Goal: Task Accomplishment & Management: Manage account settings

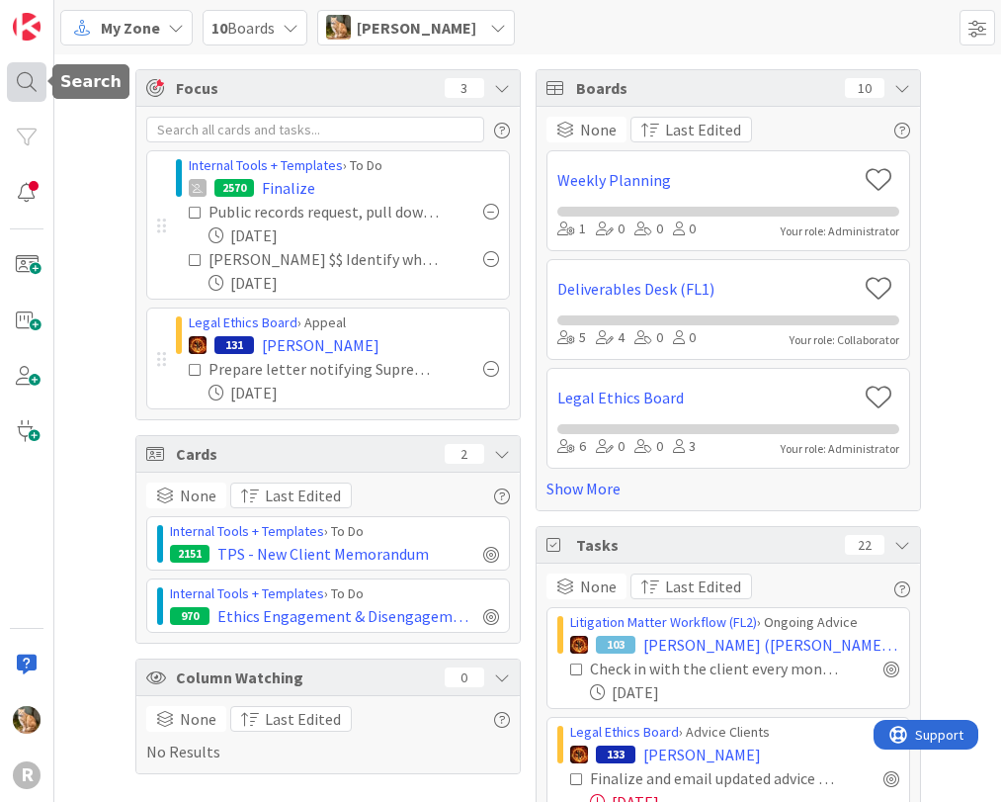
click at [24, 78] on div at bounding box center [27, 82] width 40 height 40
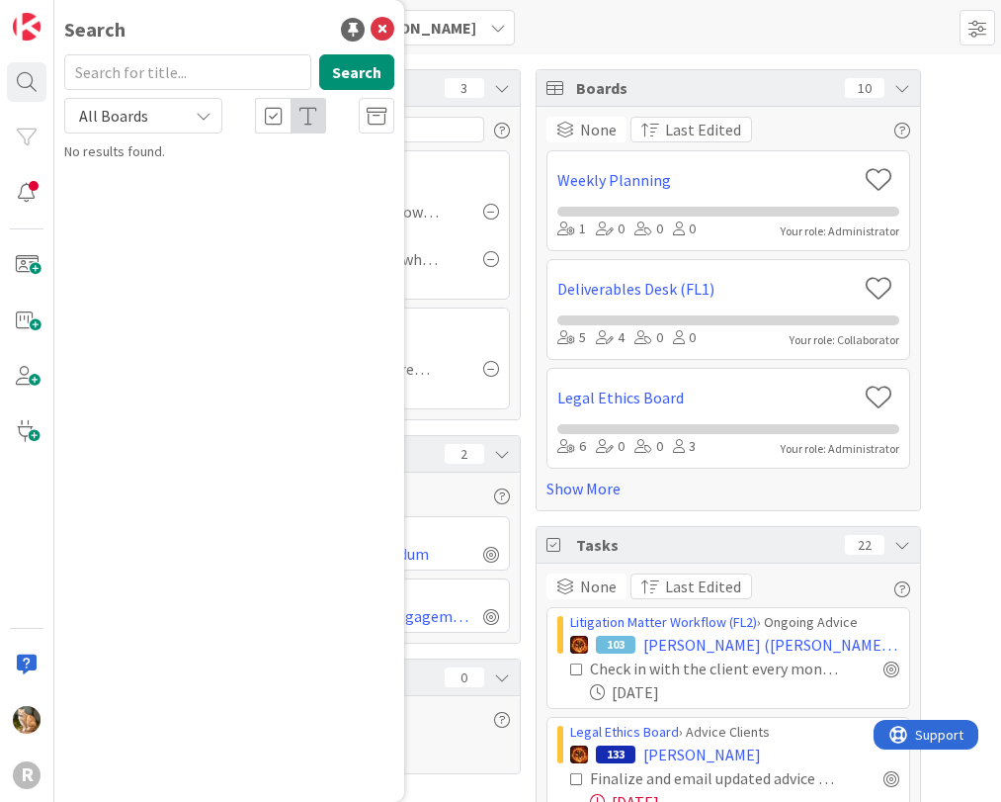
click at [139, 77] on input "text" at bounding box center [187, 72] width 247 height 36
type input "moradi"
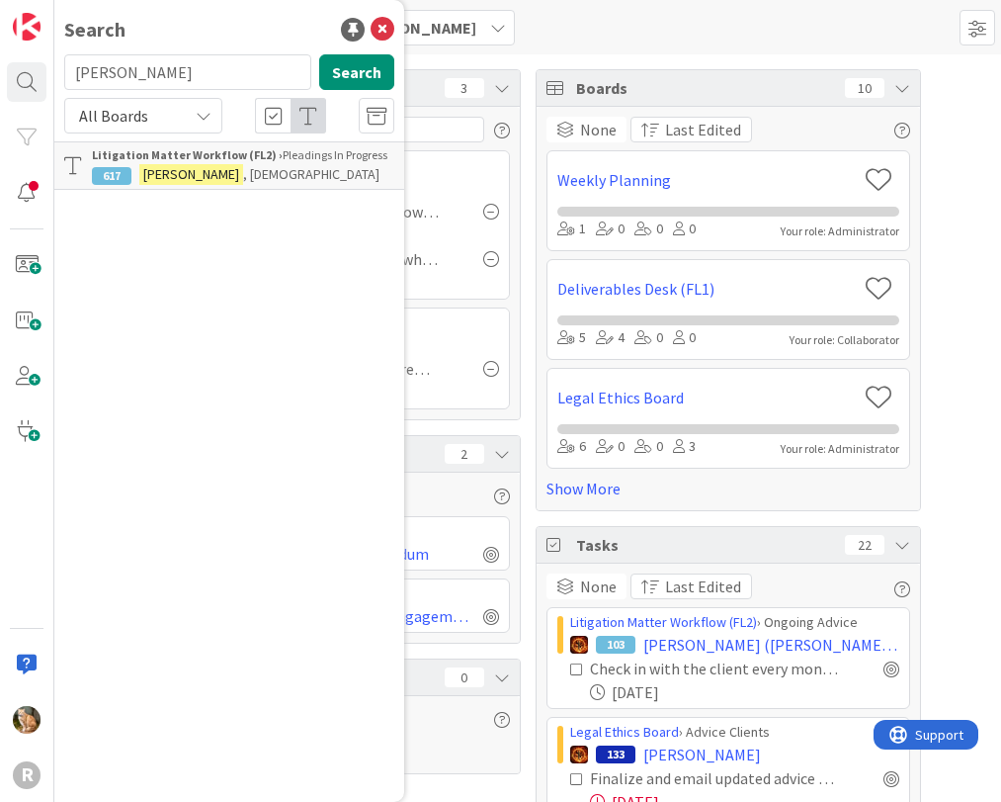
click at [179, 172] on mark "MORADI" at bounding box center [191, 174] width 104 height 21
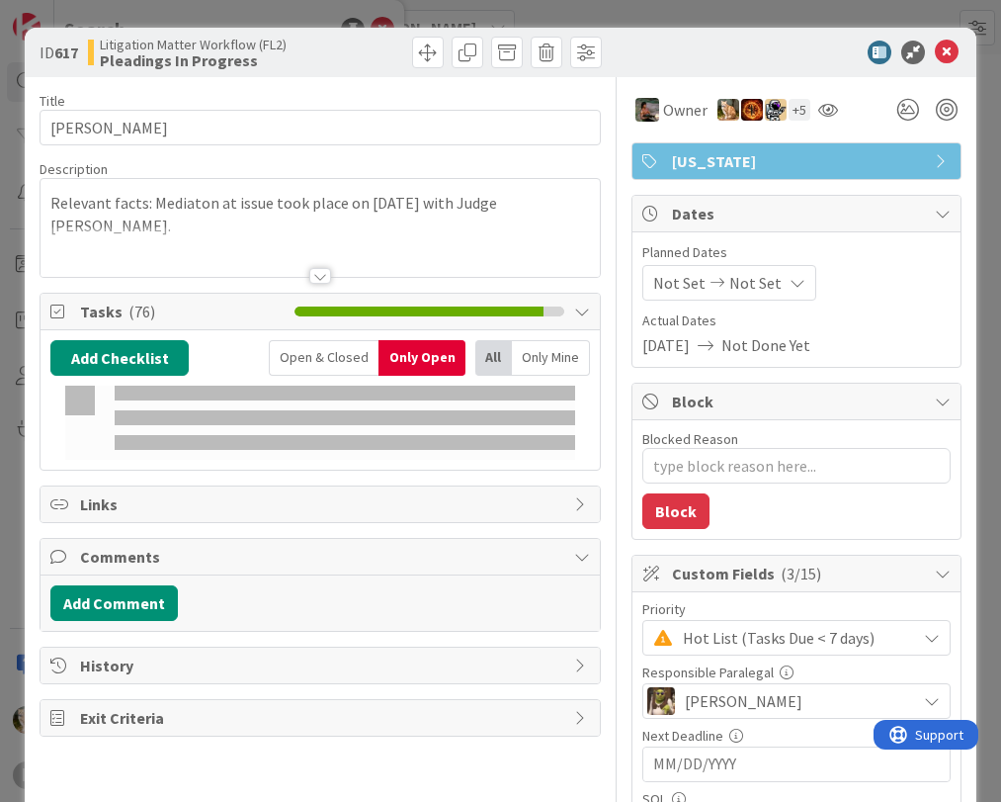
type textarea "x"
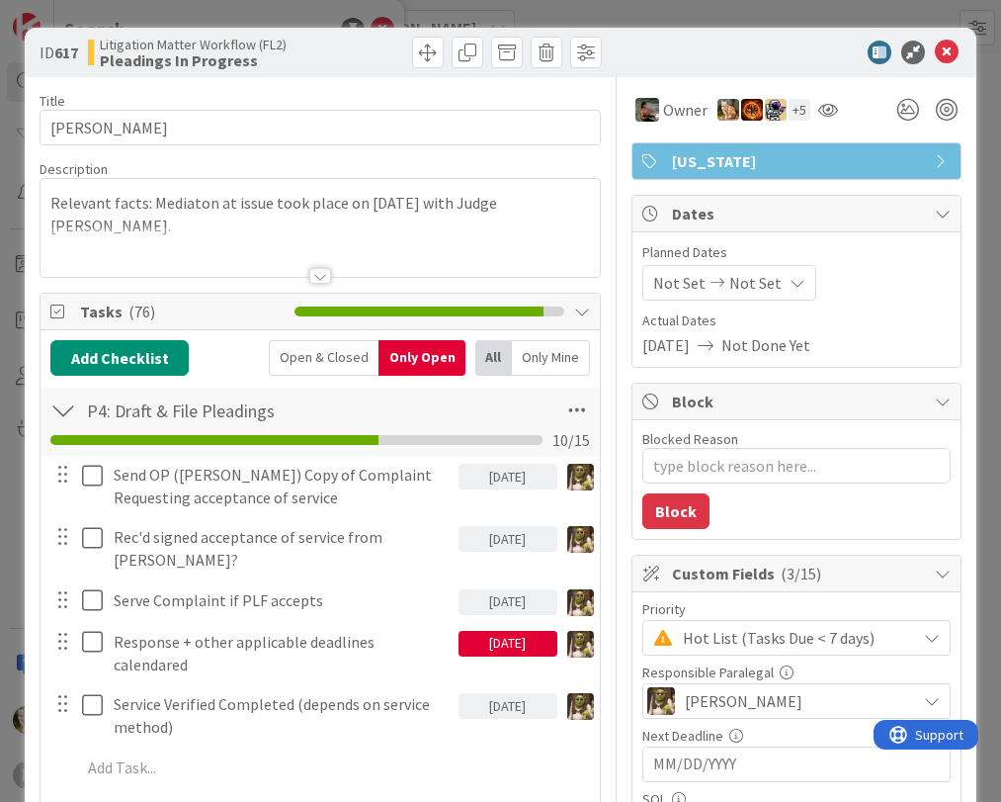
click at [296, 351] on div "Open & Closed" at bounding box center [324, 358] width 110 height 36
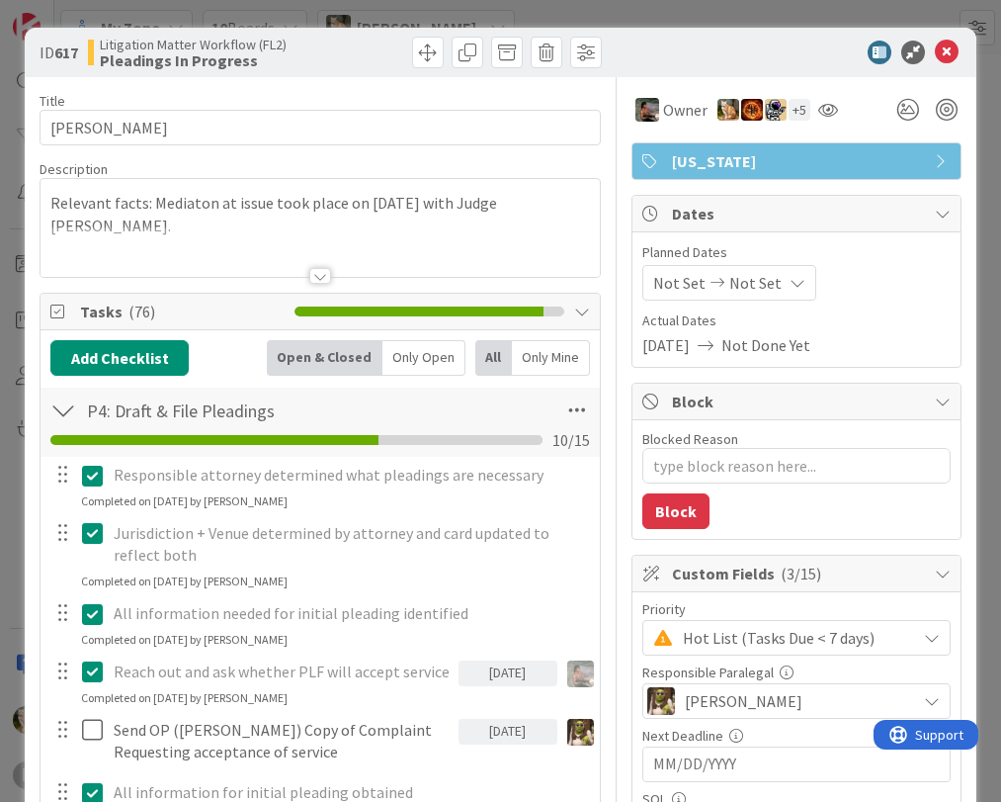
click at [529, 353] on div "Only Mine" at bounding box center [551, 358] width 78 height 36
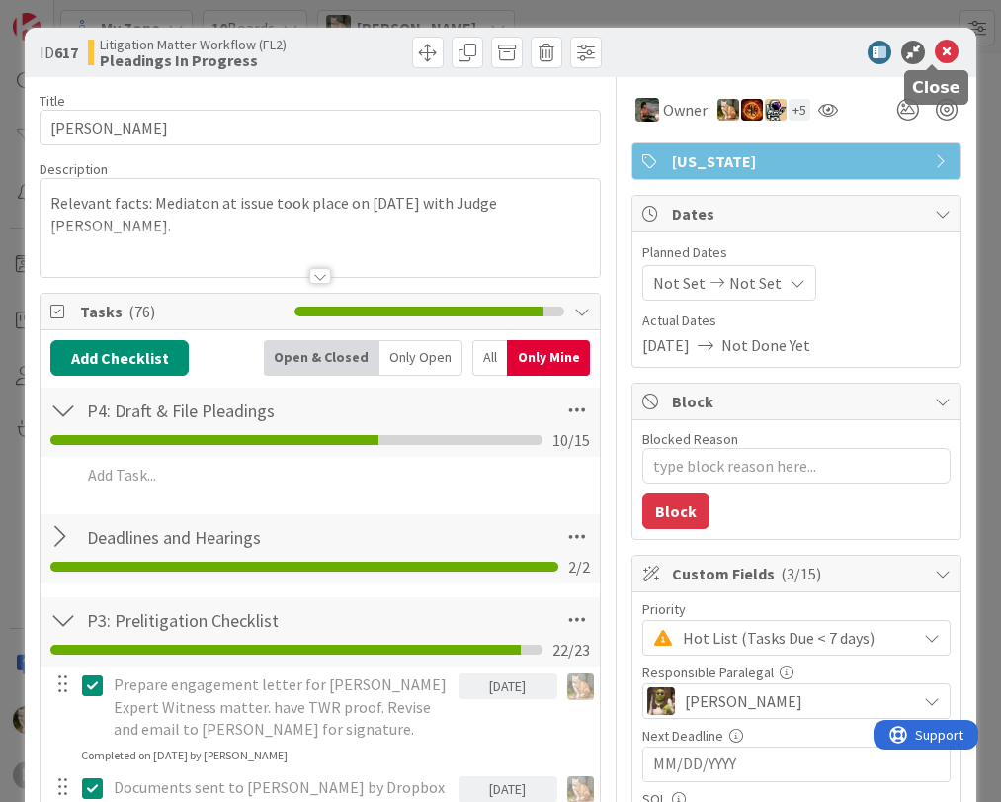
click at [935, 49] on icon at bounding box center [947, 53] width 24 height 24
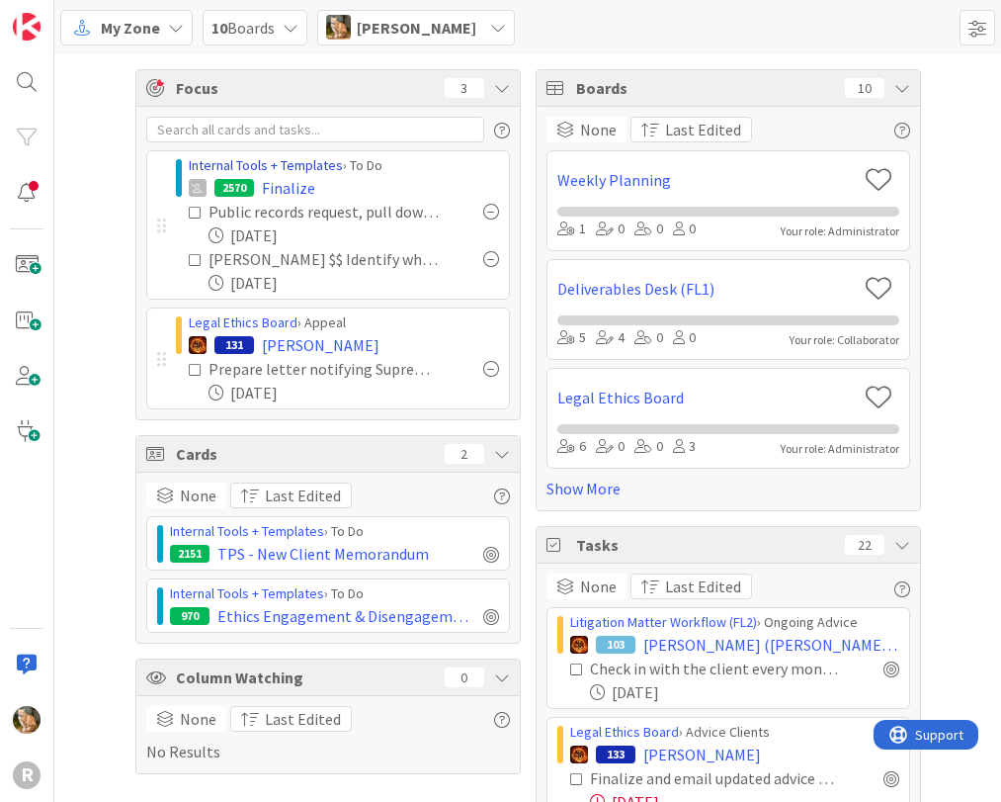
click at [288, 162] on link "Internal Tools + Templates" at bounding box center [266, 165] width 154 height 18
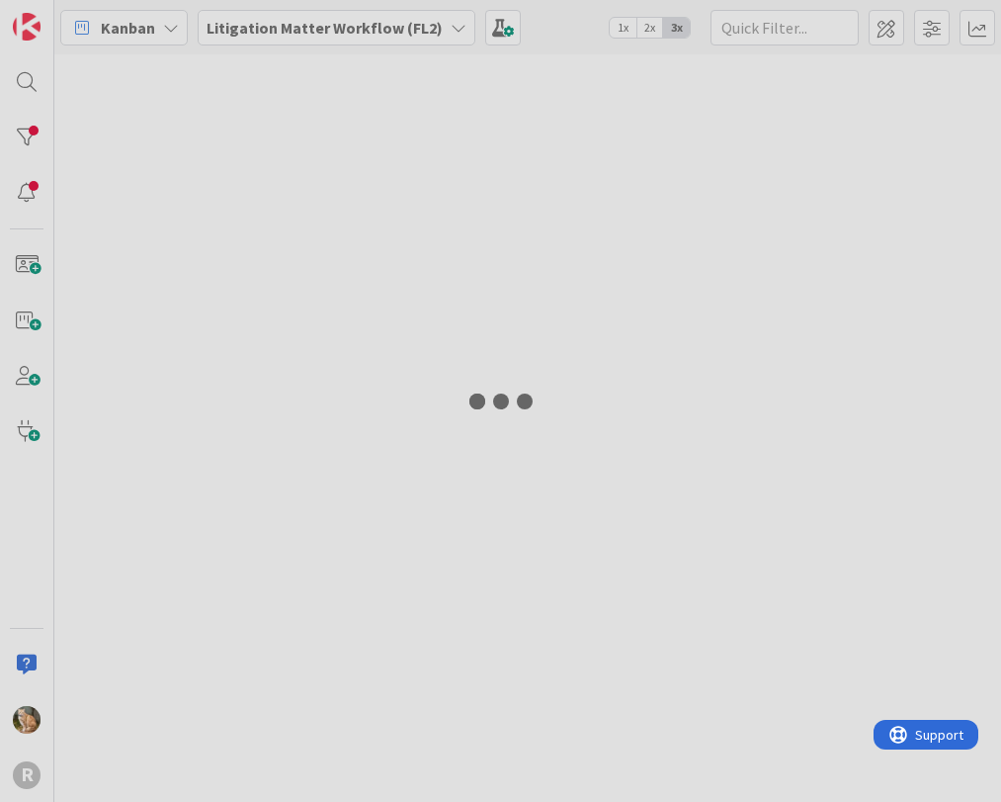
type input "arin"
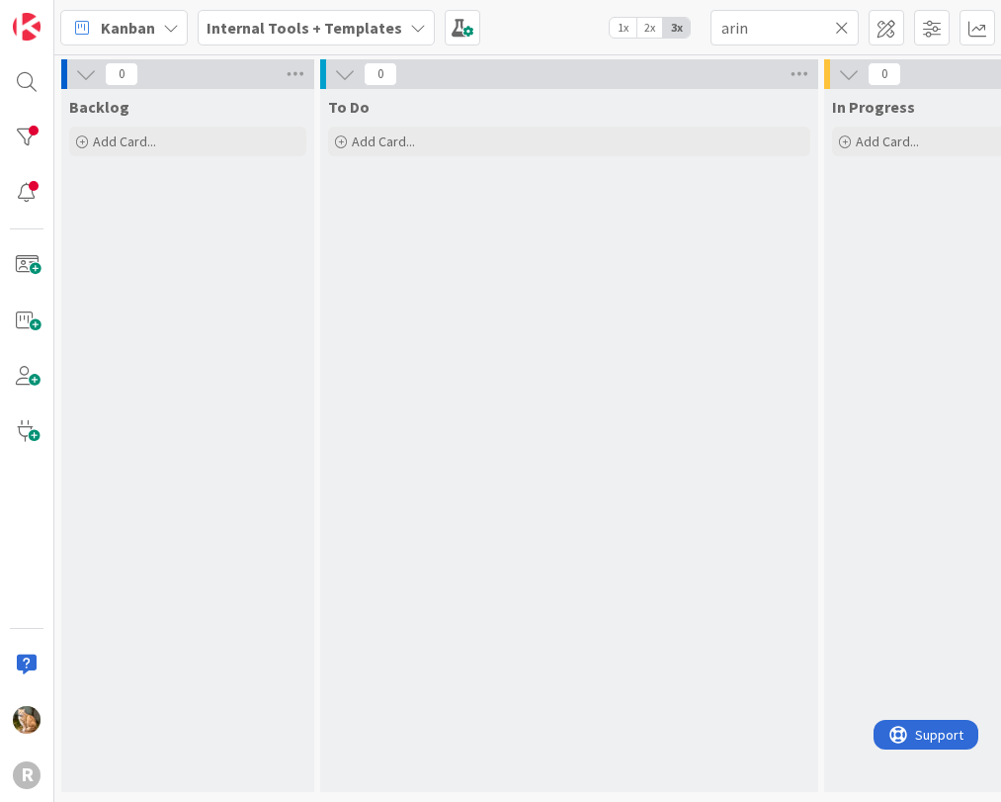
click at [298, 26] on b "Internal Tools + Templates" at bounding box center [305, 28] width 196 height 20
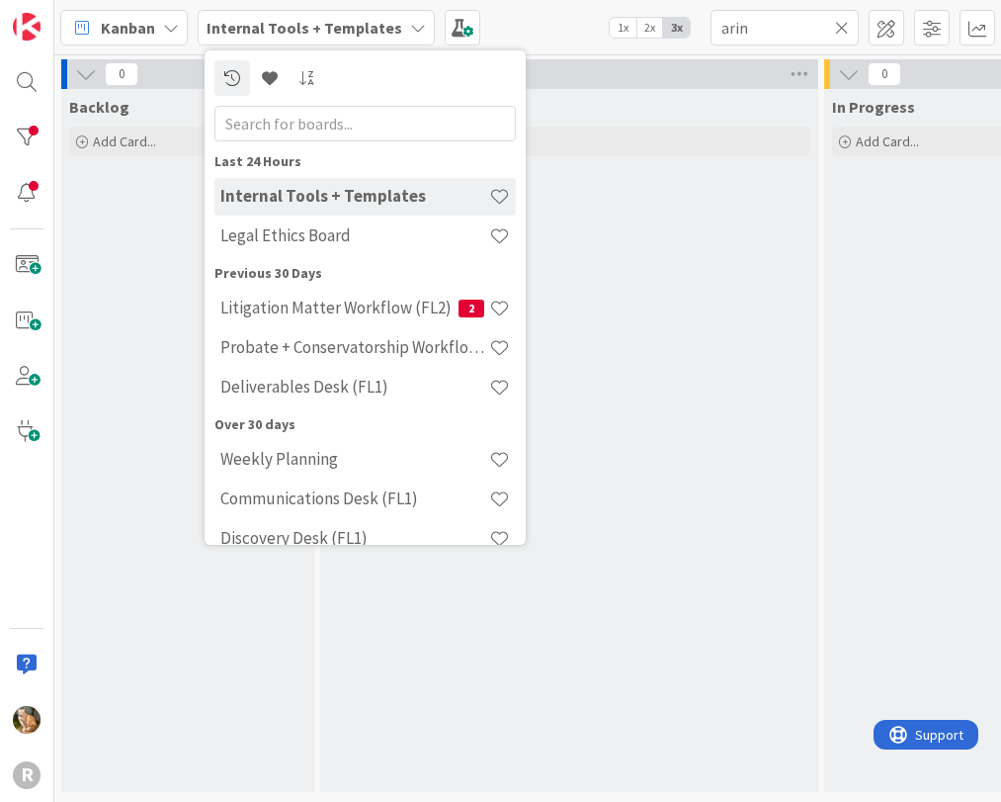
click at [724, 389] on div "To Do Add Card..." at bounding box center [569, 440] width 498 height 703
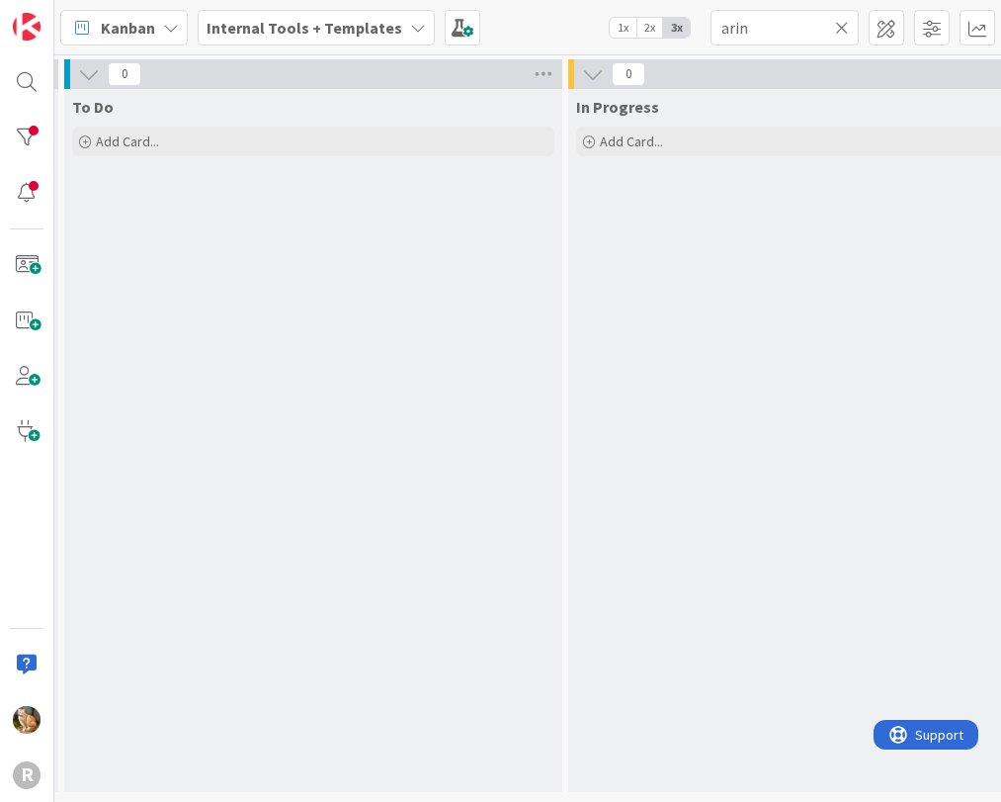
scroll to position [6, 0]
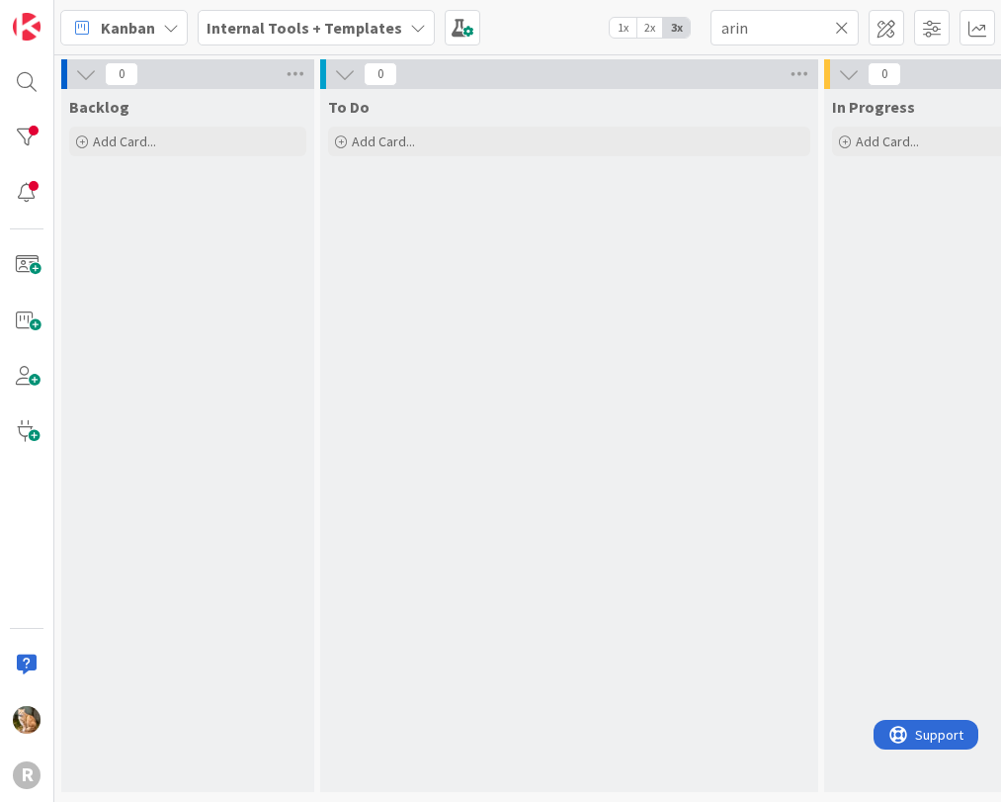
click at [130, 21] on span "Kanban" at bounding box center [128, 28] width 54 height 24
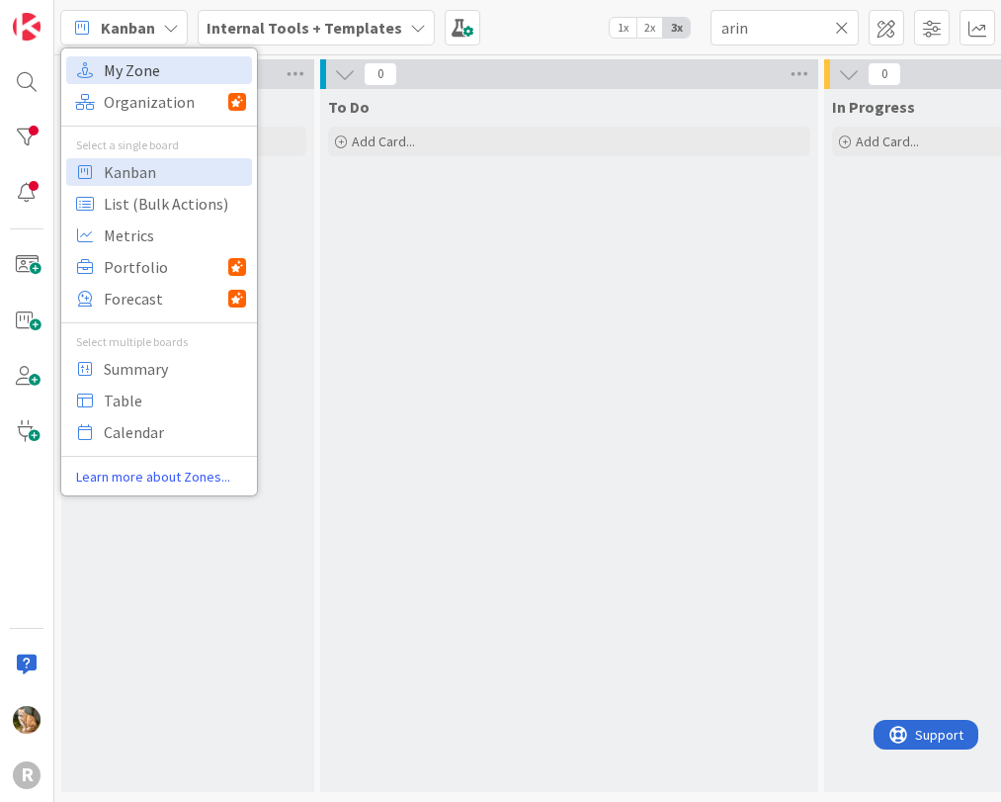
click at [132, 78] on span "My Zone" at bounding box center [175, 70] width 142 height 30
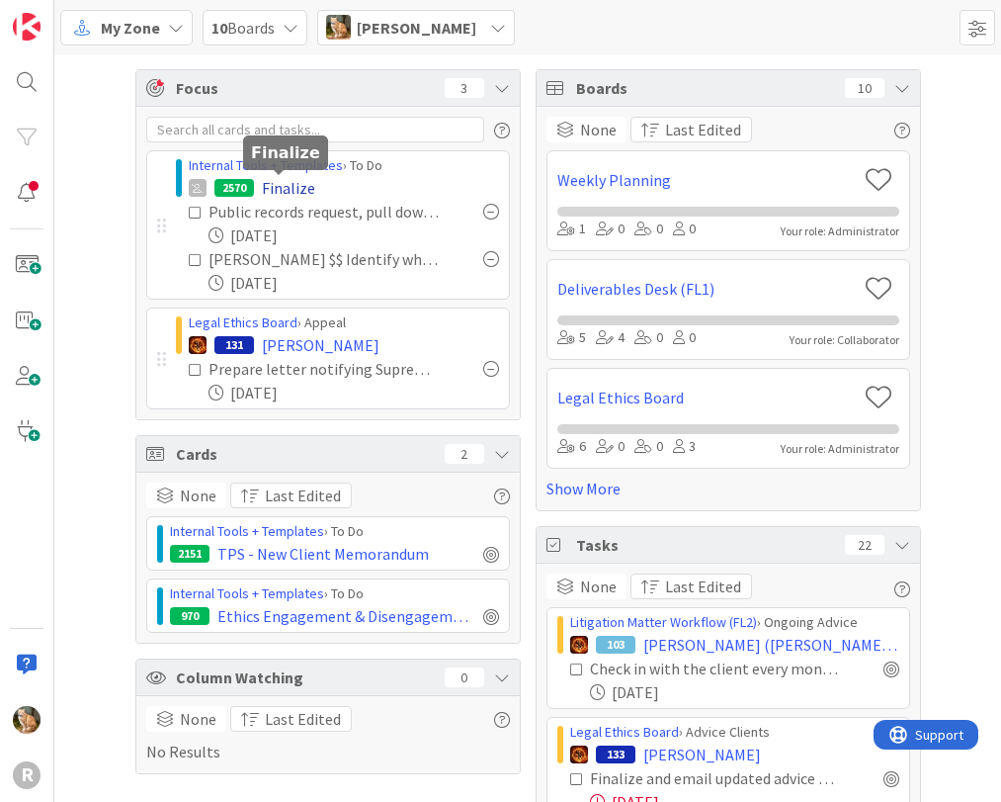
click at [278, 190] on span "Finalize" at bounding box center [288, 188] width 53 height 24
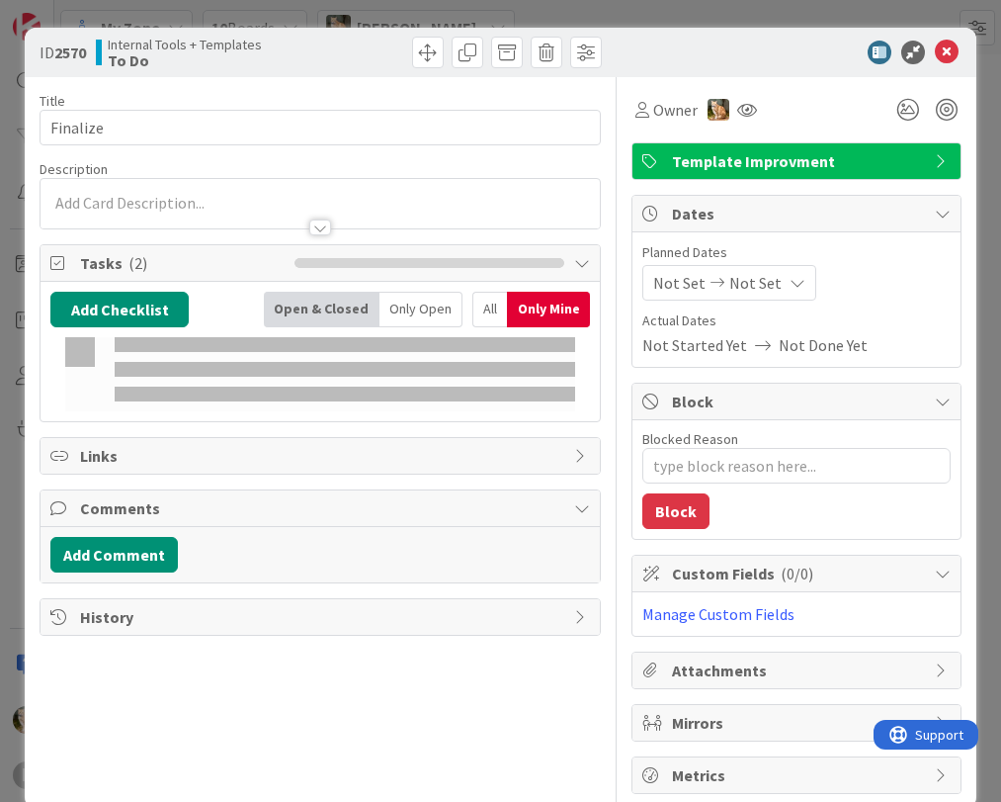
type textarea "x"
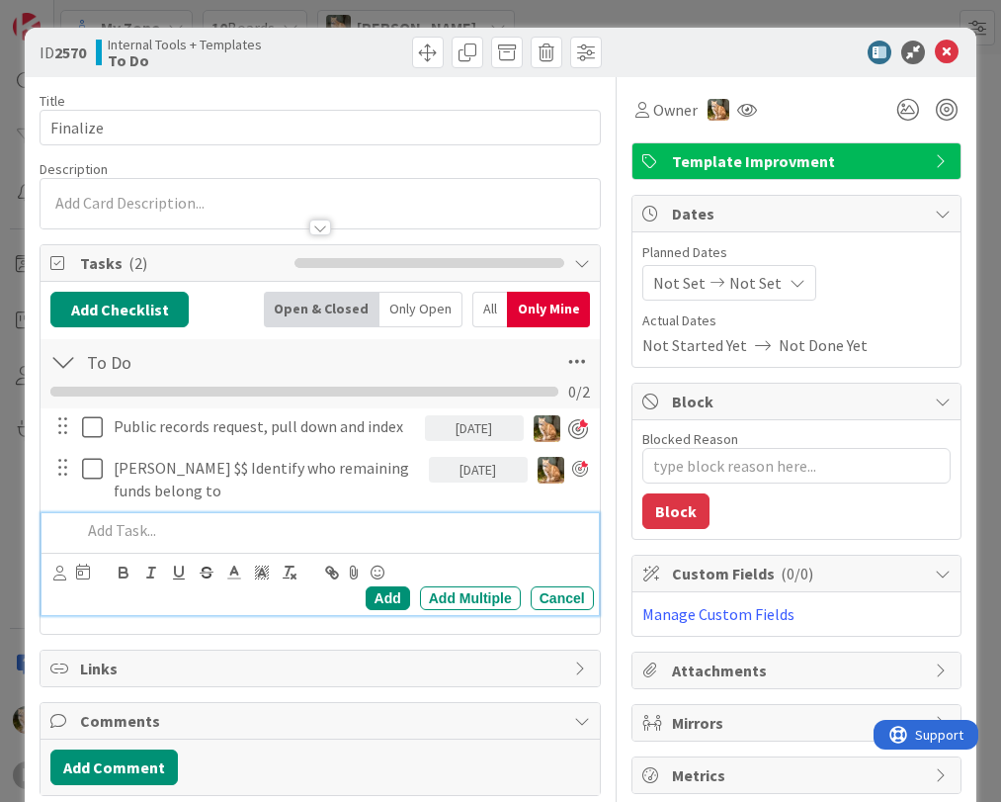
click at [134, 533] on p at bounding box center [333, 530] width 504 height 23
click at [65, 577] on icon at bounding box center [59, 572] width 13 height 15
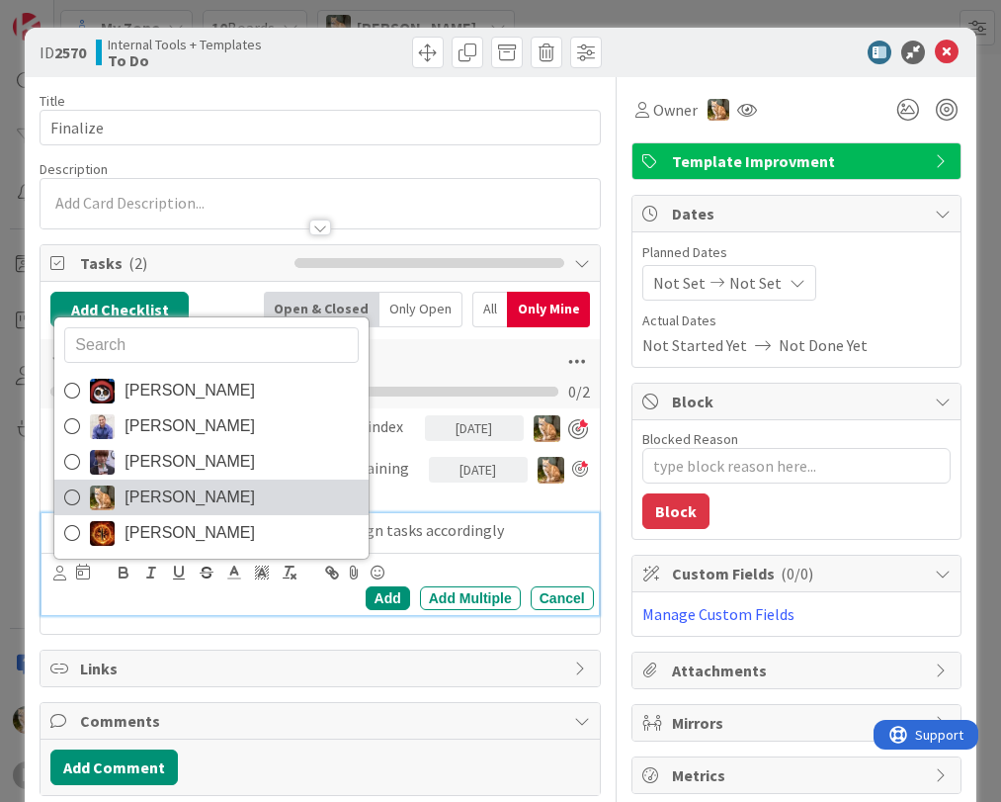
click at [127, 505] on span "[PERSON_NAME]" at bounding box center [190, 497] width 130 height 30
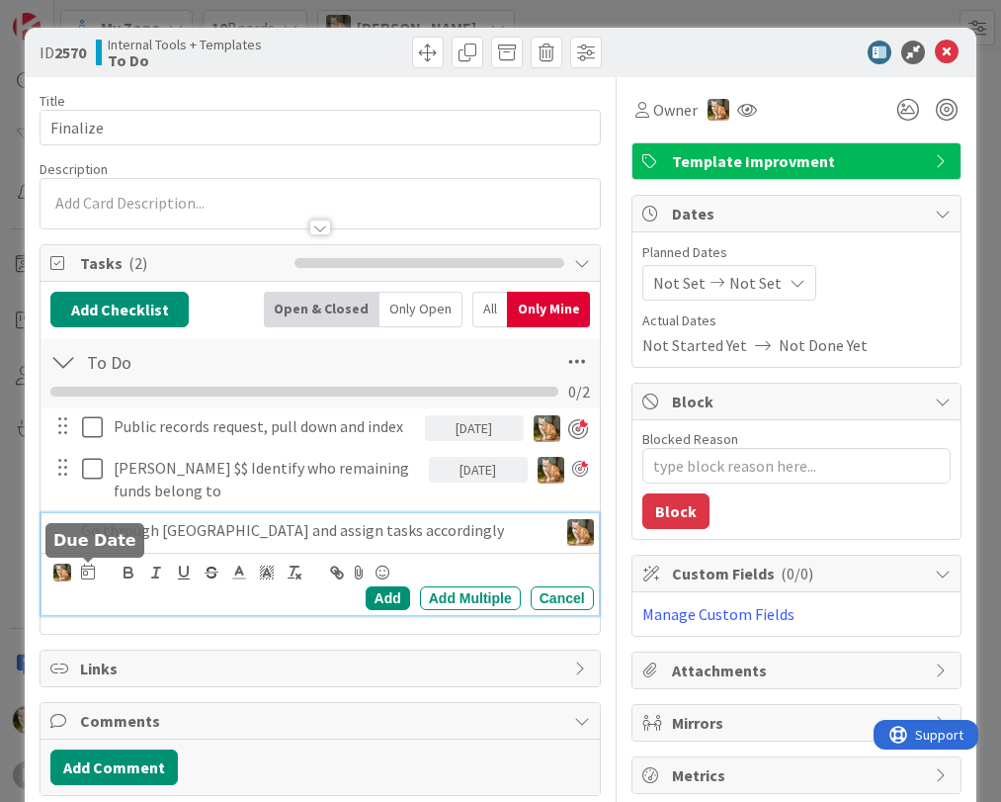
click at [87, 574] on icon at bounding box center [88, 572] width 14 height 16
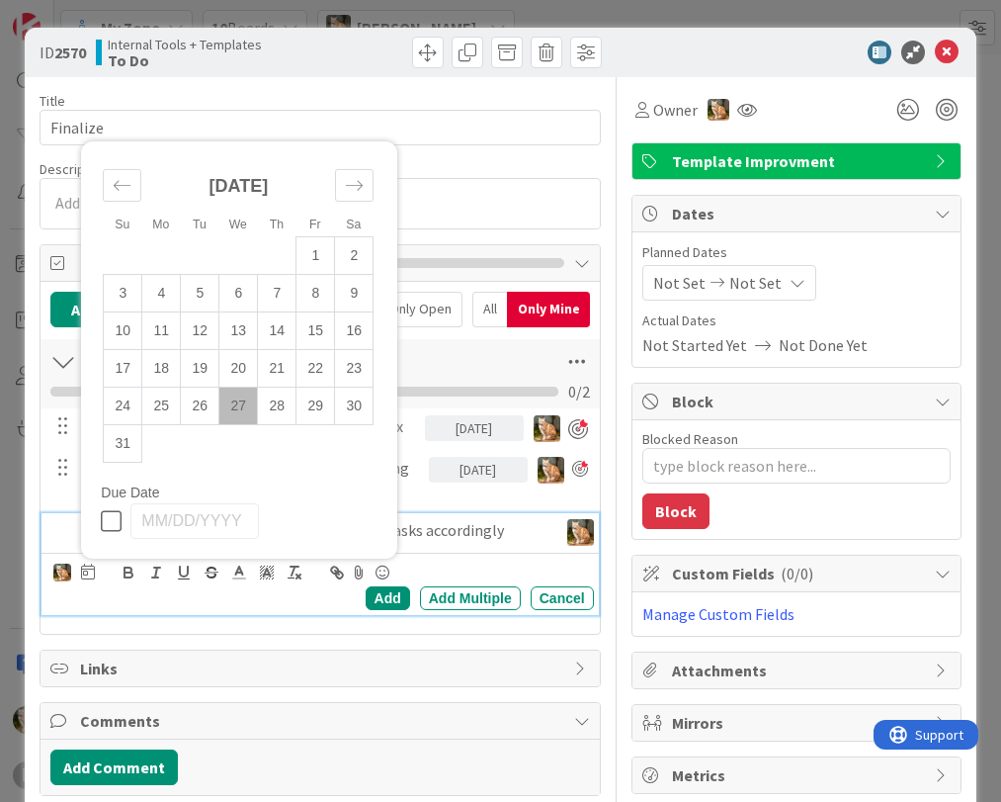
scroll to position [89, 0]
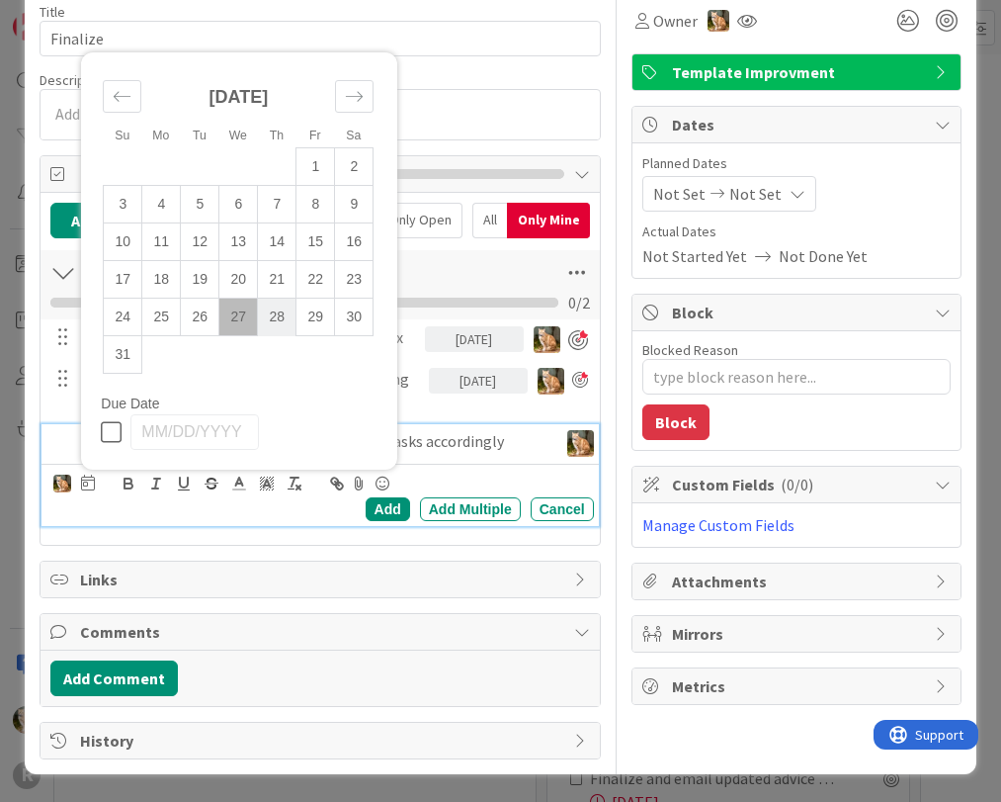
click at [270, 309] on td "28" at bounding box center [277, 318] width 39 height 38
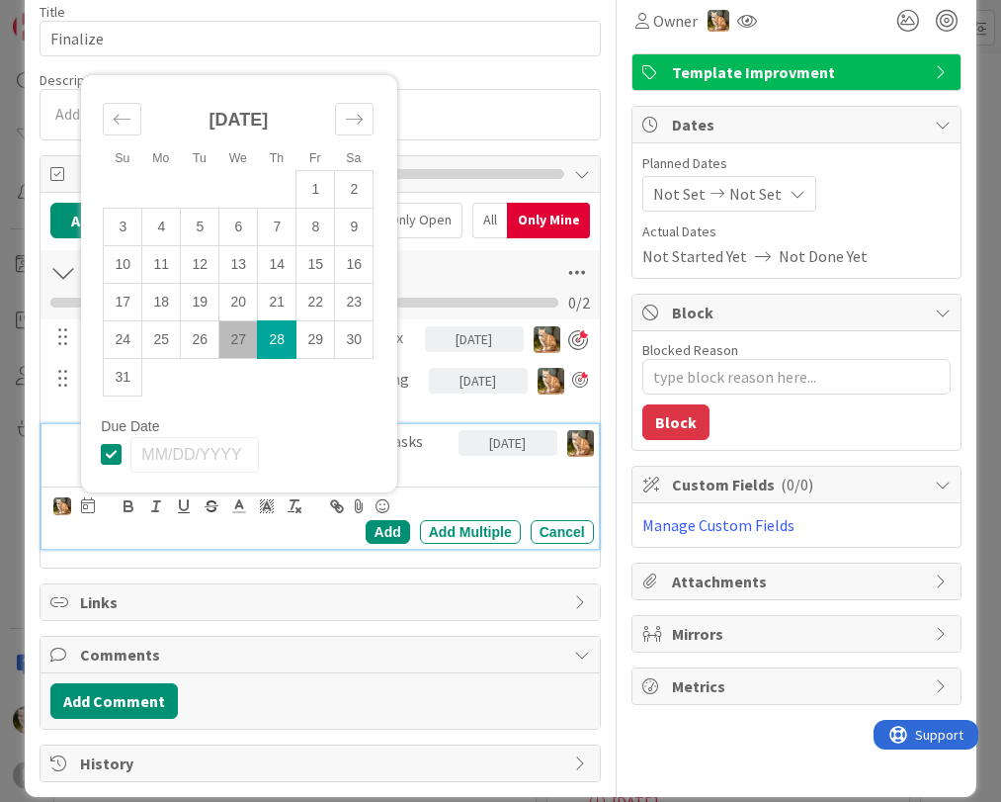
click at [421, 436] on p "Go through [GEOGRAPHIC_DATA] and assign tasks accordingly" at bounding box center [265, 452] width 369 height 44
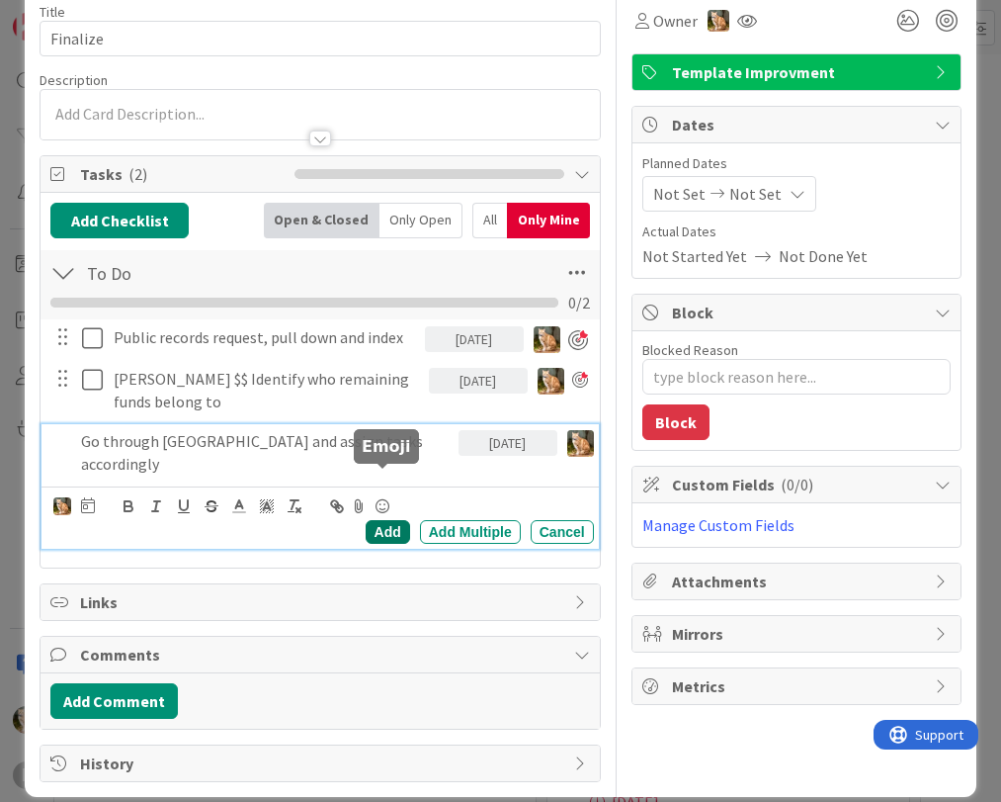
click at [379, 520] on div "Add" at bounding box center [388, 532] width 44 height 24
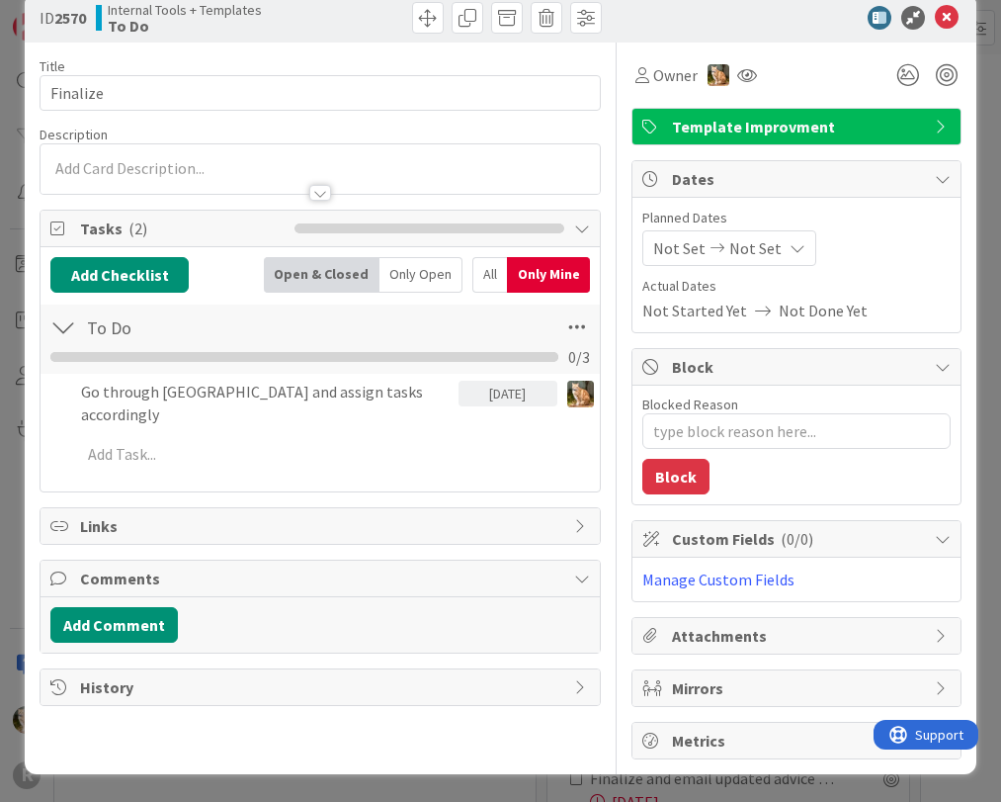
scroll to position [35, 0]
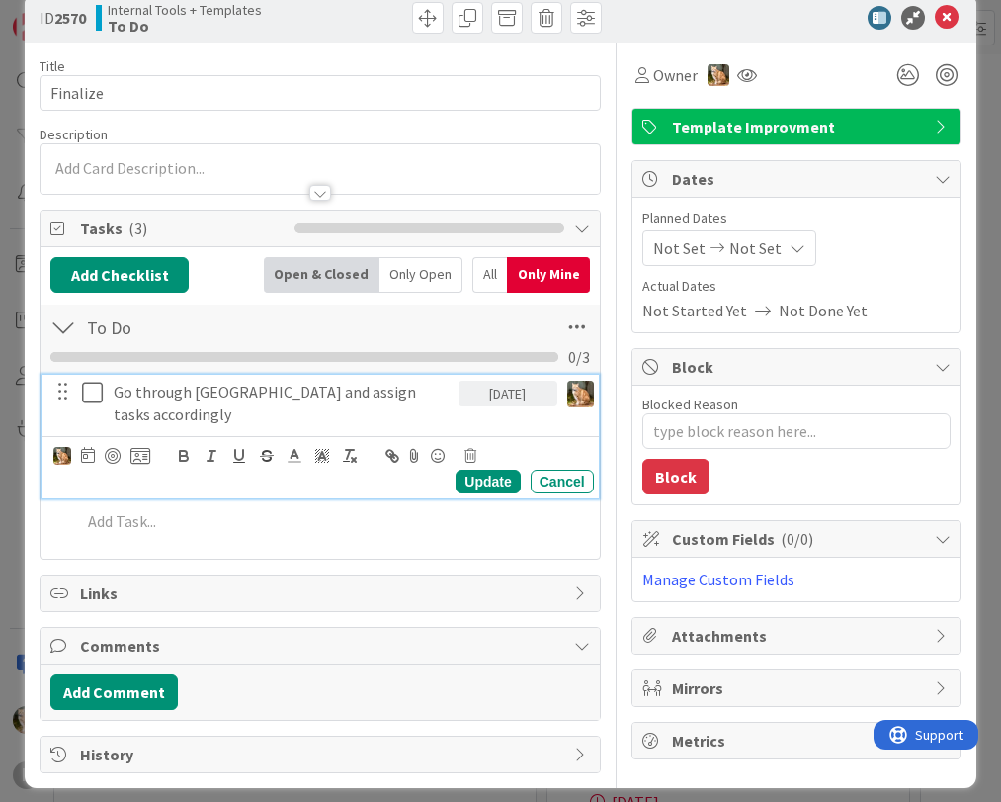
click at [147, 386] on p "Go through [GEOGRAPHIC_DATA] and assign tasks accordingly" at bounding box center [282, 403] width 337 height 44
click at [117, 448] on div at bounding box center [113, 456] width 16 height 16
click at [410, 266] on div "Only Open" at bounding box center [421, 275] width 83 height 36
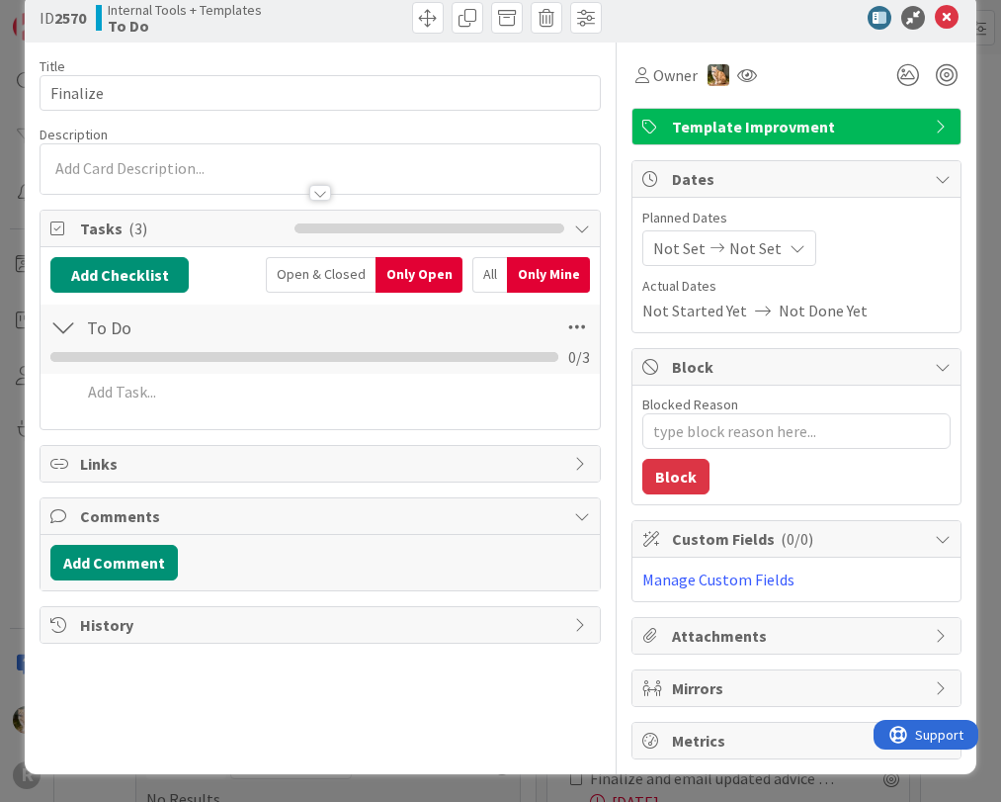
click at [319, 274] on div "Open & Closed" at bounding box center [321, 275] width 110 height 36
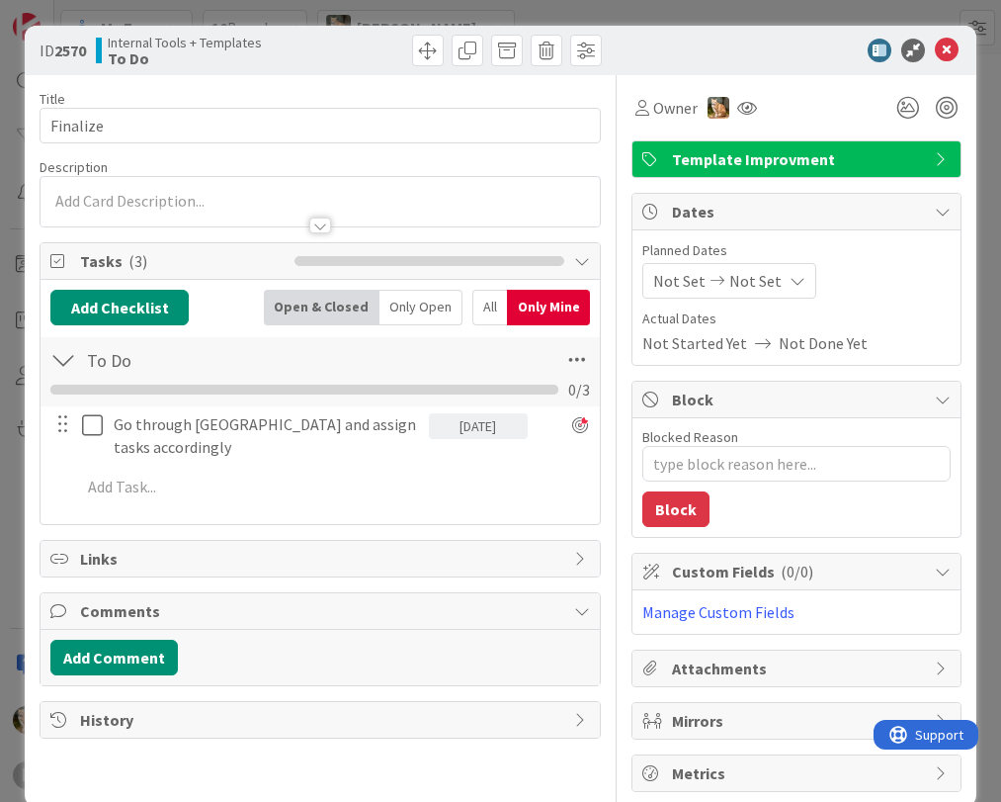
scroll to position [0, 0]
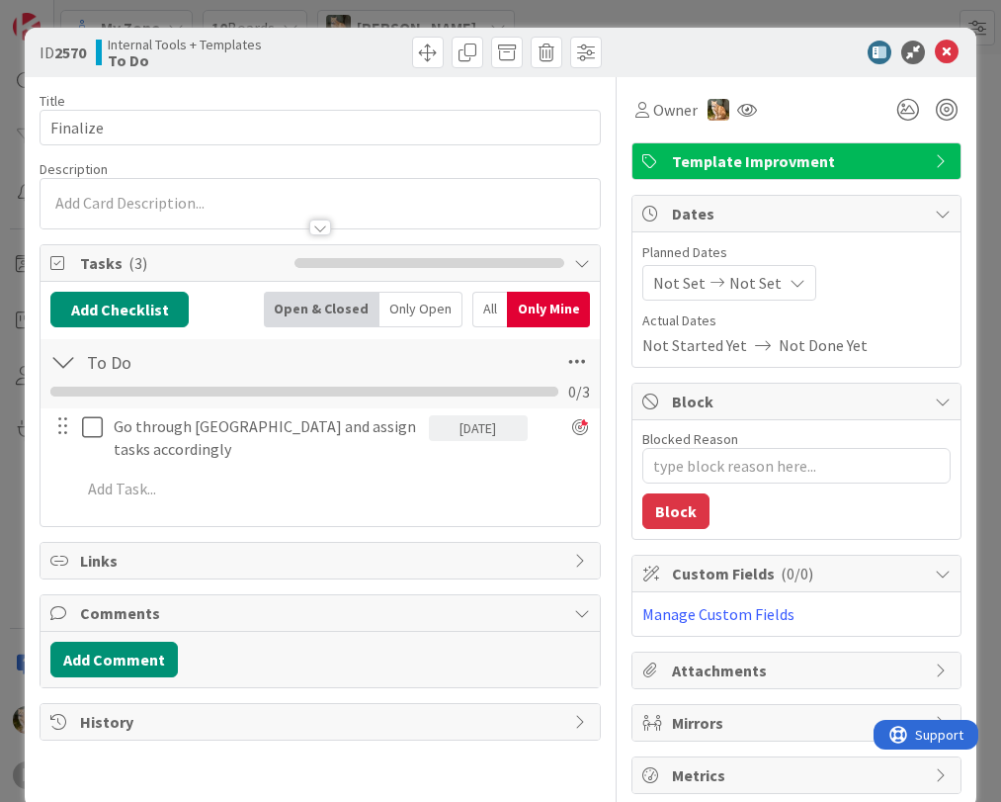
click at [476, 308] on div "All" at bounding box center [490, 310] width 35 height 36
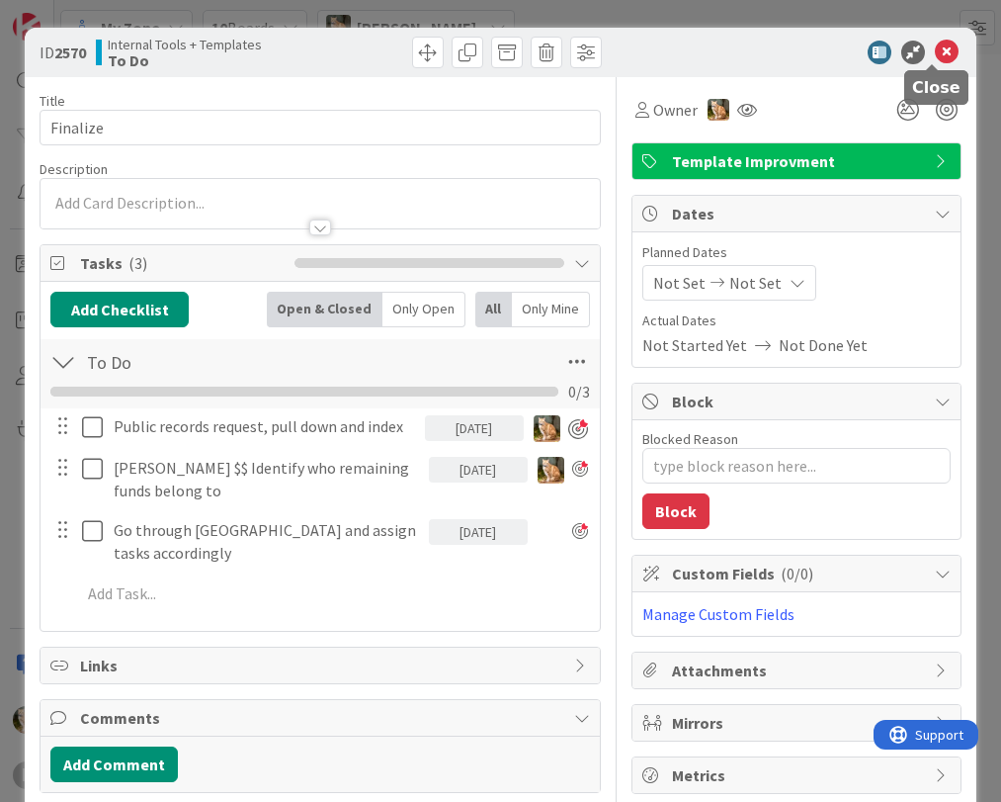
click at [936, 48] on icon at bounding box center [947, 53] width 24 height 24
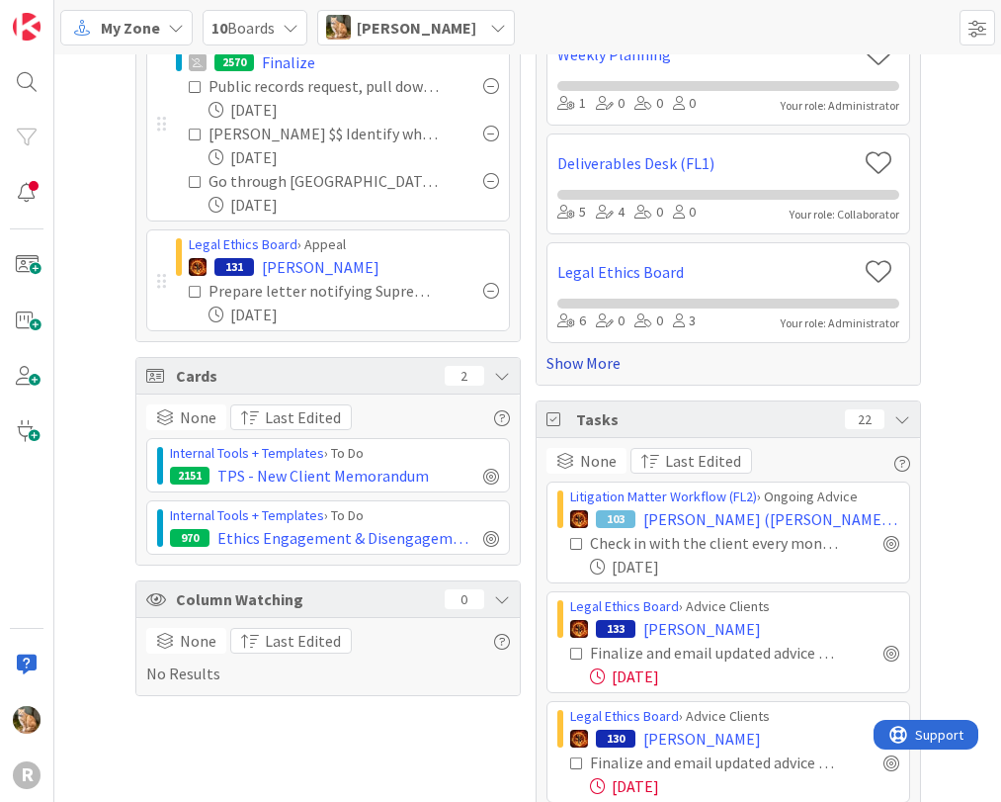
scroll to position [184, 0]
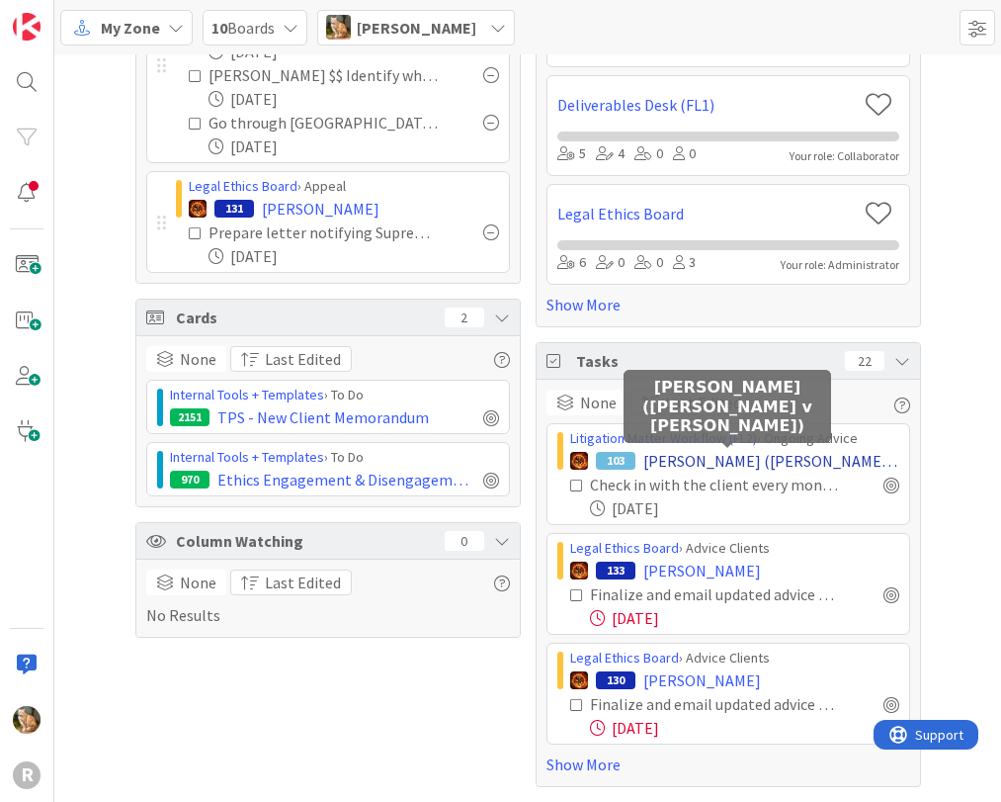
click at [693, 462] on span "[PERSON_NAME] ([PERSON_NAME] v [PERSON_NAME])" at bounding box center [772, 461] width 256 height 24
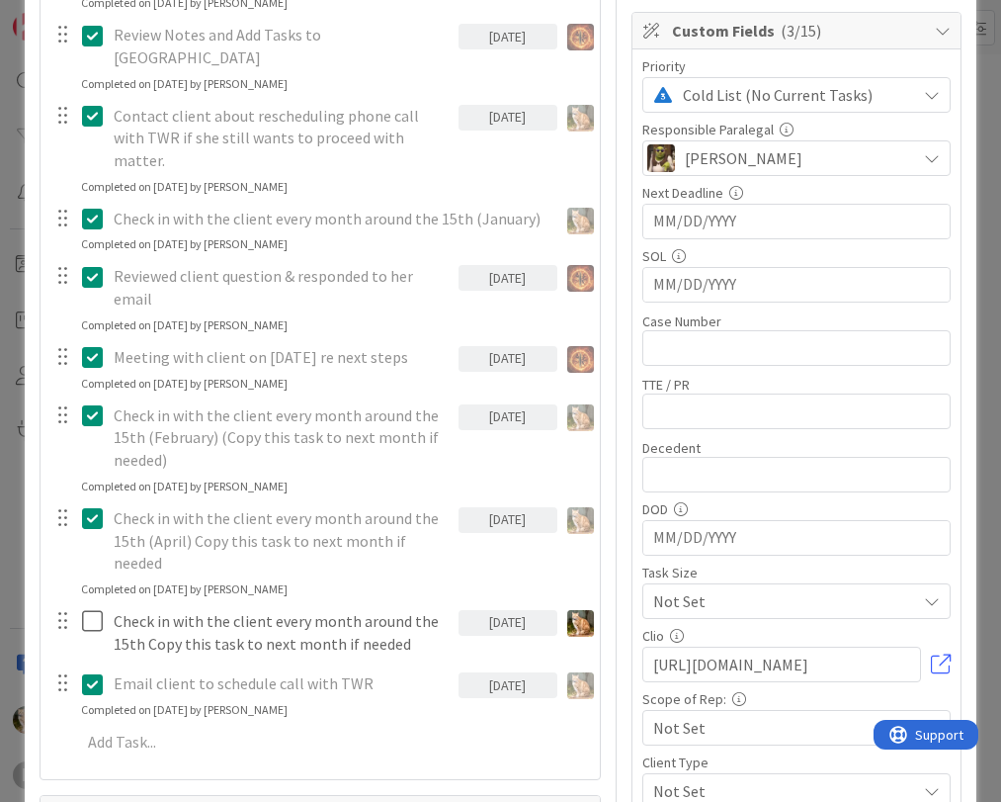
scroll to position [593, 0]
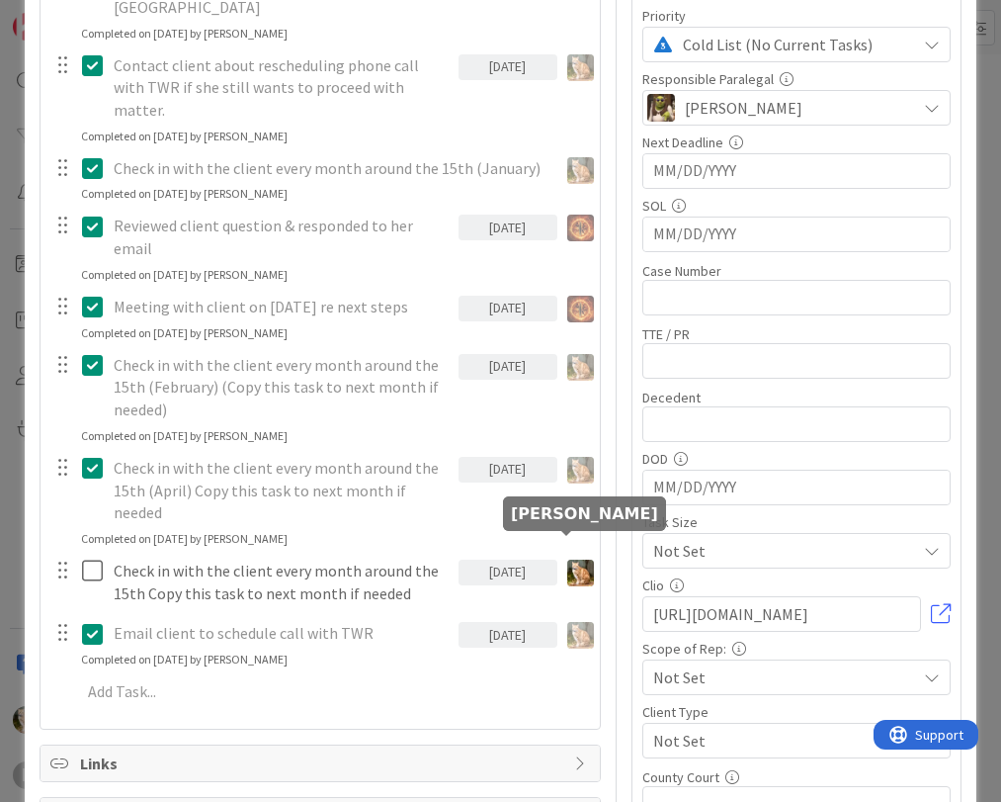
click at [567, 560] on img at bounding box center [580, 573] width 27 height 27
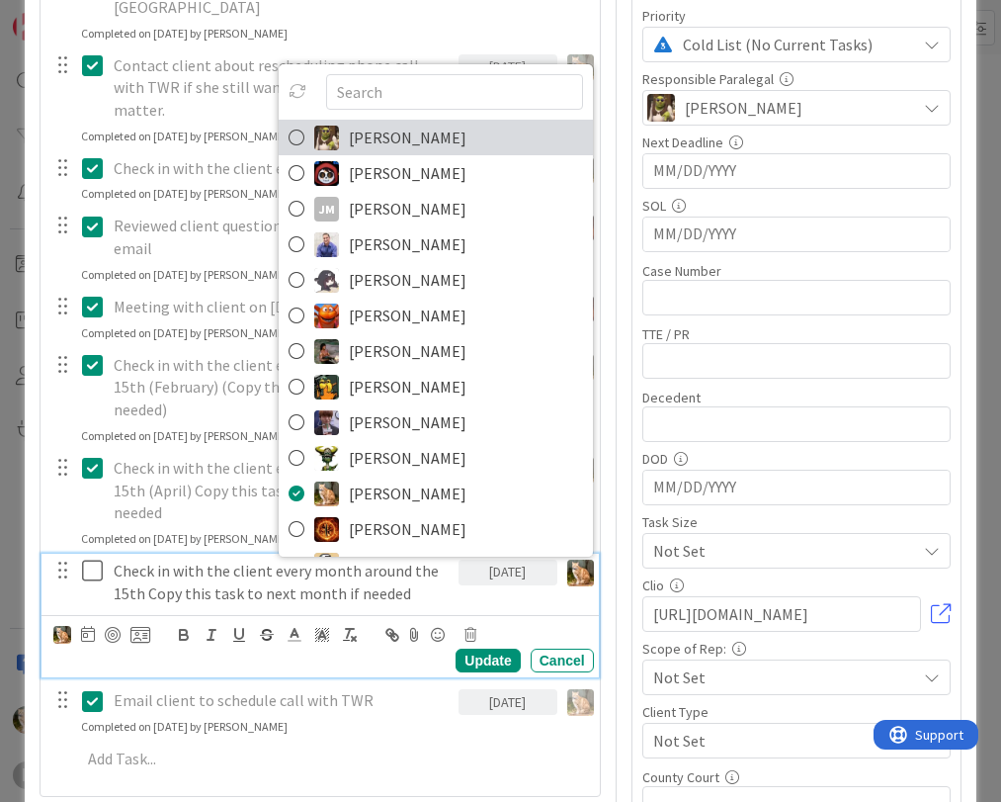
click at [377, 123] on span "[PERSON_NAME]" at bounding box center [408, 138] width 118 height 30
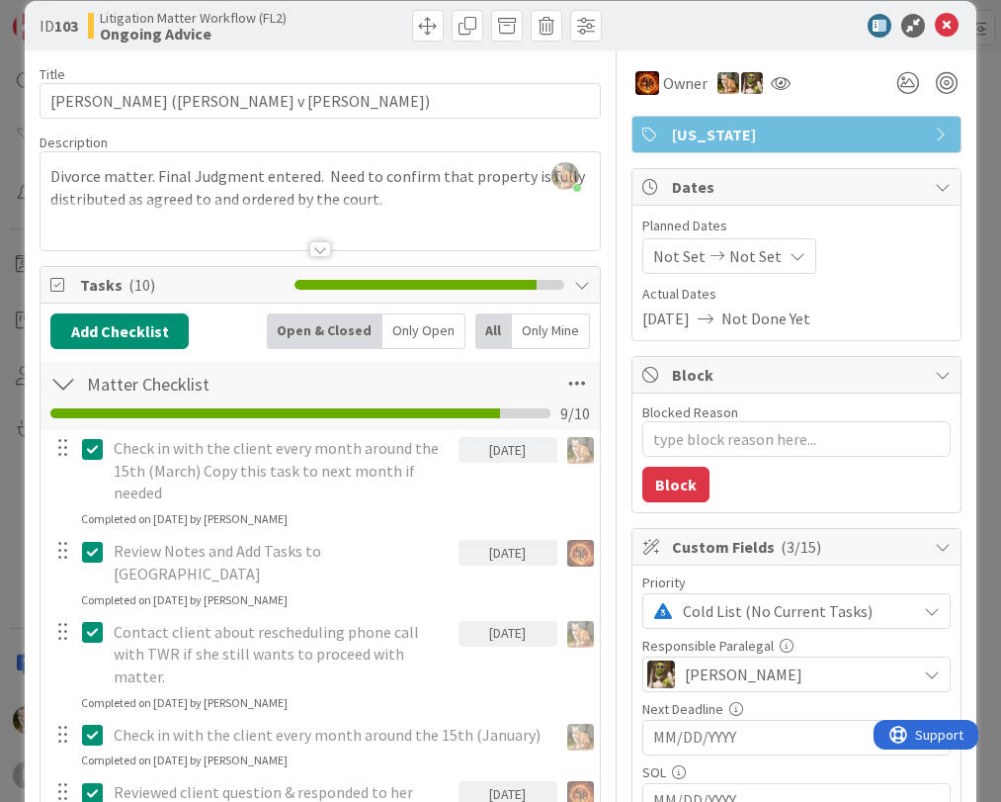
scroll to position [0, 0]
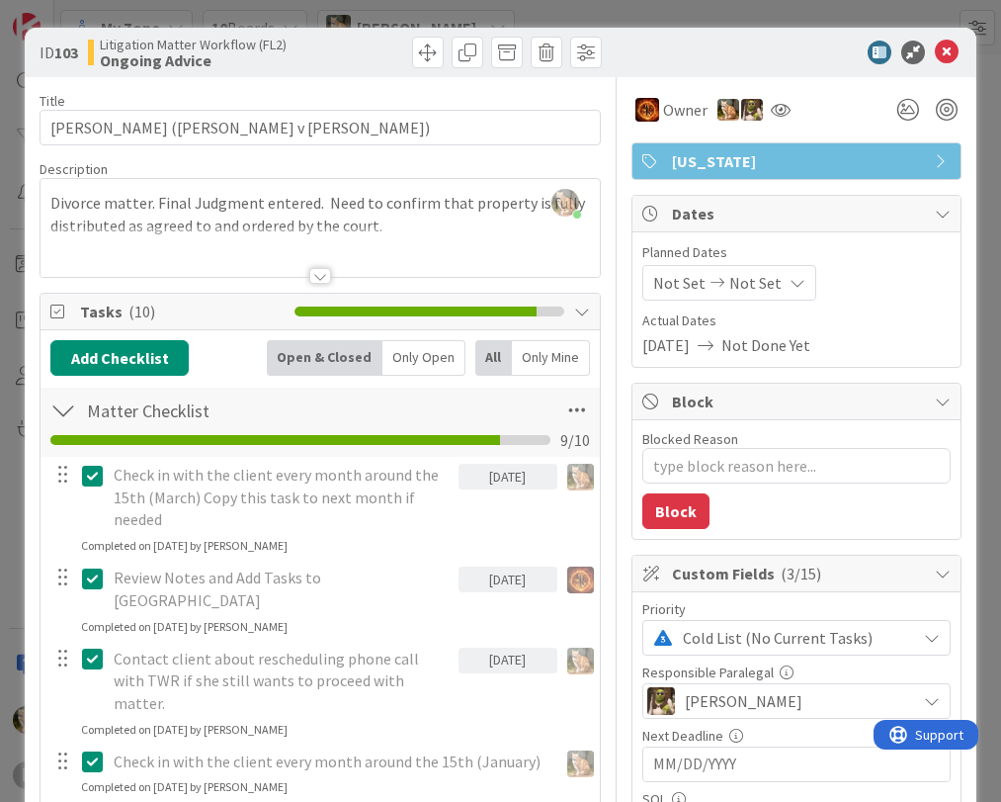
click at [401, 357] on div "Only Open" at bounding box center [424, 358] width 83 height 36
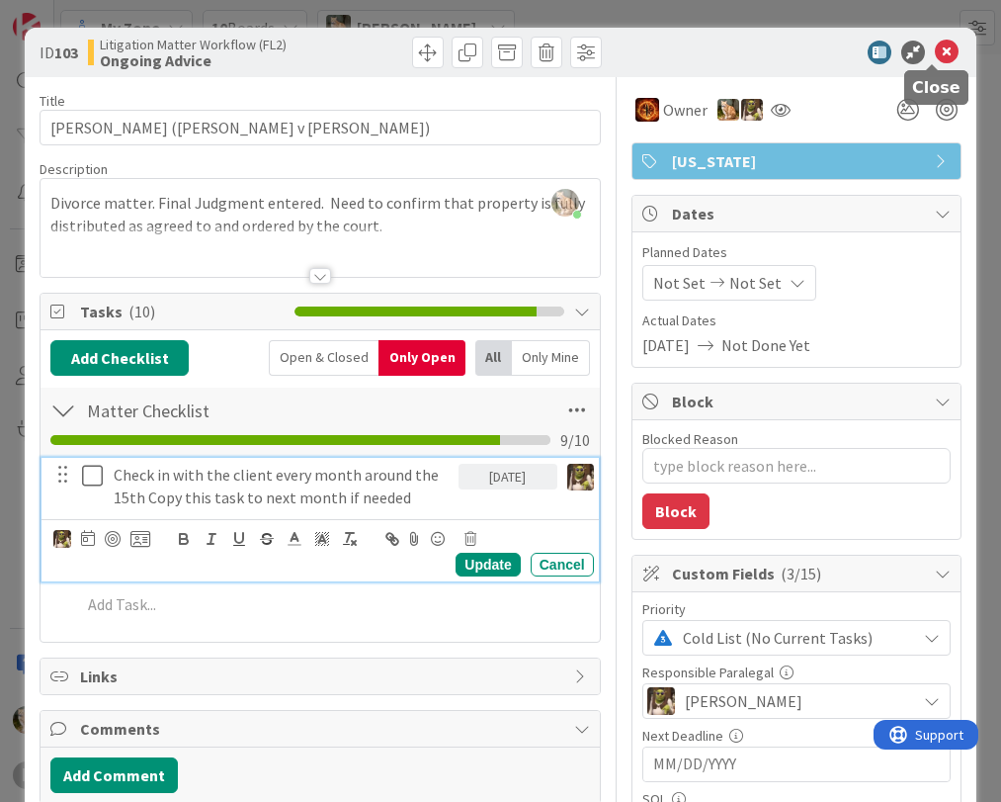
click at [935, 56] on icon at bounding box center [947, 53] width 24 height 24
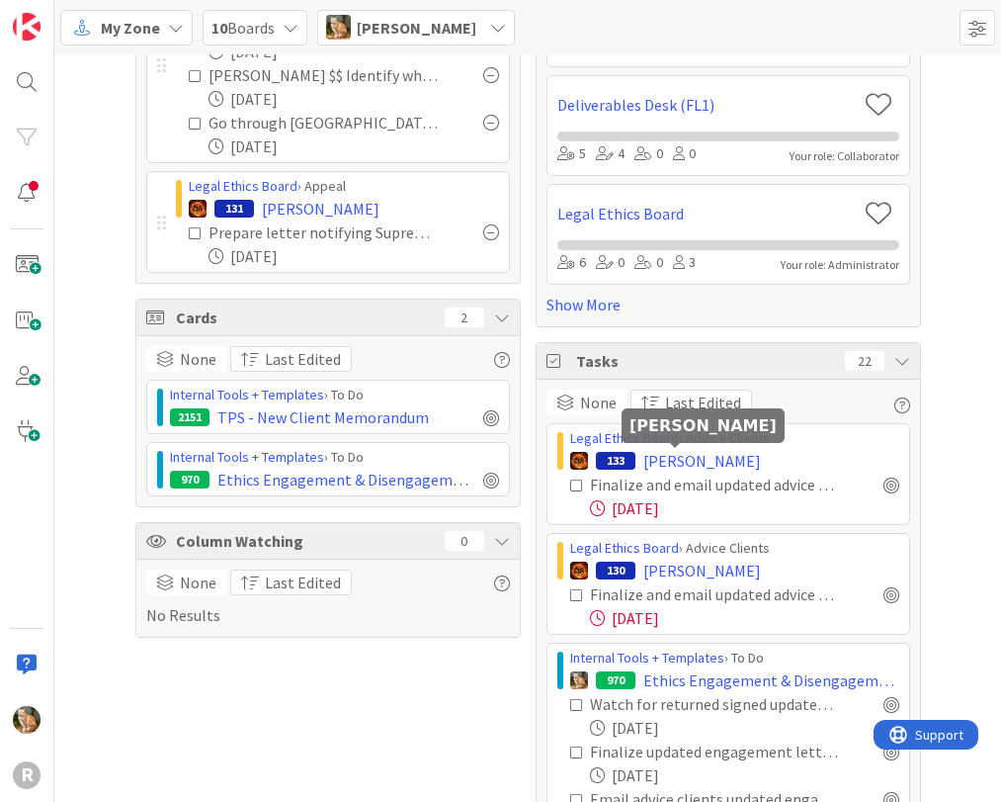
click at [656, 460] on span "[PERSON_NAME]" at bounding box center [703, 461] width 118 height 24
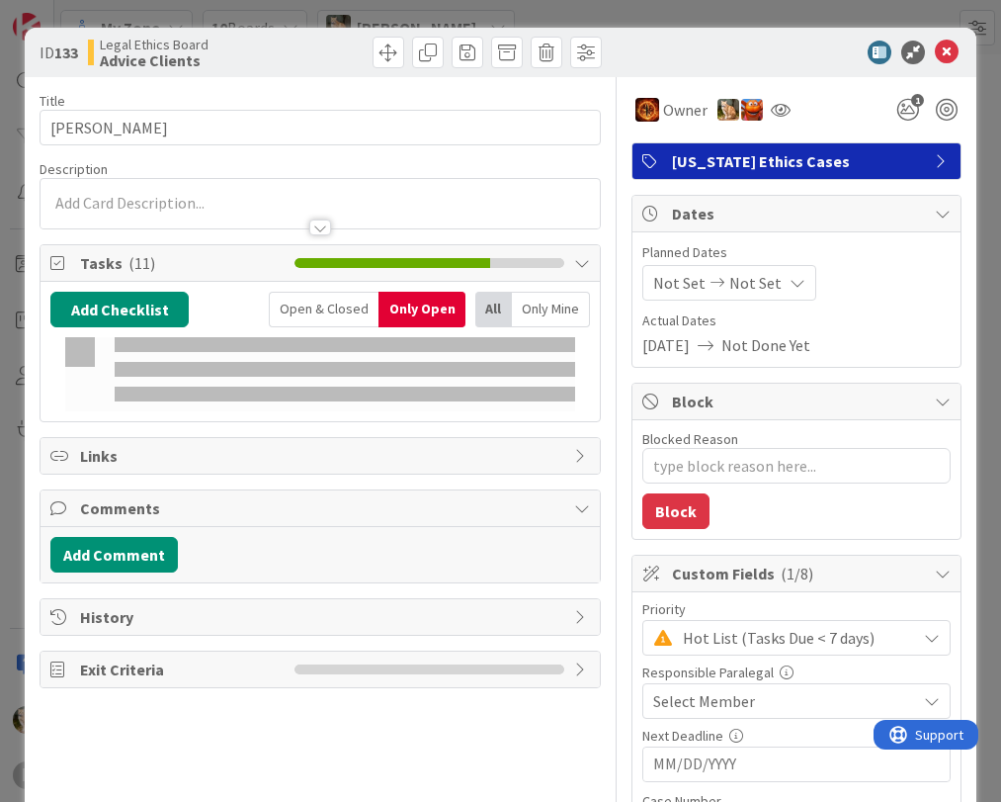
type textarea "x"
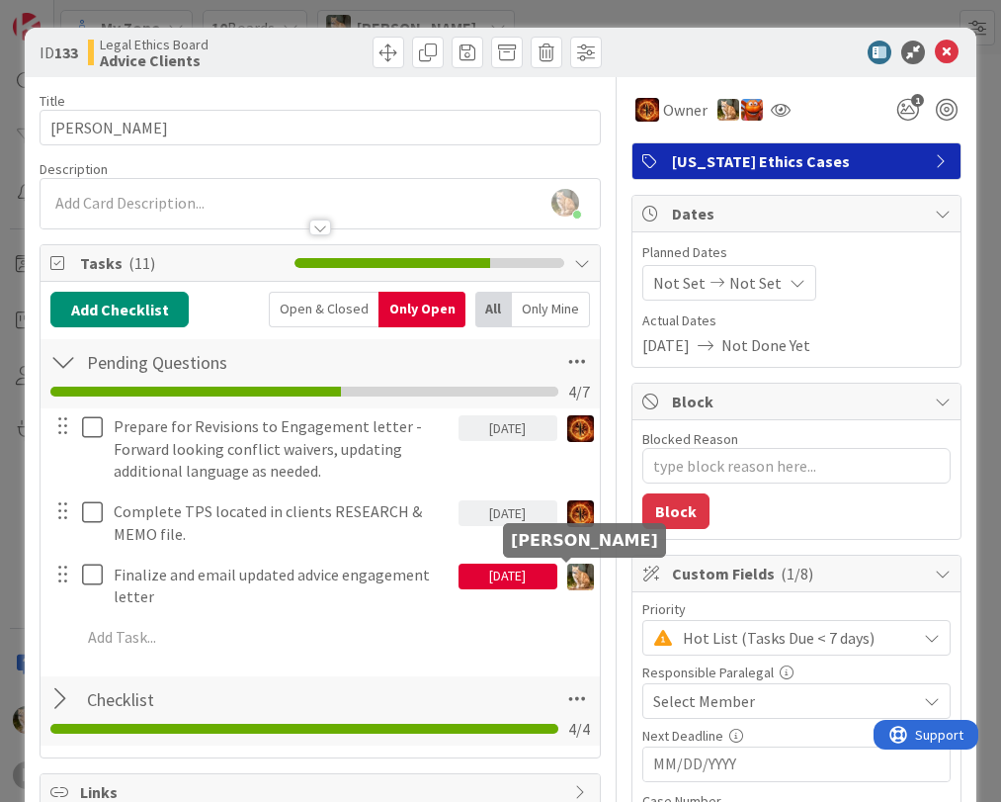
click at [509, 573] on div "08/22/2025" at bounding box center [508, 577] width 99 height 26
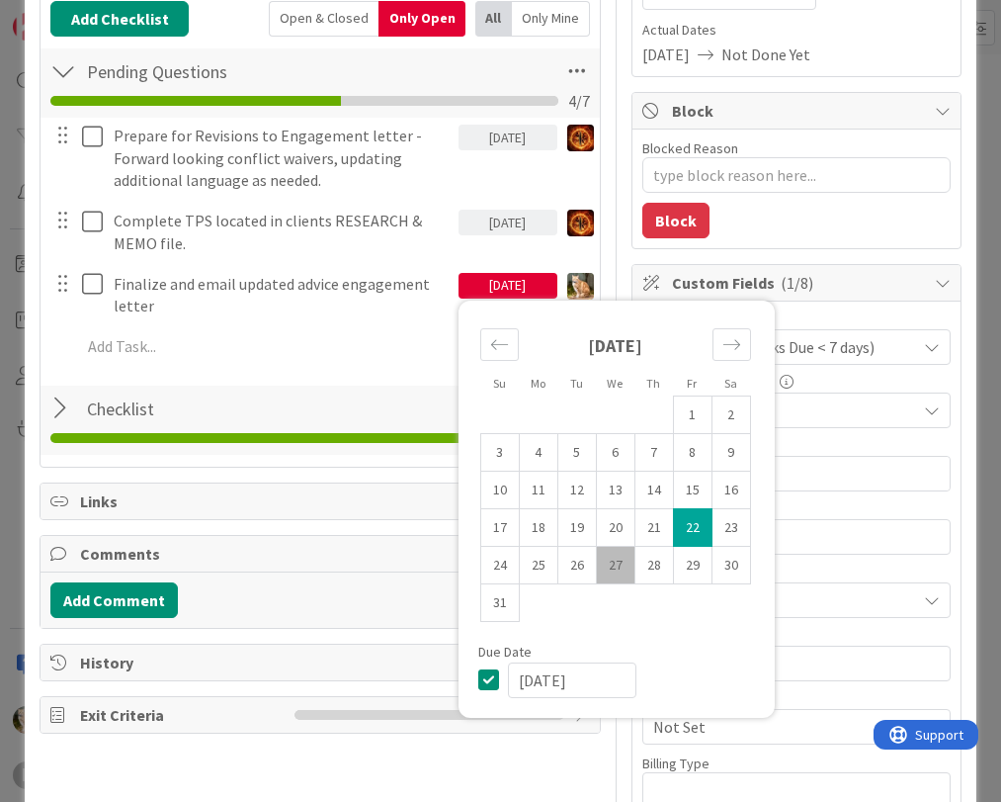
scroll to position [297, 0]
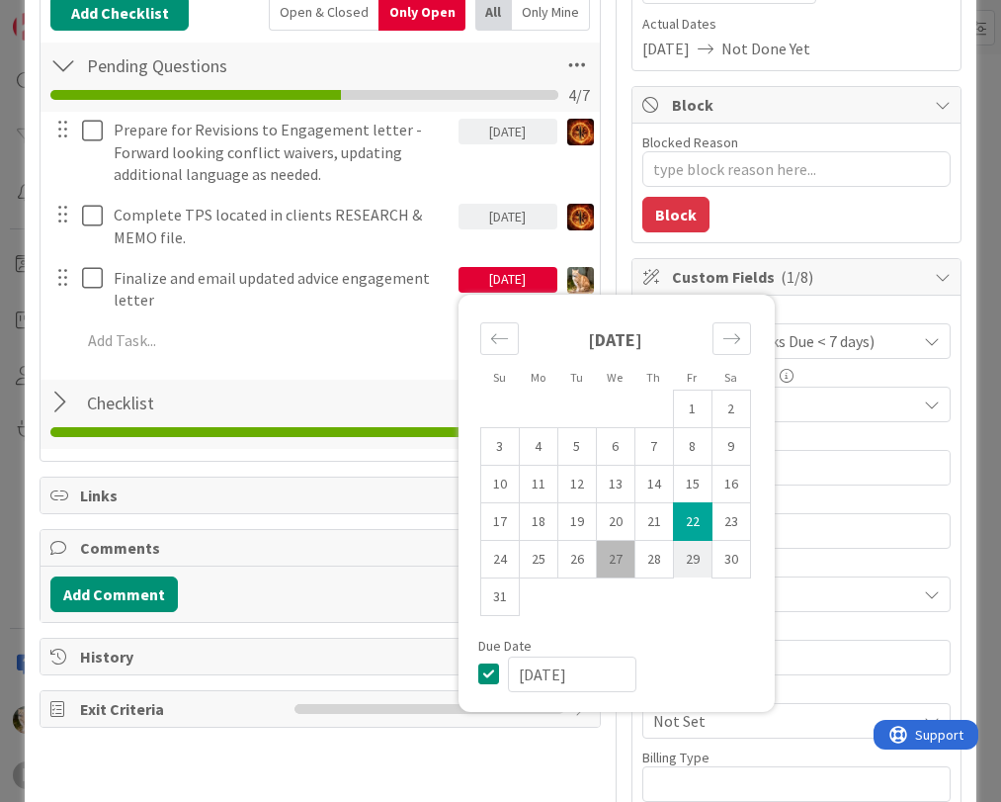
click at [673, 569] on td "29" at bounding box center [692, 559] width 39 height 38
type input "[DATE]"
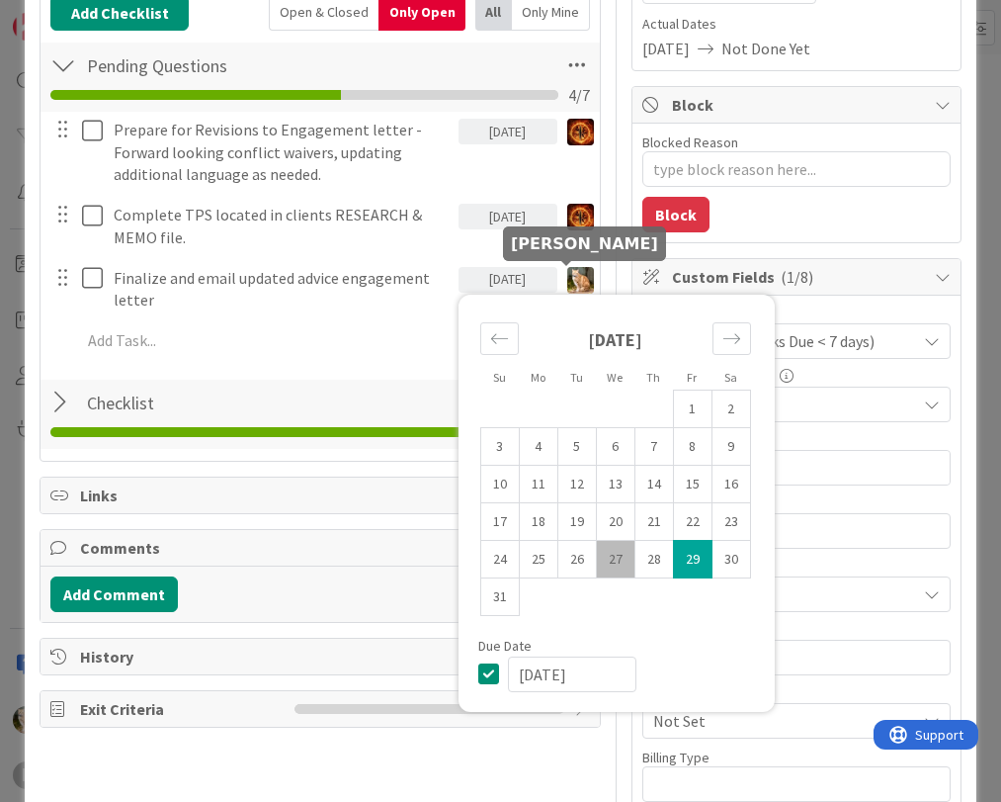
click at [568, 270] on img at bounding box center [580, 280] width 27 height 27
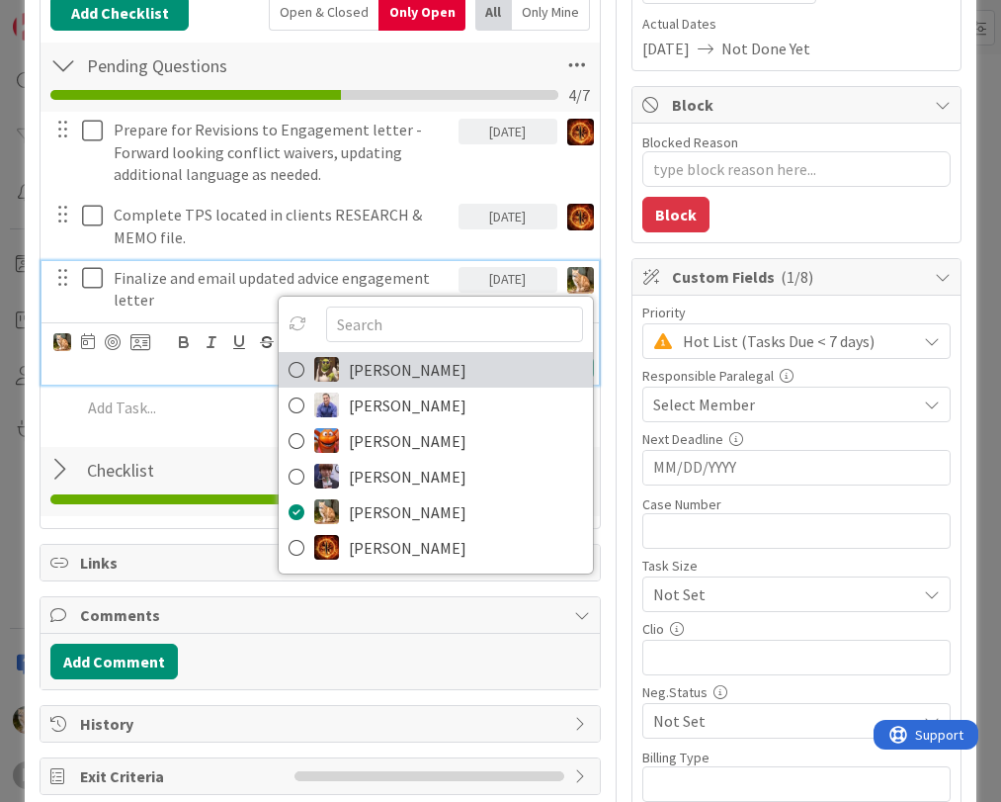
click at [373, 370] on span "[PERSON_NAME]" at bounding box center [408, 370] width 118 height 30
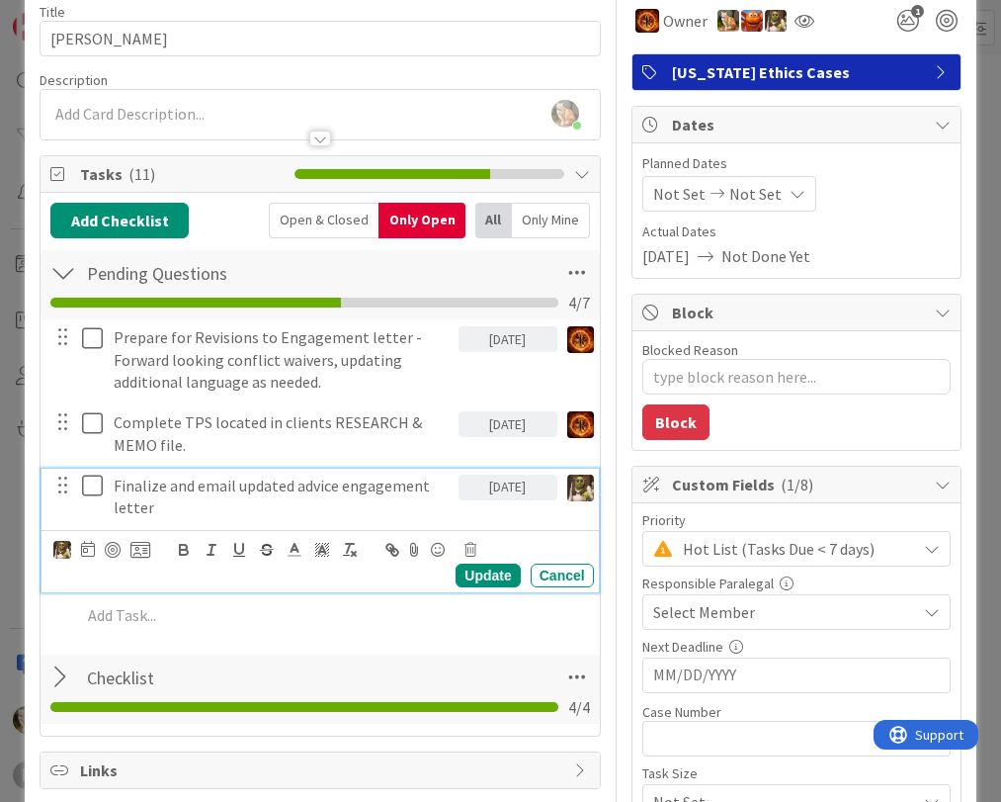
scroll to position [0, 0]
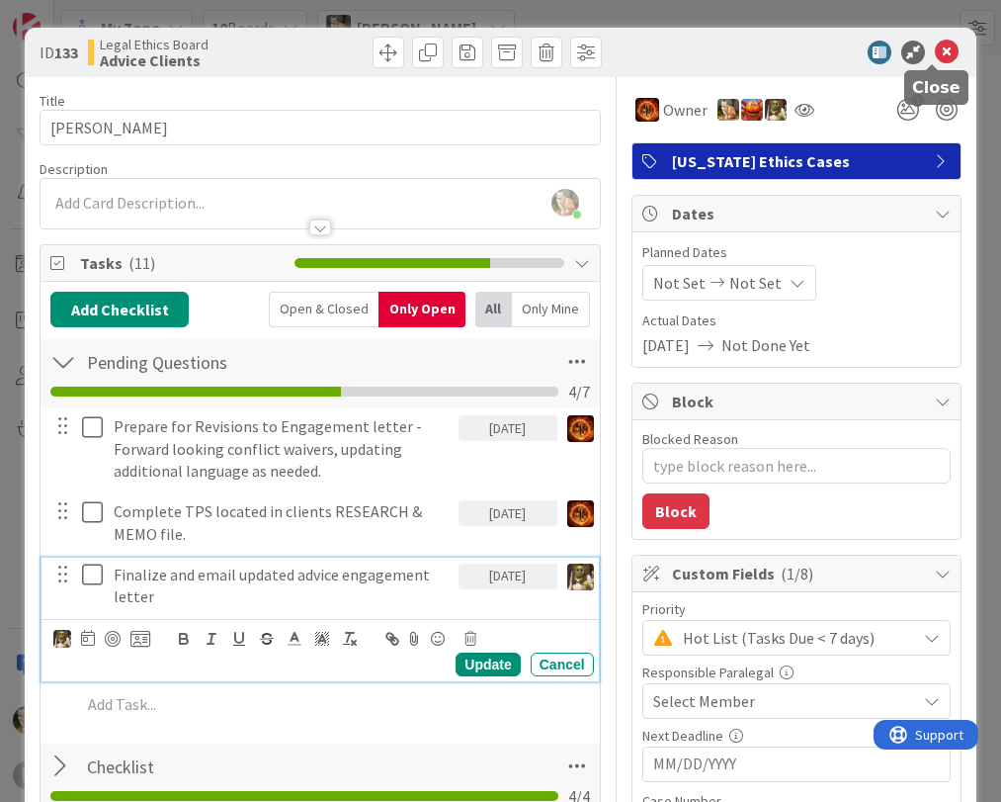
click at [935, 52] on icon at bounding box center [947, 53] width 24 height 24
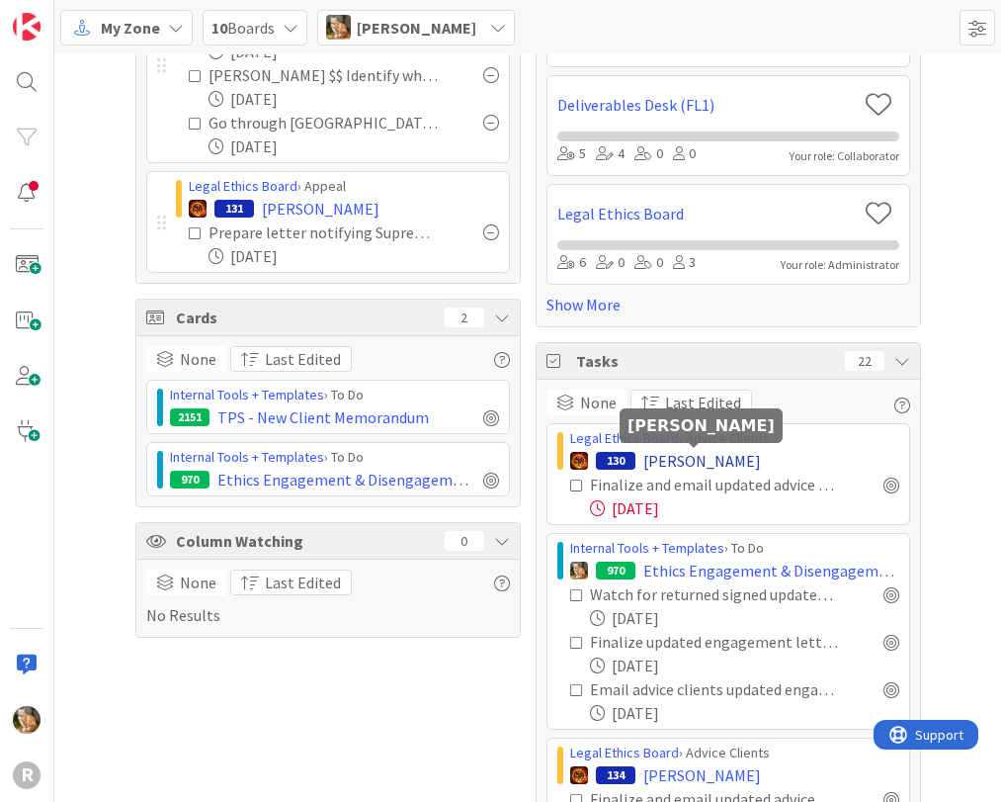
click at [656, 460] on span "[PERSON_NAME]" at bounding box center [703, 461] width 118 height 24
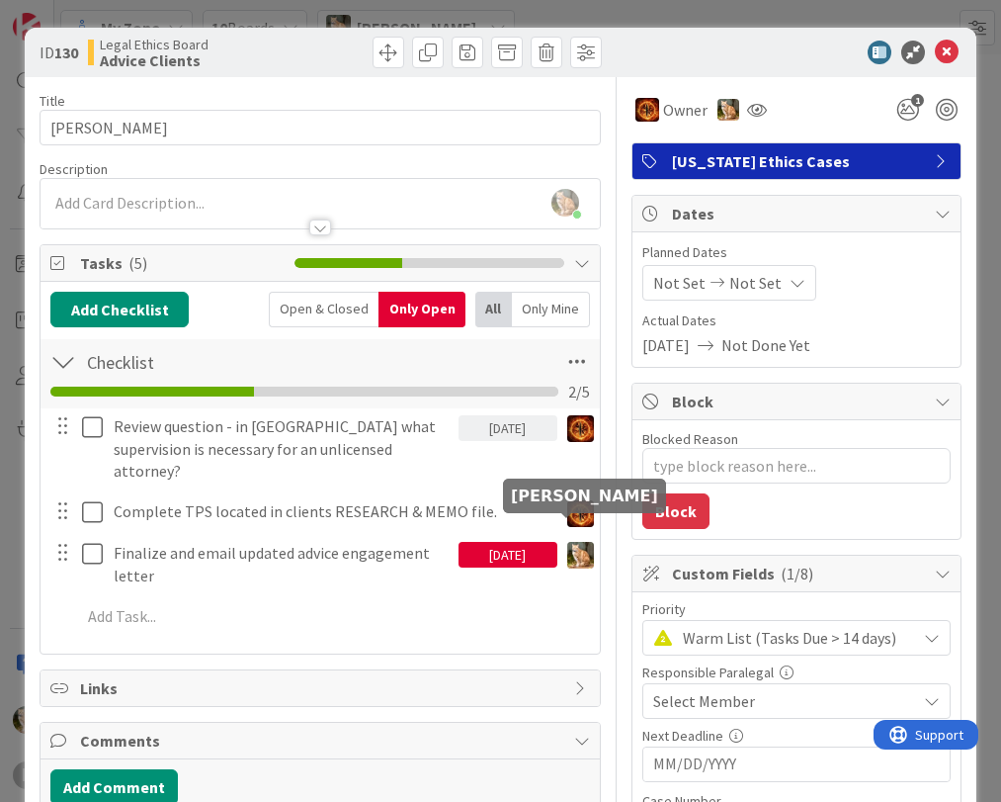
click at [567, 542] on img at bounding box center [580, 555] width 27 height 27
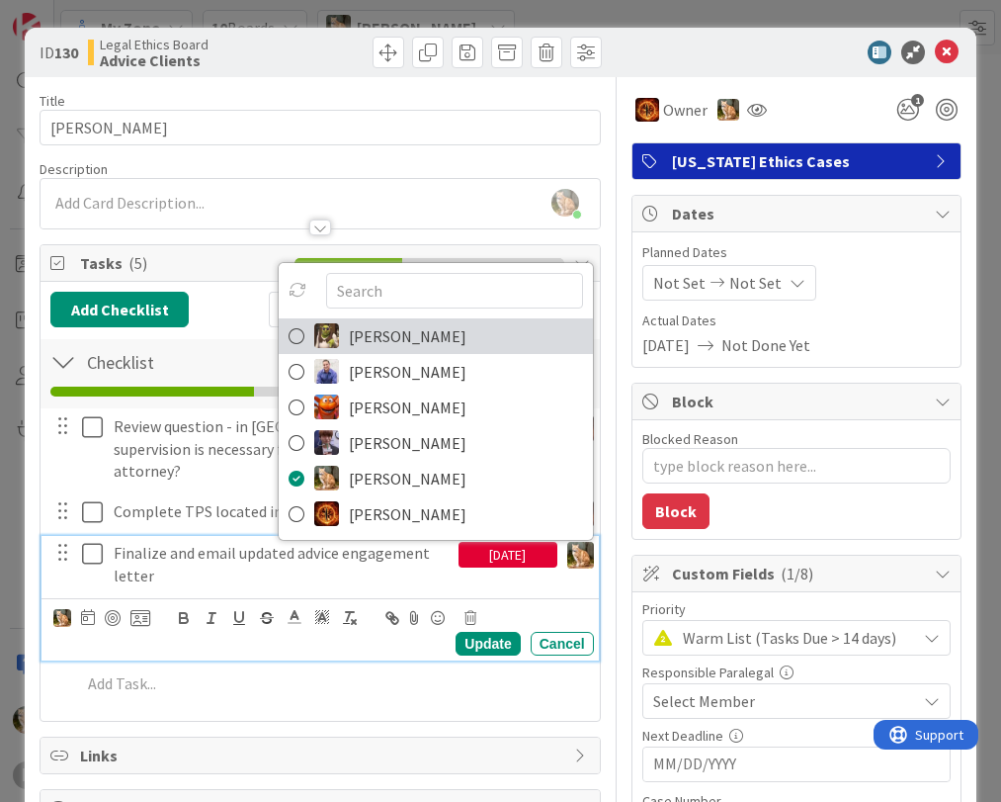
click at [289, 321] on icon at bounding box center [297, 336] width 16 height 30
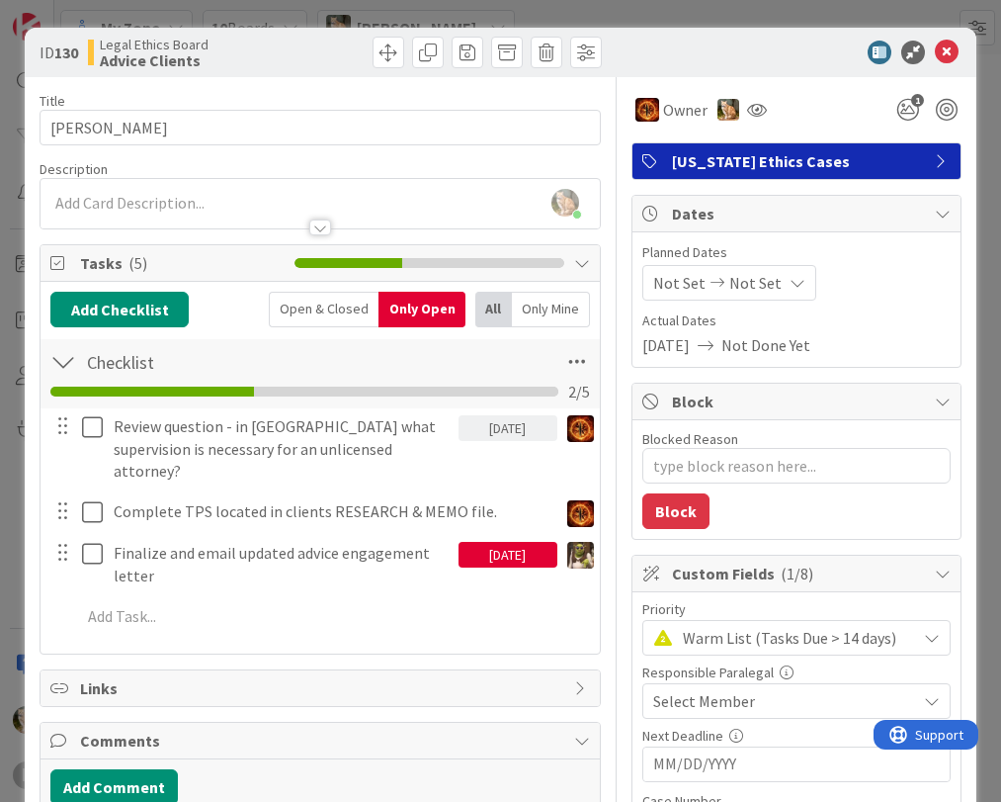
type textarea "x"
click at [481, 542] on div "08/22/2025" at bounding box center [508, 555] width 99 height 26
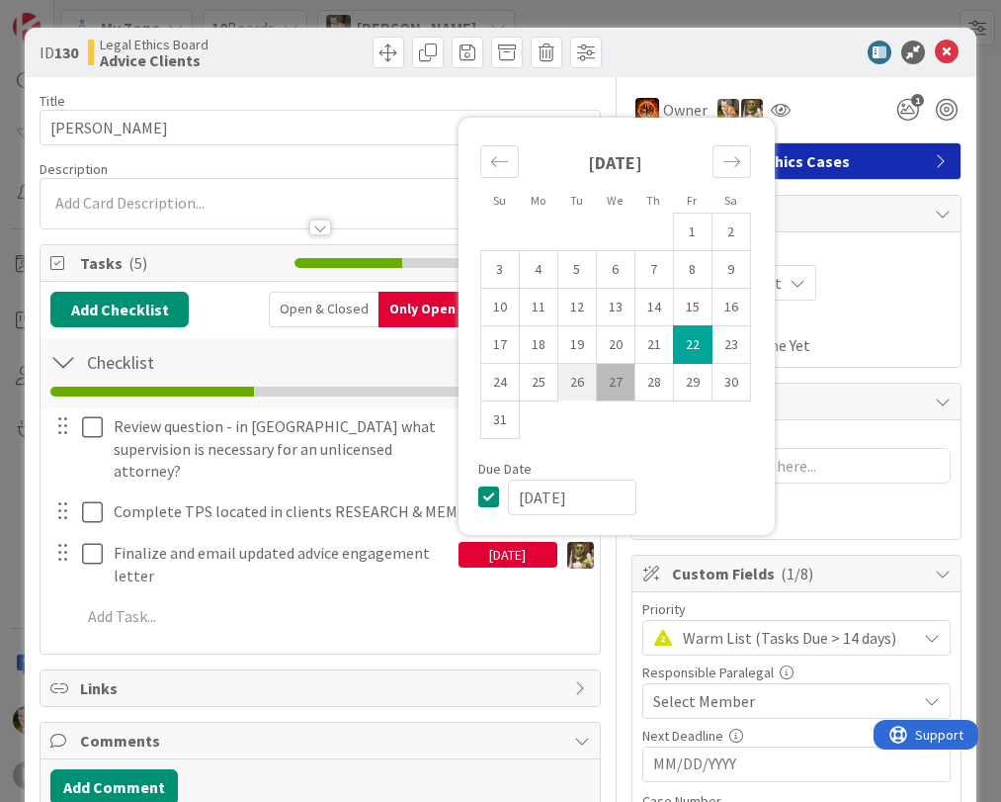
scroll to position [198, 0]
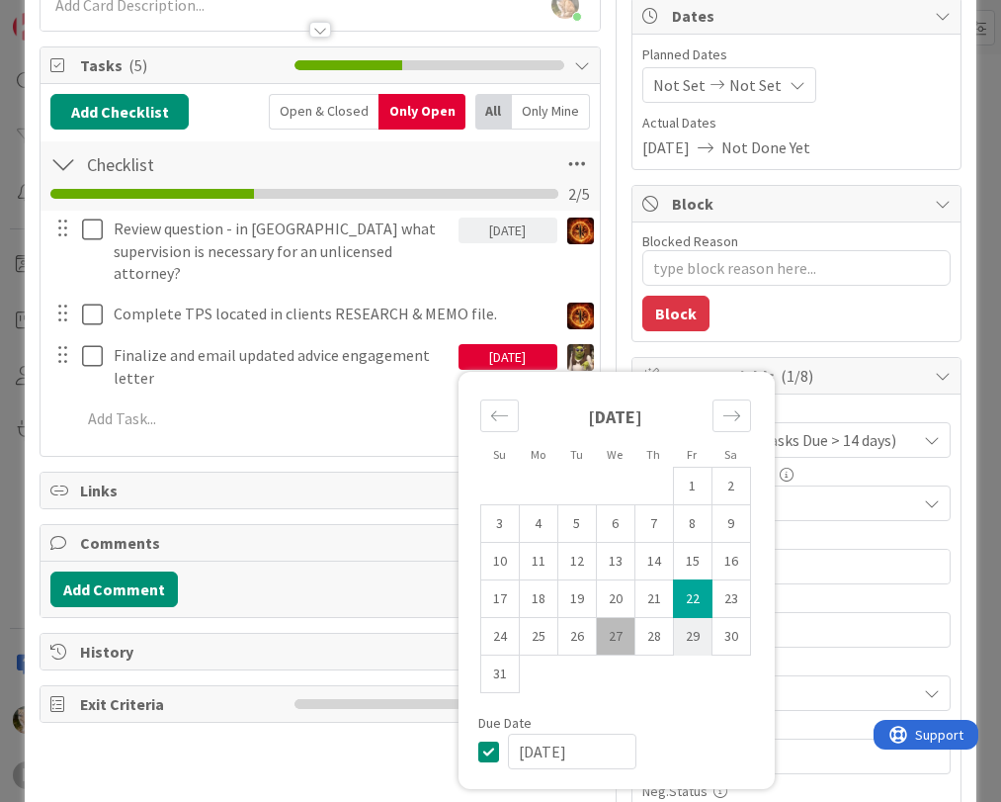
click at [677, 618] on td "29" at bounding box center [692, 637] width 39 height 38
type input "[DATE]"
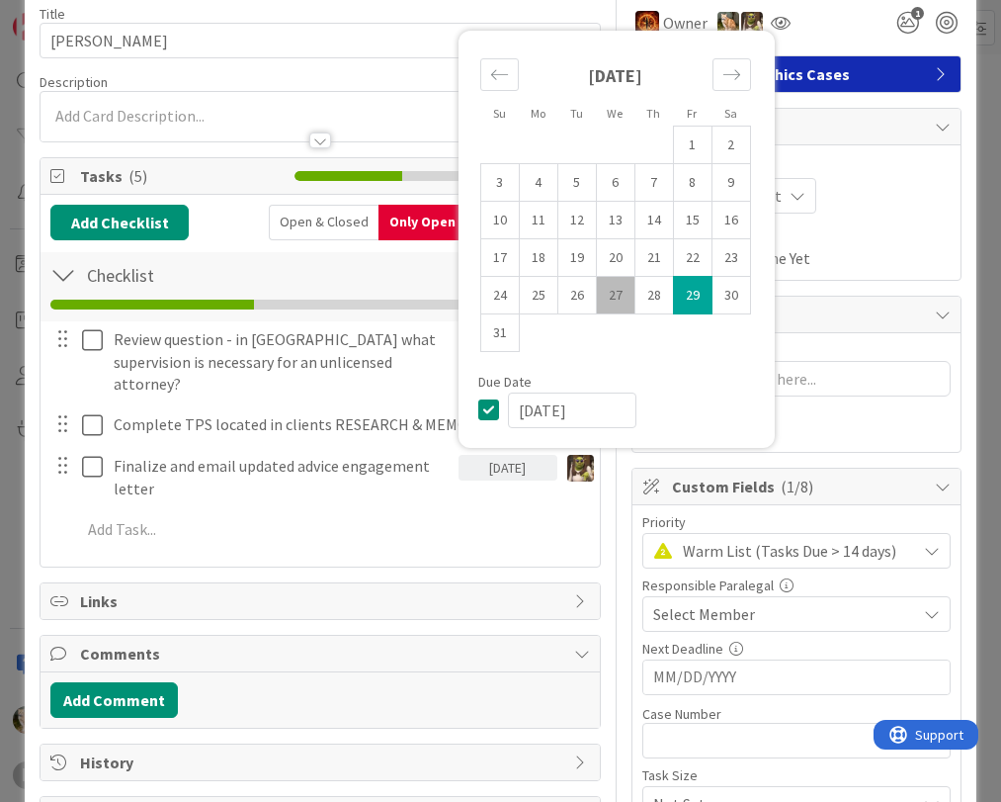
scroll to position [0, 0]
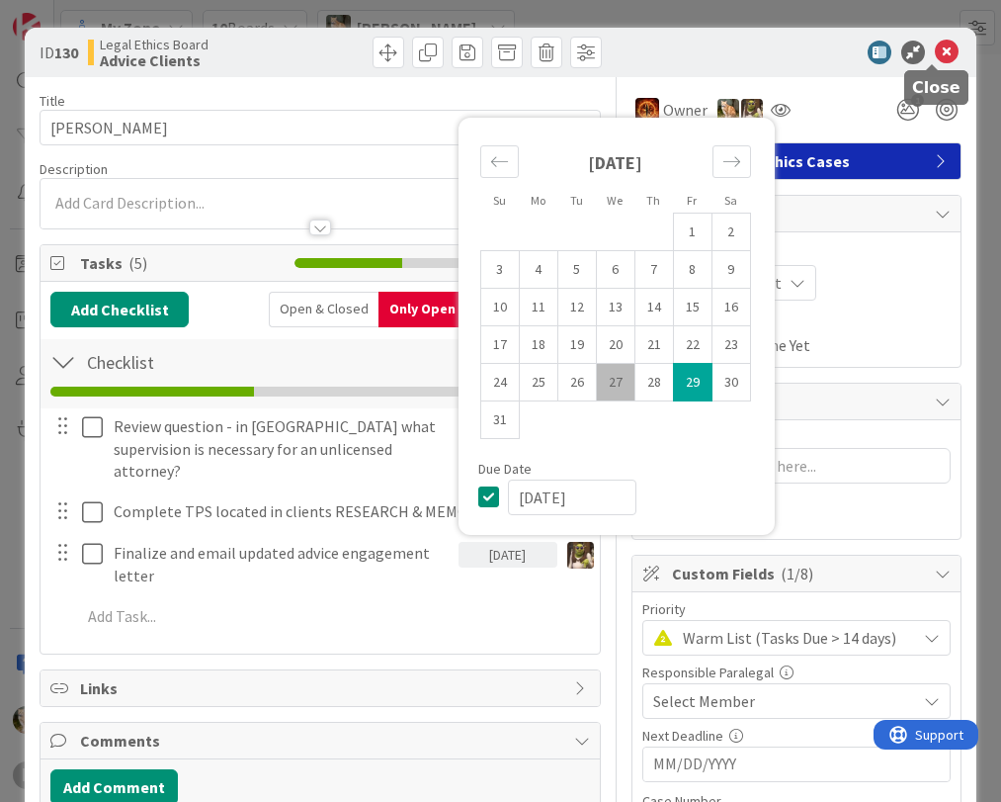
click at [935, 52] on icon at bounding box center [947, 53] width 24 height 24
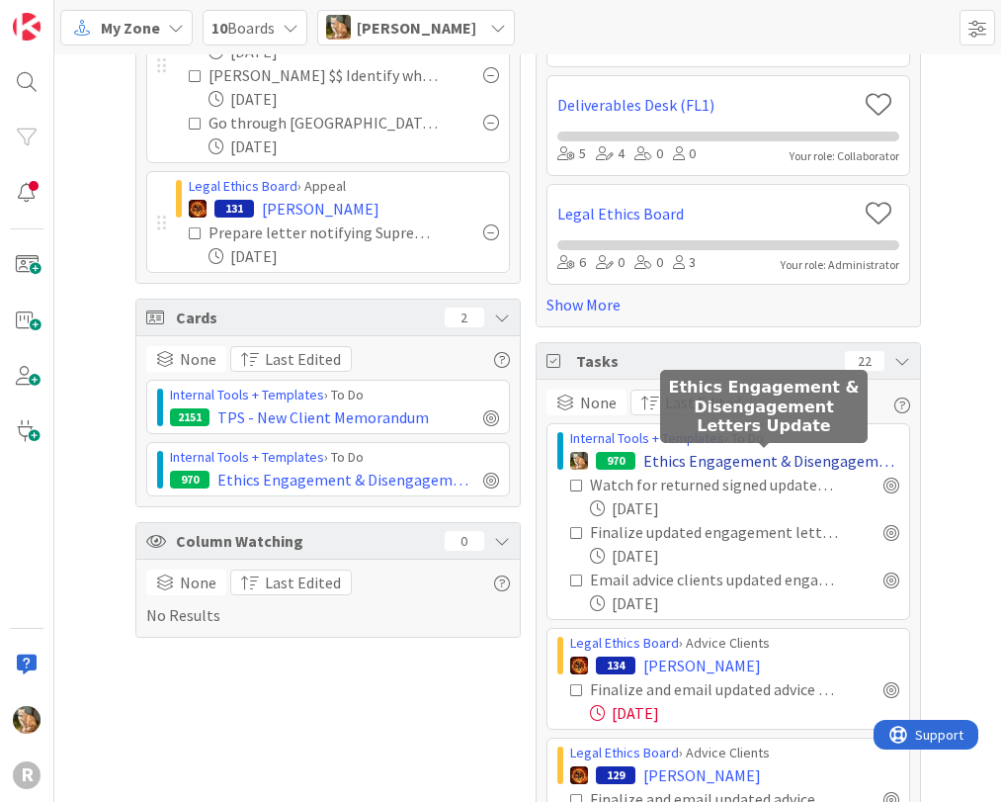
click at [706, 457] on span "Ethics Engagement & Disengagement Letters Update" at bounding box center [772, 461] width 256 height 24
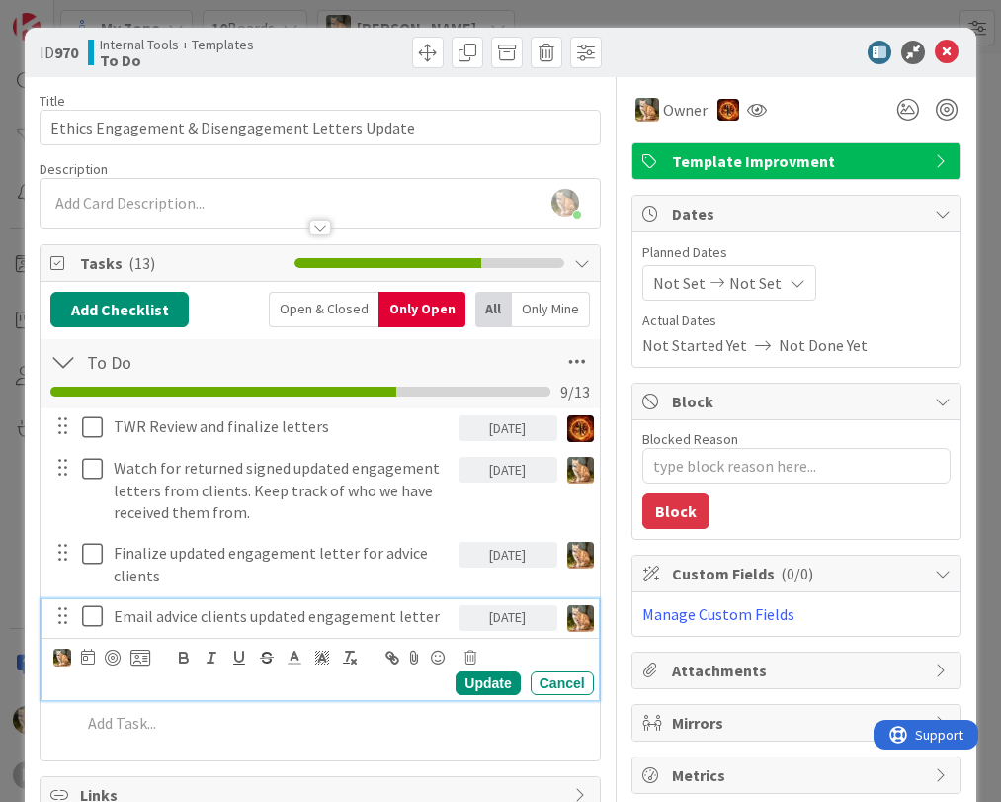
drag, startPoint x: 230, startPoint y: 618, endPoint x: 179, endPoint y: 618, distance: 51.4
click at [179, 618] on p "Email advice clients updated engagement letter" at bounding box center [282, 616] width 337 height 23
click at [465, 659] on icon at bounding box center [471, 658] width 12 height 14
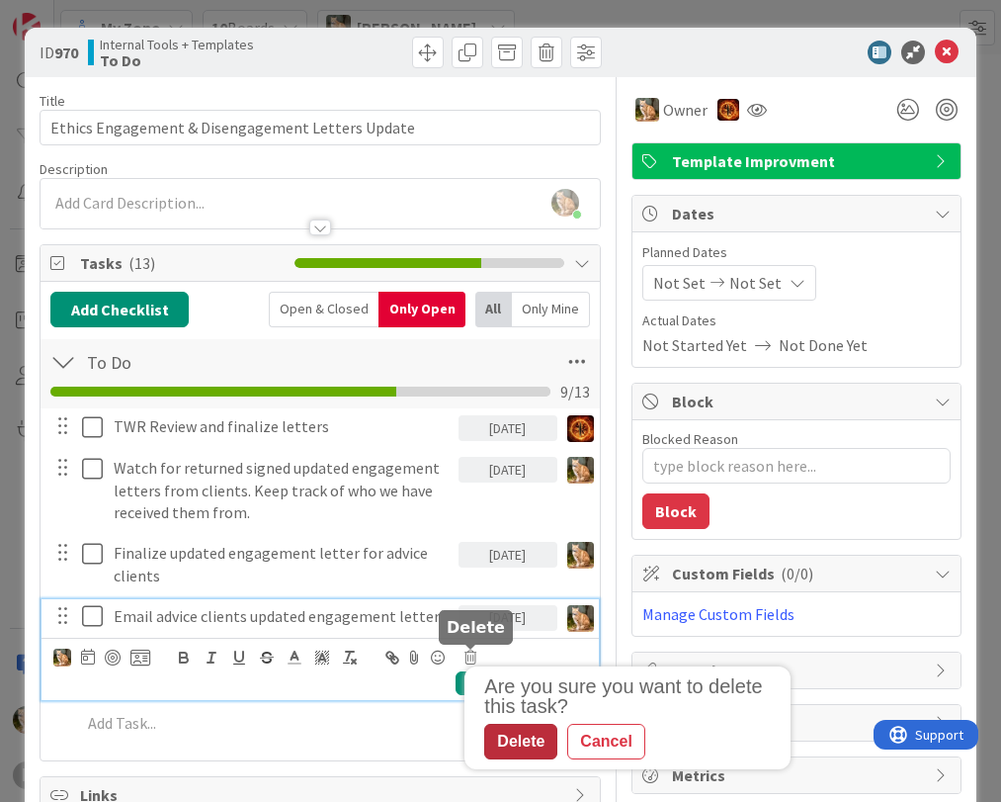
click at [507, 736] on div "Delete" at bounding box center [520, 742] width 73 height 36
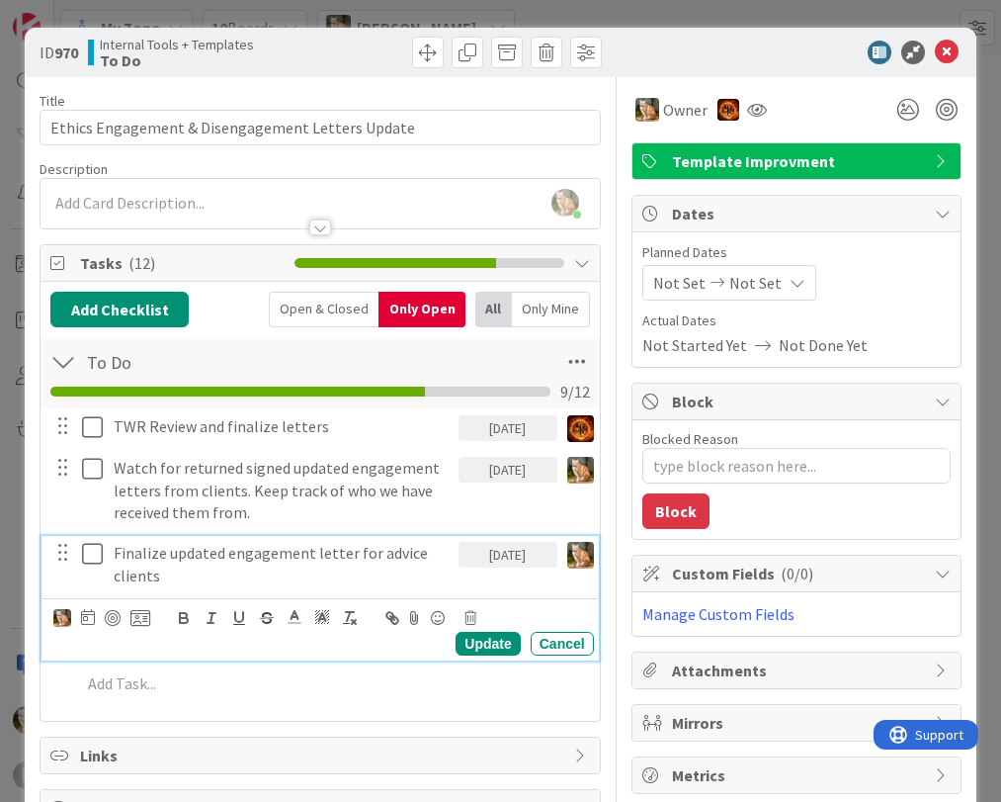
click at [275, 549] on p "Finalize updated engagement letter for advice clients" at bounding box center [282, 564] width 337 height 44
click at [467, 614] on icon at bounding box center [471, 618] width 12 height 14
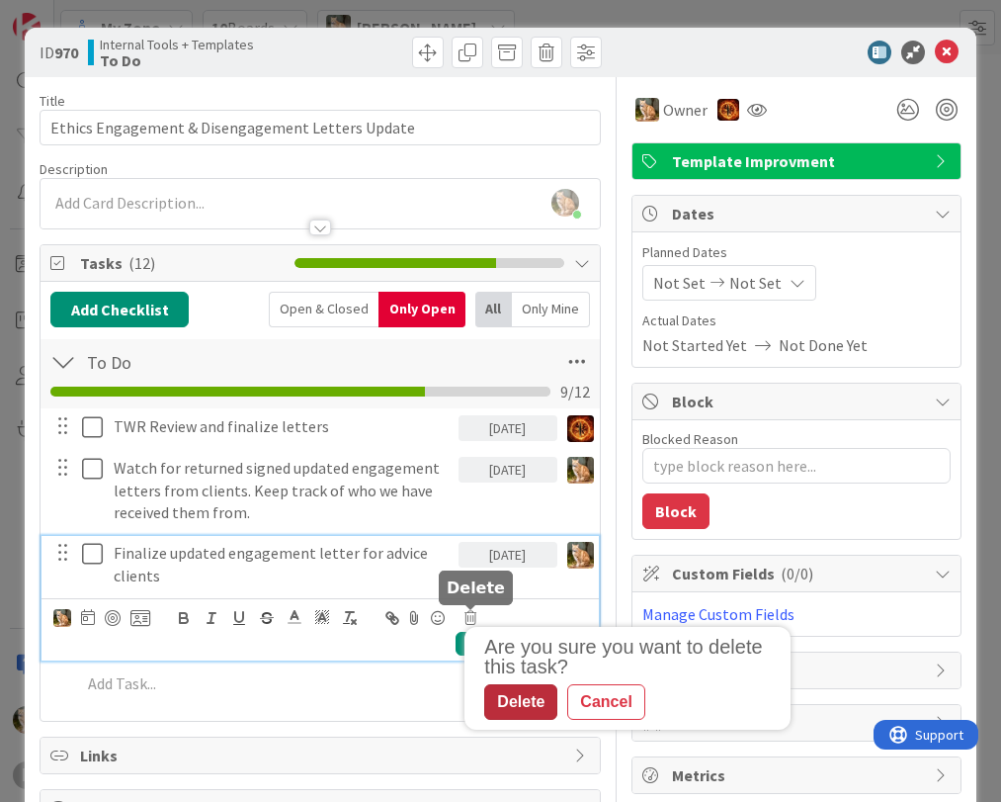
click at [511, 701] on div "Delete" at bounding box center [520, 702] width 73 height 36
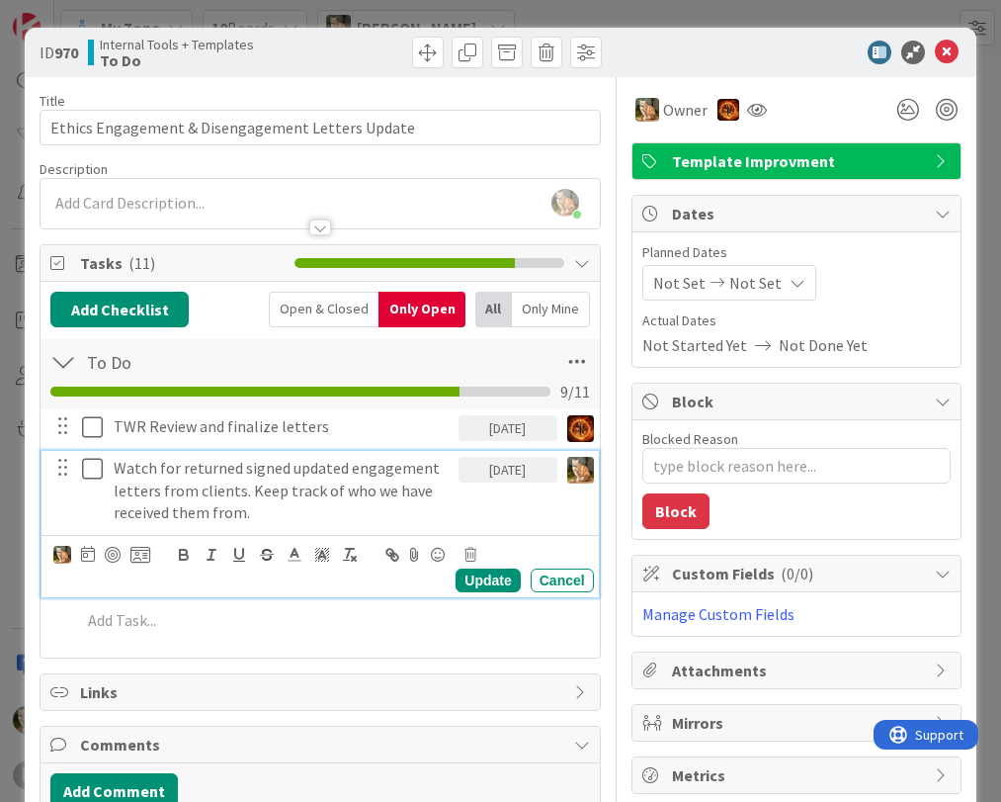
click at [299, 470] on p "Watch for returned signed updated engagement letters from clients. Keep track o…" at bounding box center [282, 490] width 337 height 67
click at [475, 579] on div "Update" at bounding box center [488, 580] width 64 height 24
click at [327, 487] on p "Watch for returned signed updated engagement letters from clients. Keep track o…" at bounding box center [282, 490] width 337 height 67
click at [468, 553] on icon at bounding box center [471, 555] width 12 height 14
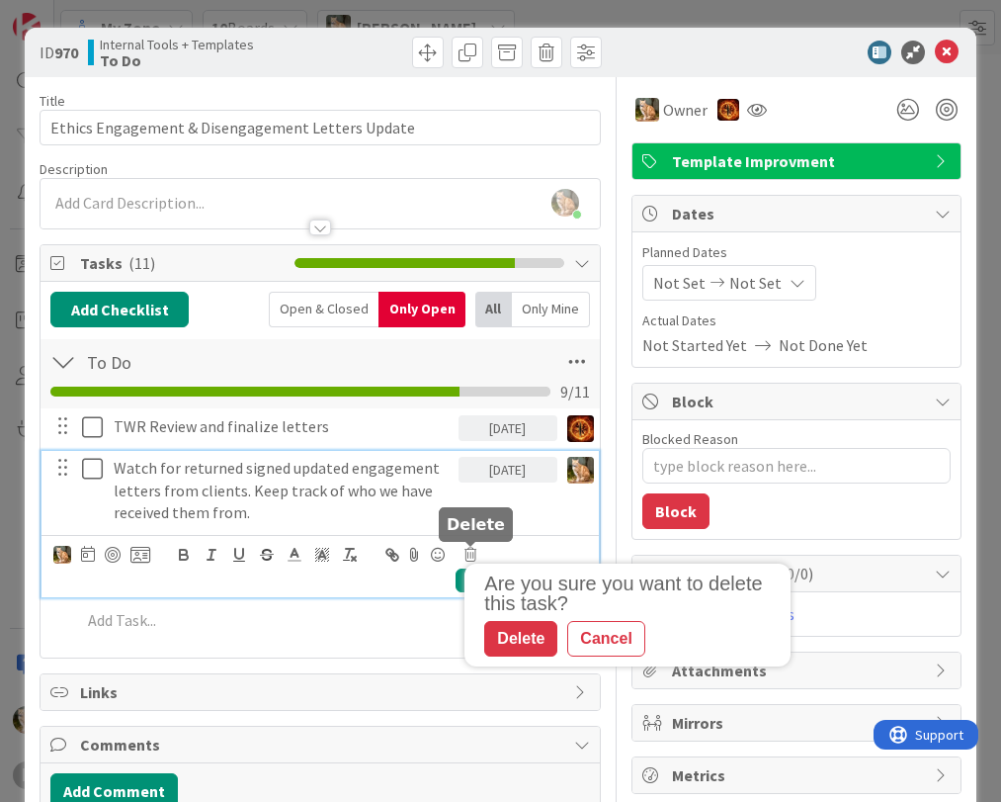
click at [512, 633] on div "Delete" at bounding box center [520, 639] width 73 height 36
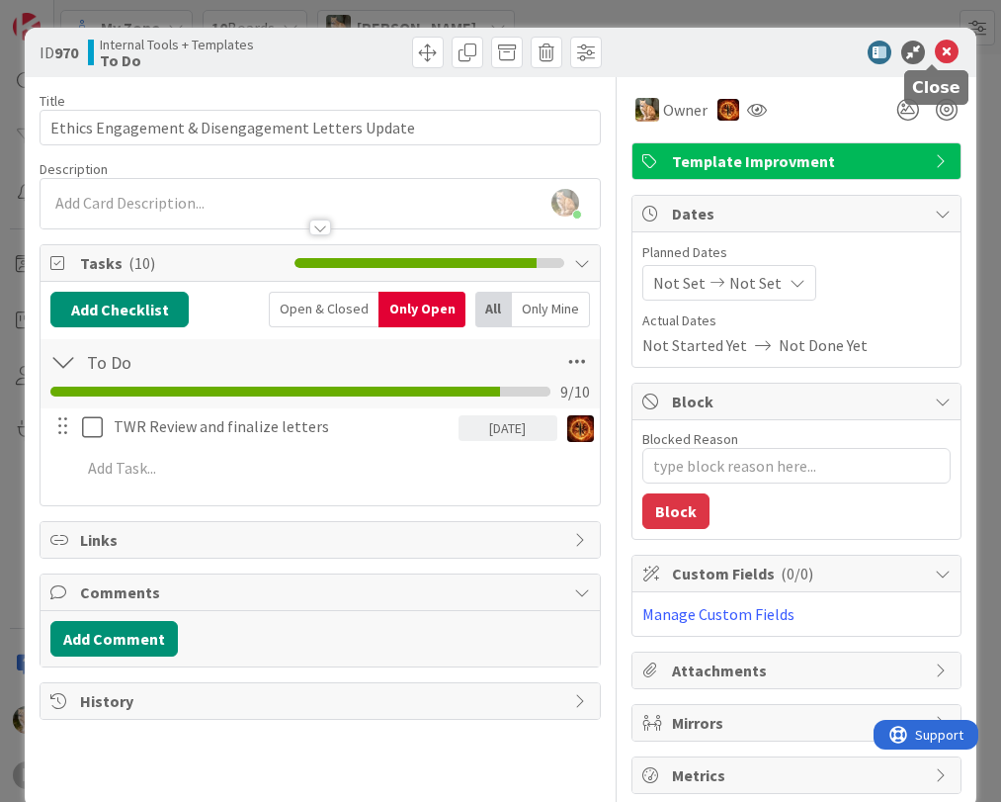
click at [935, 48] on icon at bounding box center [947, 53] width 24 height 24
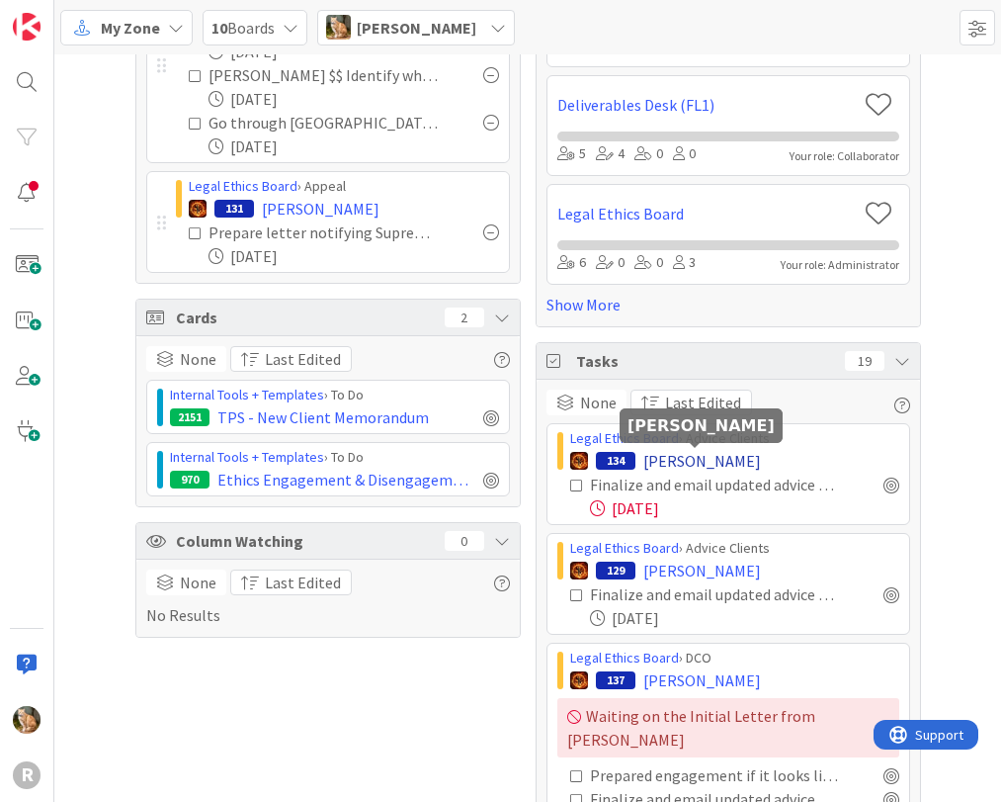
click at [662, 458] on span "[PERSON_NAME]" at bounding box center [703, 461] width 118 height 24
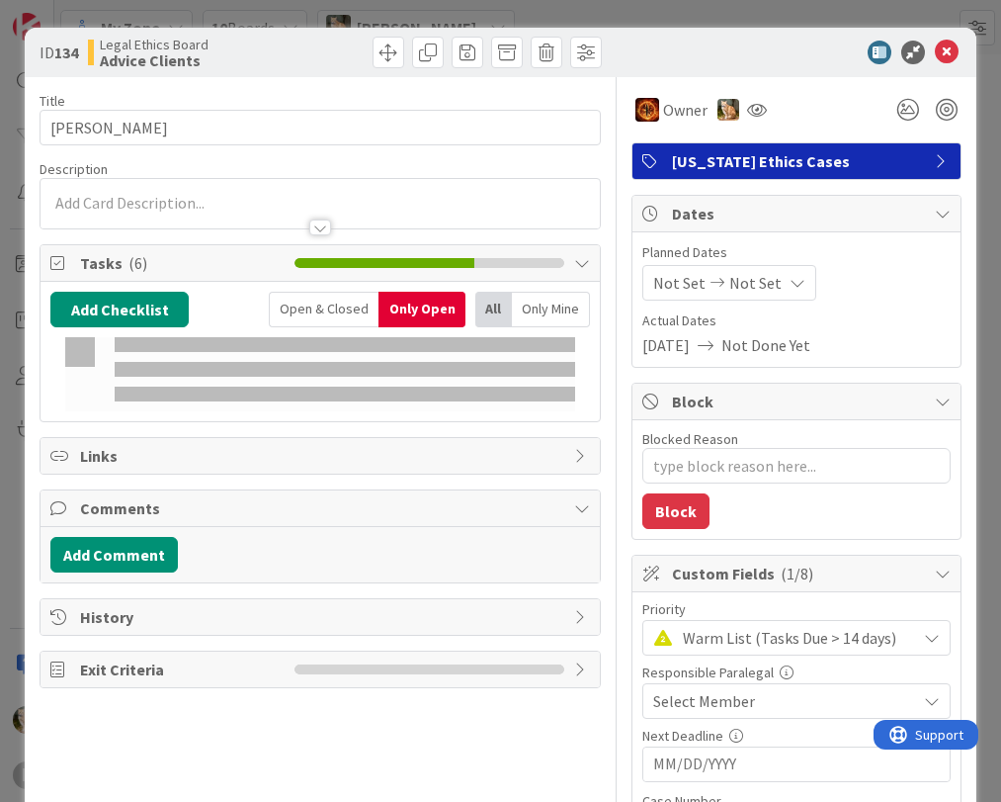
type textarea "x"
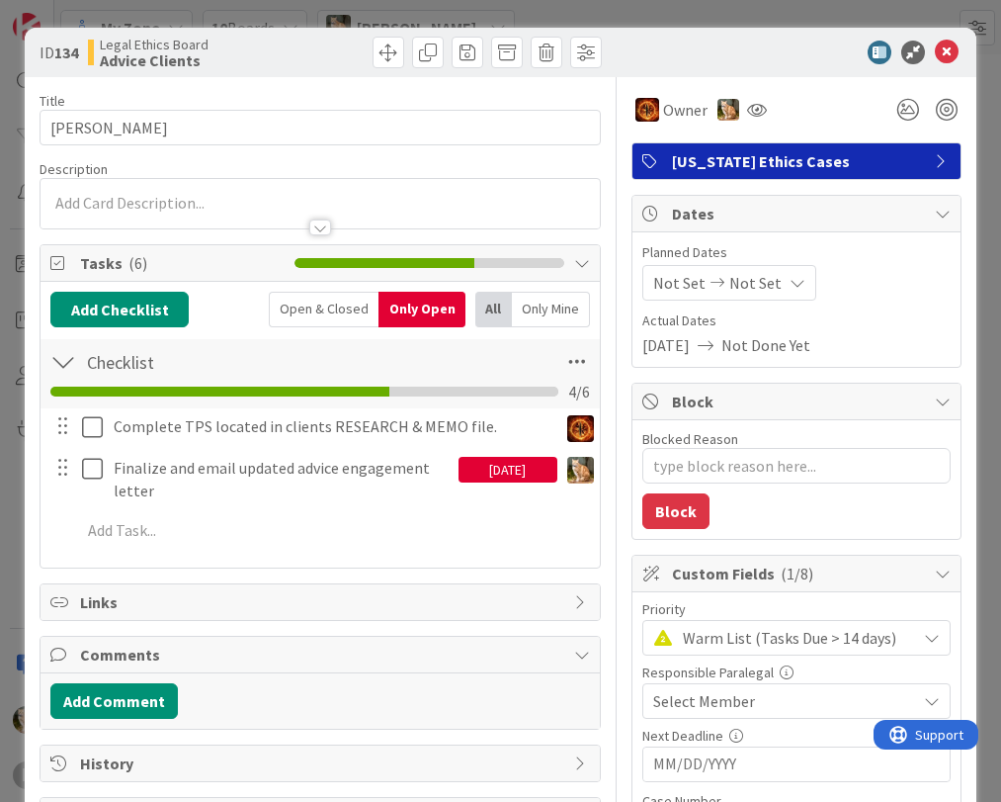
click at [476, 467] on div "08/22/2025" at bounding box center [508, 470] width 99 height 26
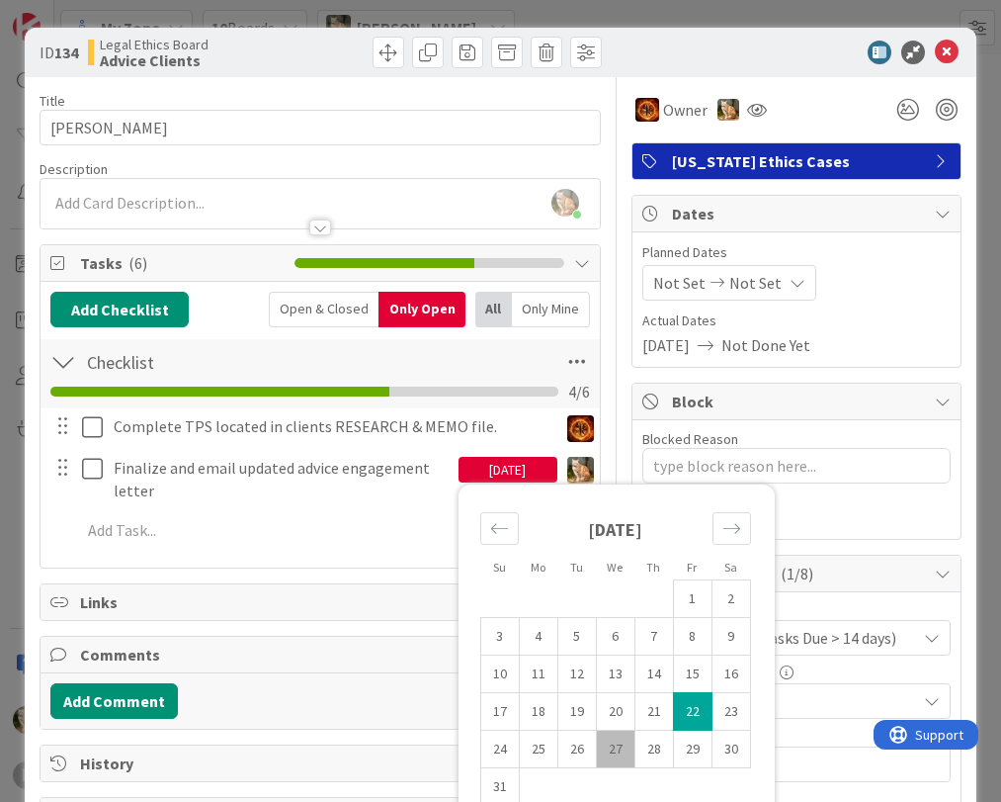
scroll to position [198, 0]
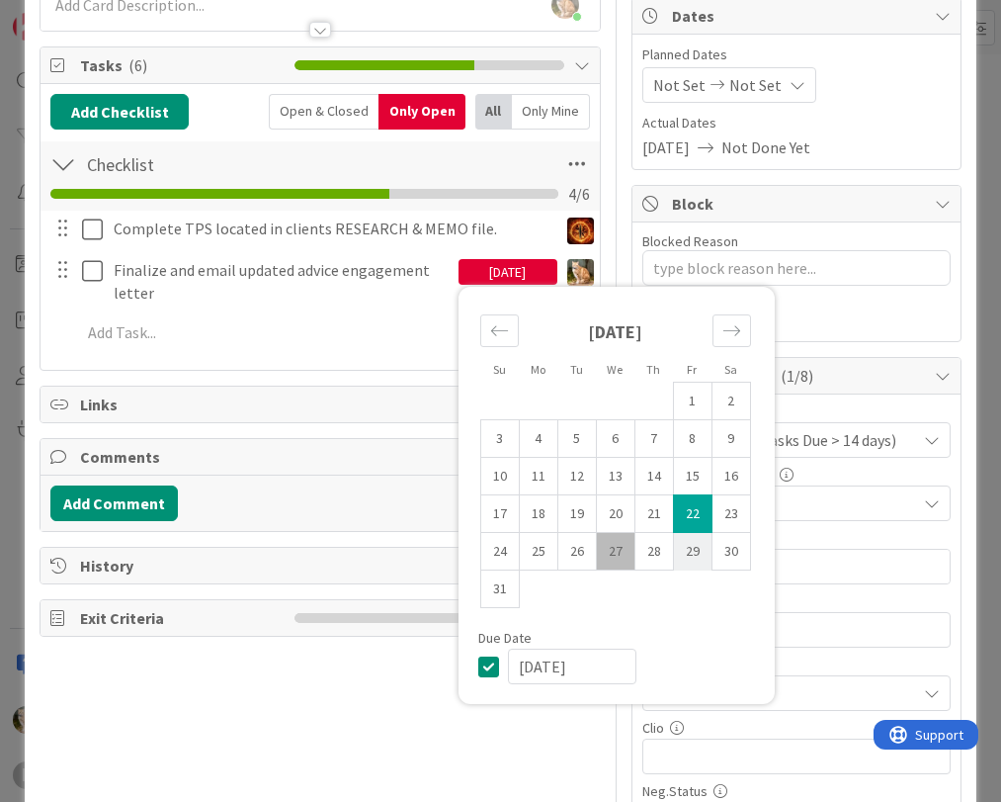
click at [682, 556] on td "29" at bounding box center [692, 552] width 39 height 38
type input "[DATE]"
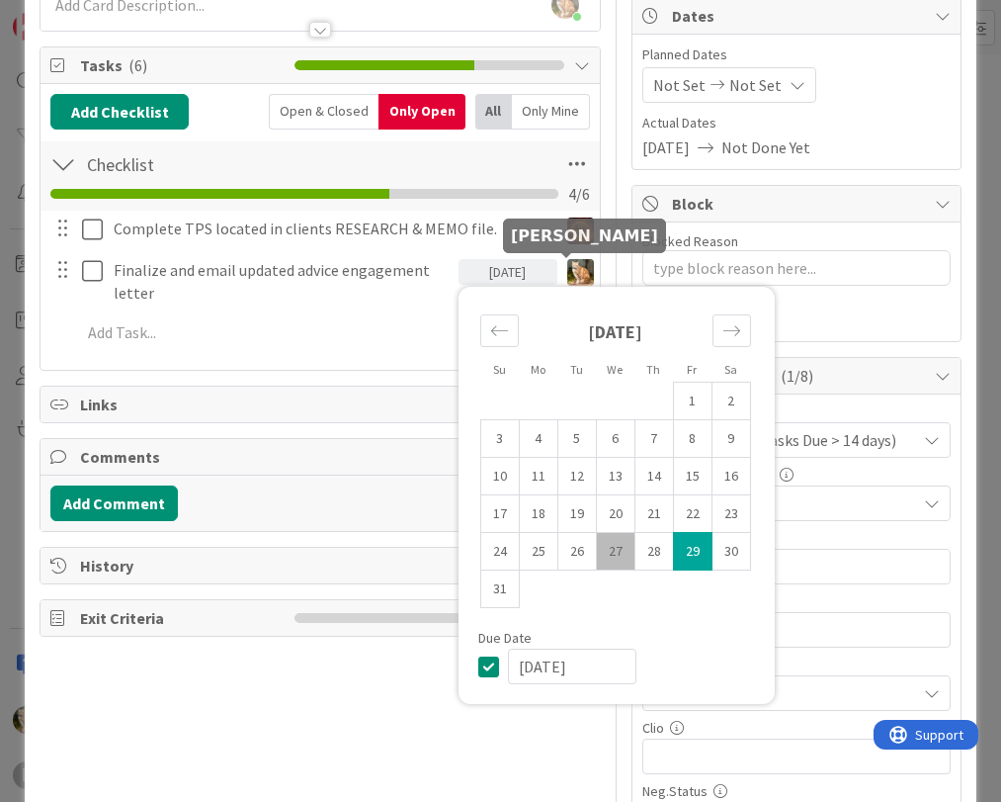
click at [567, 269] on img at bounding box center [580, 272] width 27 height 27
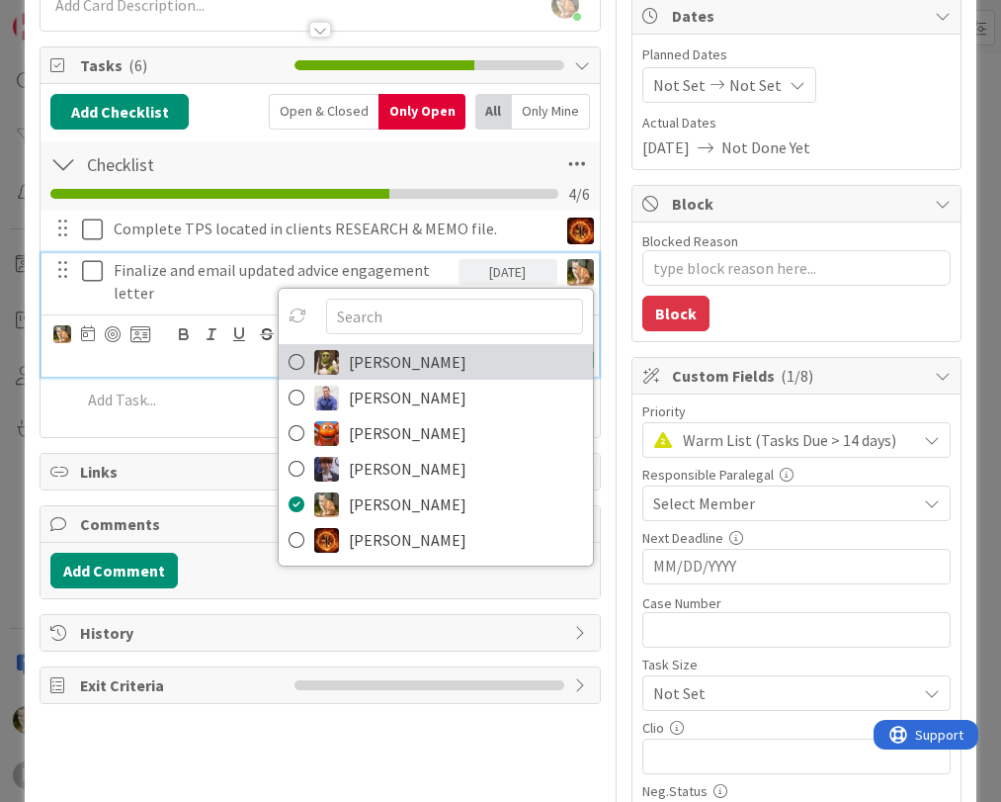
click at [289, 362] on icon at bounding box center [297, 362] width 16 height 30
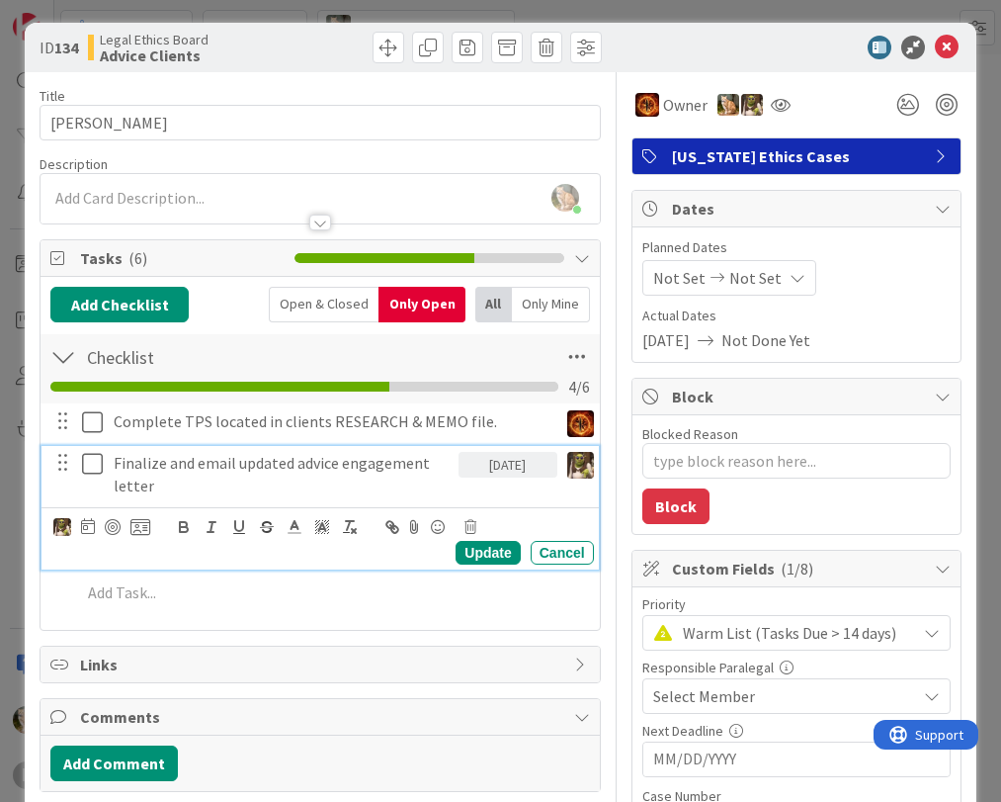
scroll to position [0, 0]
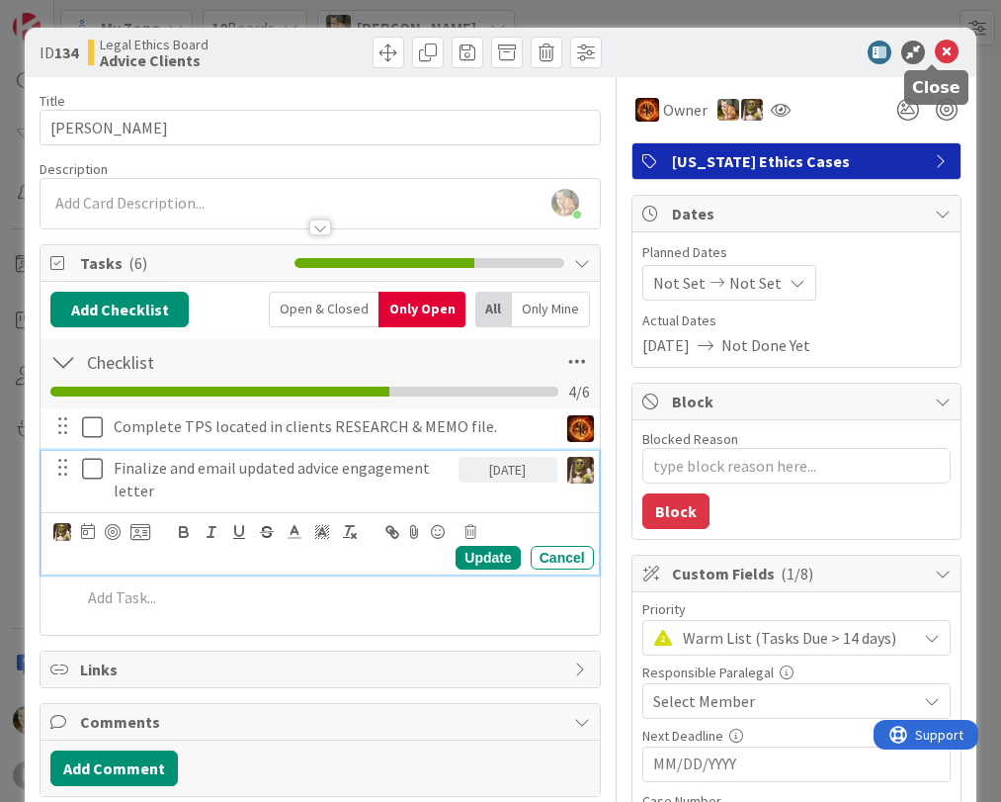
click at [935, 54] on icon at bounding box center [947, 53] width 24 height 24
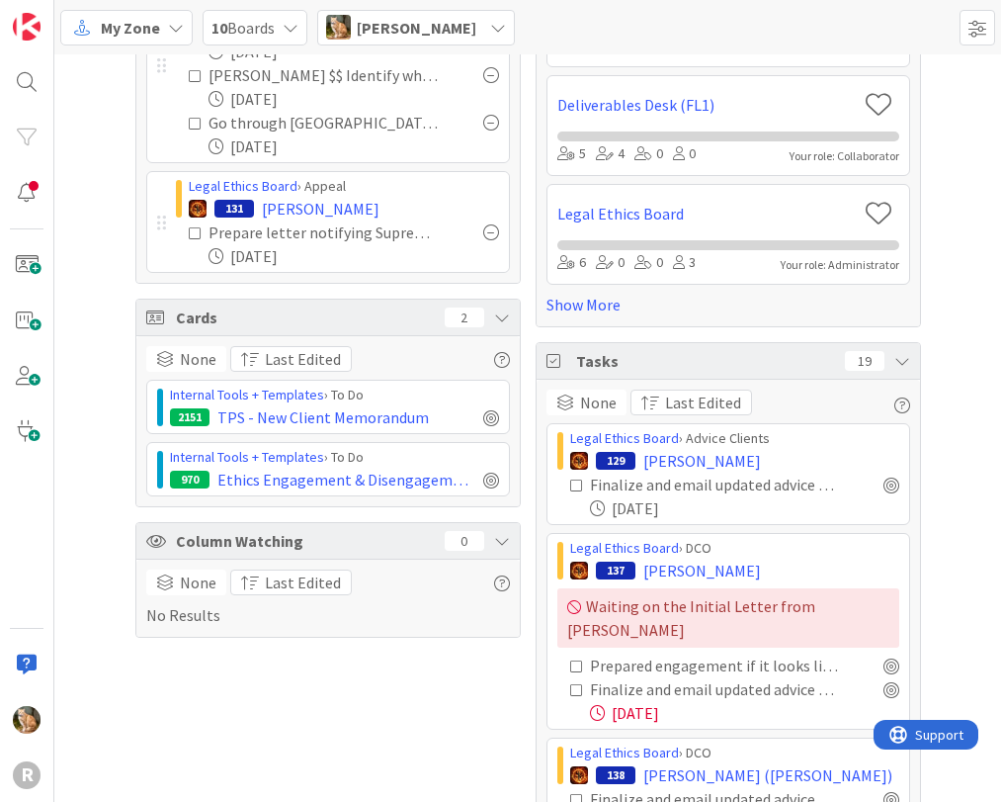
click at [652, 458] on span "[PERSON_NAME]" at bounding box center [703, 461] width 118 height 24
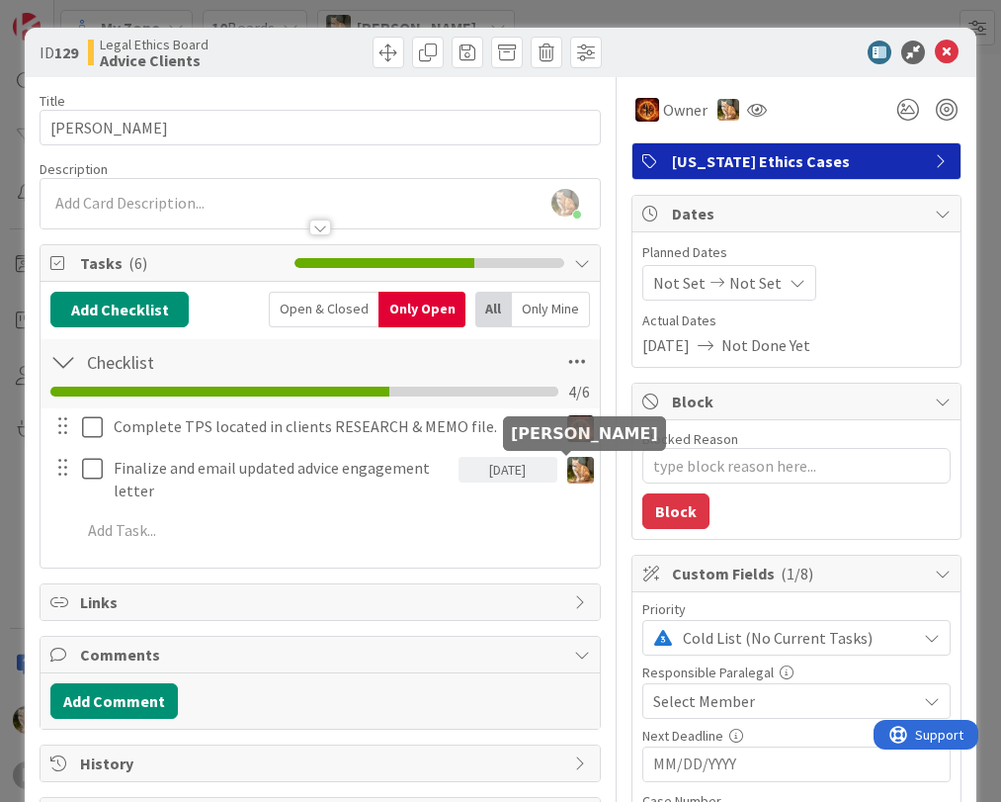
click at [567, 469] on img at bounding box center [580, 470] width 27 height 27
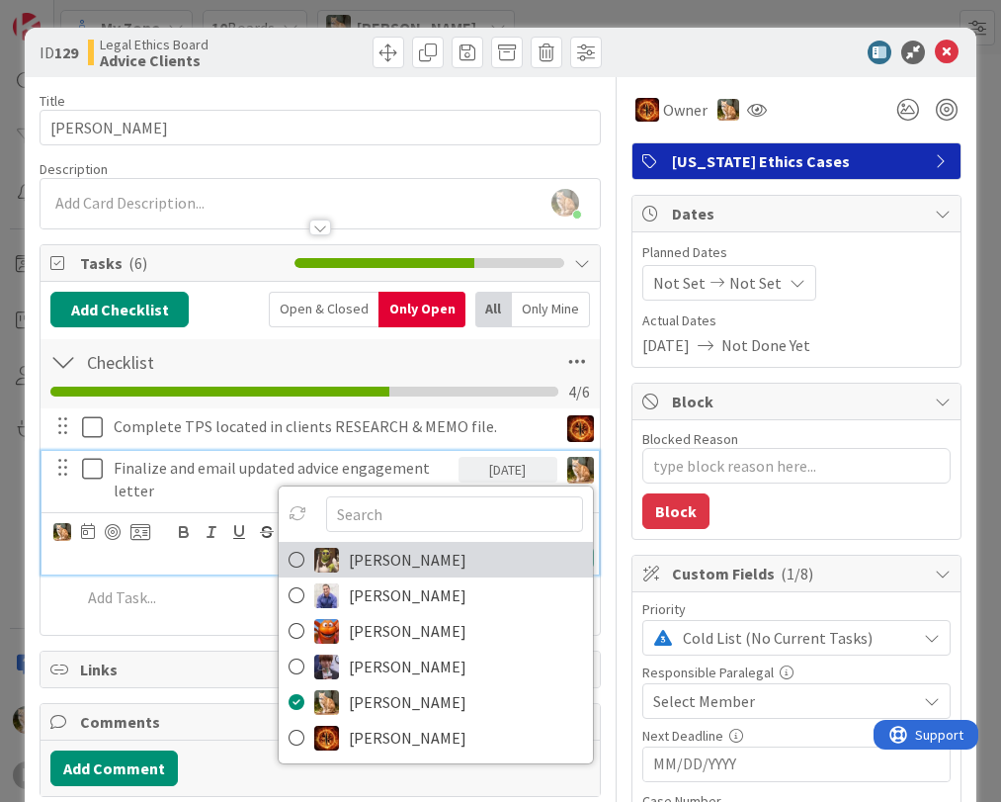
click at [314, 557] on img at bounding box center [326, 560] width 25 height 25
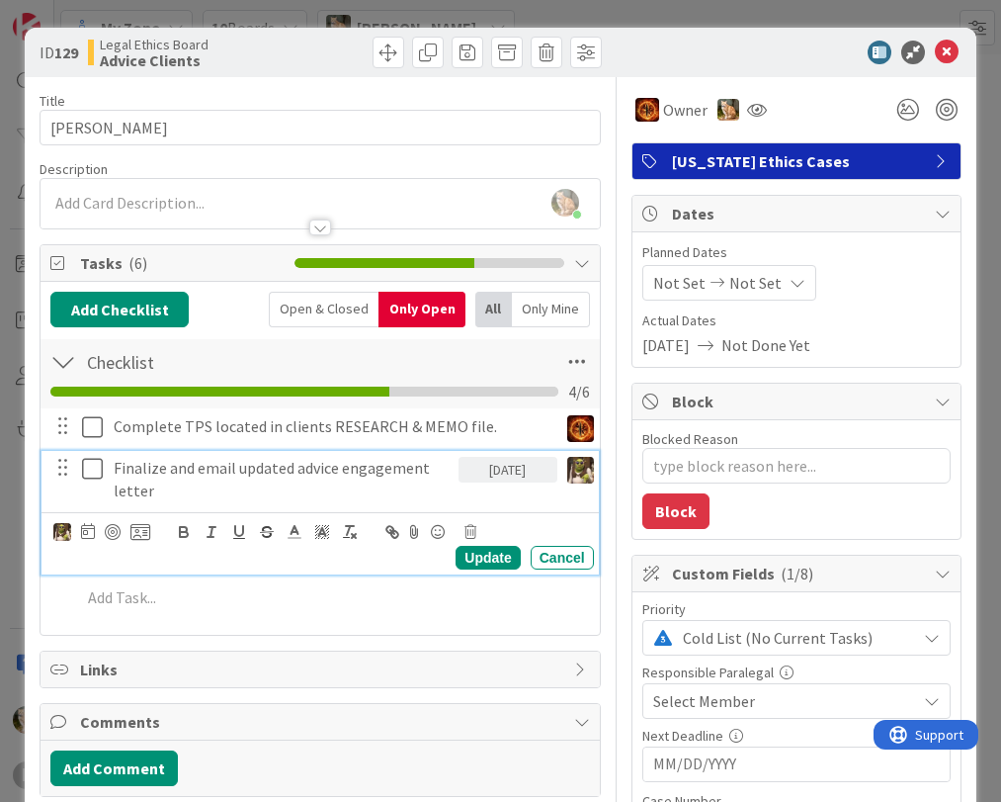
type textarea "x"
click at [935, 55] on icon at bounding box center [947, 53] width 24 height 24
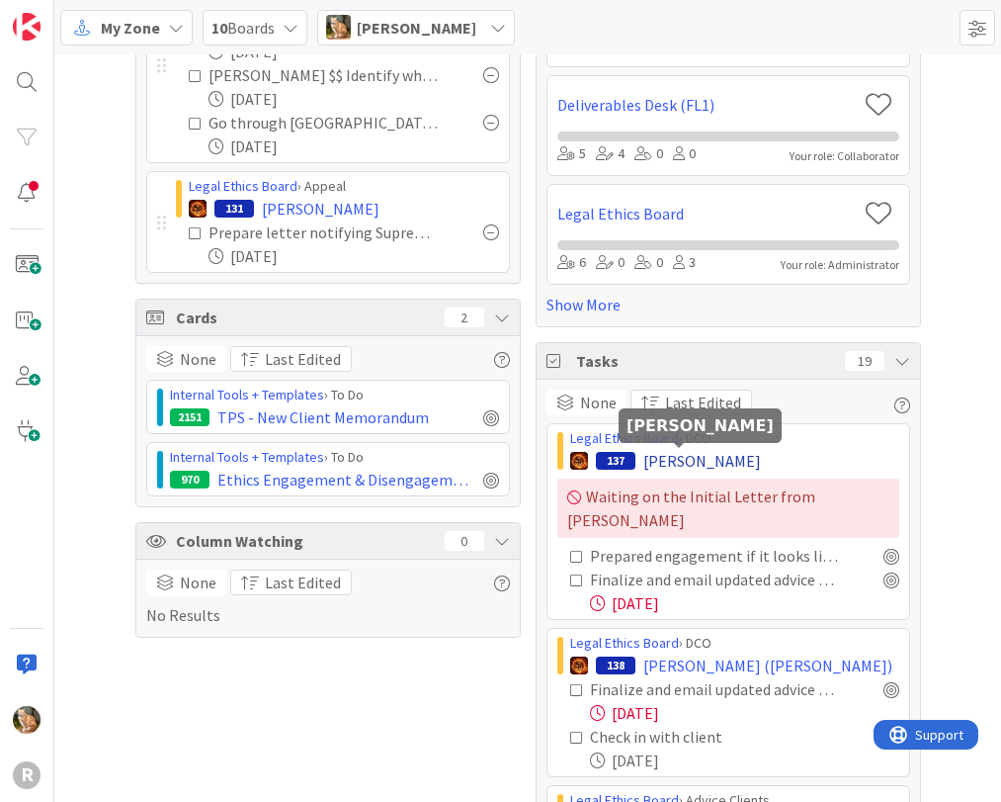
click at [703, 467] on span "[PERSON_NAME]" at bounding box center [703, 461] width 118 height 24
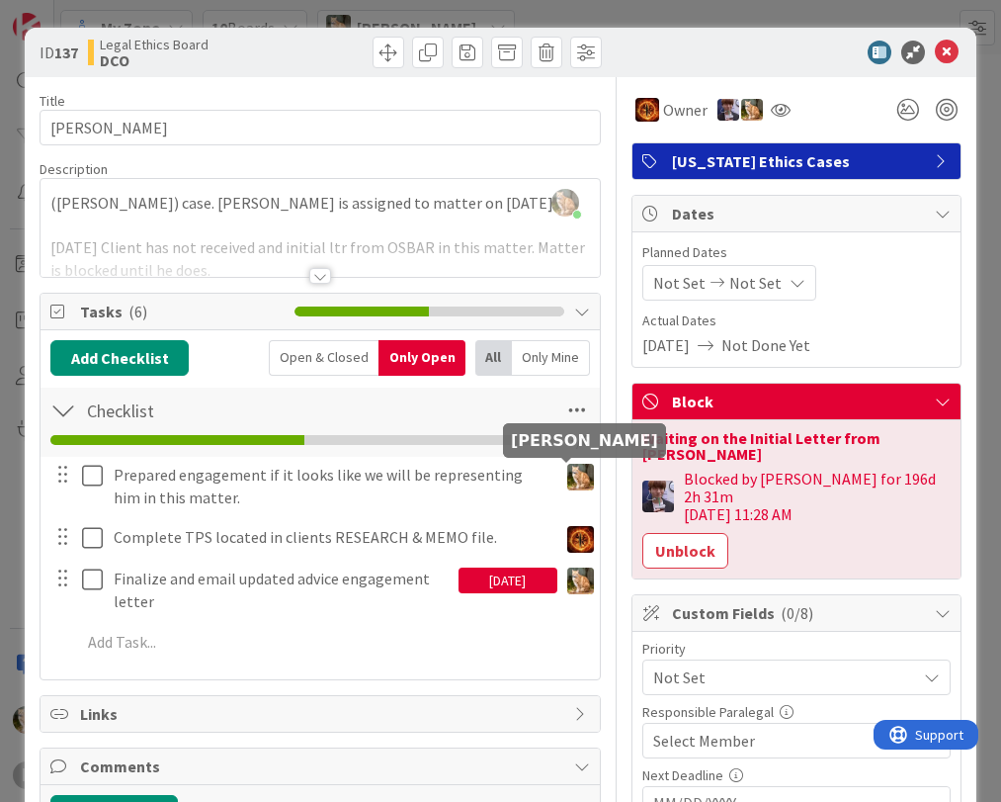
click at [567, 477] on img at bounding box center [580, 477] width 27 height 27
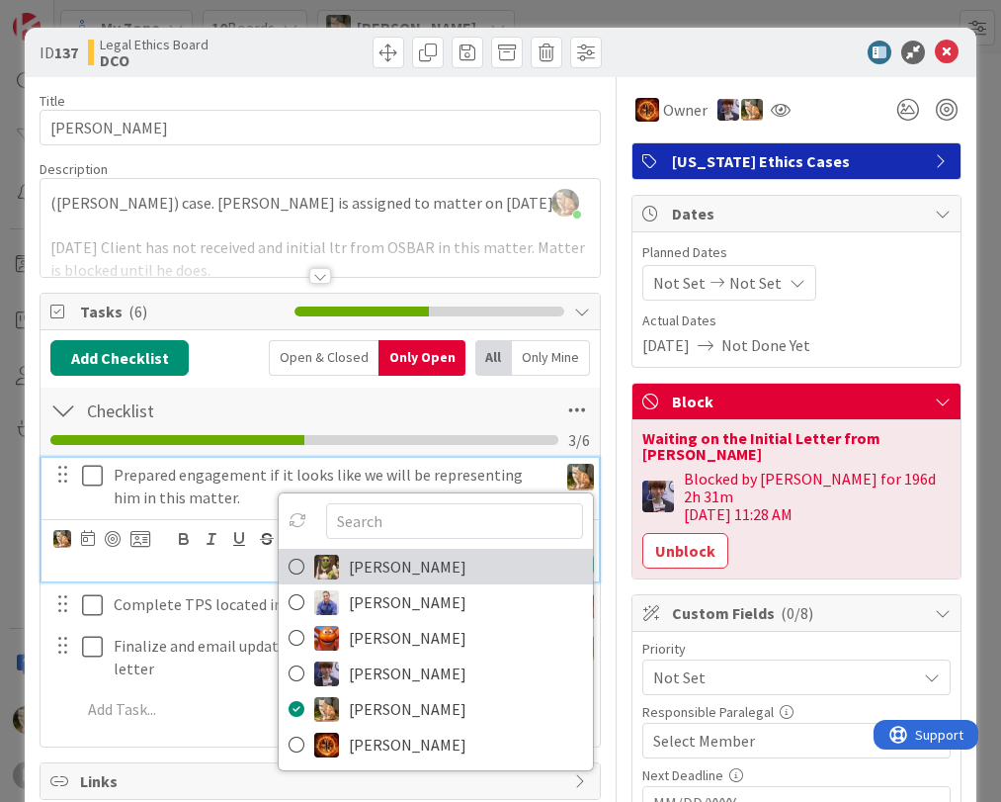
click at [391, 564] on span "[PERSON_NAME]" at bounding box center [408, 567] width 118 height 30
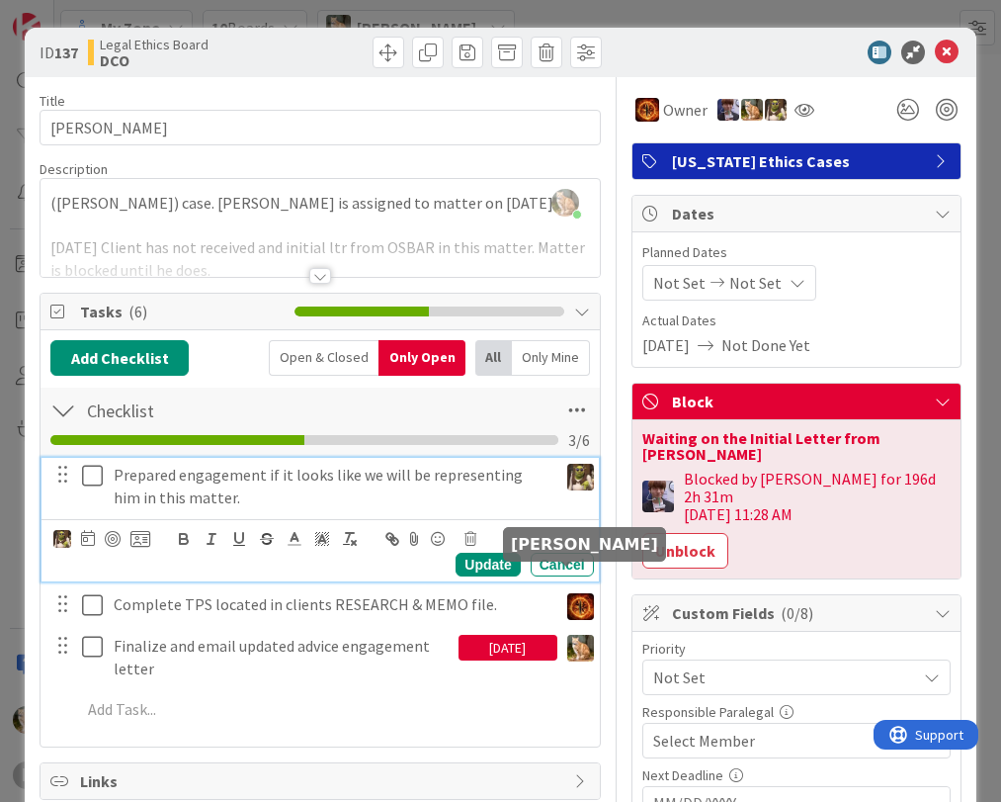
click at [567, 635] on img at bounding box center [580, 648] width 27 height 27
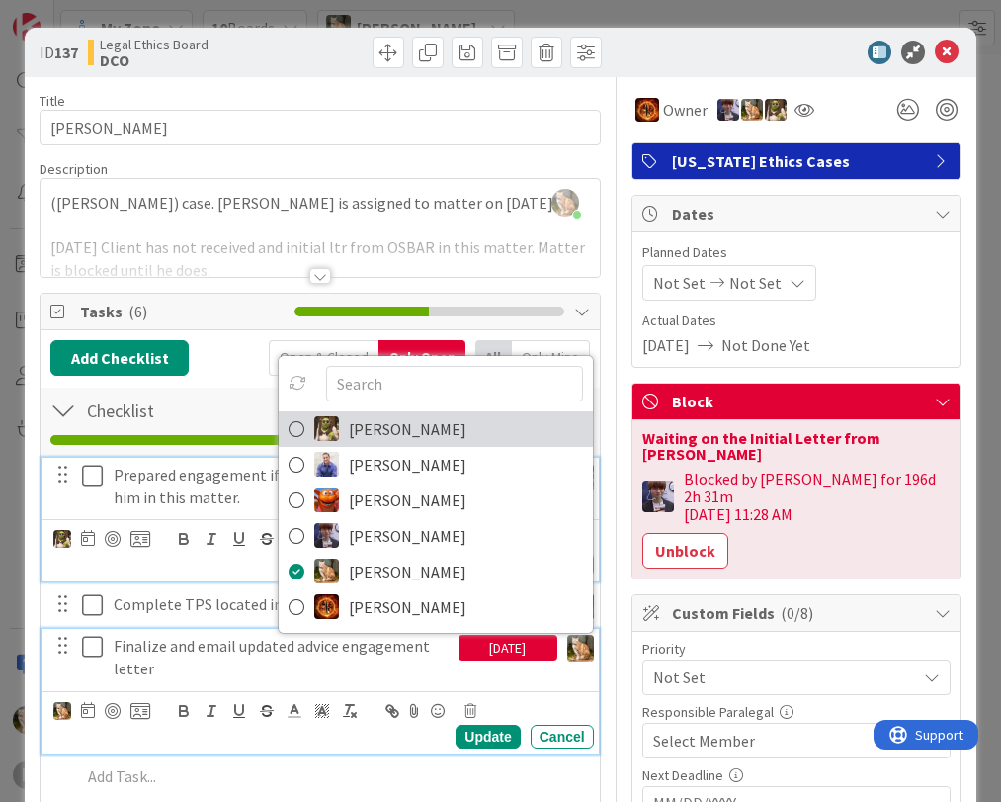
click at [374, 414] on span "[PERSON_NAME]" at bounding box center [408, 429] width 118 height 30
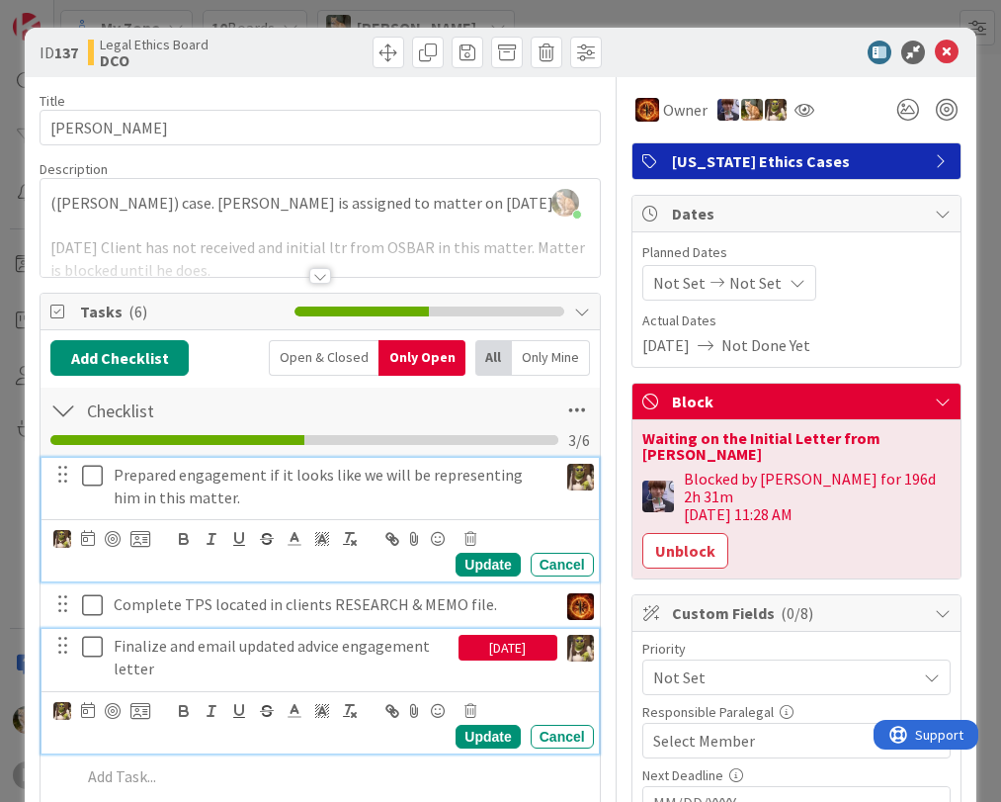
click at [489, 635] on div "08/22/2025" at bounding box center [508, 648] width 99 height 26
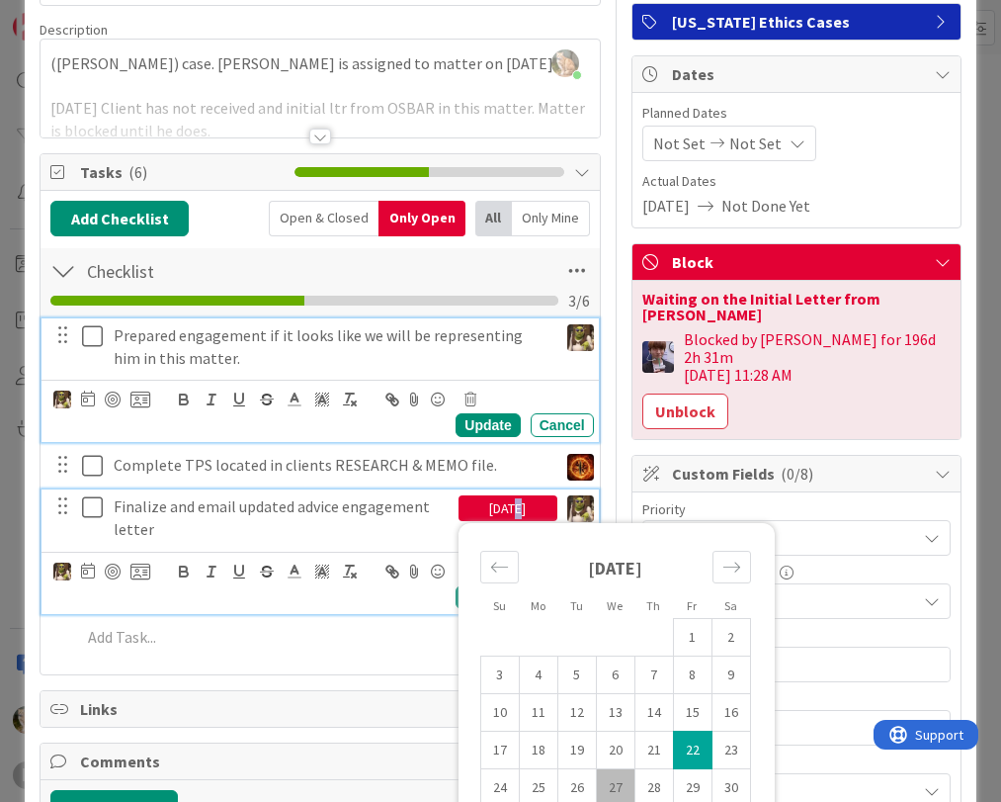
scroll to position [198, 0]
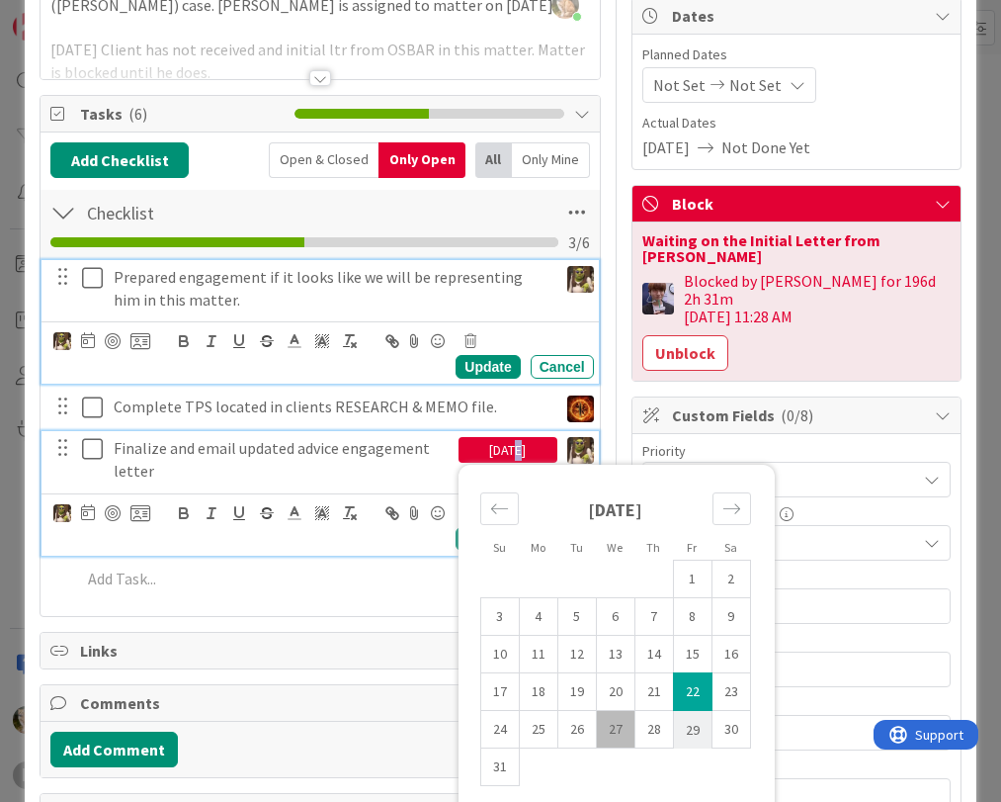
click at [685, 711] on td "29" at bounding box center [692, 730] width 39 height 38
type input "[DATE]"
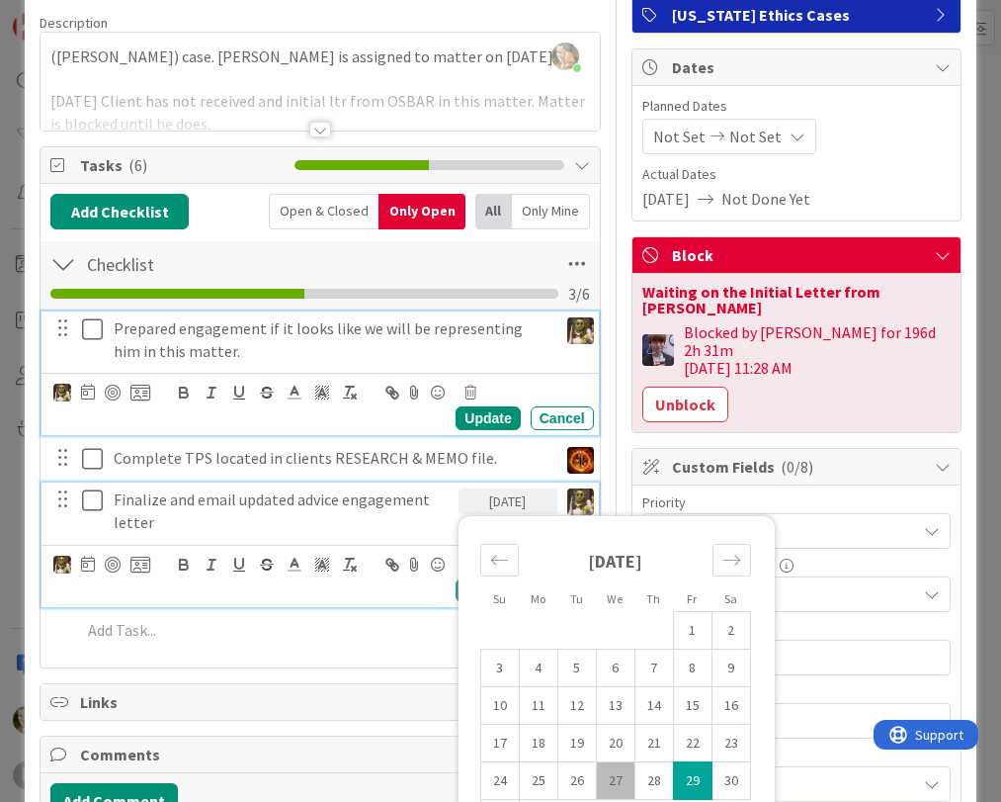
scroll to position [0, 0]
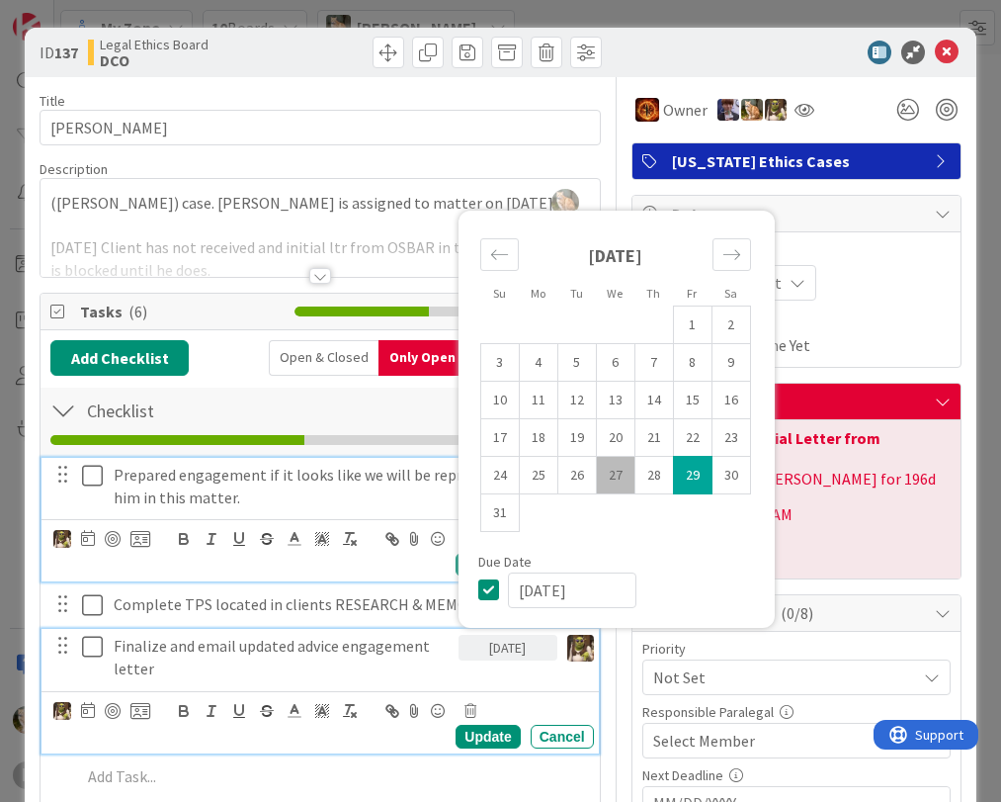
click at [394, 619] on div "Prepared engagement if it looks like we will be representing him in this matter…" at bounding box center [319, 629] width 539 height 345
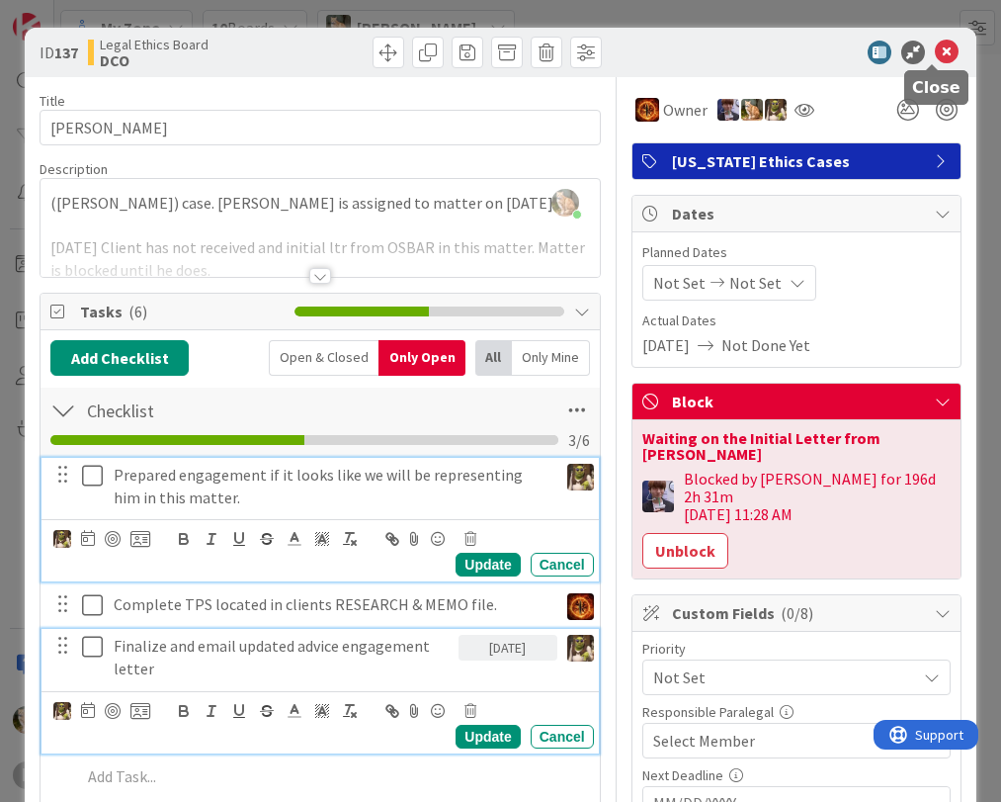
click at [935, 52] on icon at bounding box center [947, 53] width 24 height 24
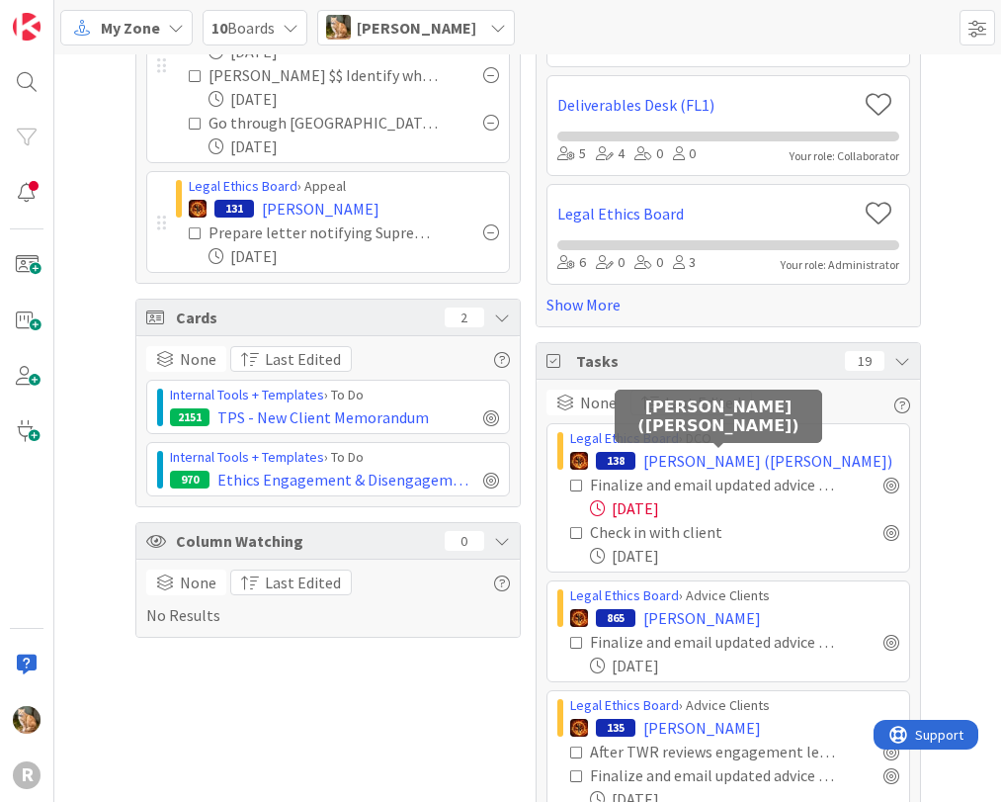
click at [651, 463] on span "[PERSON_NAME] ([PERSON_NAME])" at bounding box center [768, 461] width 249 height 24
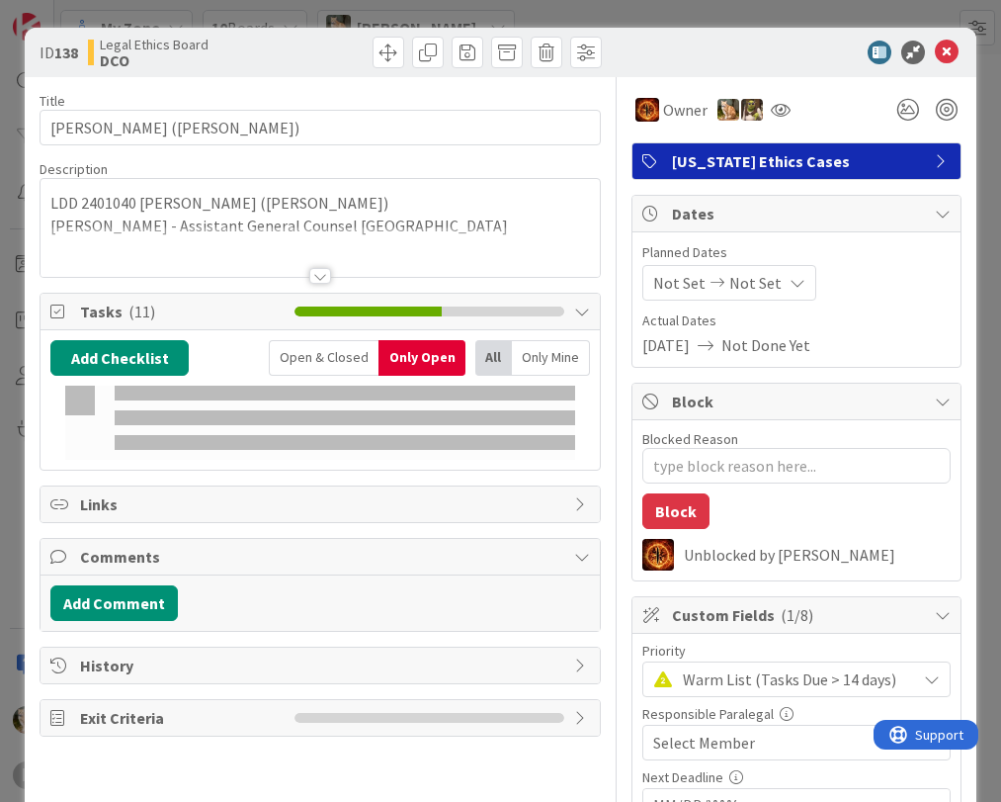
type textarea "x"
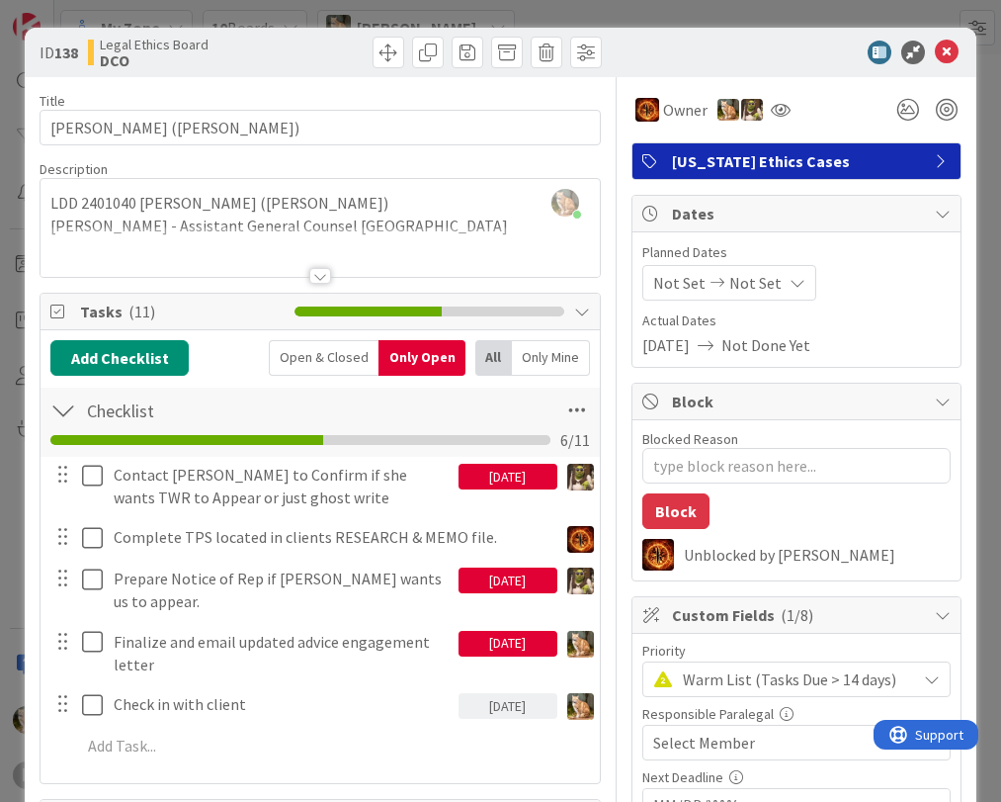
click at [491, 631] on div "08/22/2025" at bounding box center [508, 644] width 99 height 26
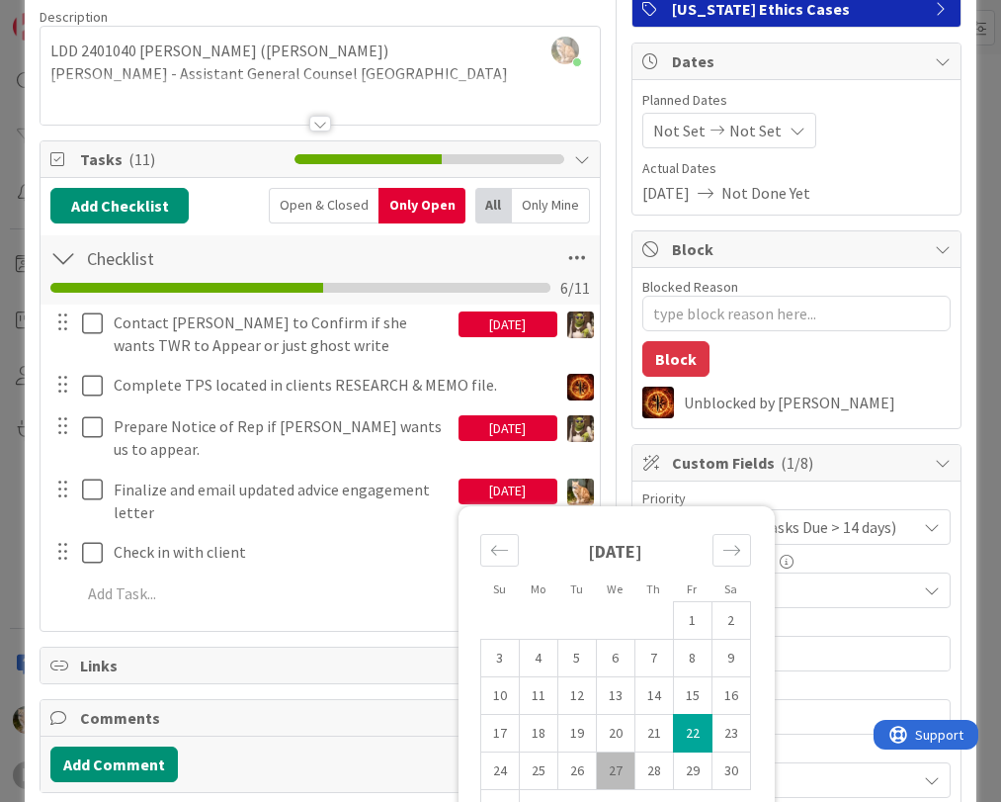
scroll to position [198, 0]
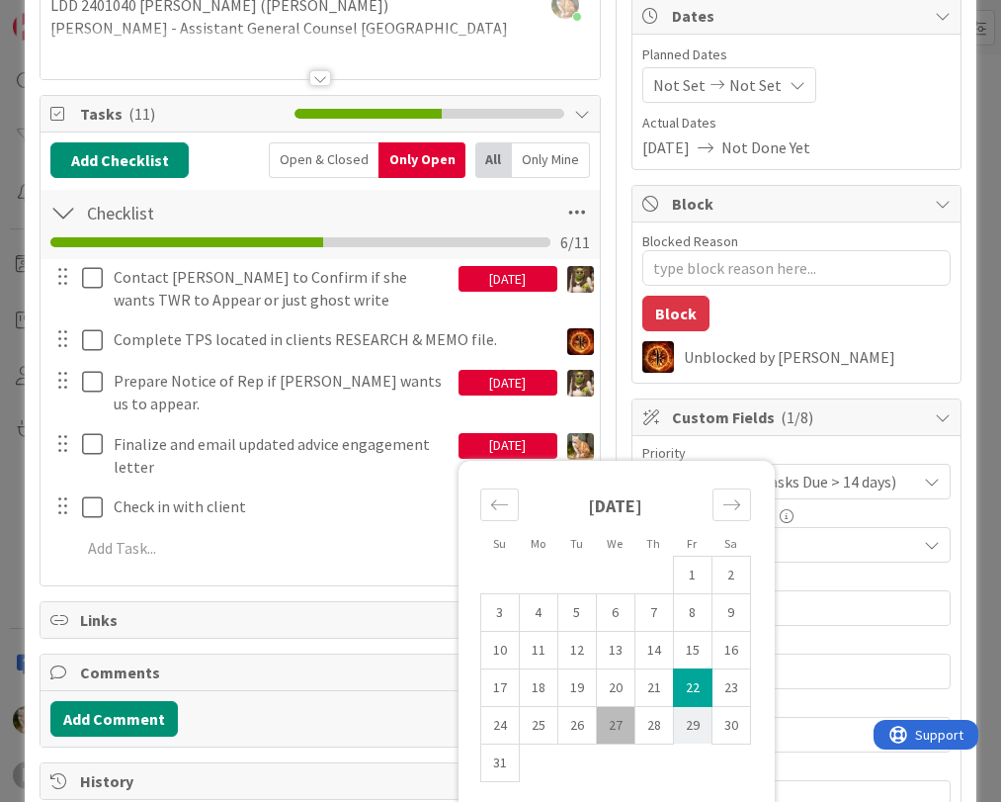
click at [675, 706] on td "29" at bounding box center [692, 725] width 39 height 38
type input "[DATE]"
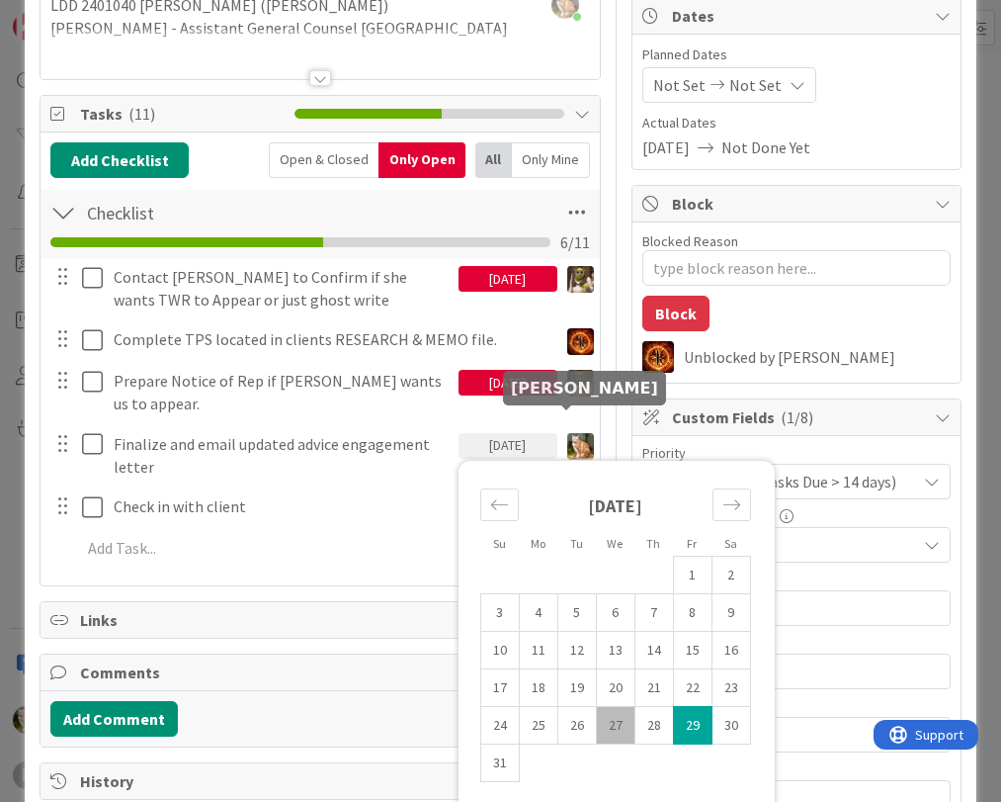
click at [567, 433] on img at bounding box center [580, 446] width 27 height 27
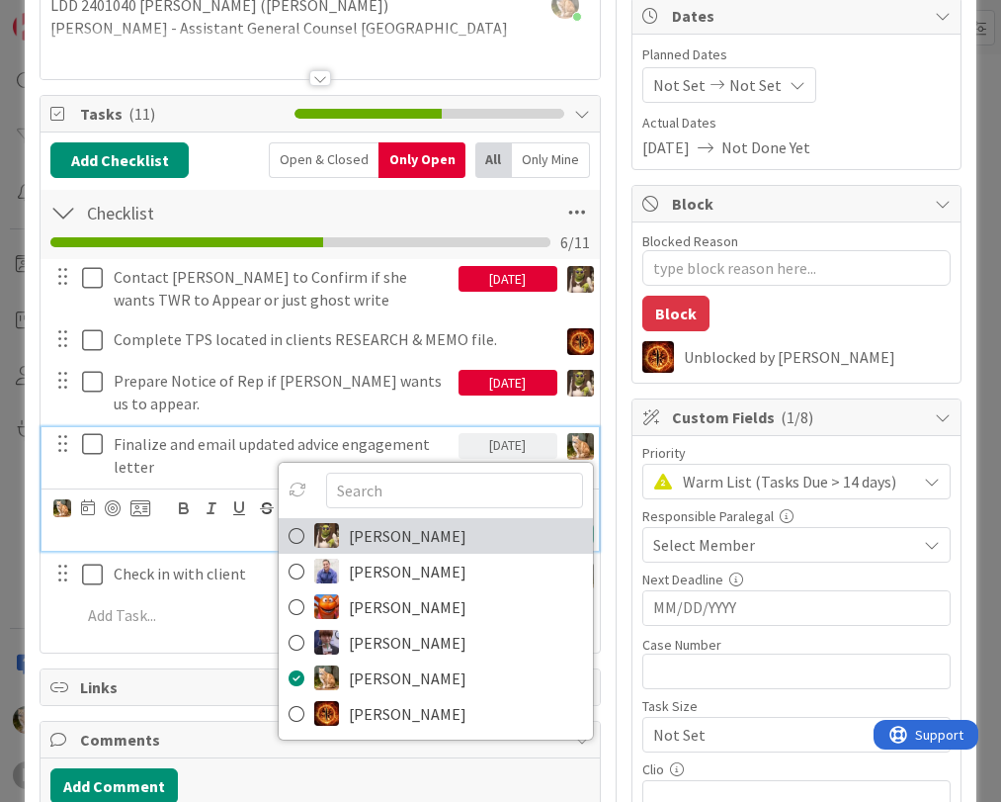
click at [377, 521] on span "[PERSON_NAME]" at bounding box center [408, 536] width 118 height 30
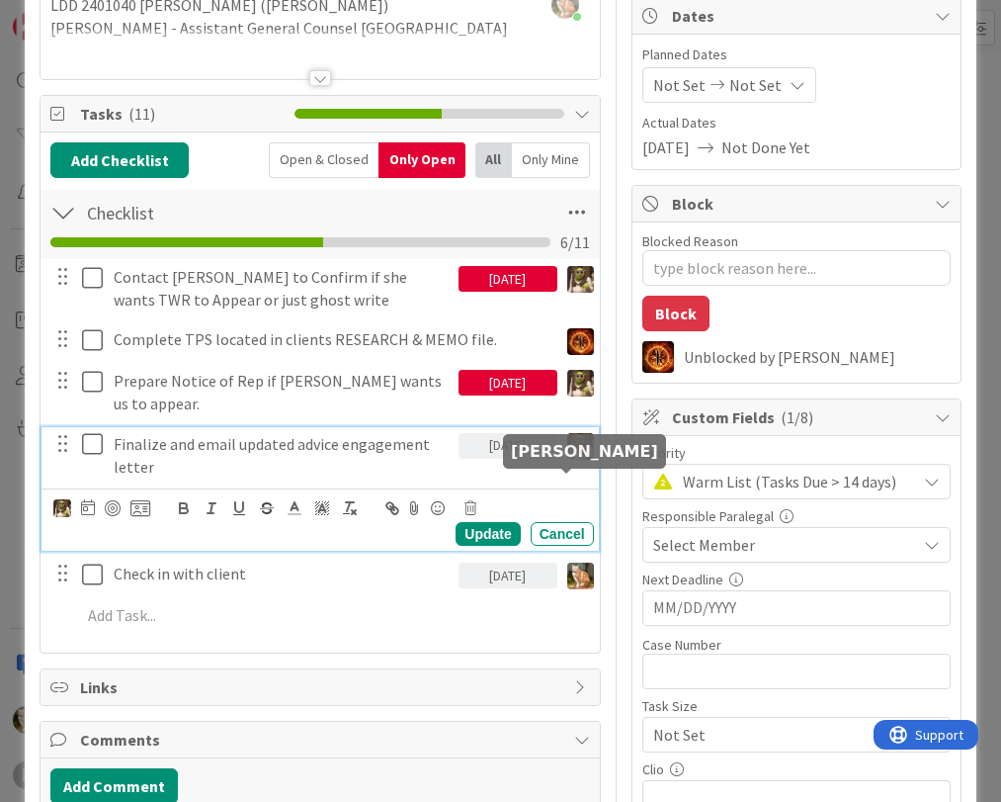
click at [567, 563] on img at bounding box center [580, 576] width 27 height 27
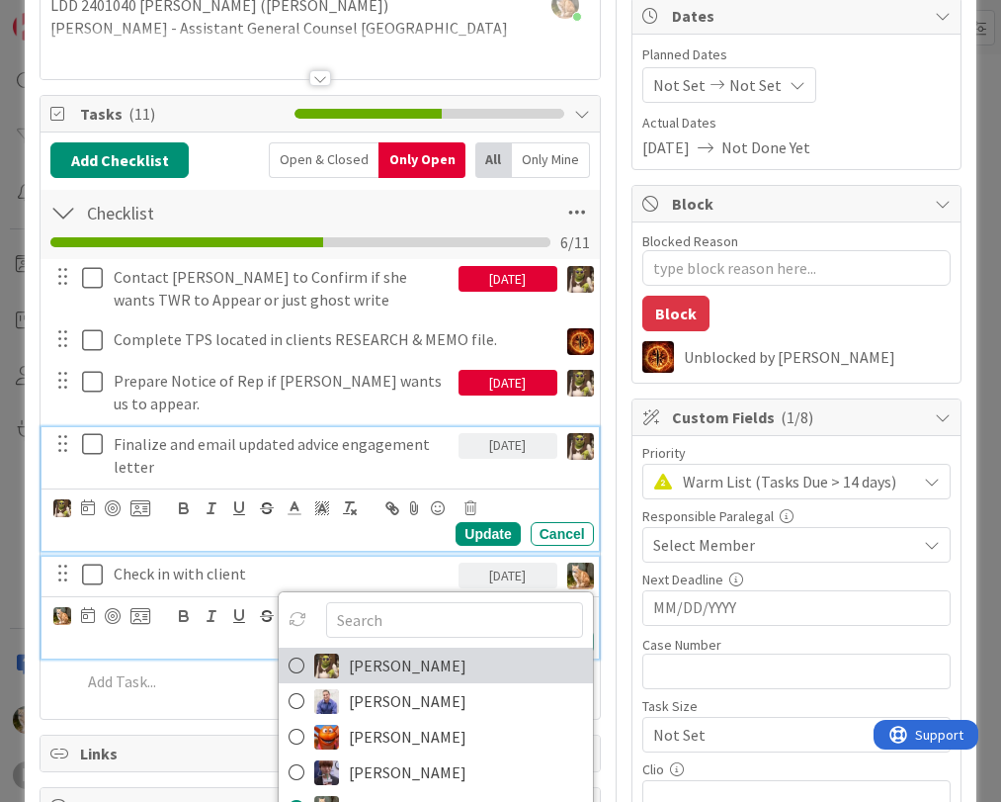
click at [380, 651] on span "[PERSON_NAME]" at bounding box center [408, 666] width 118 height 30
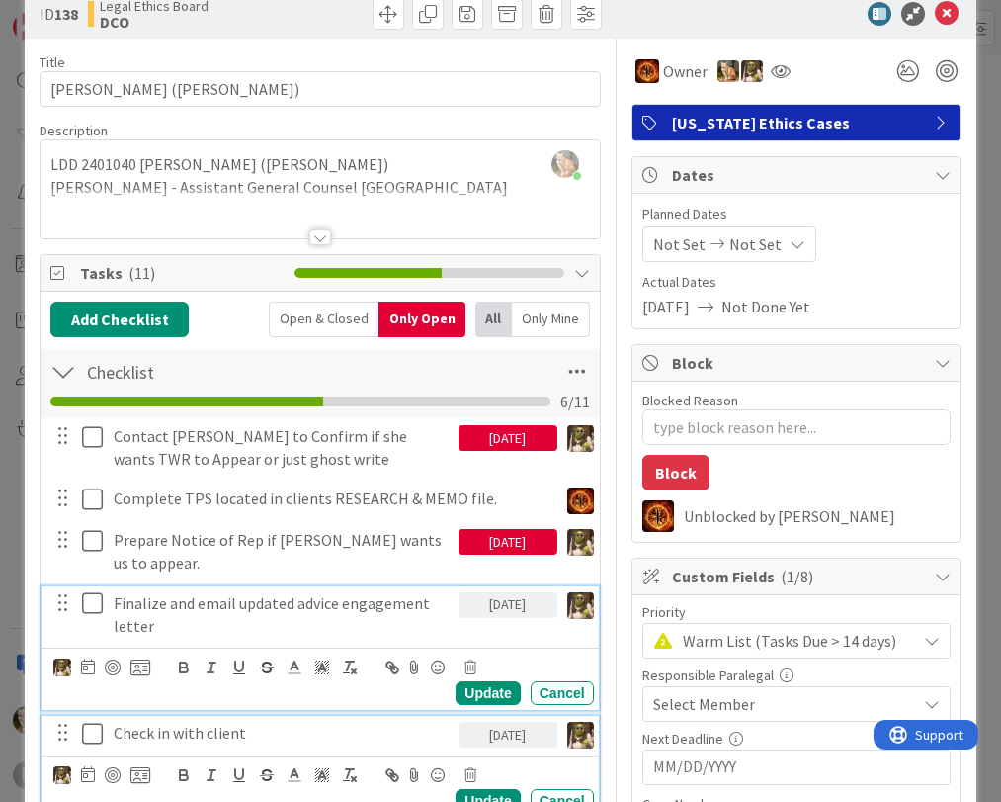
scroll to position [0, 0]
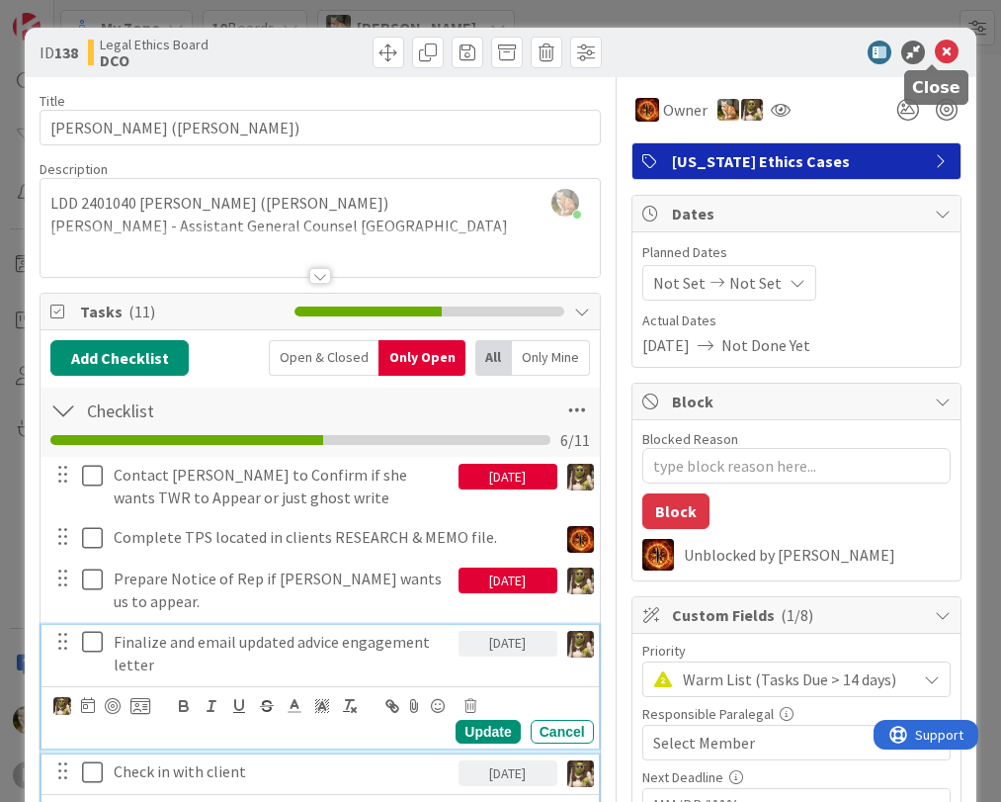
click at [935, 52] on icon at bounding box center [947, 53] width 24 height 24
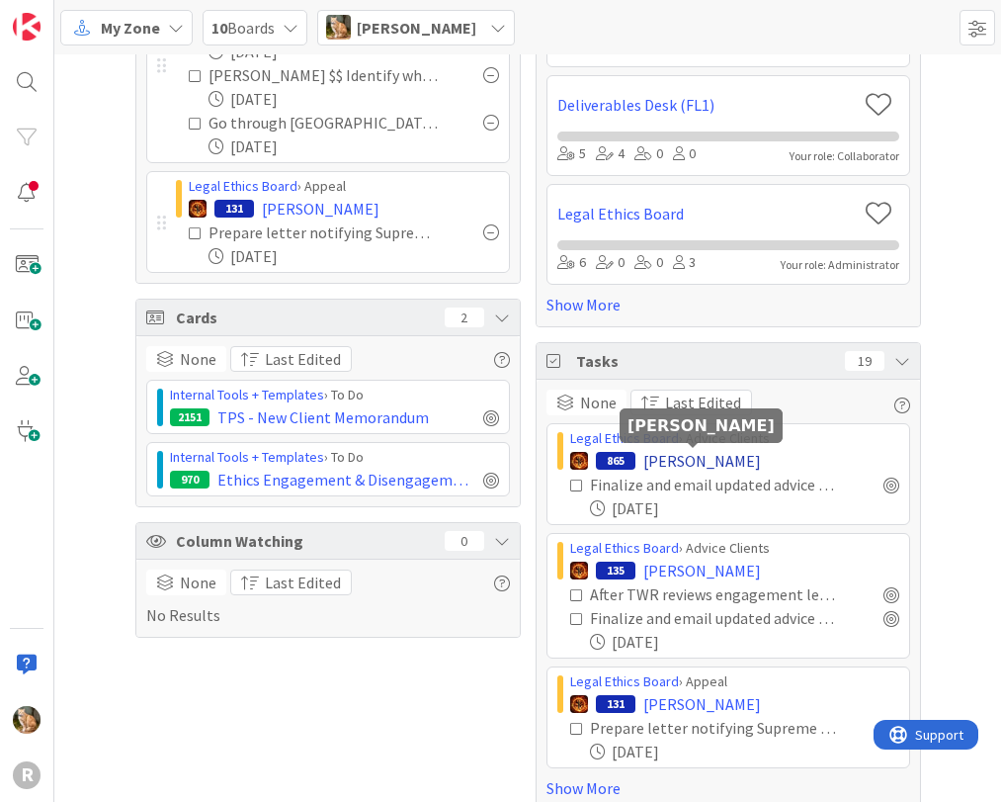
click at [656, 463] on span "[PERSON_NAME]" at bounding box center [703, 461] width 118 height 24
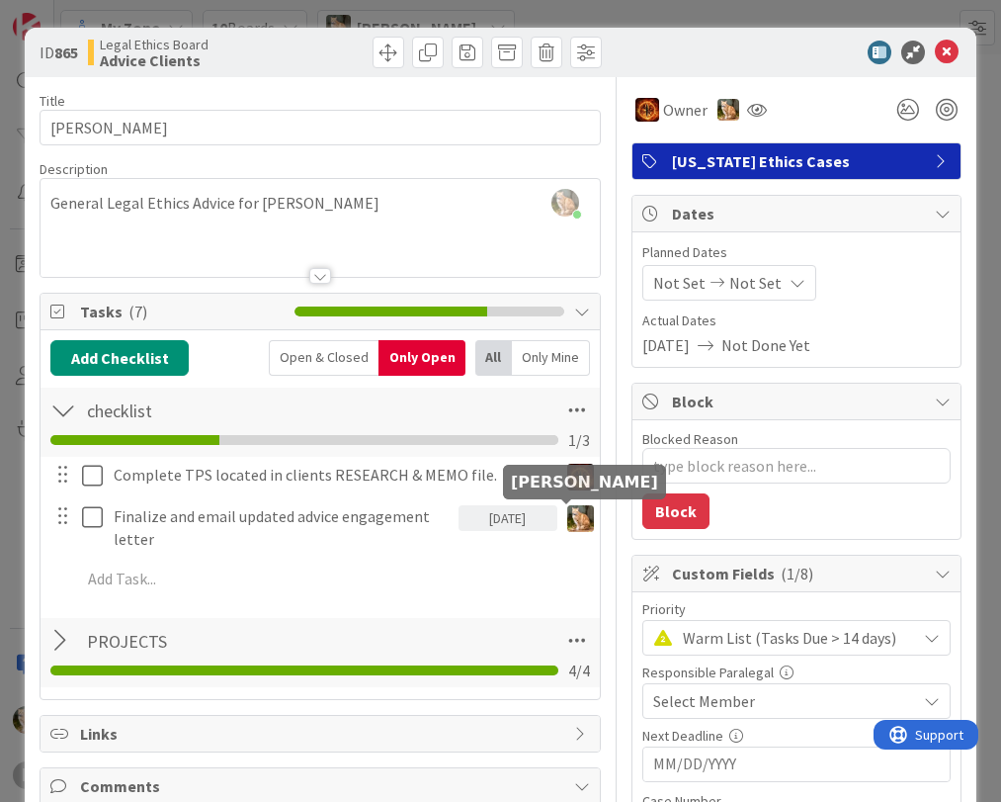
click at [567, 516] on img at bounding box center [580, 518] width 27 height 27
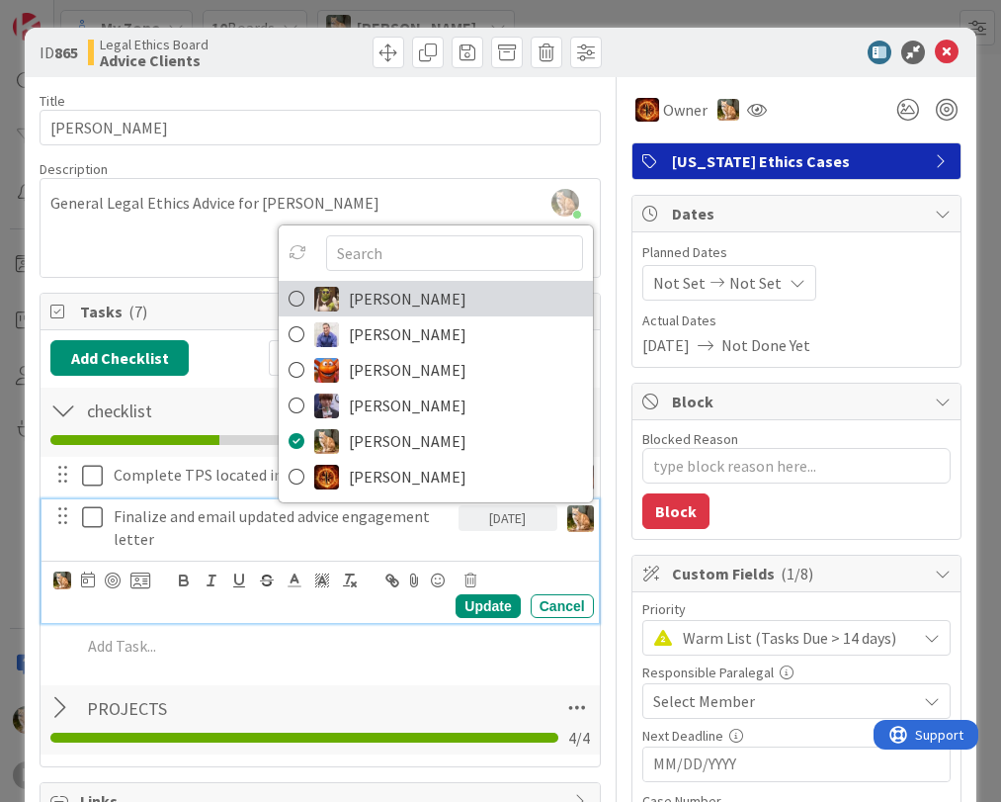
click at [349, 298] on span "[PERSON_NAME]" at bounding box center [408, 299] width 118 height 30
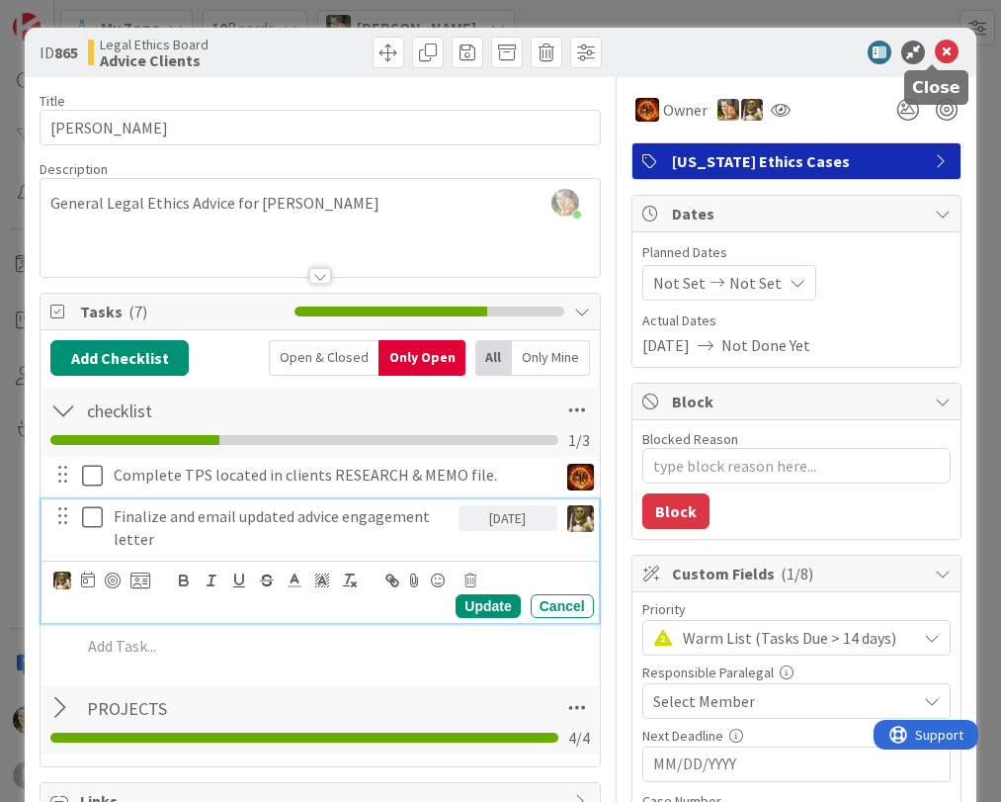
click at [936, 53] on icon at bounding box center [947, 53] width 24 height 24
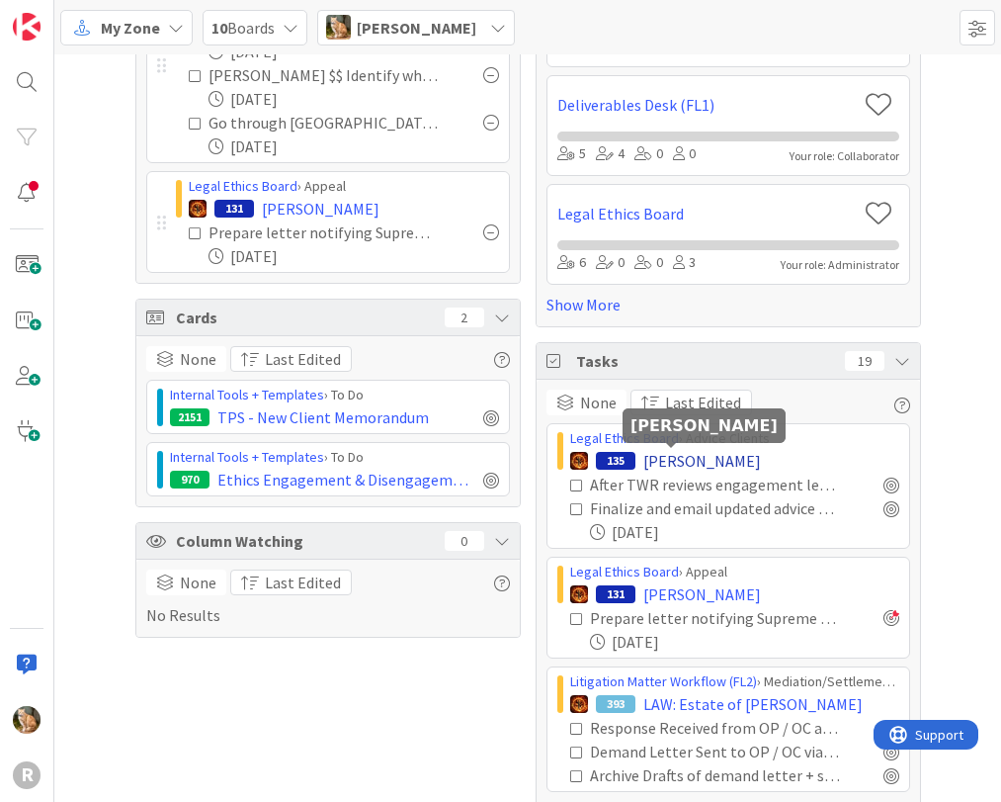
click at [655, 466] on span "[PERSON_NAME]" at bounding box center [703, 461] width 118 height 24
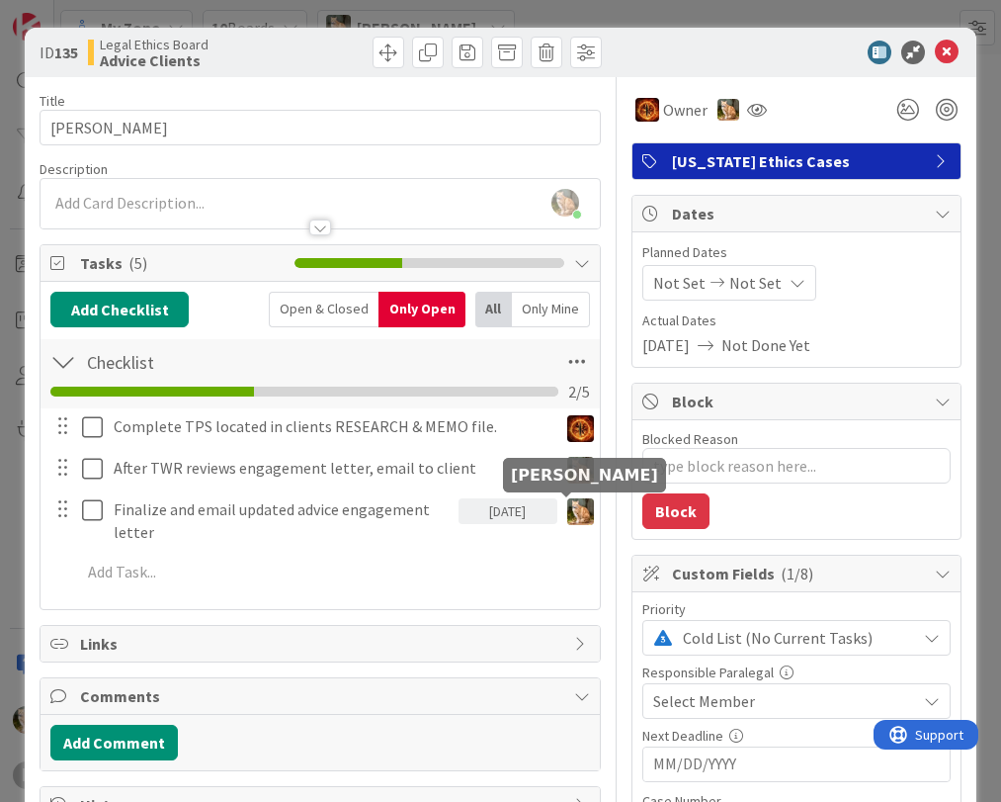
click at [567, 508] on img at bounding box center [580, 511] width 27 height 27
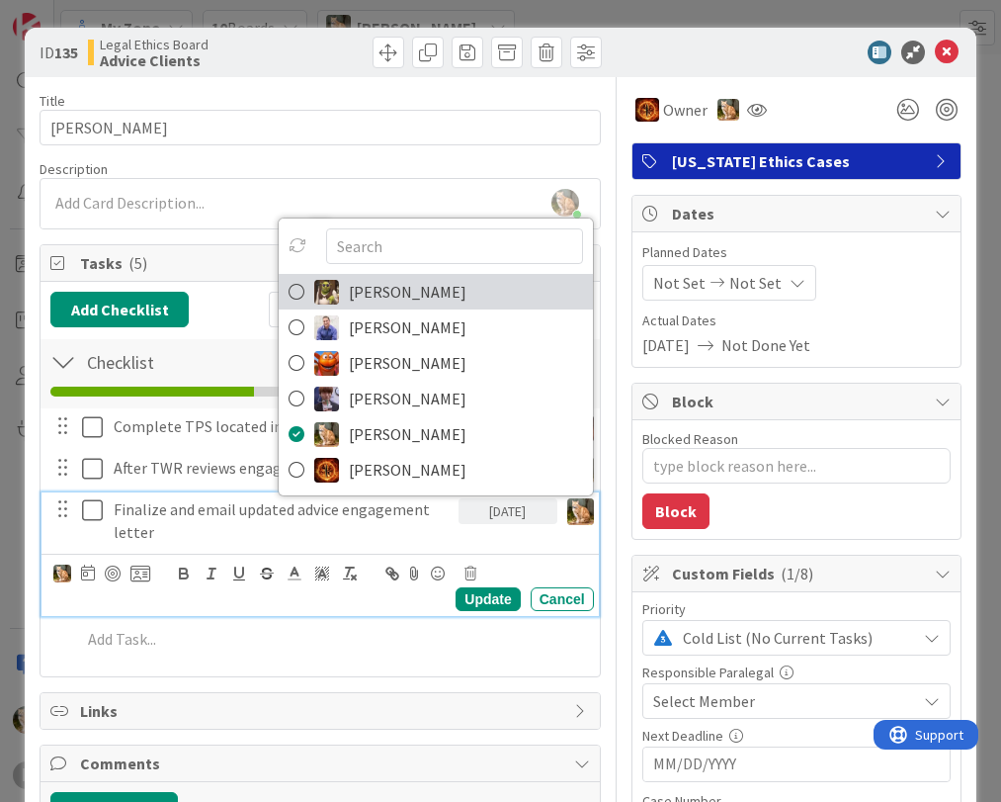
click at [349, 295] on span "[PERSON_NAME]" at bounding box center [408, 292] width 118 height 30
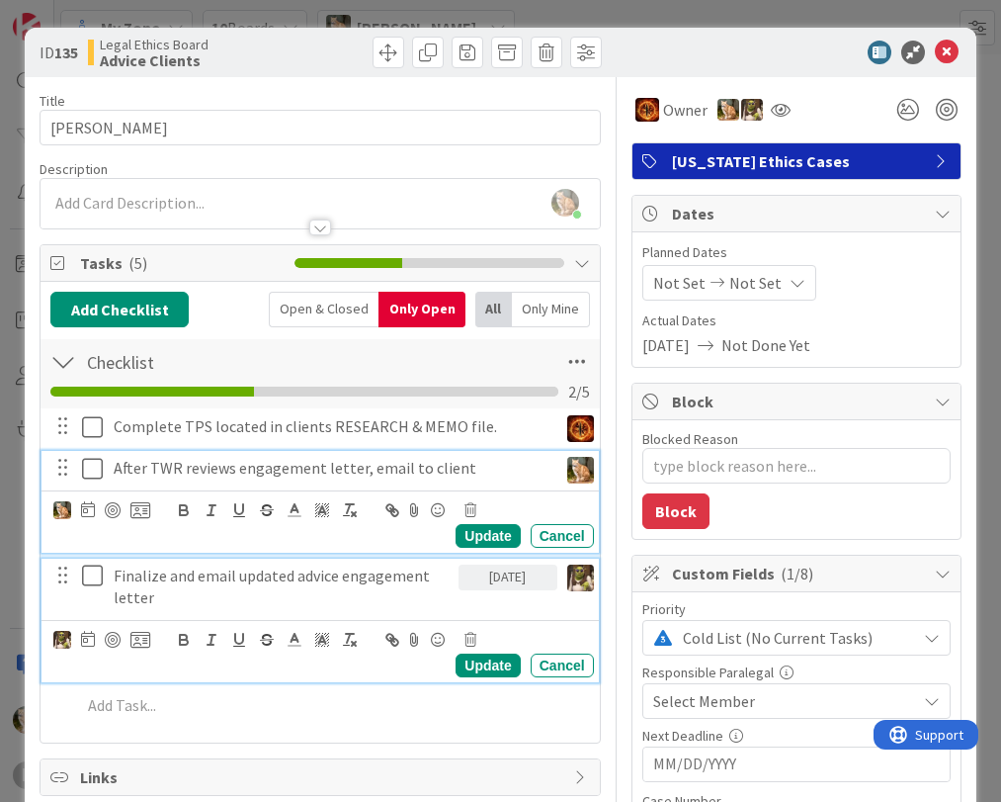
drag, startPoint x: 379, startPoint y: 467, endPoint x: 329, endPoint y: 465, distance: 49.5
click at [329, 465] on p "After TWR reviews engagement letter, email to client" at bounding box center [332, 468] width 436 height 23
click at [471, 506] on icon at bounding box center [471, 510] width 12 height 14
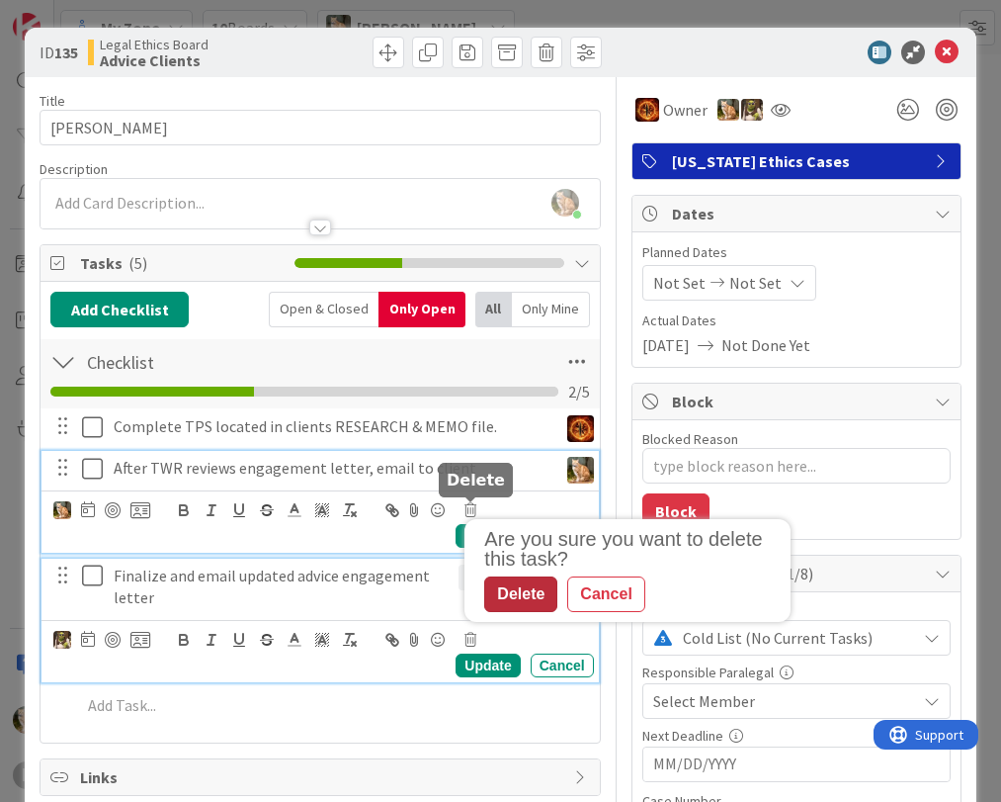
click at [492, 596] on div "Delete" at bounding box center [520, 594] width 73 height 36
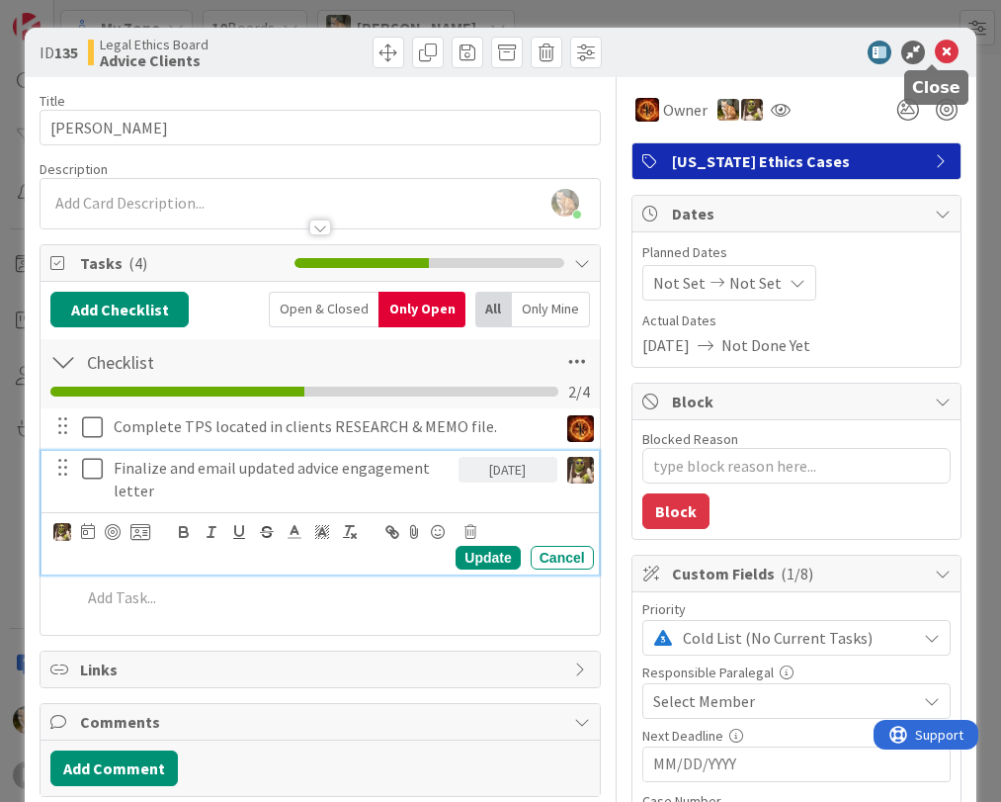
click at [935, 52] on icon at bounding box center [947, 53] width 24 height 24
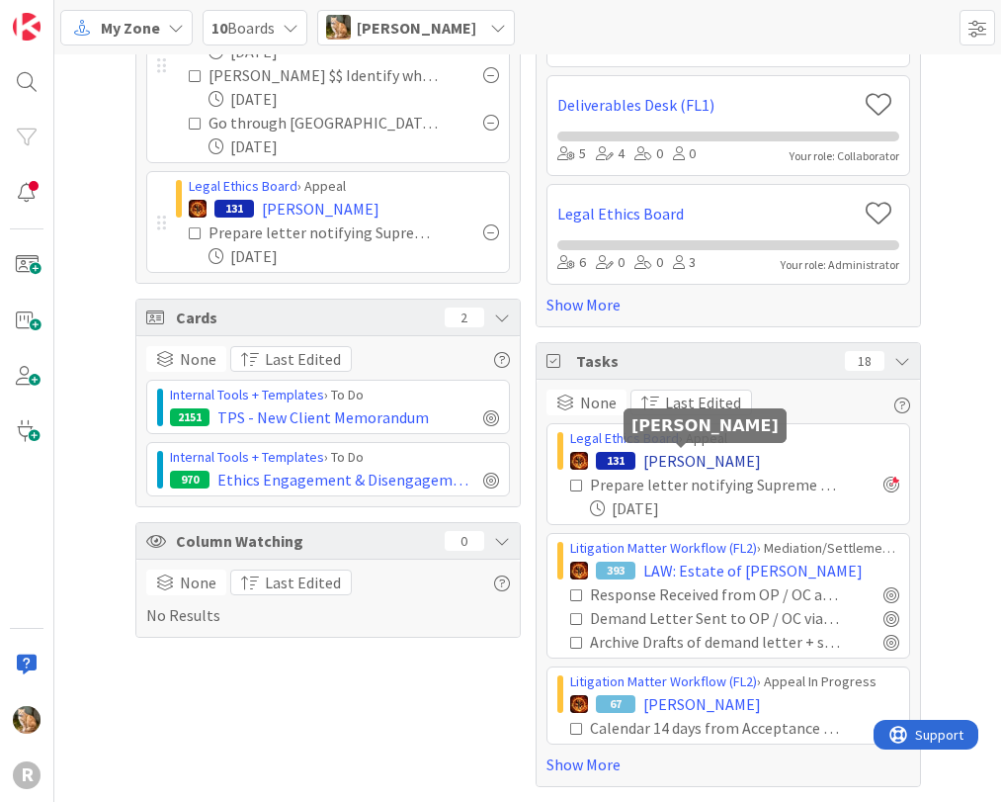
click at [644, 458] on span "[PERSON_NAME]" at bounding box center [703, 461] width 118 height 24
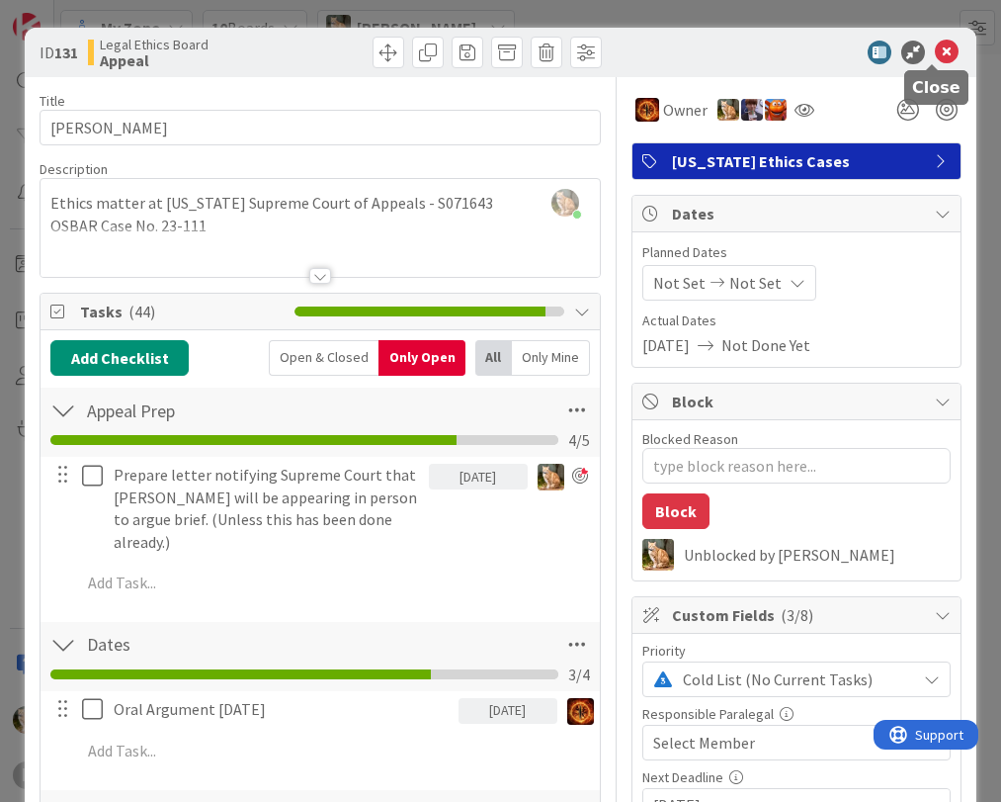
click at [935, 56] on icon at bounding box center [947, 53] width 24 height 24
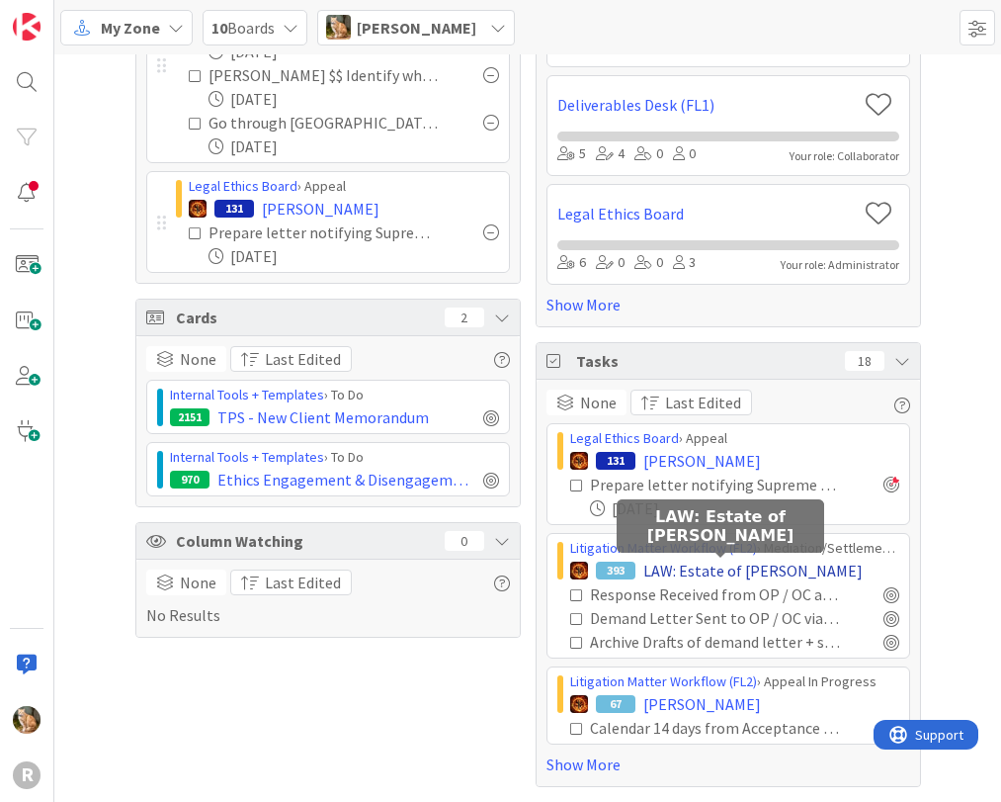
click at [665, 570] on span "LAW: Estate of [PERSON_NAME]" at bounding box center [753, 571] width 219 height 24
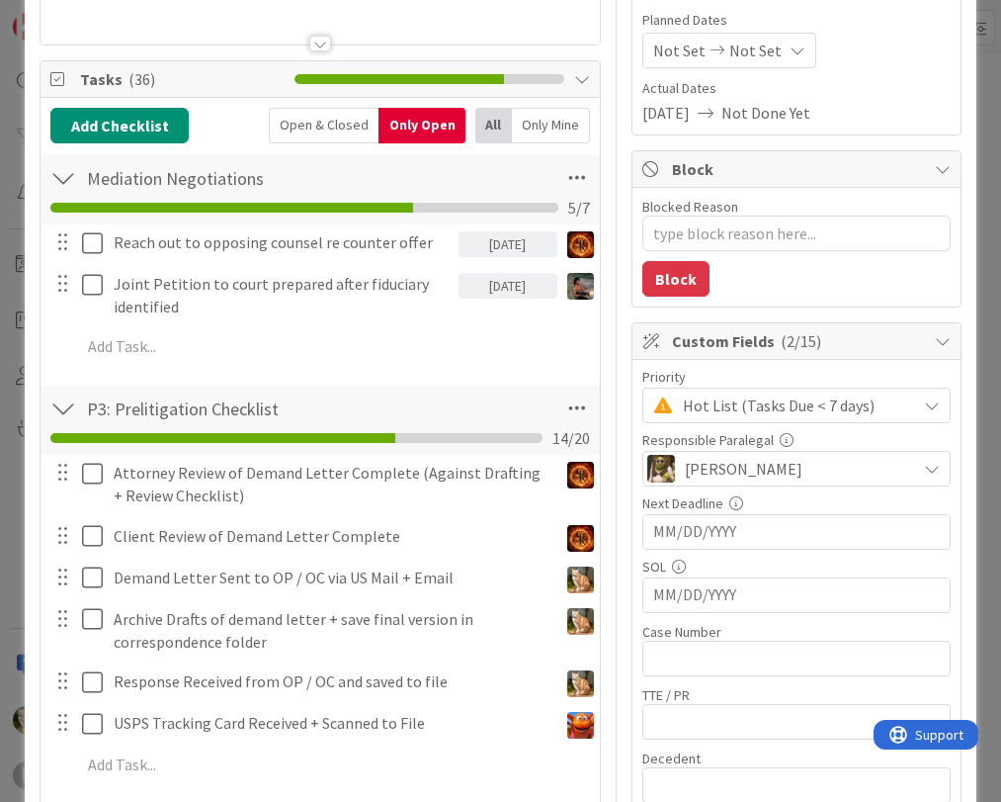
scroll to position [297, 0]
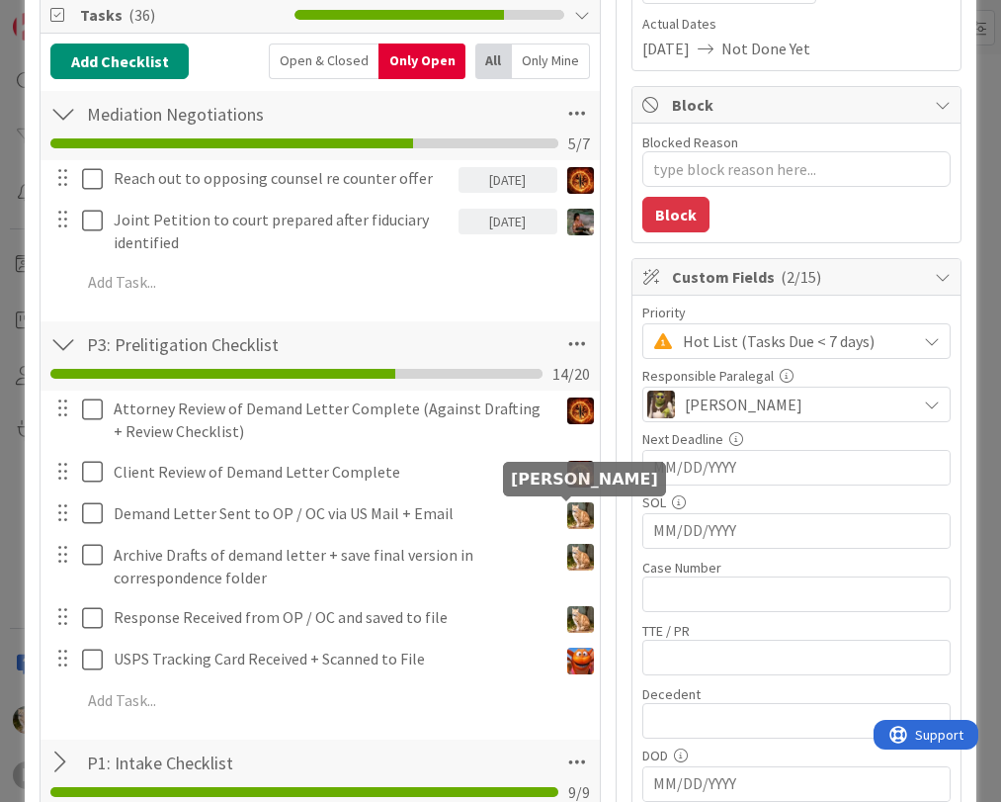
click at [567, 516] on img at bounding box center [580, 515] width 27 height 27
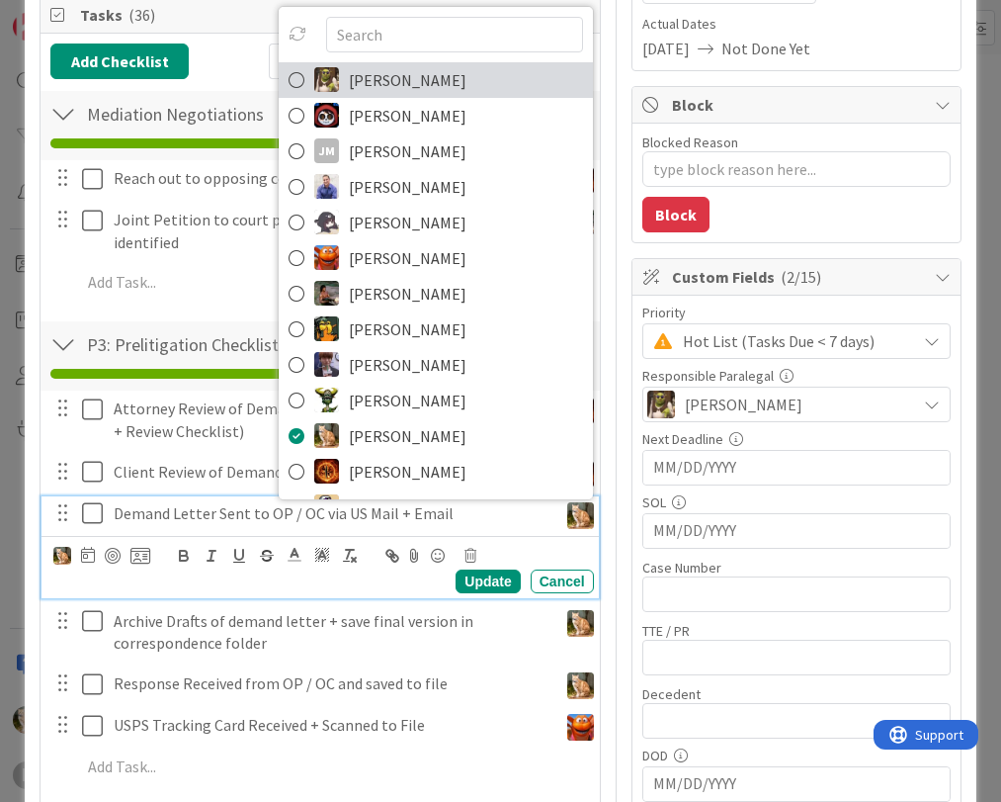
click at [299, 86] on link "[PERSON_NAME]" at bounding box center [436, 80] width 314 height 36
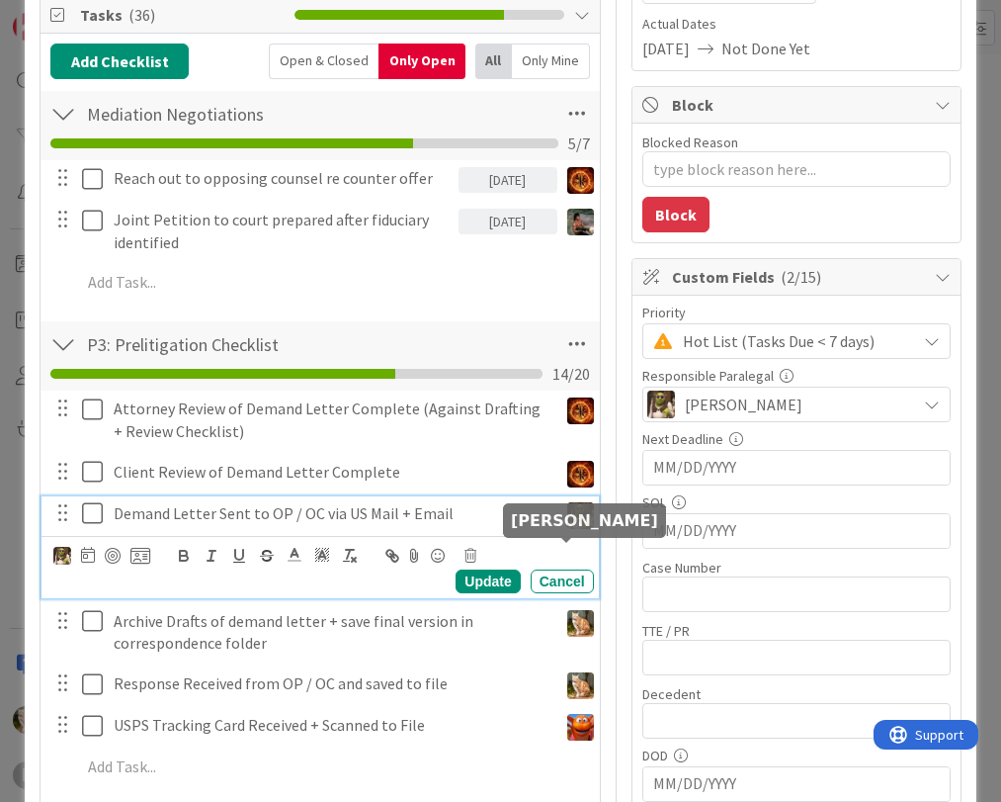
click at [567, 610] on img at bounding box center [580, 623] width 27 height 27
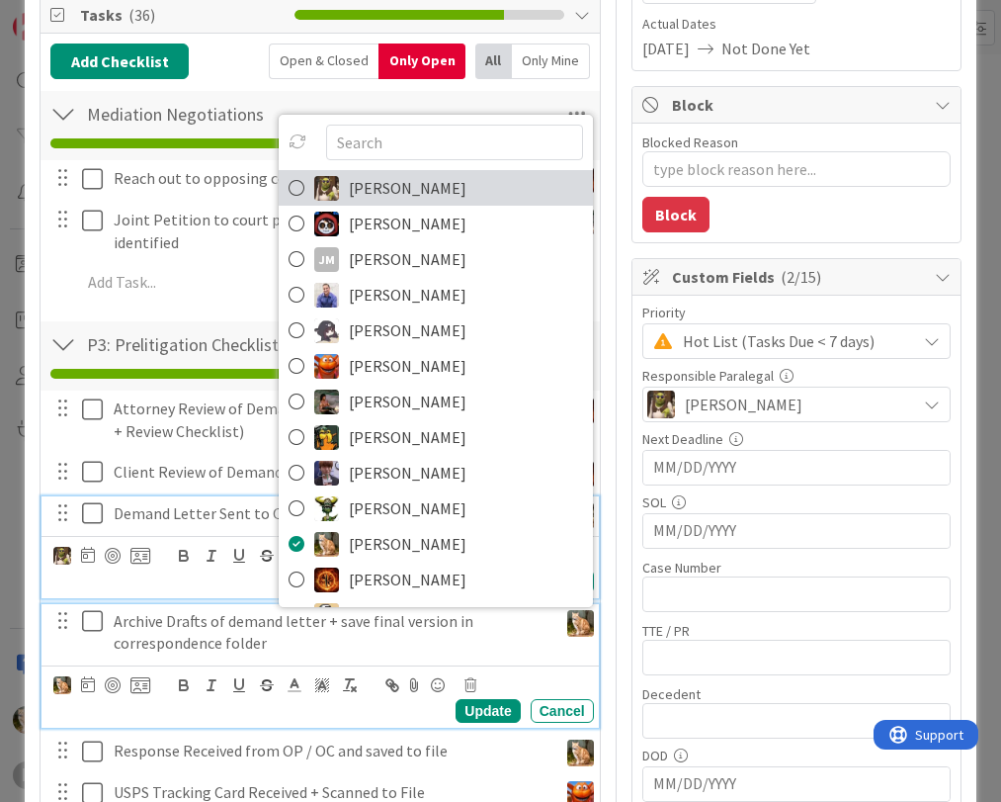
click at [314, 176] on img at bounding box center [326, 188] width 25 height 25
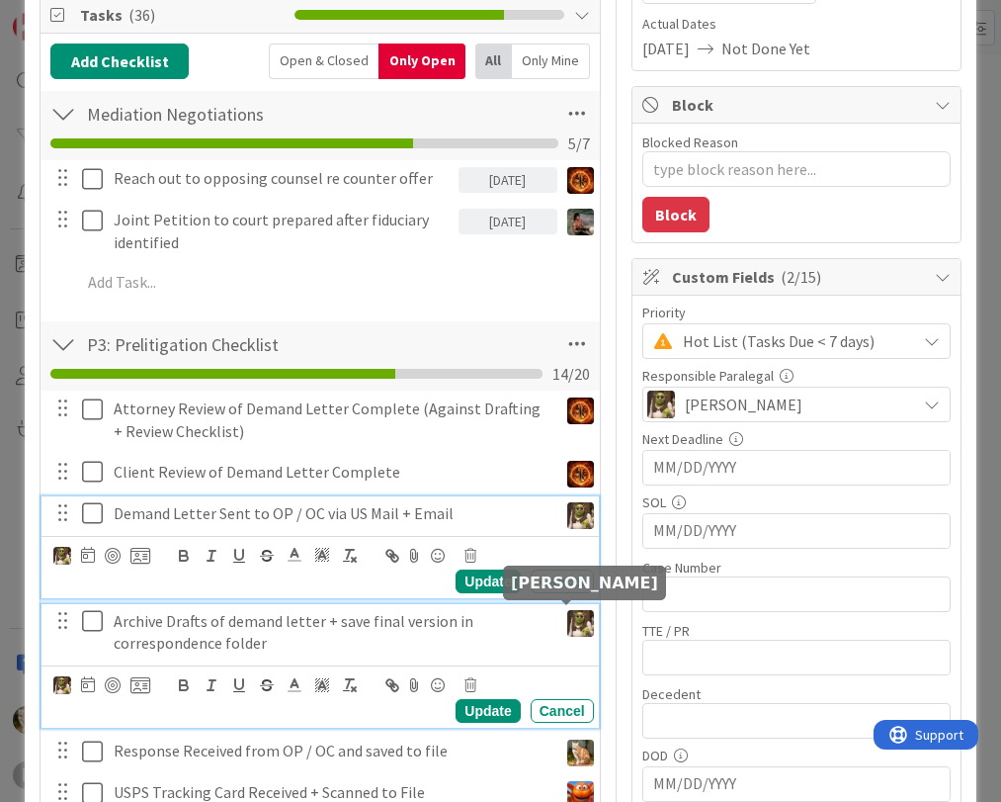
click at [567, 739] on img at bounding box center [580, 752] width 27 height 27
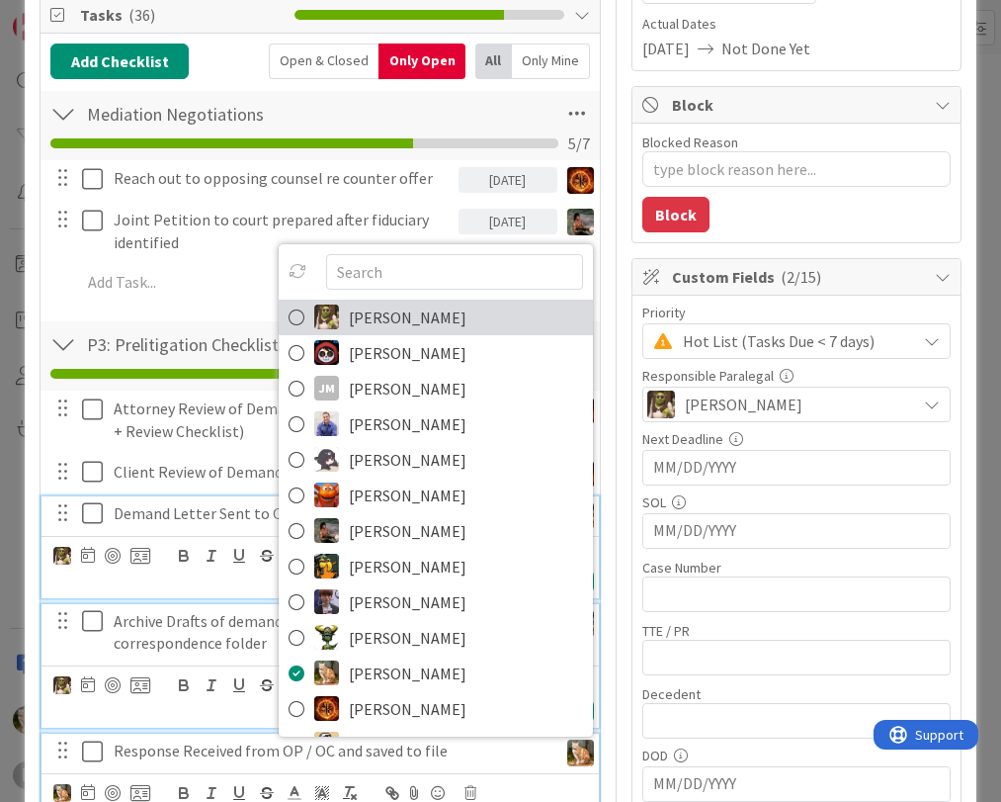
click at [314, 304] on img at bounding box center [326, 316] width 25 height 25
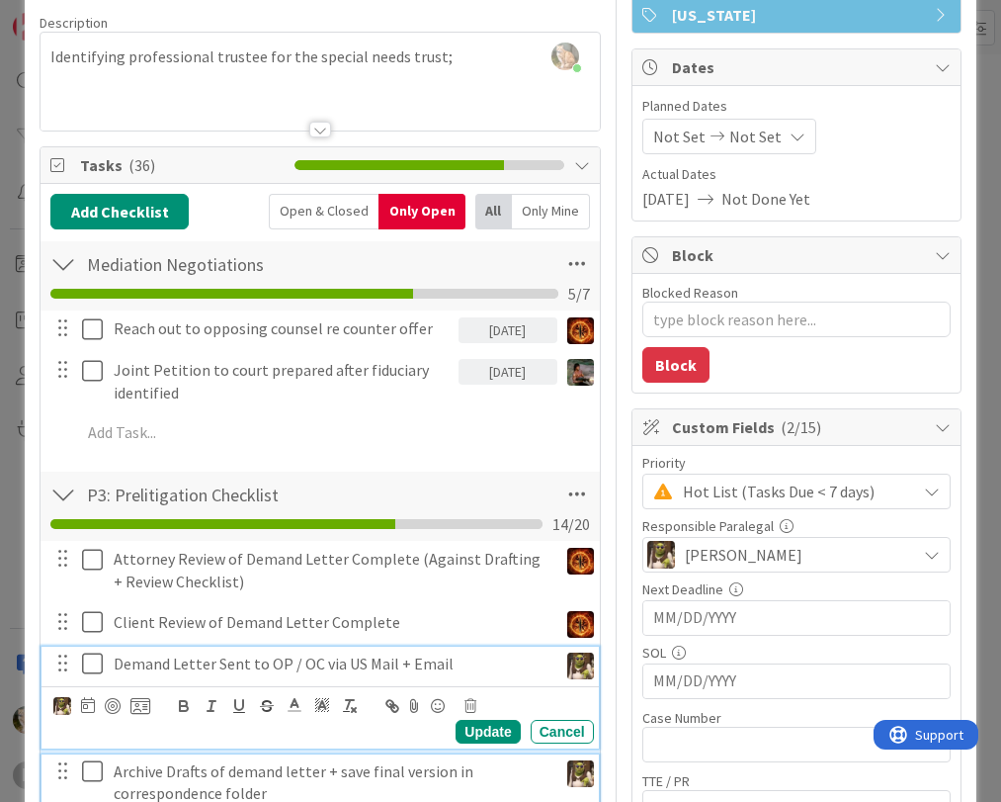
scroll to position [0, 0]
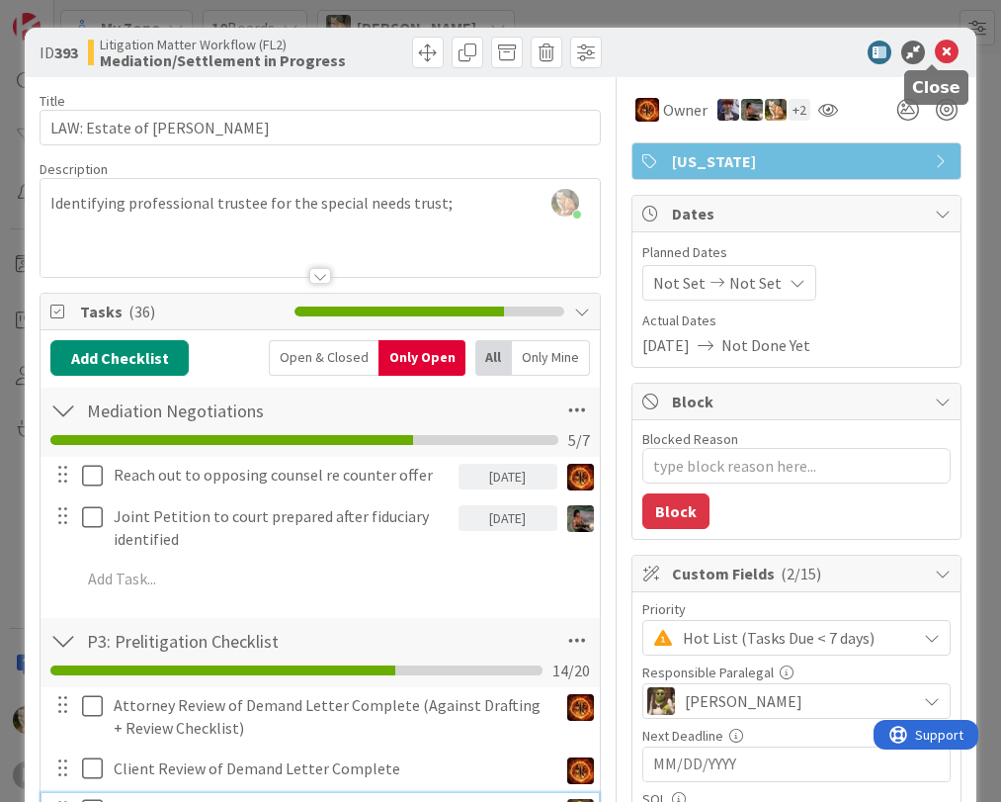
click at [935, 54] on icon at bounding box center [947, 53] width 24 height 24
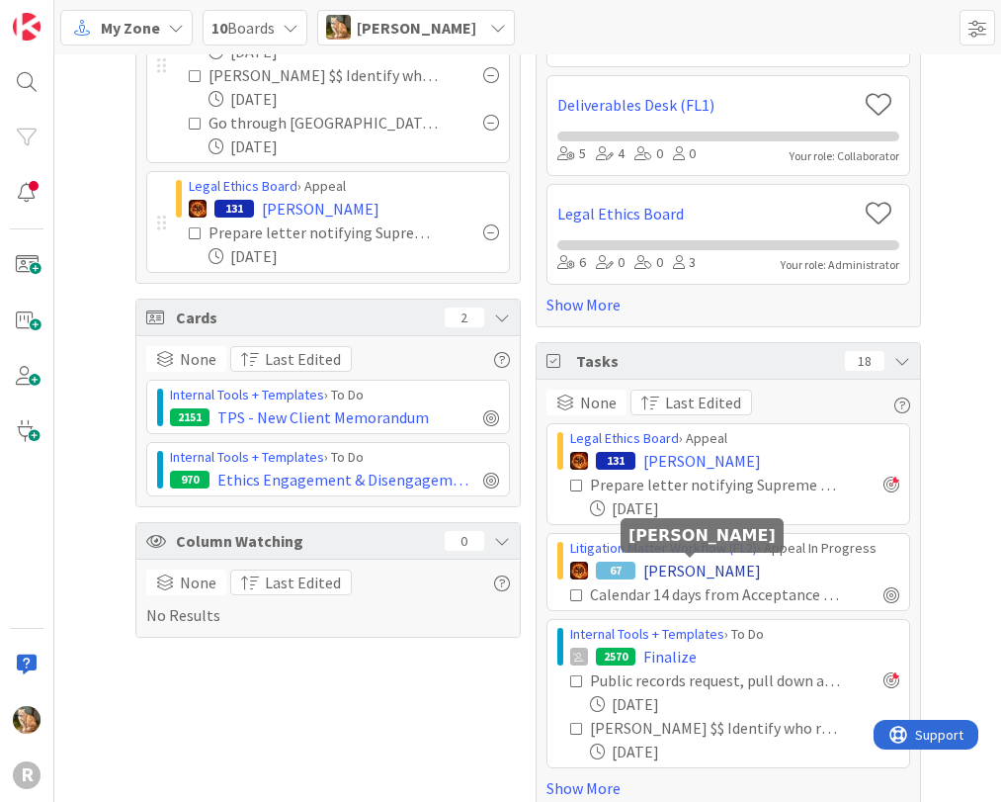
click at [676, 569] on span "[PERSON_NAME]" at bounding box center [703, 571] width 118 height 24
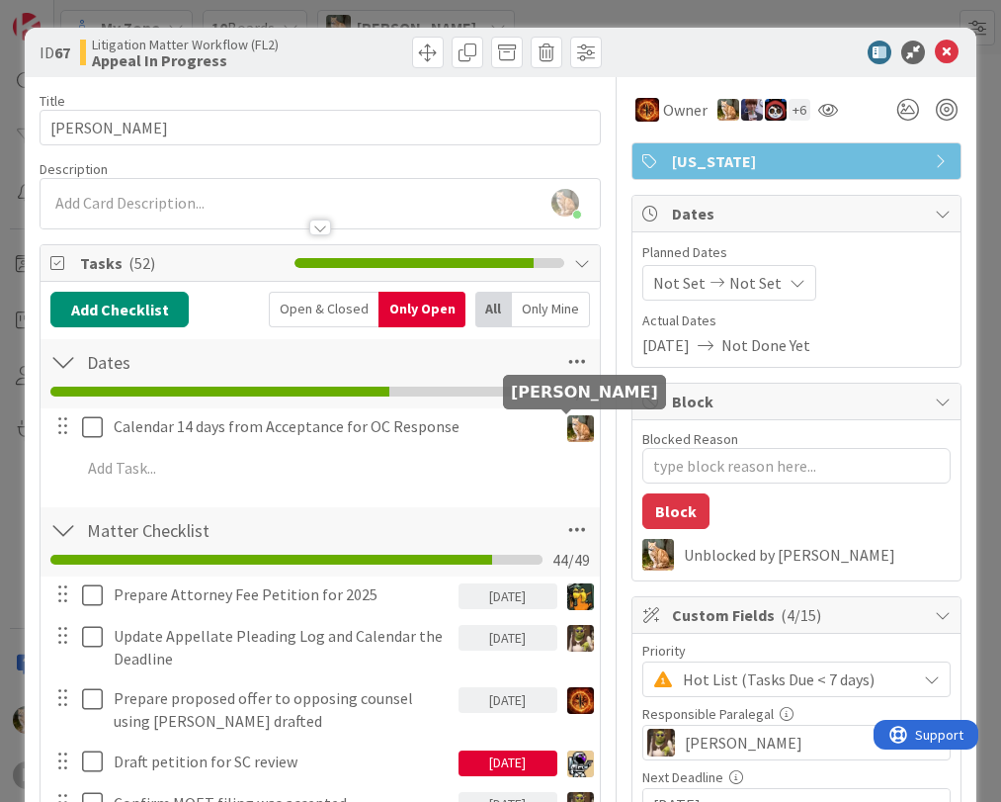
click at [567, 432] on img at bounding box center [580, 428] width 27 height 27
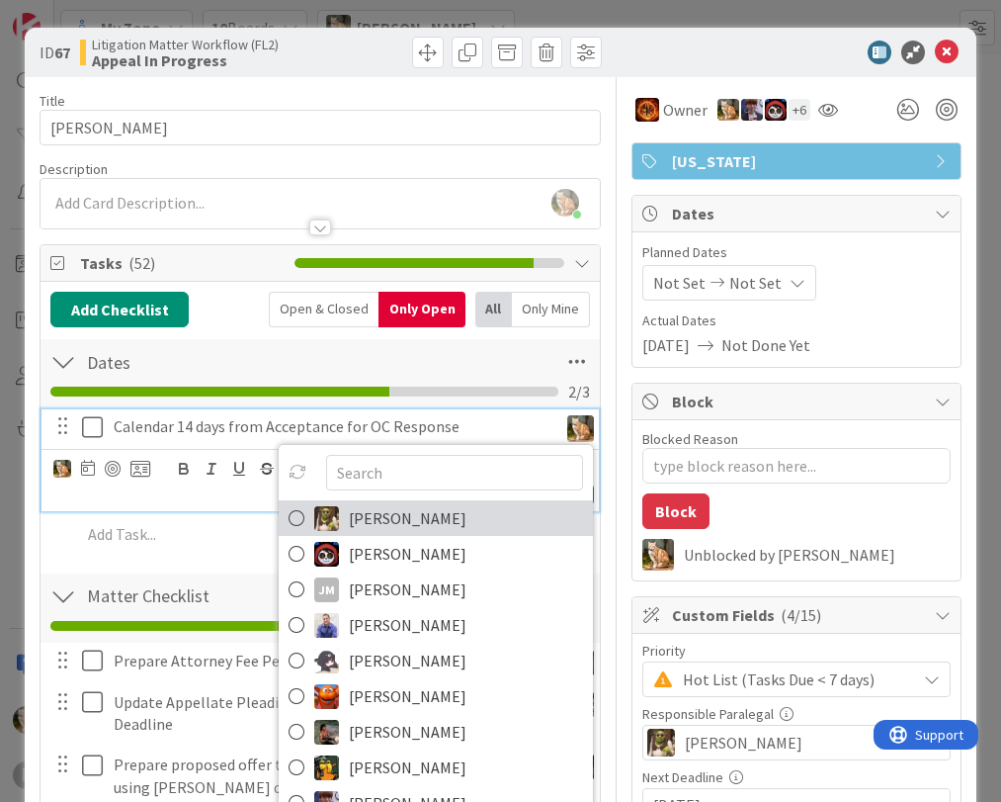
click at [433, 522] on link "[PERSON_NAME]" at bounding box center [436, 518] width 314 height 36
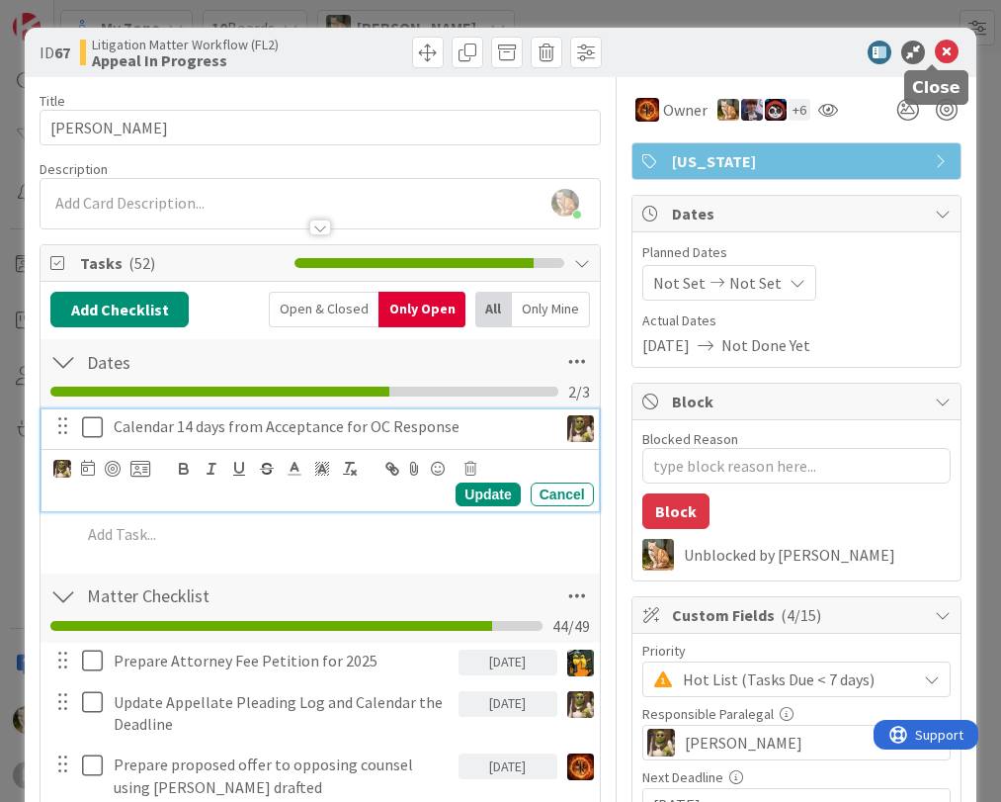
click at [935, 51] on icon at bounding box center [947, 53] width 24 height 24
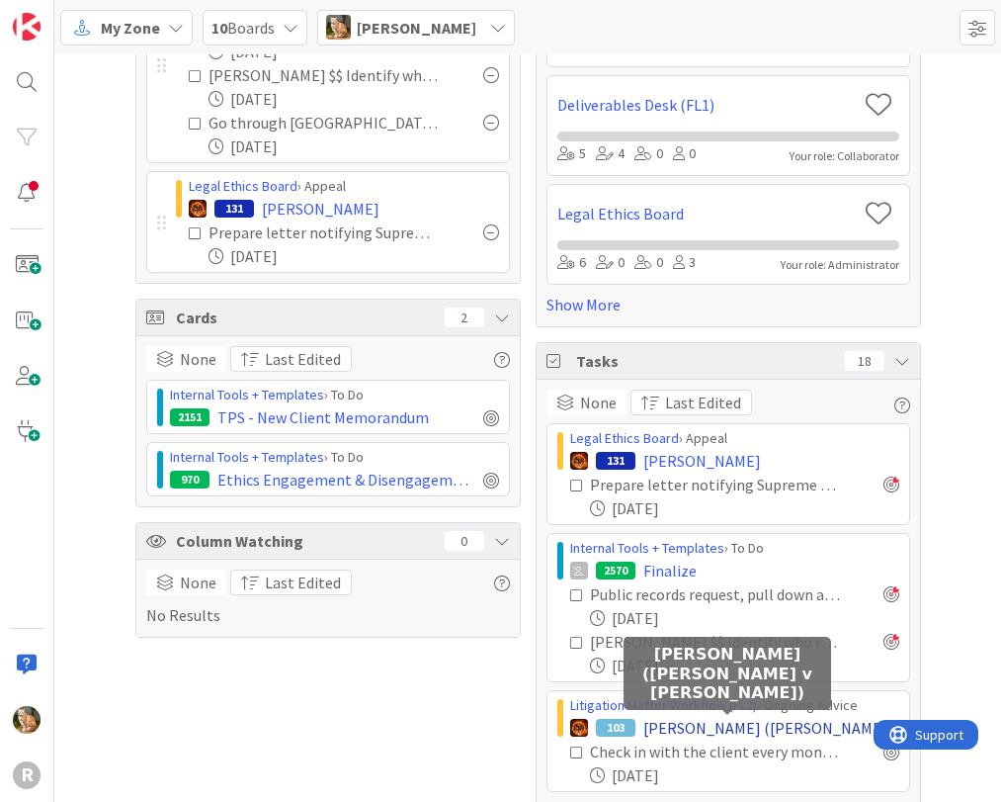
click at [666, 730] on span "[PERSON_NAME] ([PERSON_NAME] v [PERSON_NAME])" at bounding box center [772, 728] width 256 height 24
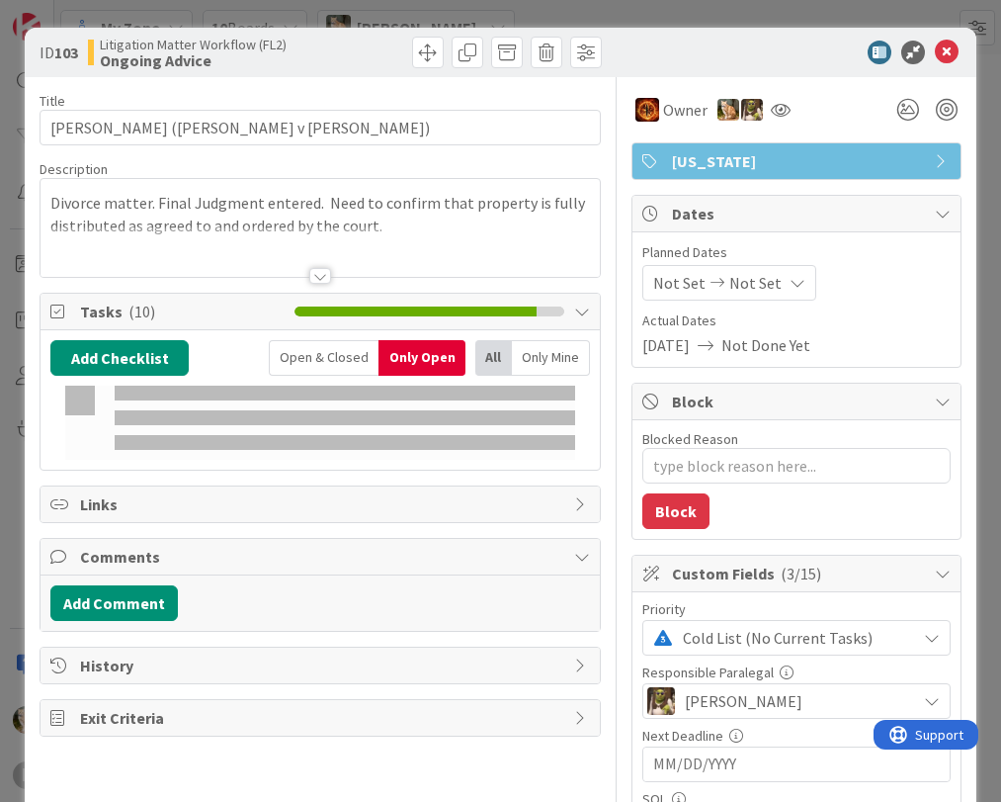
type textarea "x"
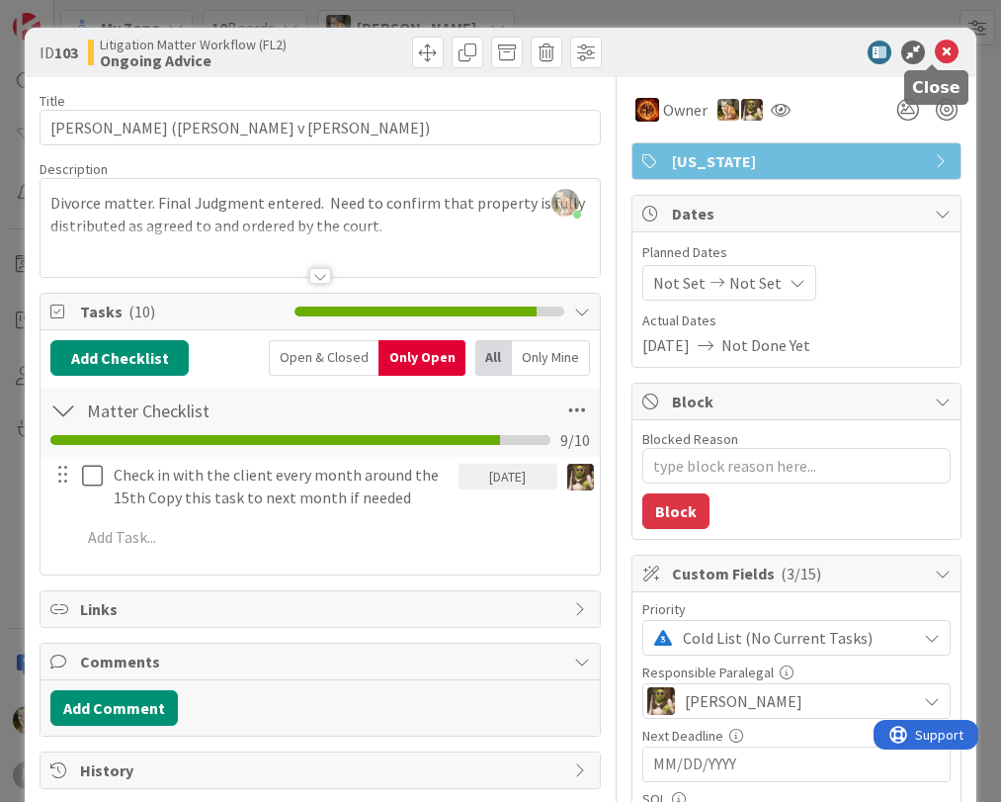
click at [935, 50] on icon at bounding box center [947, 53] width 24 height 24
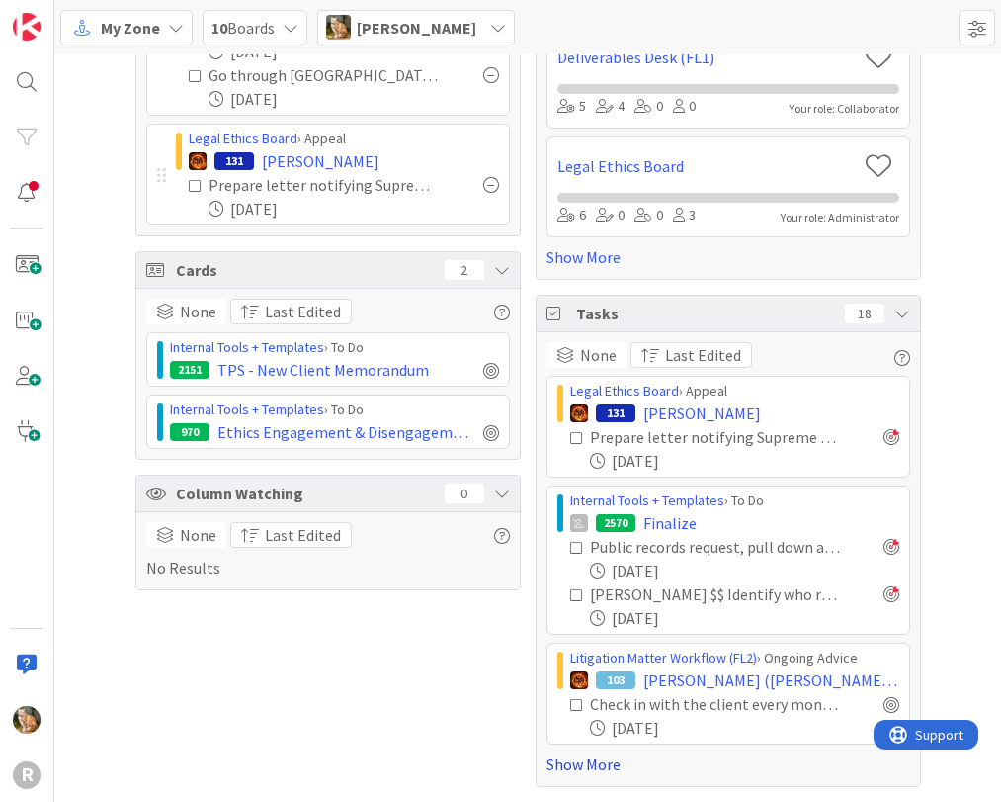
click at [585, 764] on link "Show More" at bounding box center [729, 764] width 364 height 24
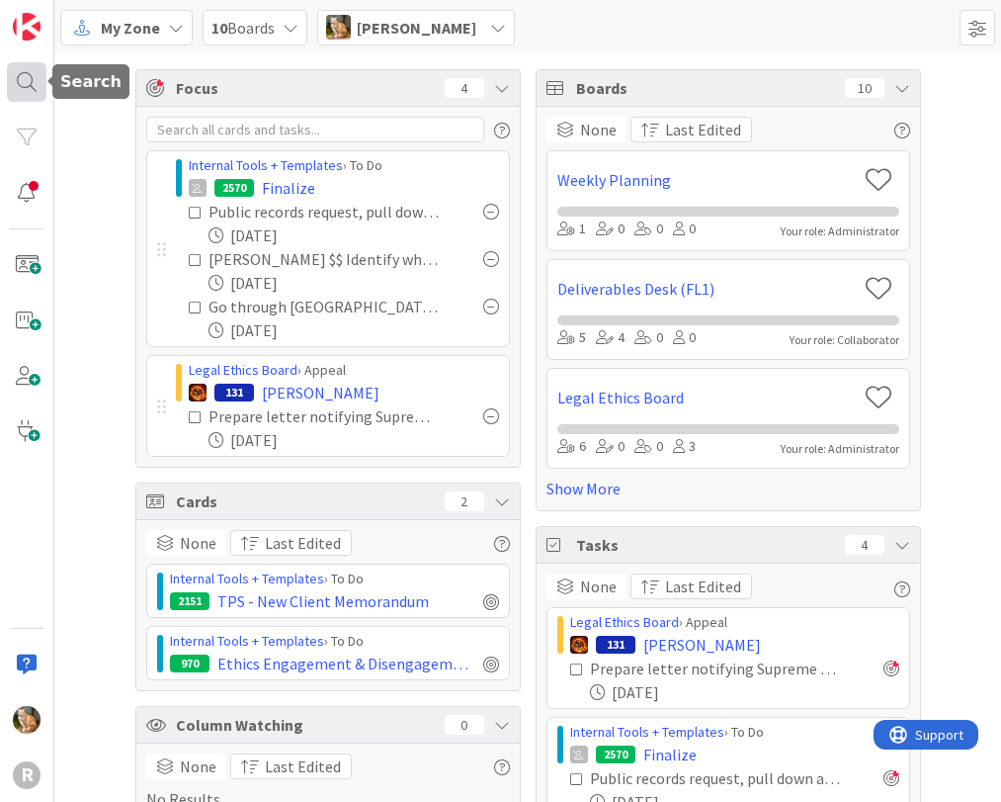
click at [26, 83] on div at bounding box center [27, 82] width 40 height 40
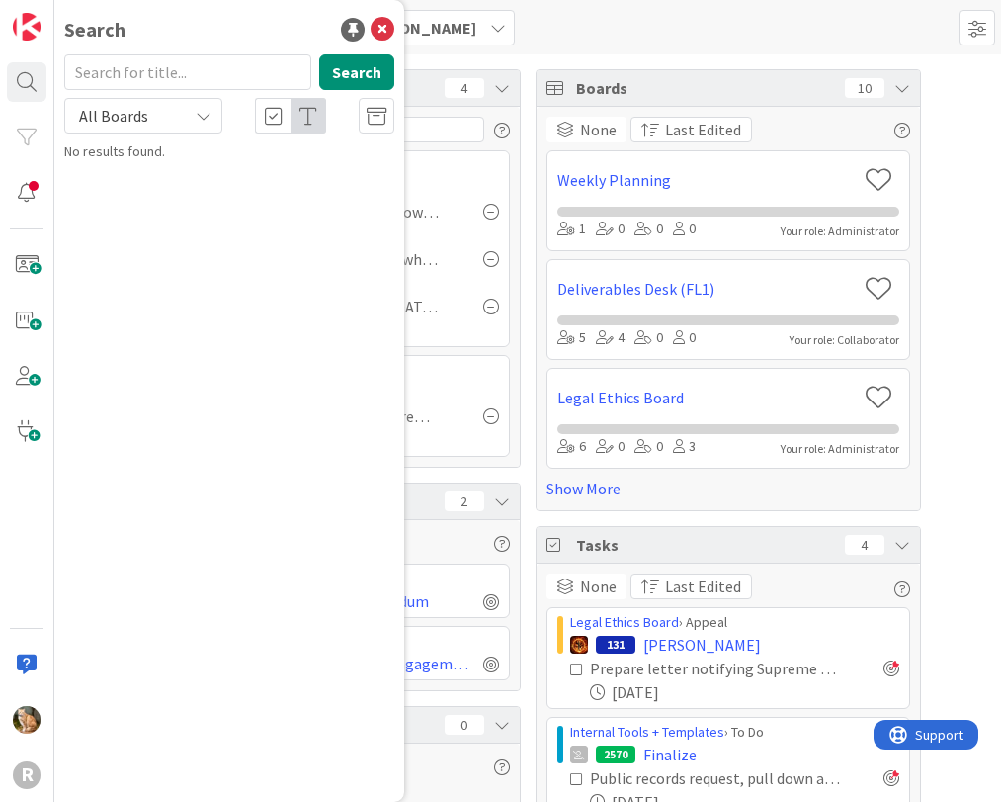
click at [180, 66] on input "text" at bounding box center [187, 72] width 247 height 36
type input "o"
type input "[PERSON_NAME]"
click at [377, 72] on button "Search" at bounding box center [356, 72] width 75 height 36
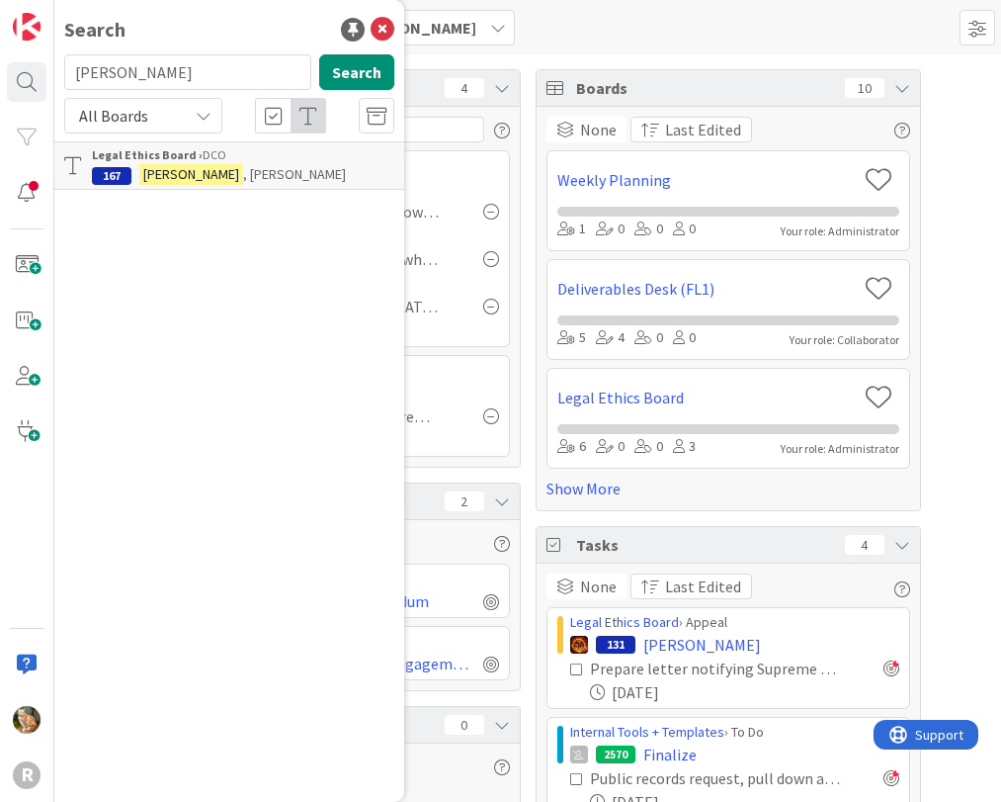
click at [186, 163] on div "Legal Ethics Board › DCO" at bounding box center [243, 155] width 303 height 18
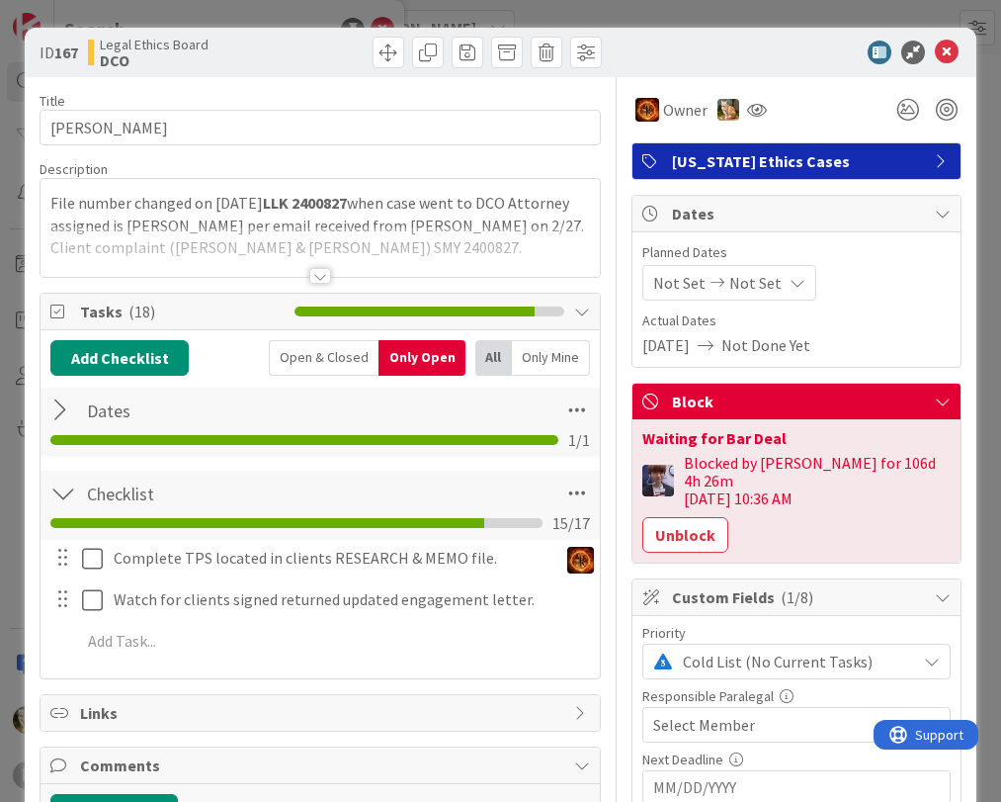
click at [329, 357] on div "Open & Closed" at bounding box center [324, 358] width 110 height 36
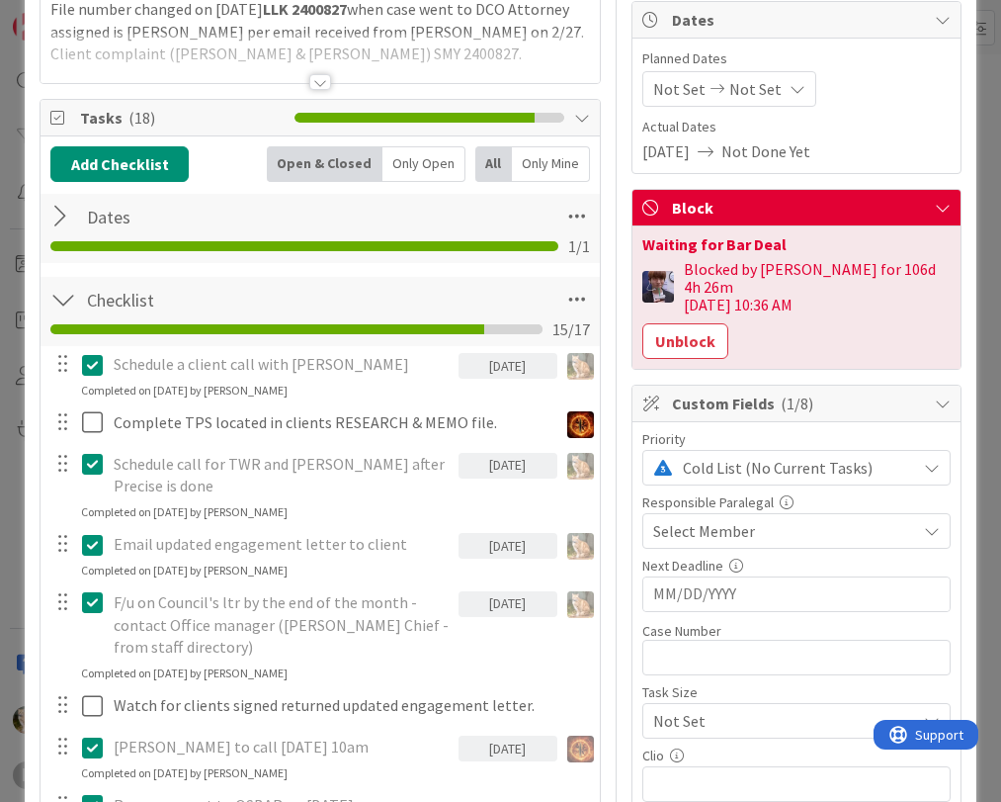
scroll to position [198, 0]
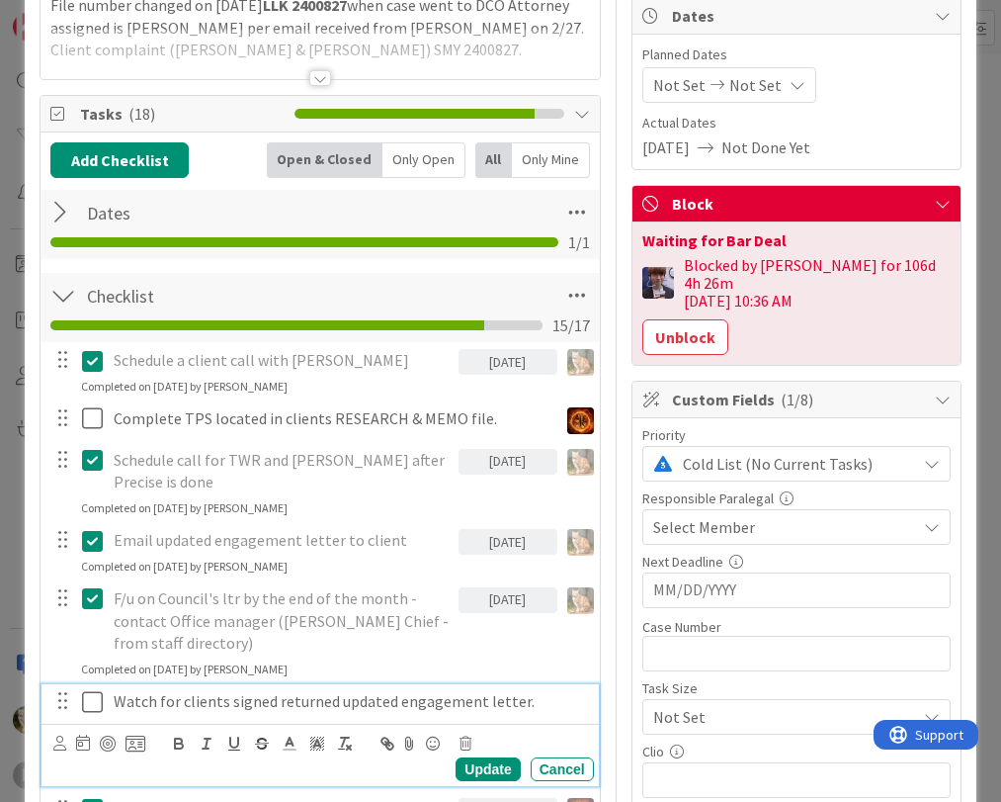
click at [363, 702] on p "Watch for clients signed returned updated engagement letter." at bounding box center [350, 701] width 473 height 23
click at [59, 745] on icon at bounding box center [59, 743] width 13 height 15
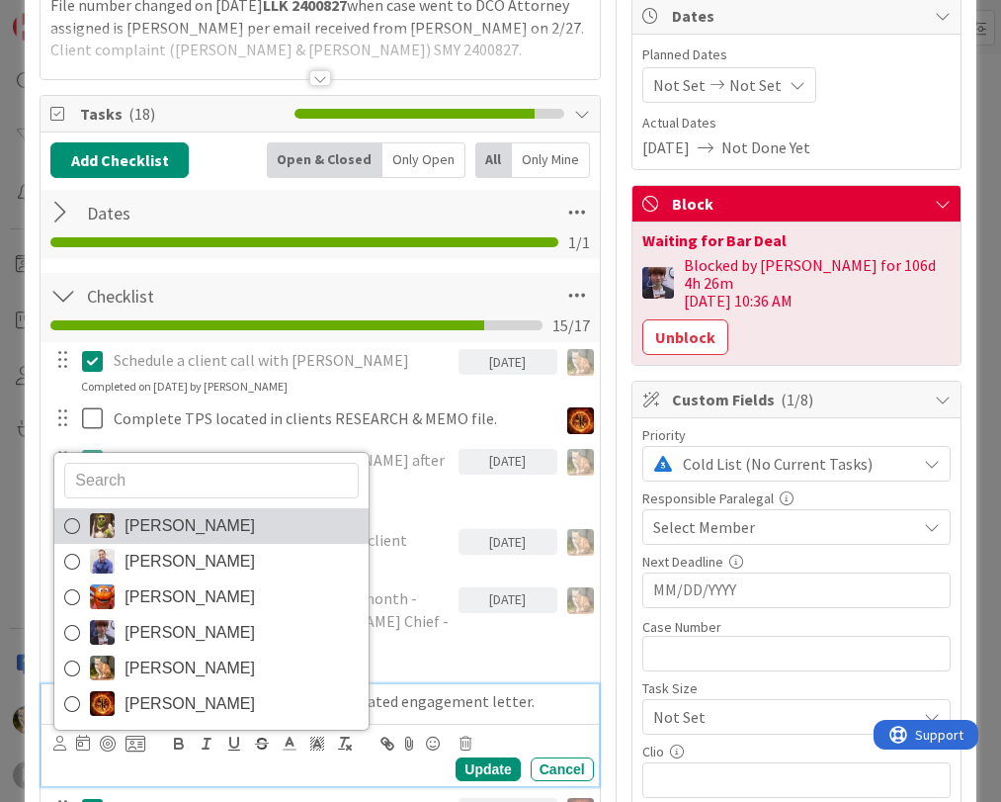
click at [178, 516] on span "[PERSON_NAME]" at bounding box center [190, 526] width 130 height 30
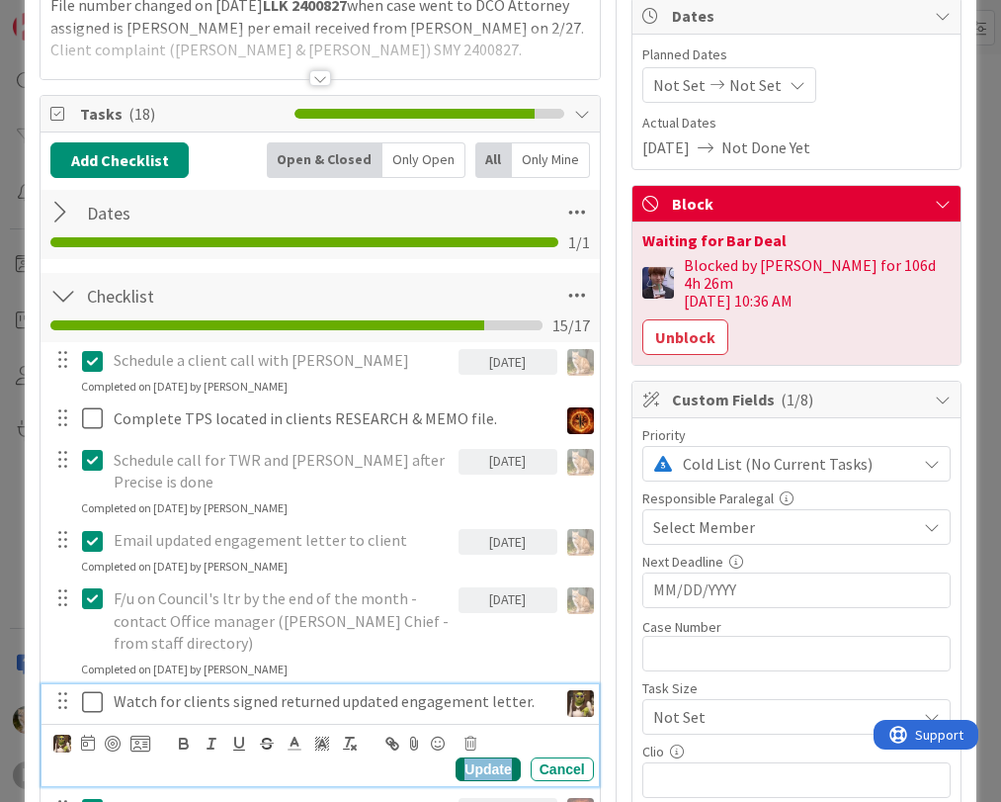
click at [465, 773] on div "Update" at bounding box center [488, 769] width 64 height 24
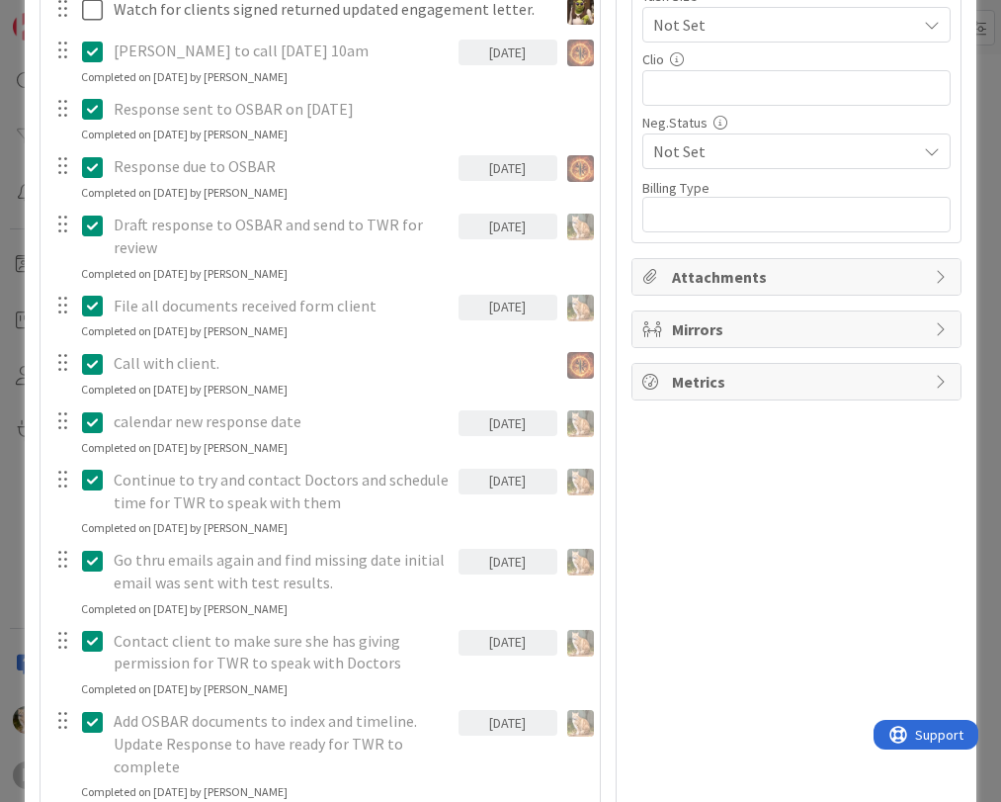
scroll to position [1259, 0]
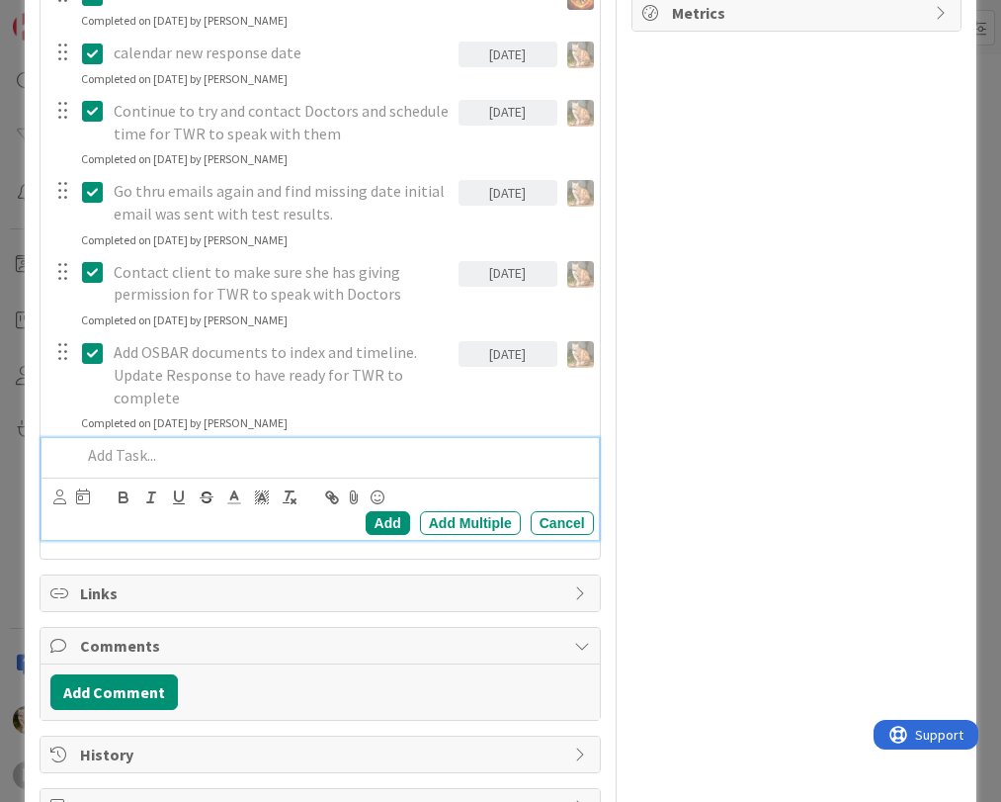
click at [130, 453] on p at bounding box center [333, 455] width 504 height 23
click at [350, 458] on p "Resend updated client engagement letter using clients personal email" at bounding box center [333, 455] width 504 height 23
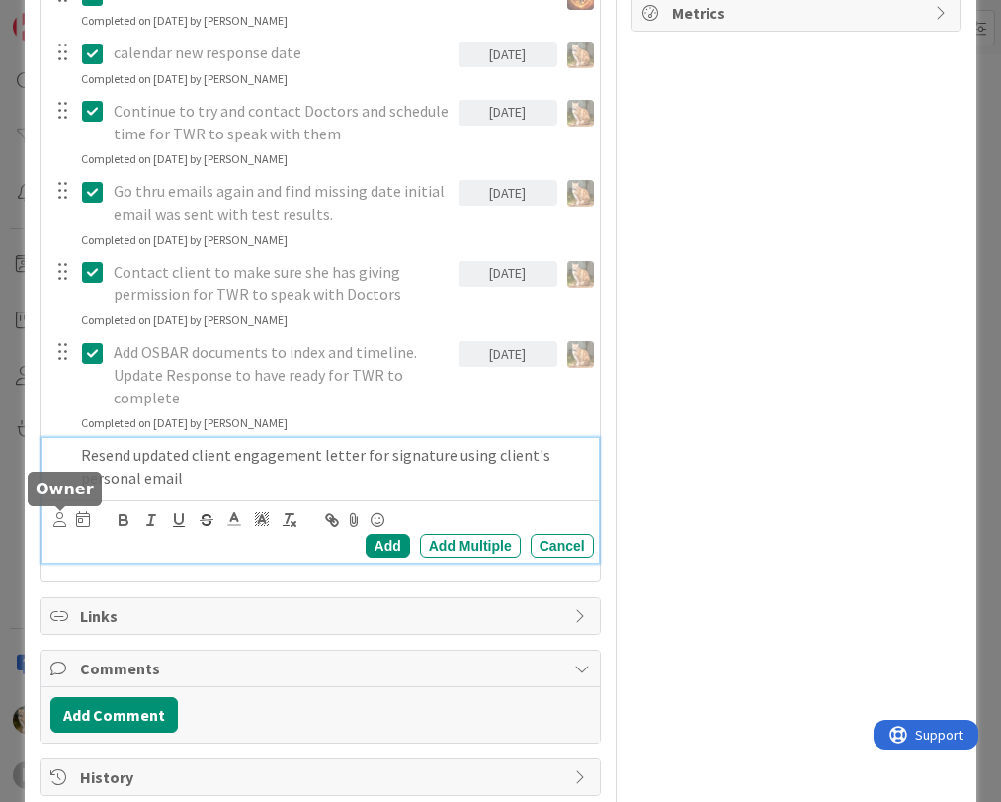
click at [59, 519] on icon at bounding box center [59, 519] width 13 height 15
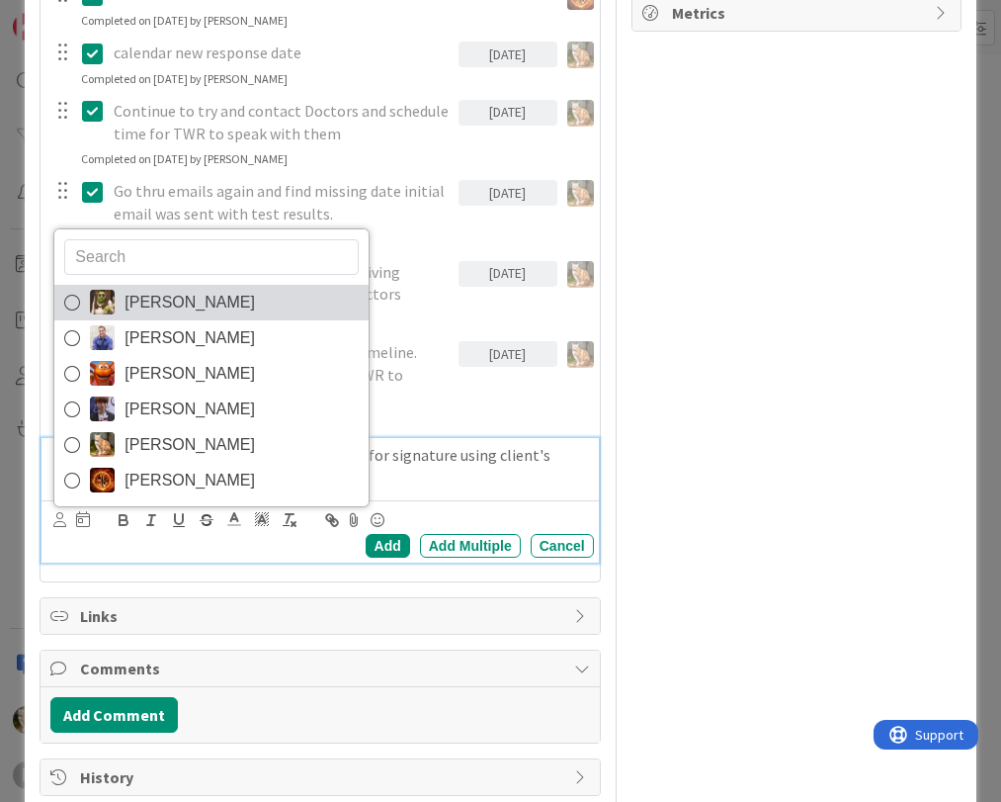
click at [140, 305] on span "[PERSON_NAME]" at bounding box center [190, 303] width 130 height 30
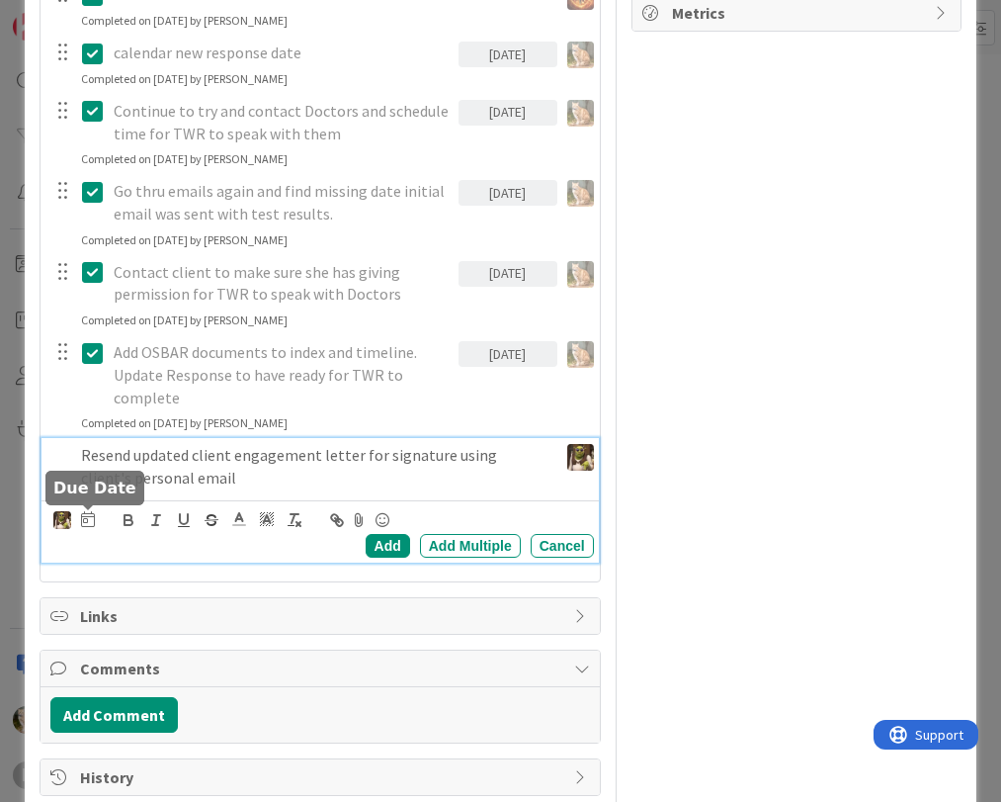
click at [90, 521] on icon at bounding box center [88, 519] width 14 height 16
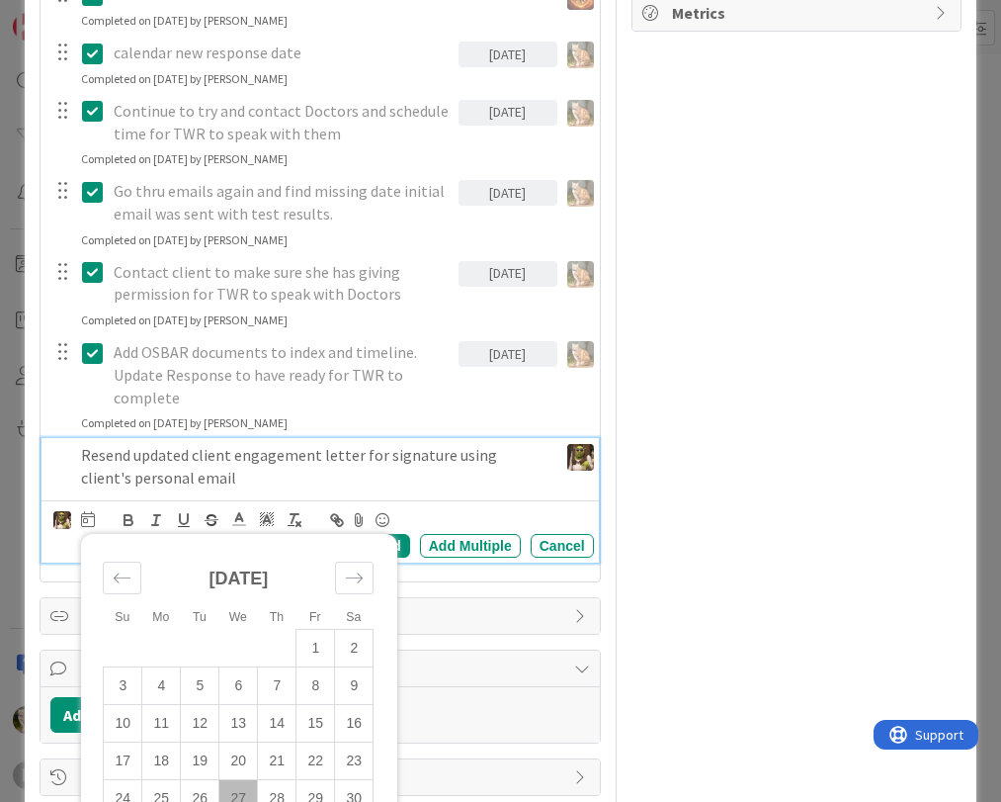
scroll to position [1347, 0]
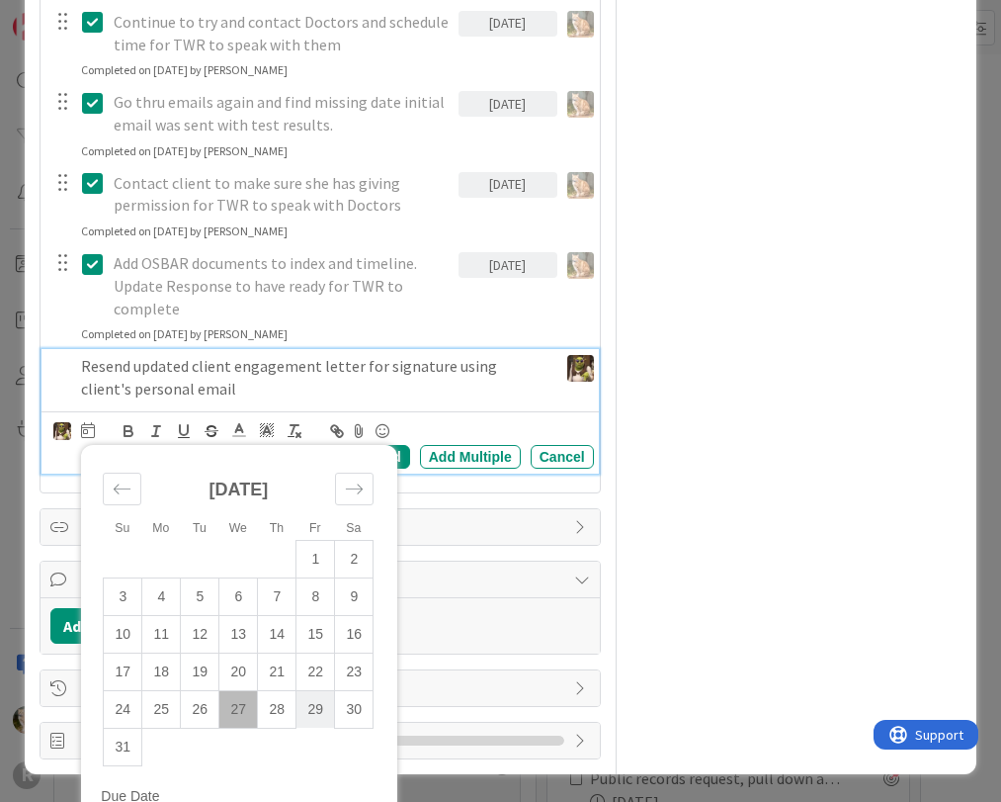
click at [318, 708] on td "29" at bounding box center [316, 709] width 39 height 38
click at [424, 390] on p "Resend updated client engagement letter for signature using client's personal e…" at bounding box center [265, 377] width 369 height 44
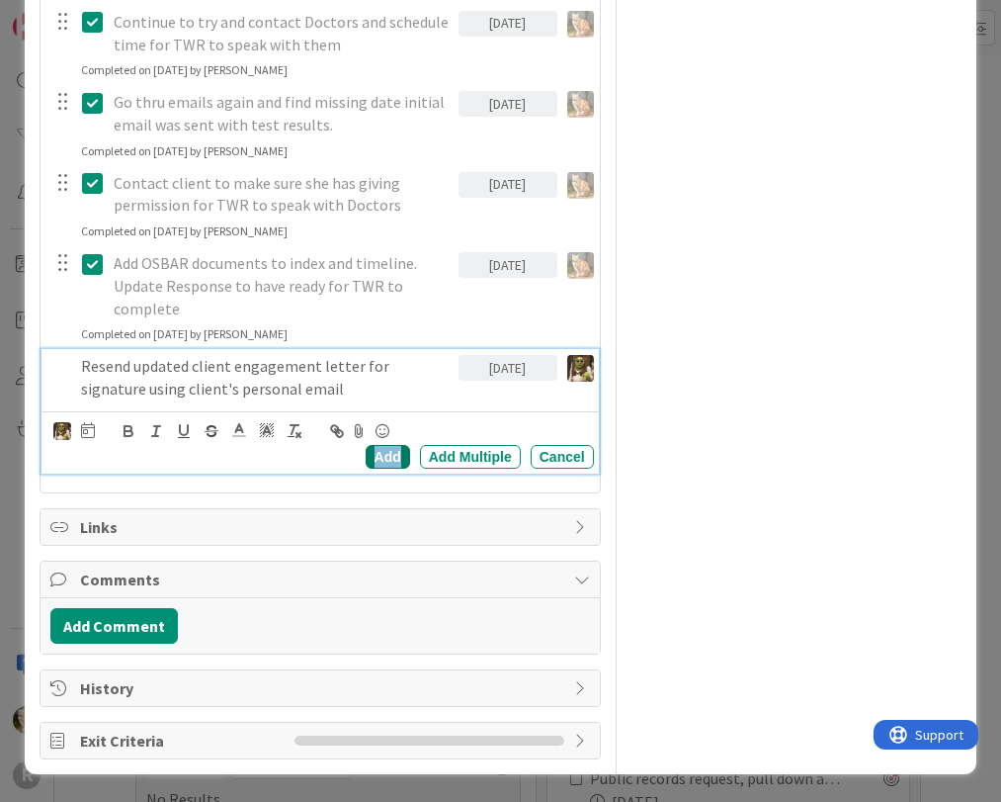
click at [381, 456] on div "Add" at bounding box center [388, 457] width 44 height 24
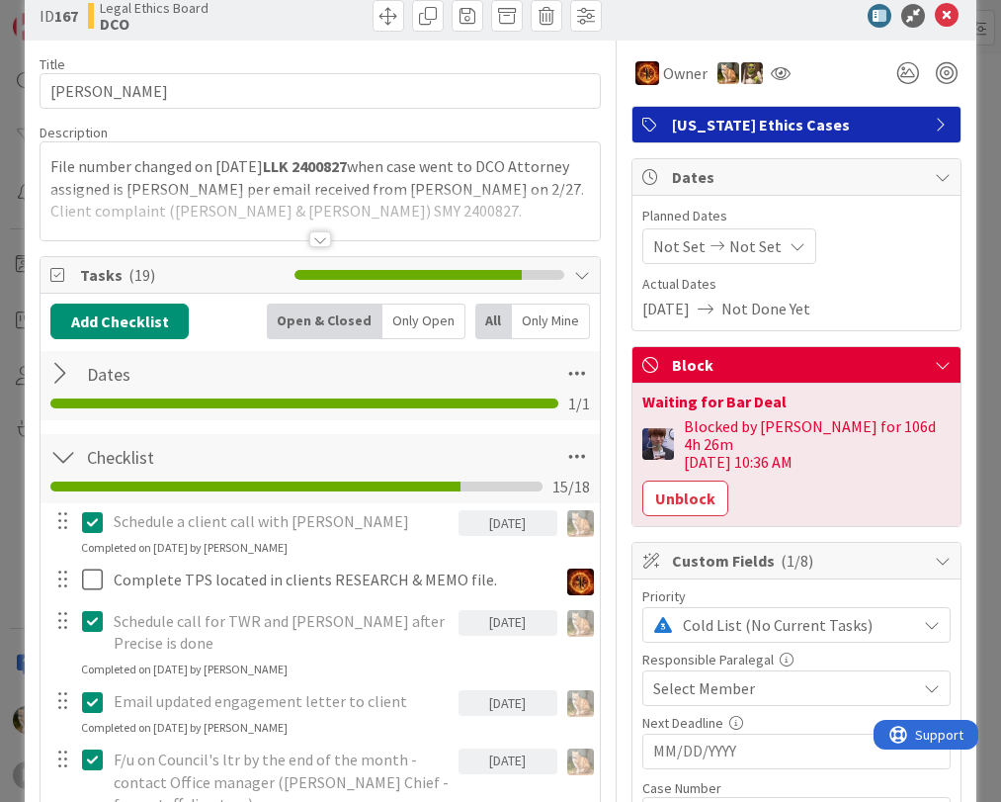
scroll to position [0, 0]
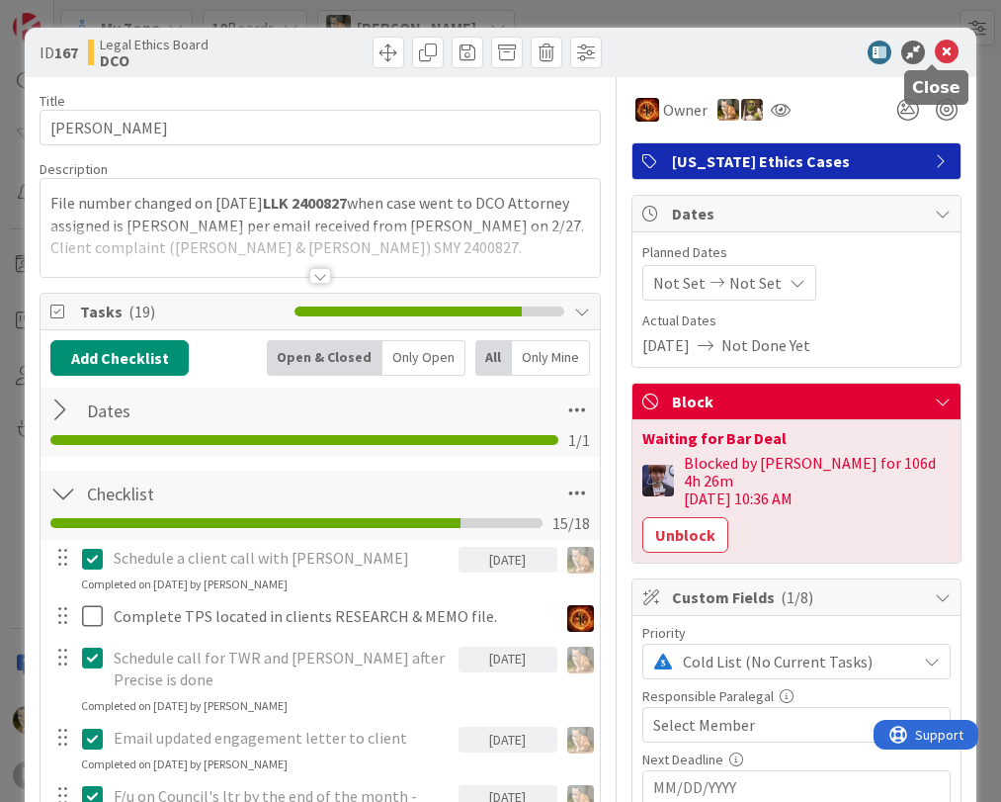
click at [936, 44] on icon at bounding box center [947, 53] width 24 height 24
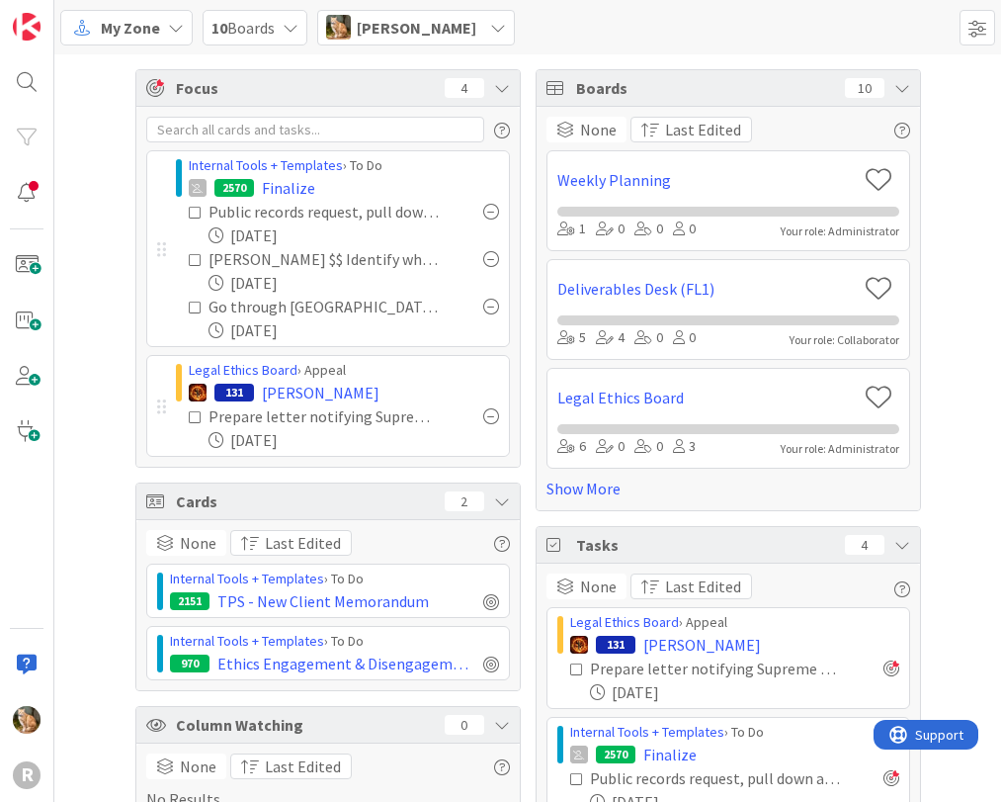
click at [629, 19] on div "My Zone 10 Boards [PERSON_NAME]" at bounding box center [527, 27] width 947 height 54
click at [29, 92] on div at bounding box center [27, 82] width 40 height 40
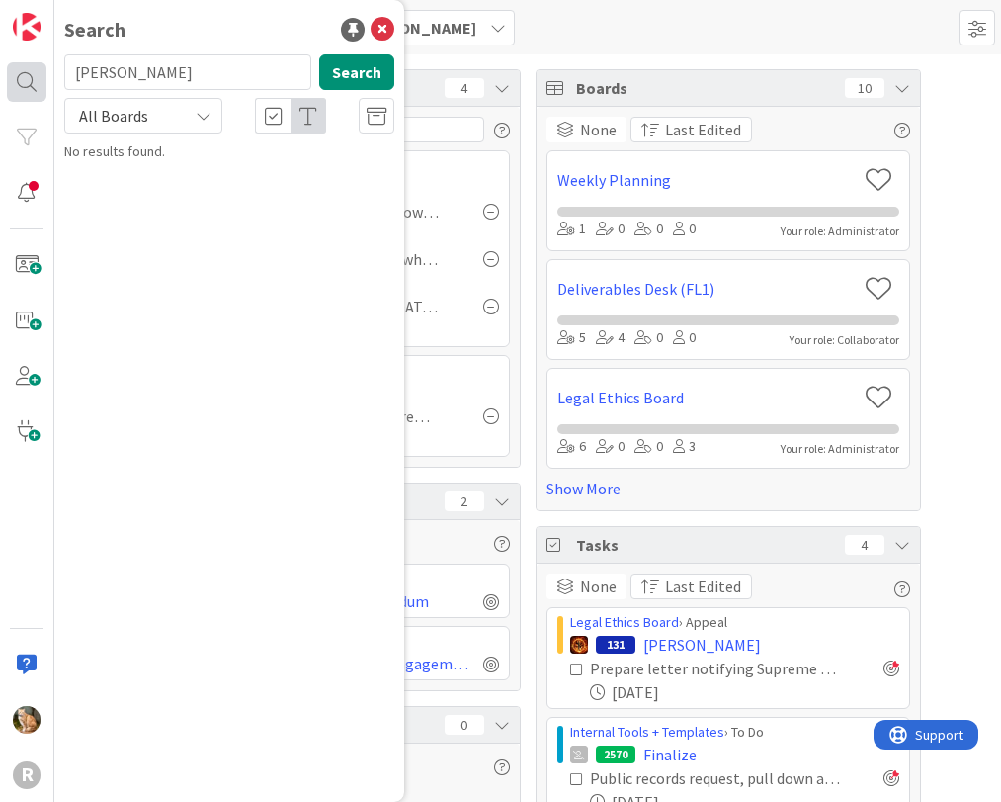
drag, startPoint x: 147, startPoint y: 70, endPoint x: 36, endPoint y: 62, distance: 112.0
click at [41, 62] on div "R Search [PERSON_NAME] Search All Boards No results found." at bounding box center [27, 401] width 54 height 802
click at [380, 28] on icon at bounding box center [383, 30] width 24 height 24
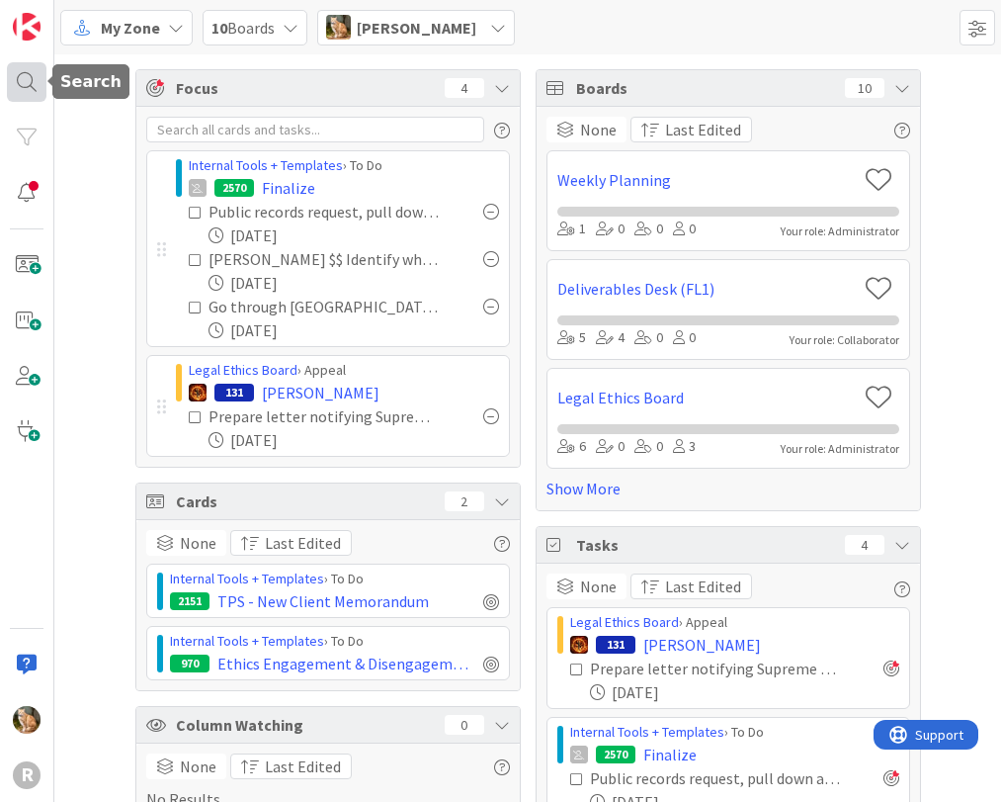
click at [30, 83] on div at bounding box center [27, 82] width 40 height 40
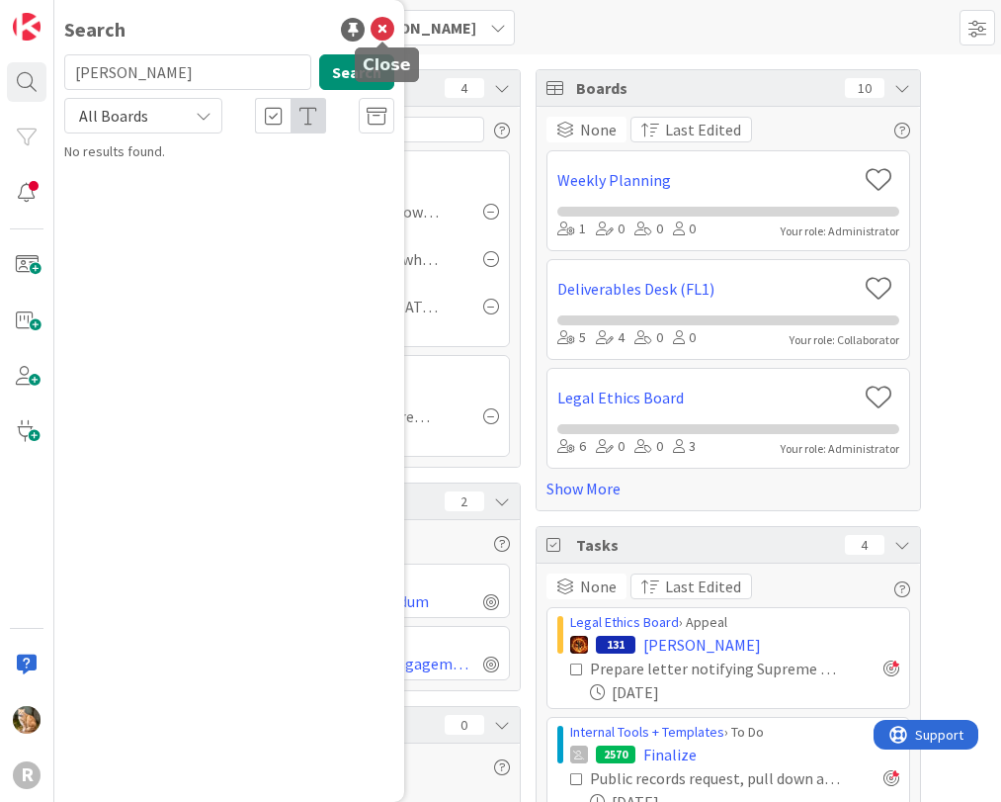
click at [377, 28] on icon at bounding box center [383, 30] width 24 height 24
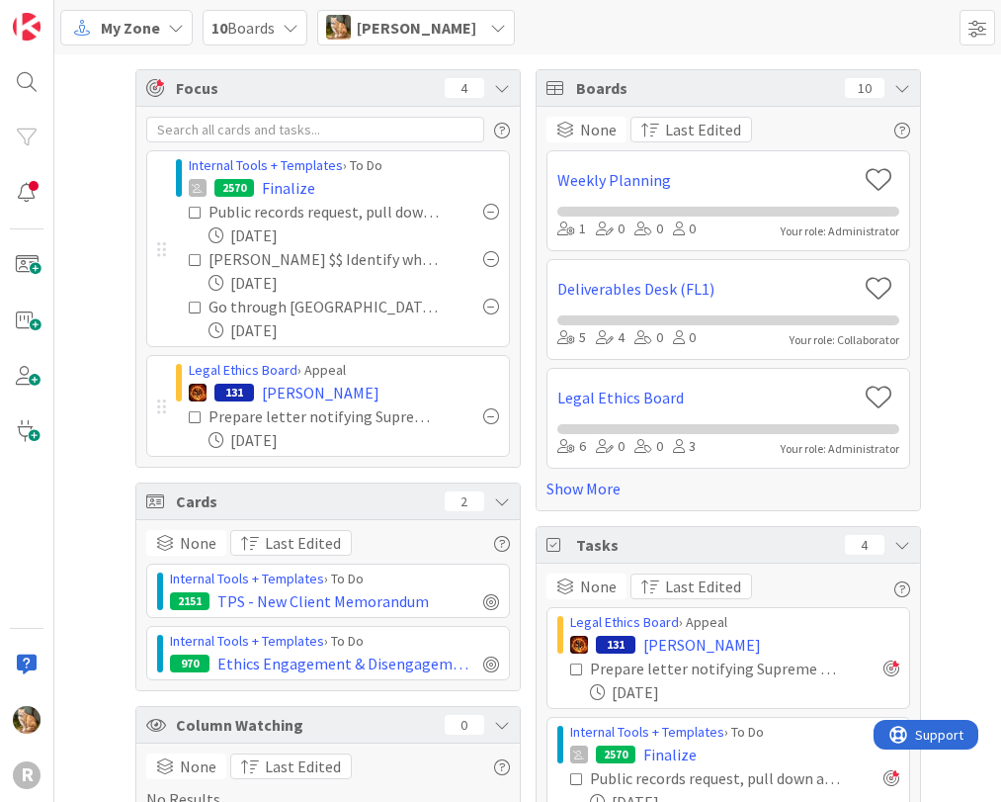
click at [490, 27] on icon at bounding box center [498, 28] width 16 height 16
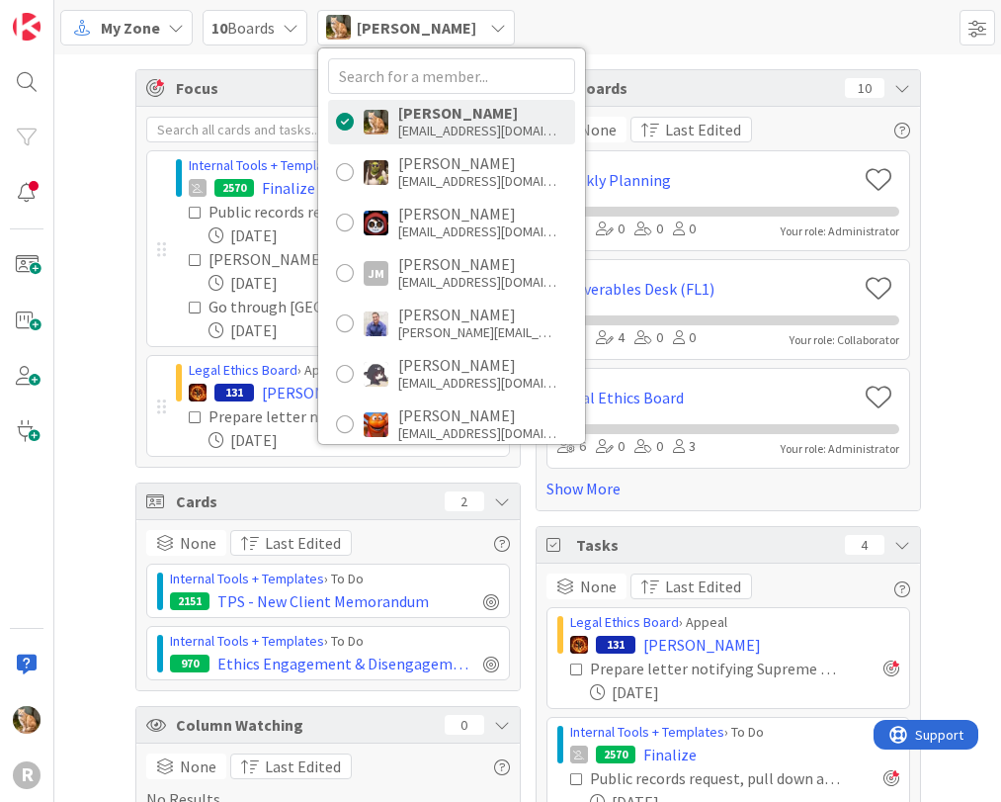
click at [168, 29] on icon at bounding box center [176, 28] width 16 height 16
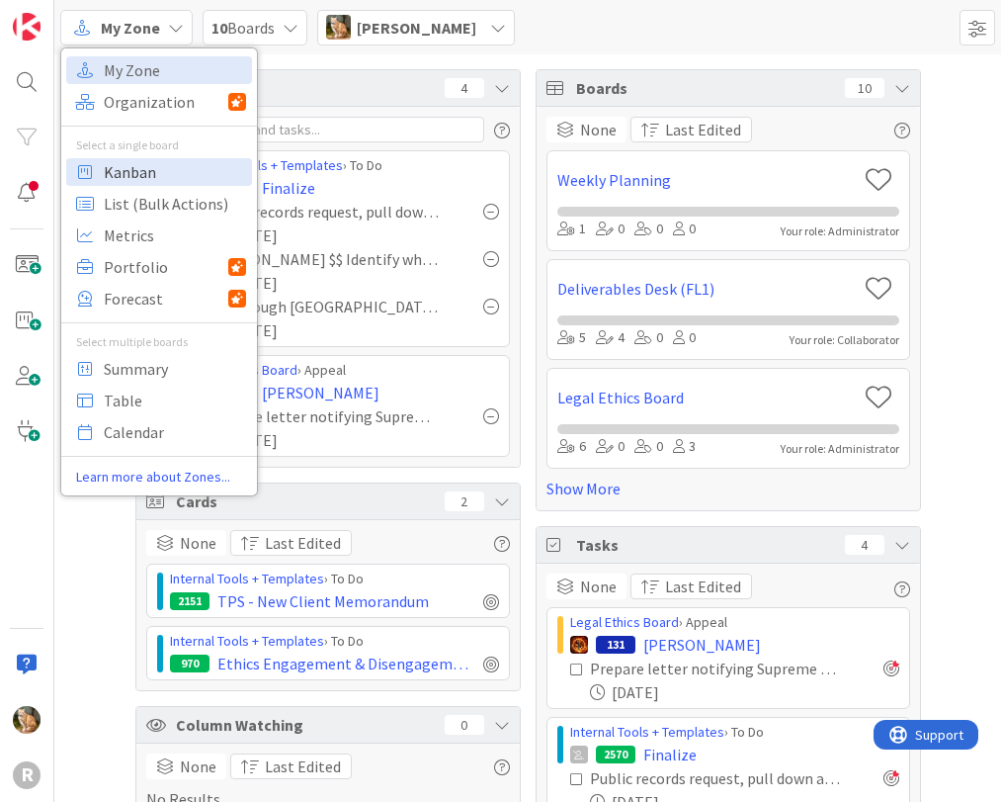
click at [154, 171] on span "Kanban" at bounding box center [175, 172] width 142 height 30
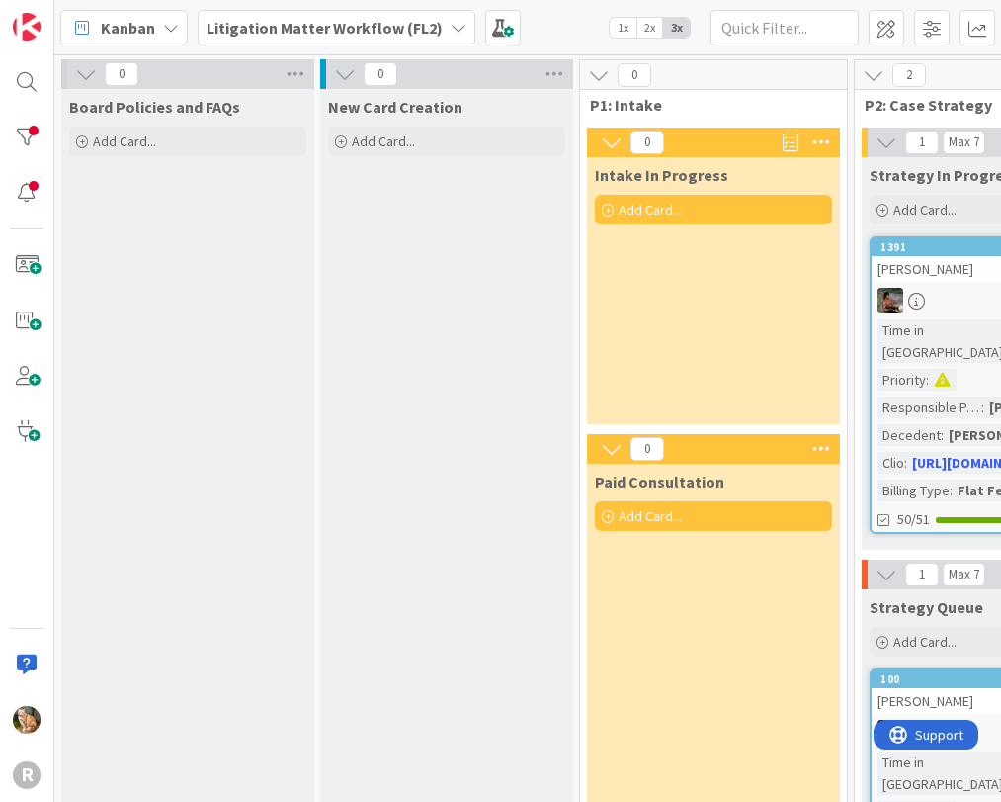
click at [438, 26] on div "Litigation Matter Workflow (FL2)" at bounding box center [337, 28] width 278 height 36
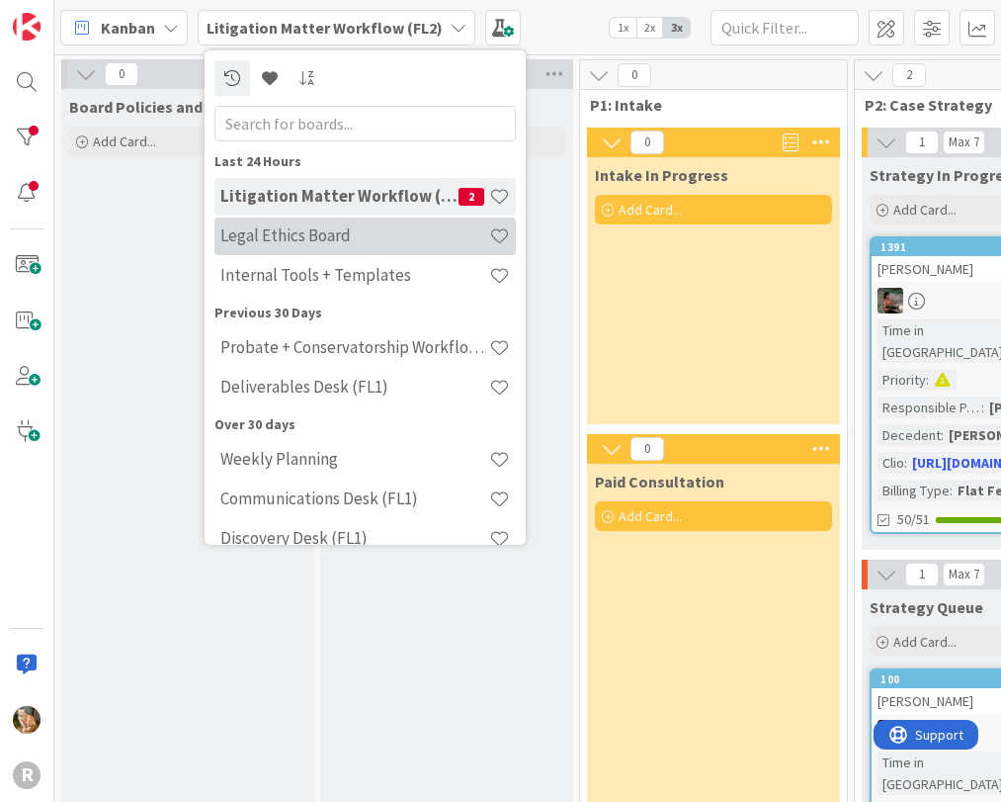
click at [310, 233] on h4 "Legal Ethics Board" at bounding box center [354, 235] width 269 height 20
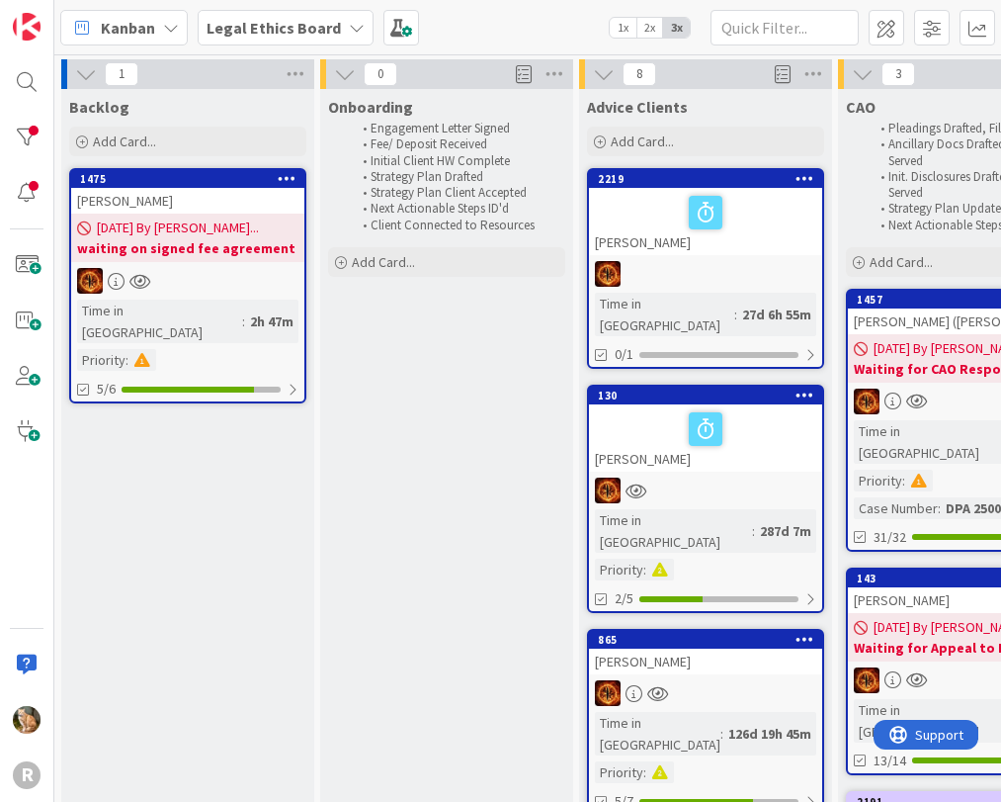
click at [168, 225] on span "[DATE] By [PERSON_NAME]..." at bounding box center [178, 227] width 162 height 21
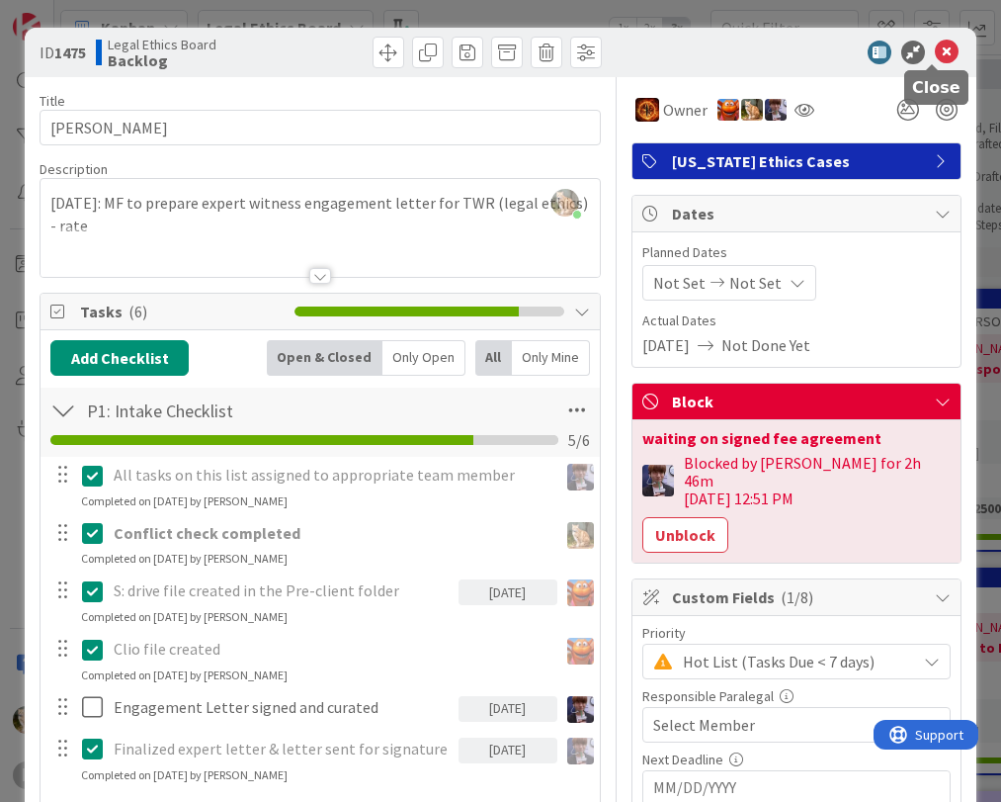
click at [935, 50] on icon at bounding box center [947, 53] width 24 height 24
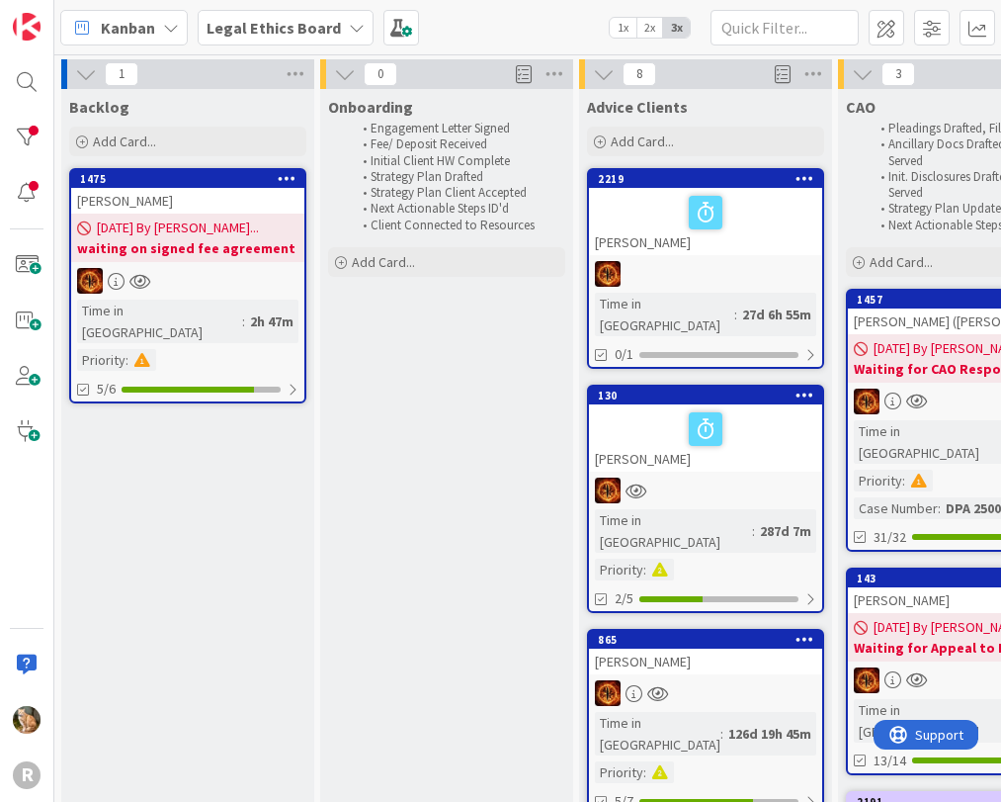
click at [641, 241] on div "[PERSON_NAME]" at bounding box center [705, 221] width 233 height 67
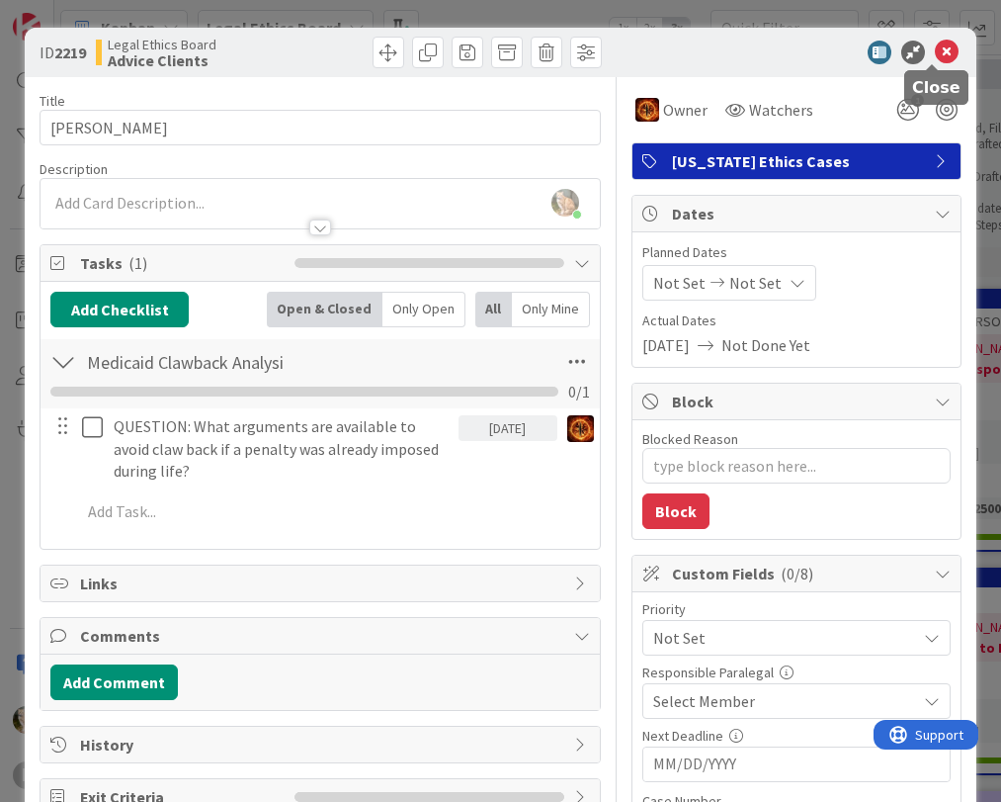
click at [935, 49] on icon at bounding box center [947, 53] width 24 height 24
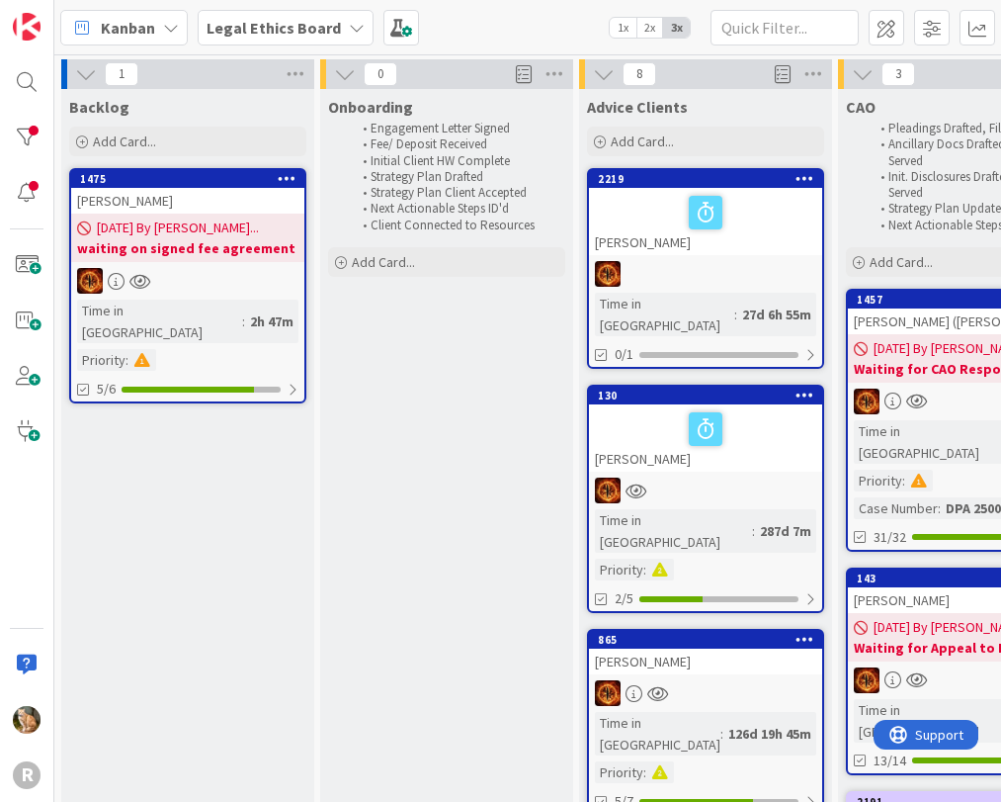
click at [657, 435] on div "[PERSON_NAME]" at bounding box center [705, 437] width 233 height 67
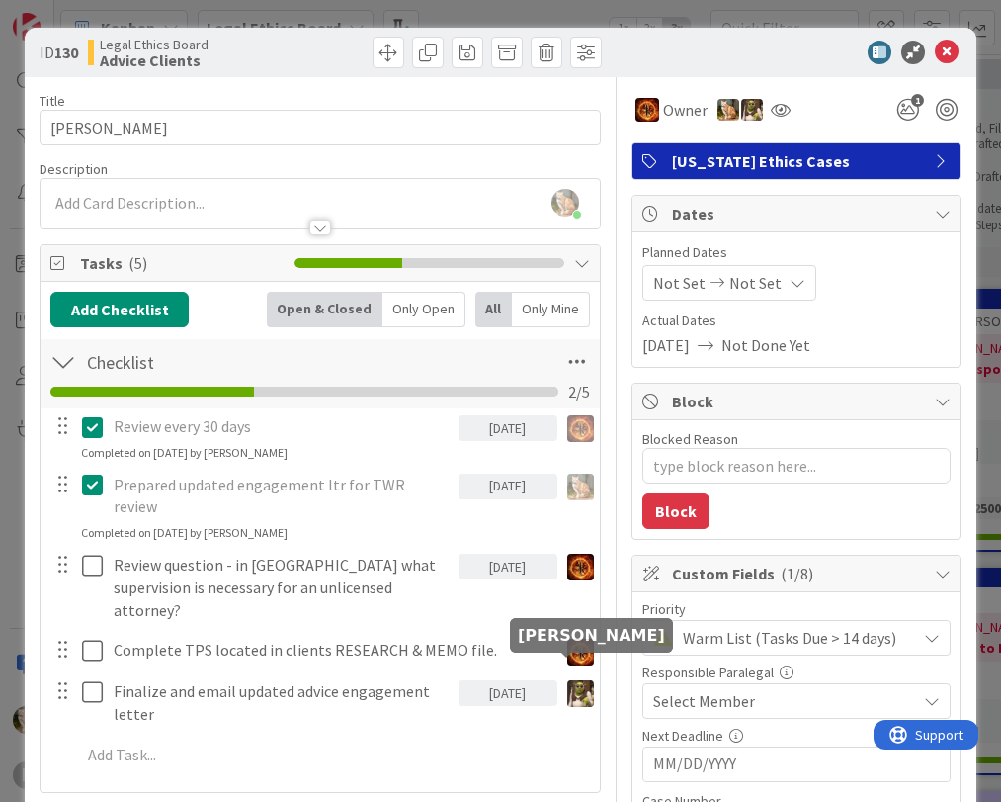
click at [567, 680] on img at bounding box center [580, 693] width 27 height 27
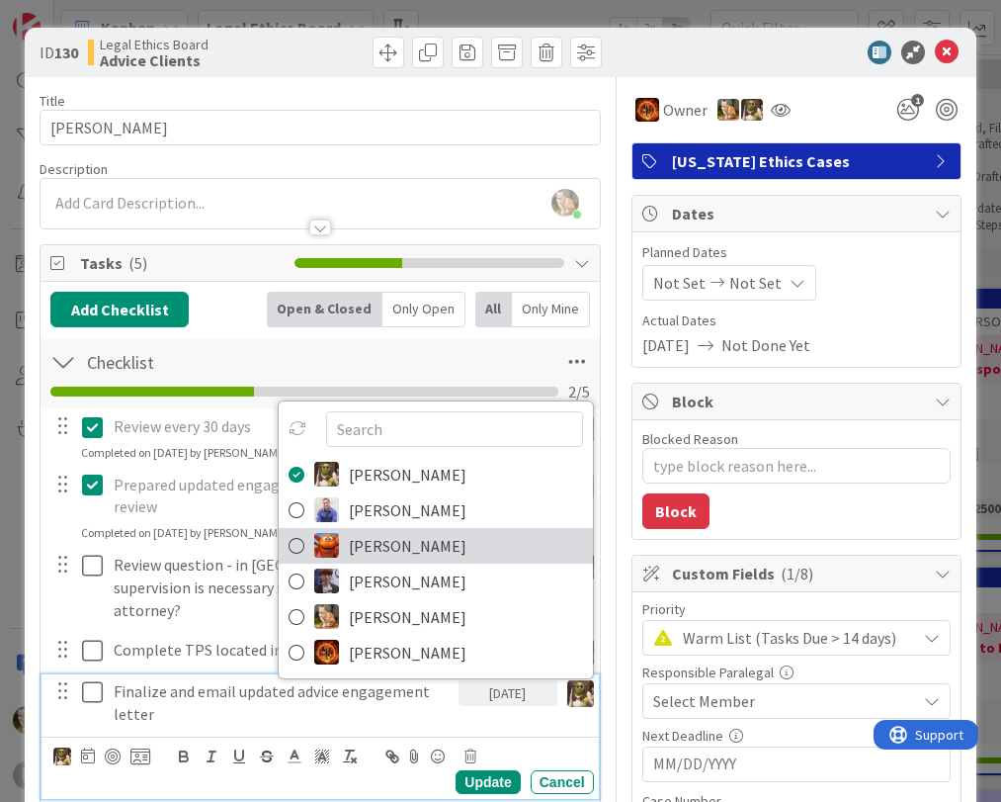
click at [425, 528] on link "[PERSON_NAME]" at bounding box center [436, 546] width 314 height 36
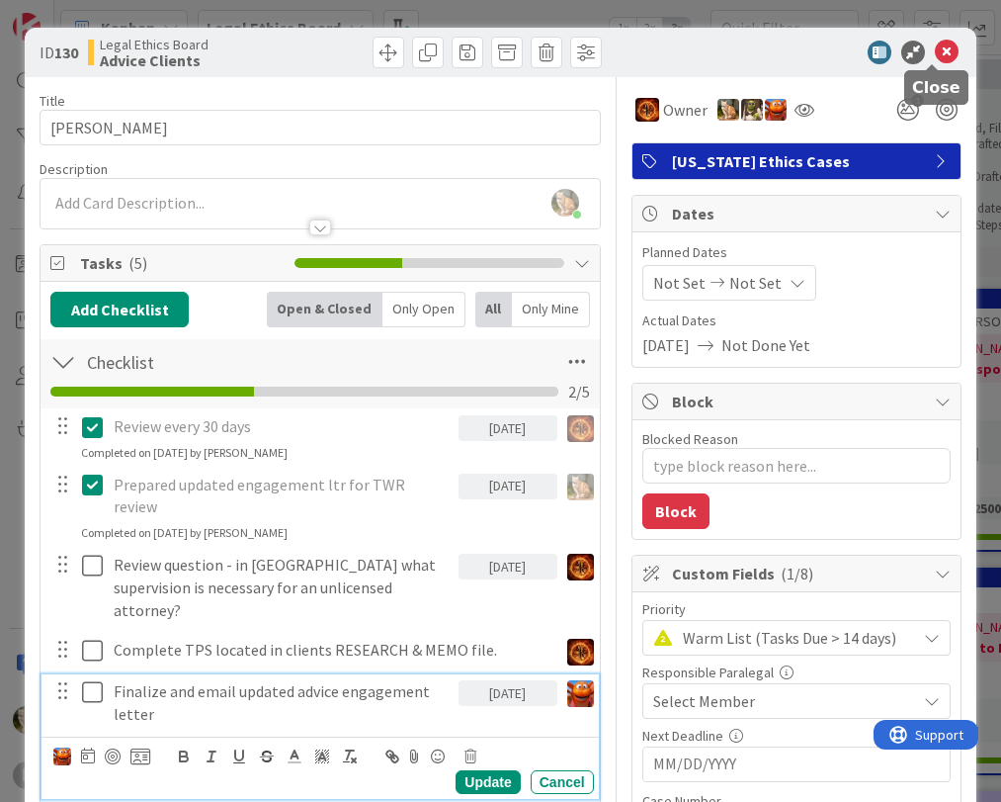
click at [935, 45] on icon at bounding box center [947, 53] width 24 height 24
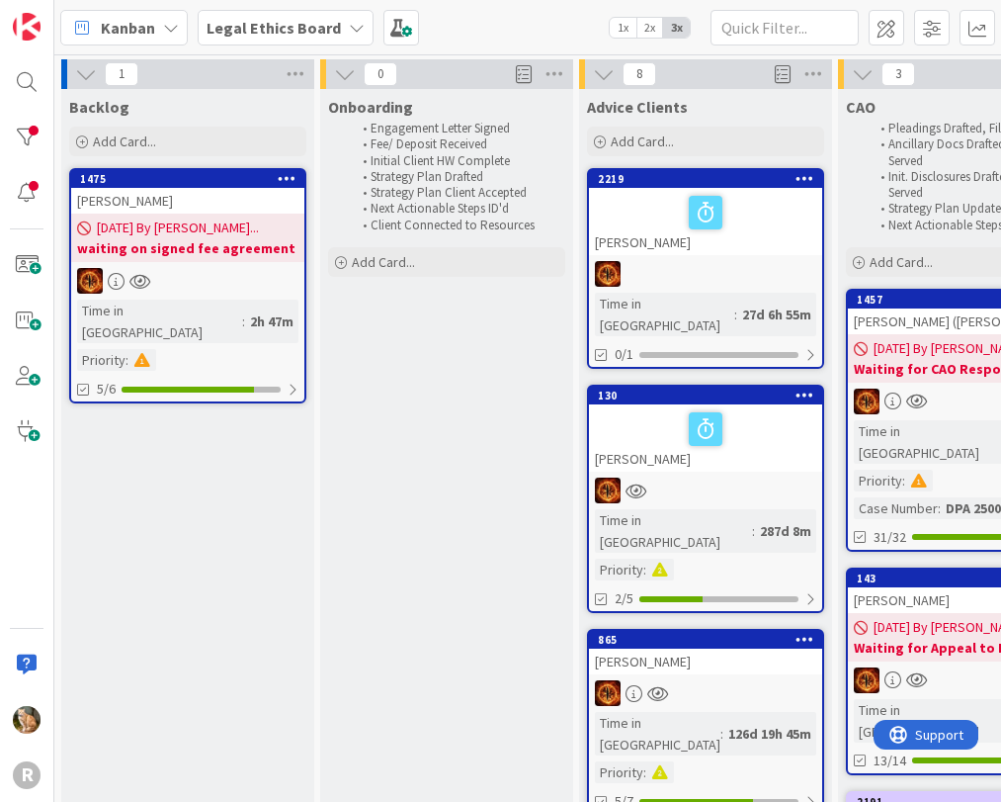
click at [642, 649] on div "[PERSON_NAME]" at bounding box center [705, 662] width 233 height 26
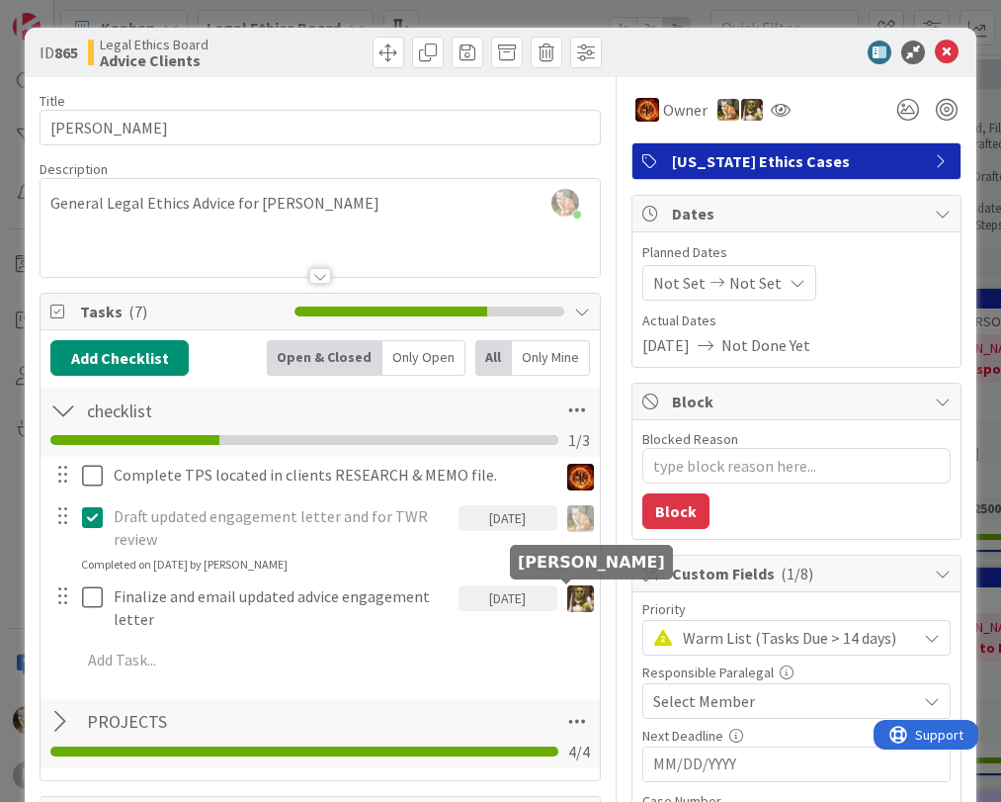
click at [567, 598] on img at bounding box center [580, 598] width 27 height 27
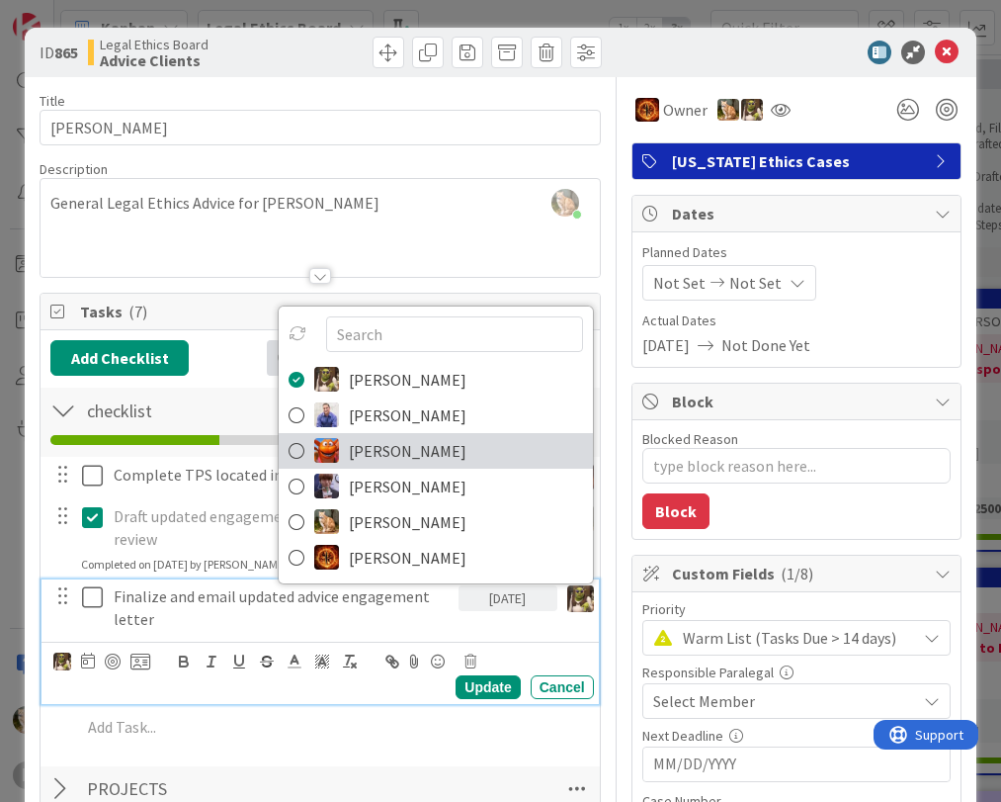
click at [400, 458] on span "[PERSON_NAME]" at bounding box center [408, 451] width 118 height 30
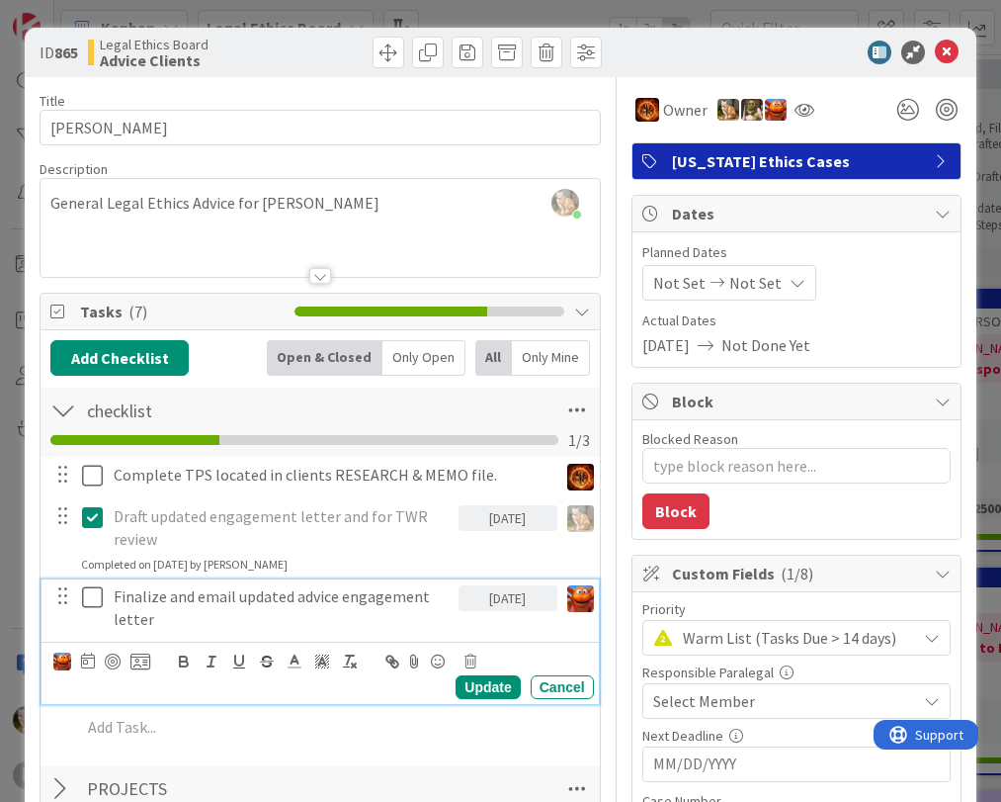
click at [935, 60] on icon at bounding box center [947, 53] width 24 height 24
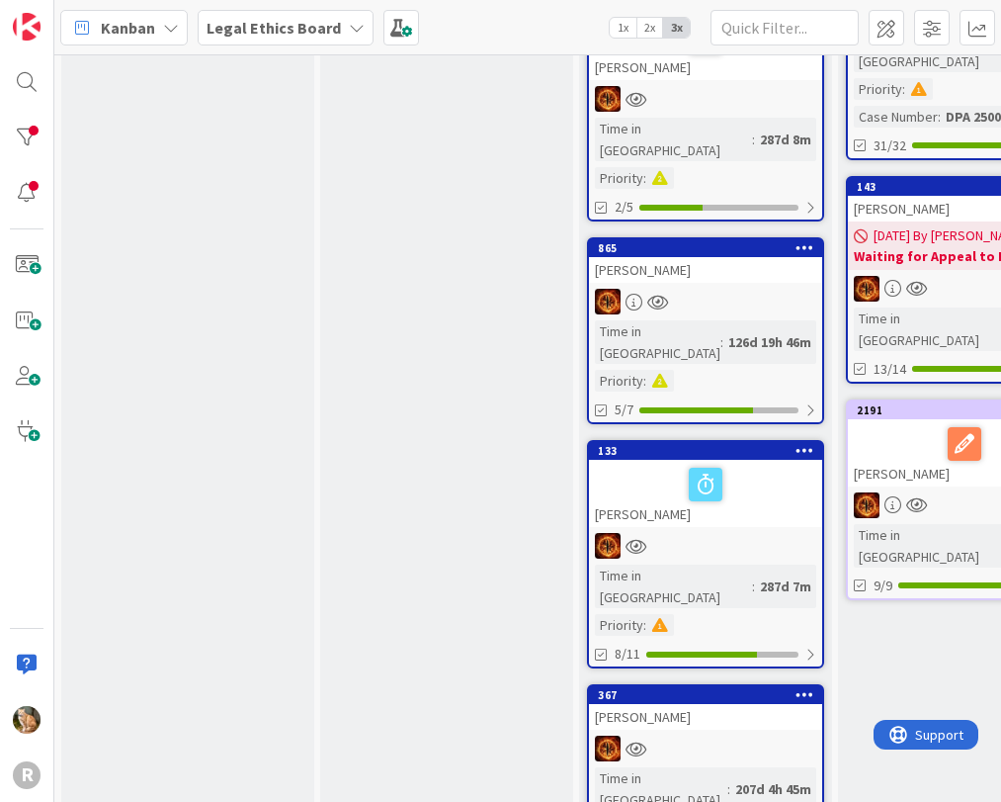
scroll to position [395, 0]
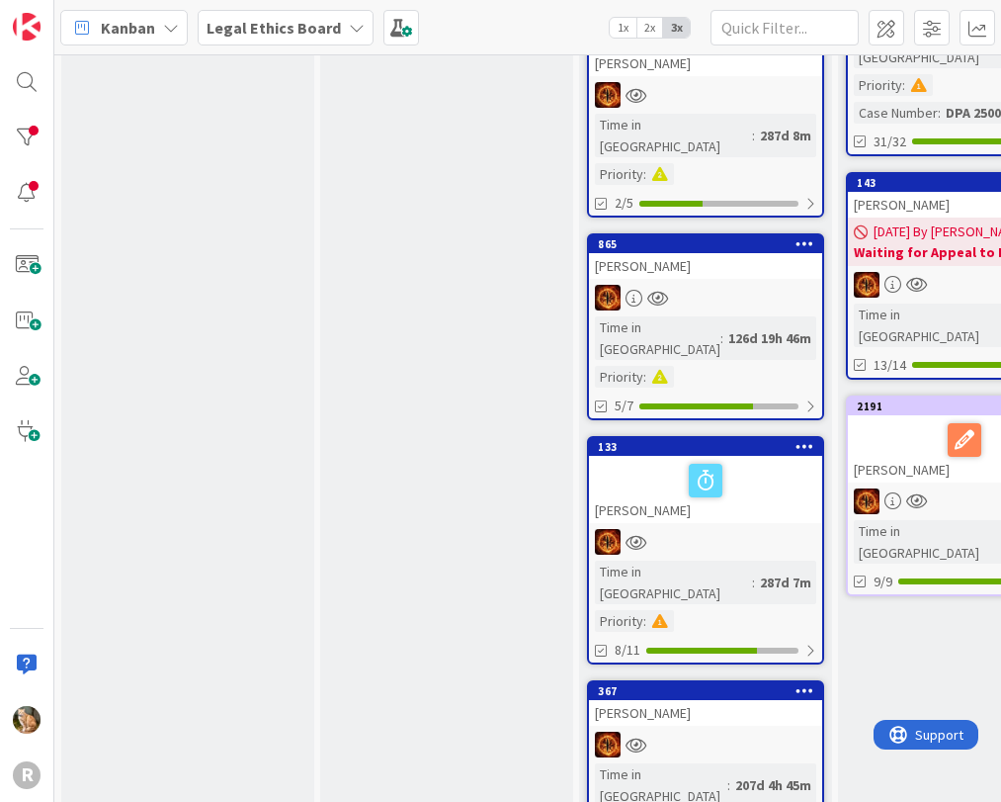
click at [619, 456] on div "[PERSON_NAME]" at bounding box center [705, 489] width 233 height 67
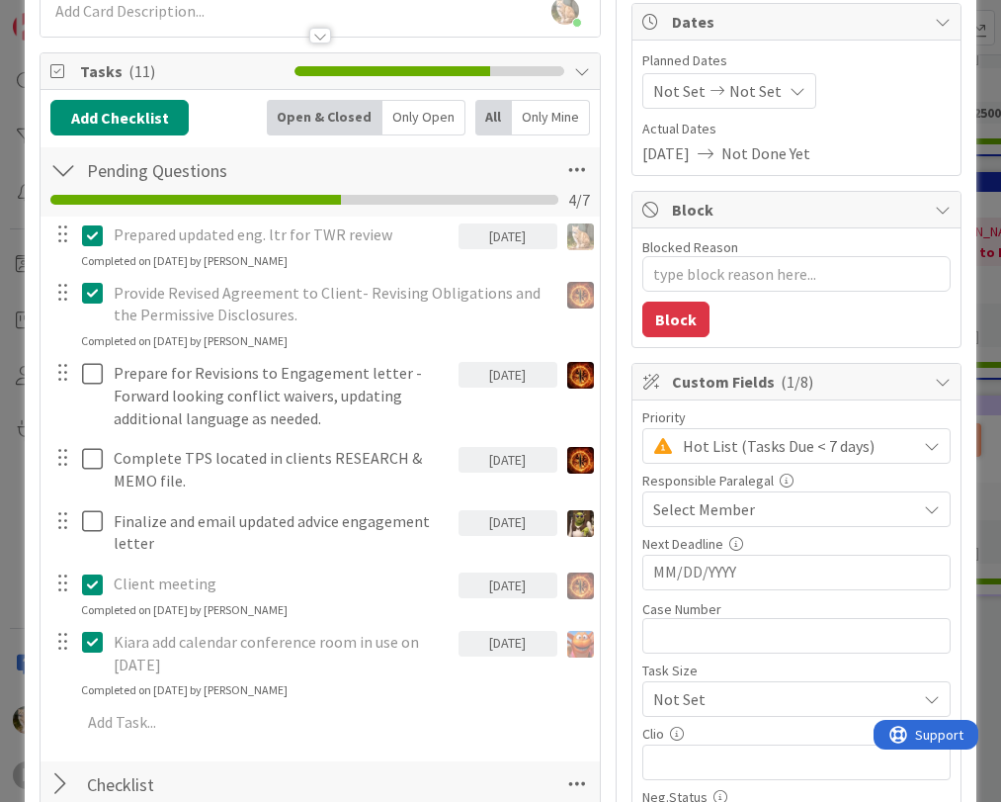
scroll to position [198, 0]
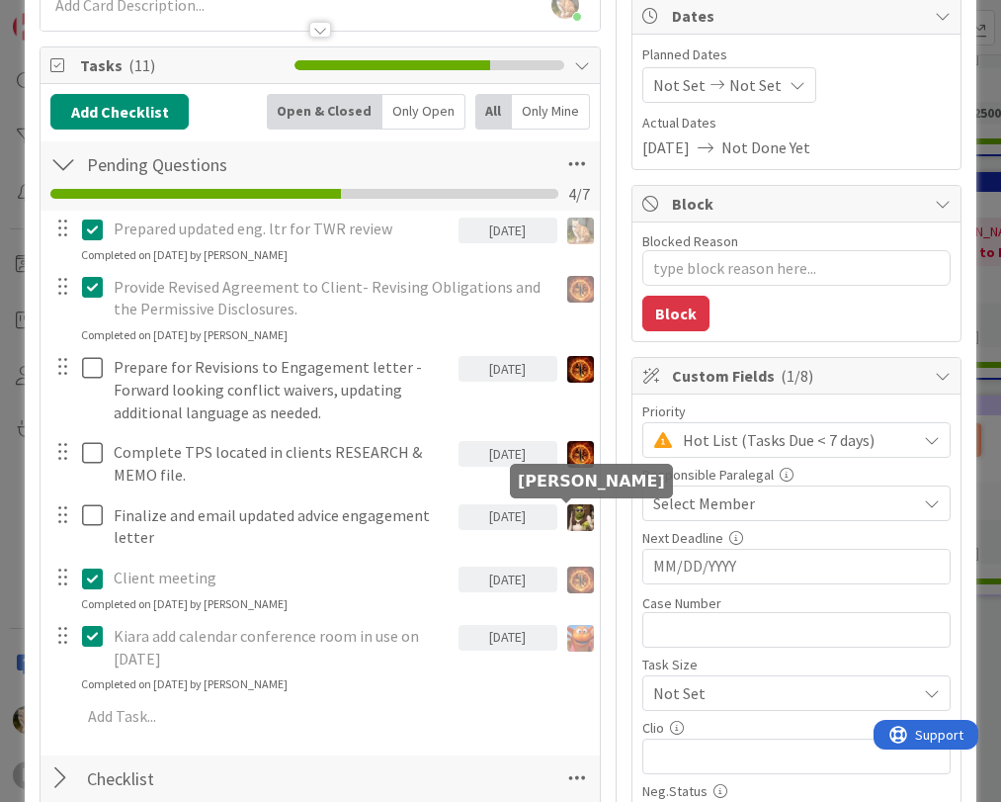
click at [567, 520] on img at bounding box center [580, 517] width 27 height 27
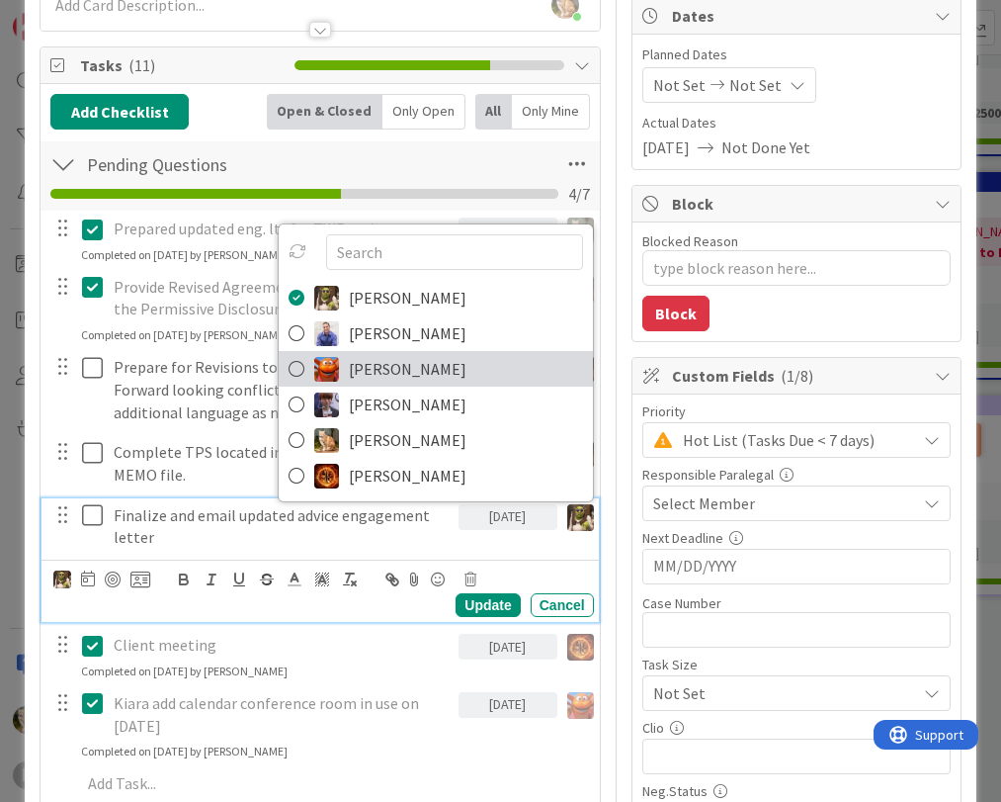
click at [385, 370] on span "[PERSON_NAME]" at bounding box center [408, 369] width 118 height 30
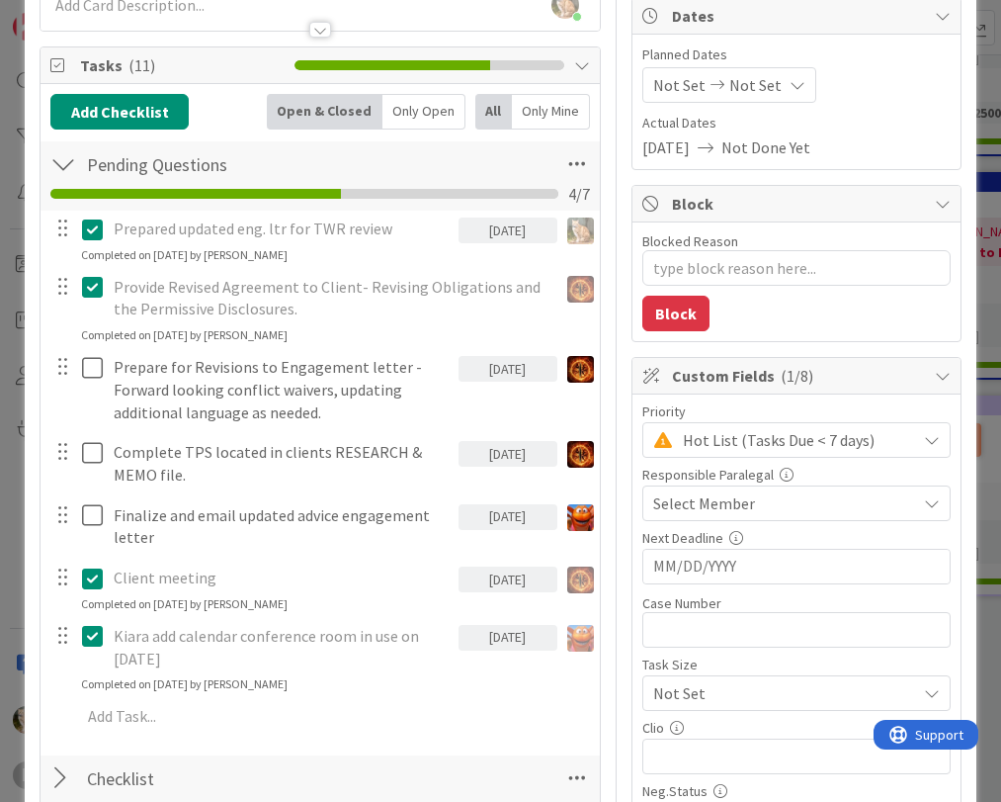
type textarea "x"
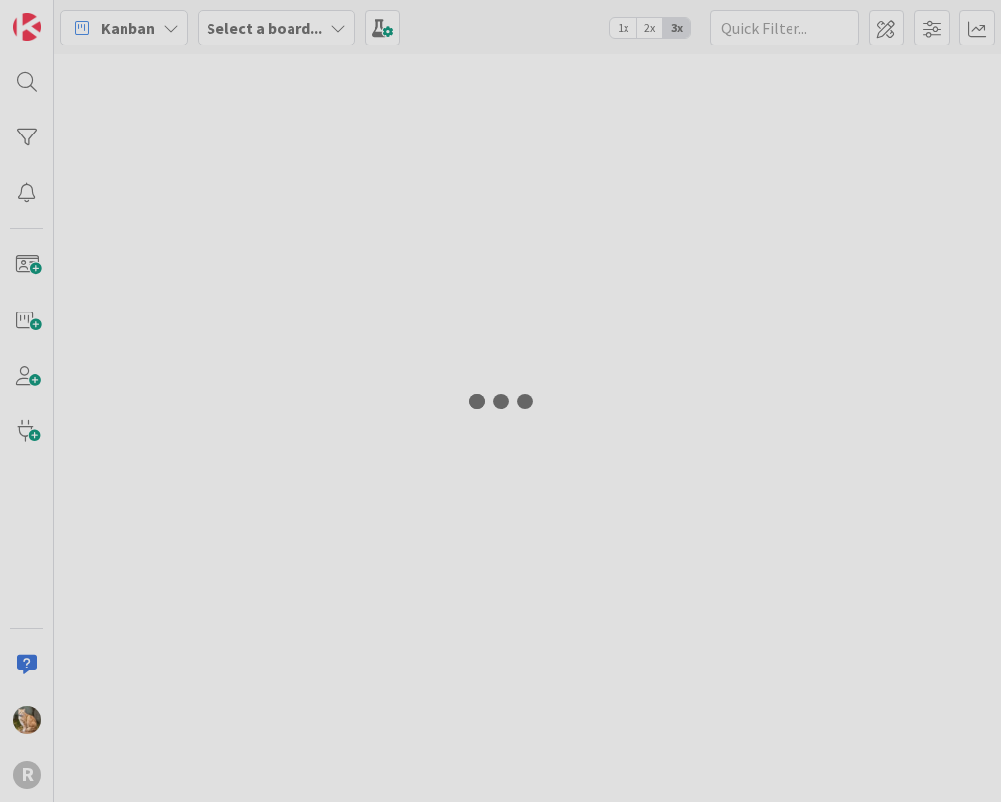
type input "arin"
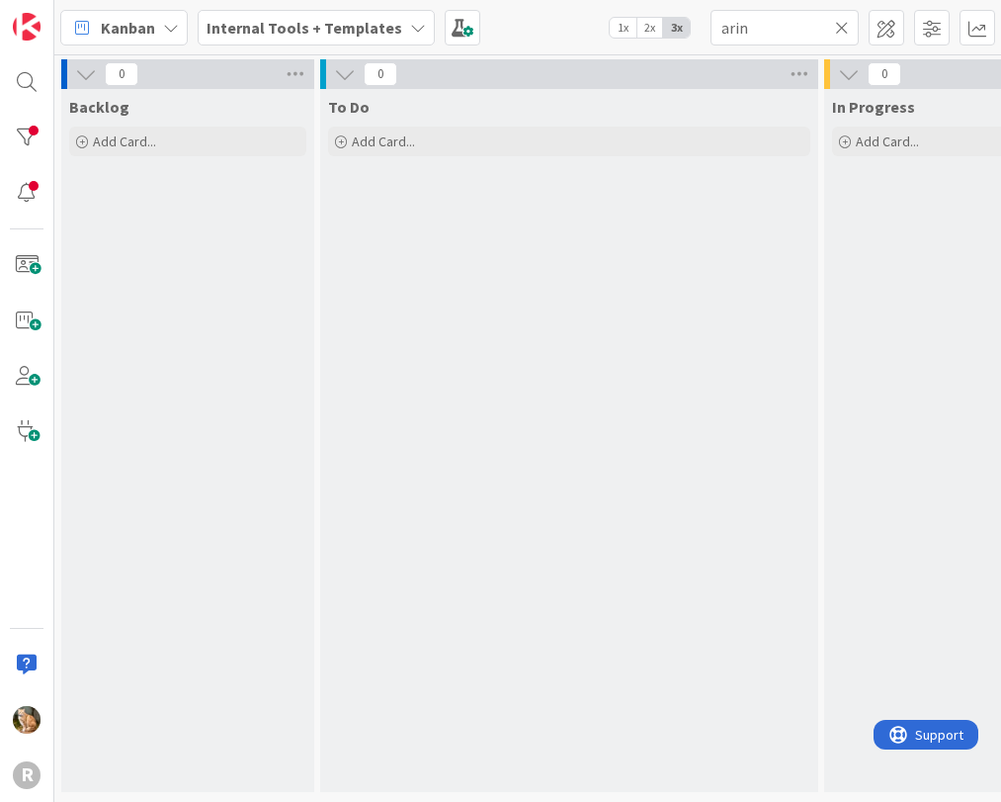
click at [410, 29] on icon at bounding box center [418, 28] width 16 height 16
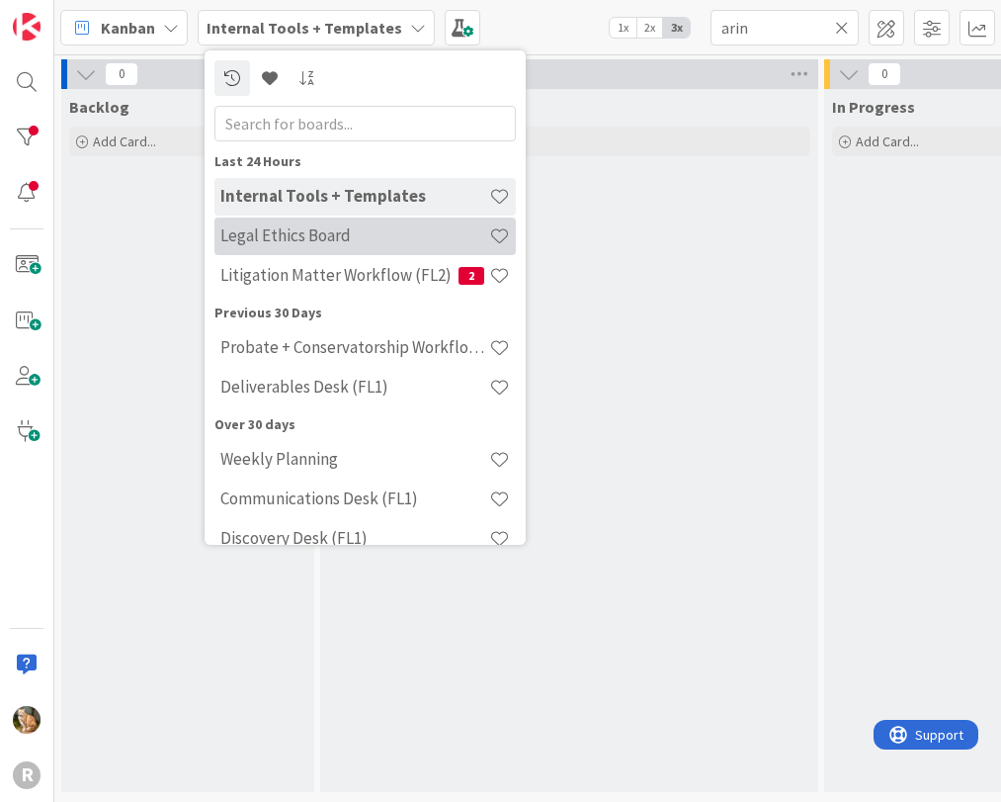
click at [289, 241] on h4 "Legal Ethics Board" at bounding box center [354, 235] width 269 height 20
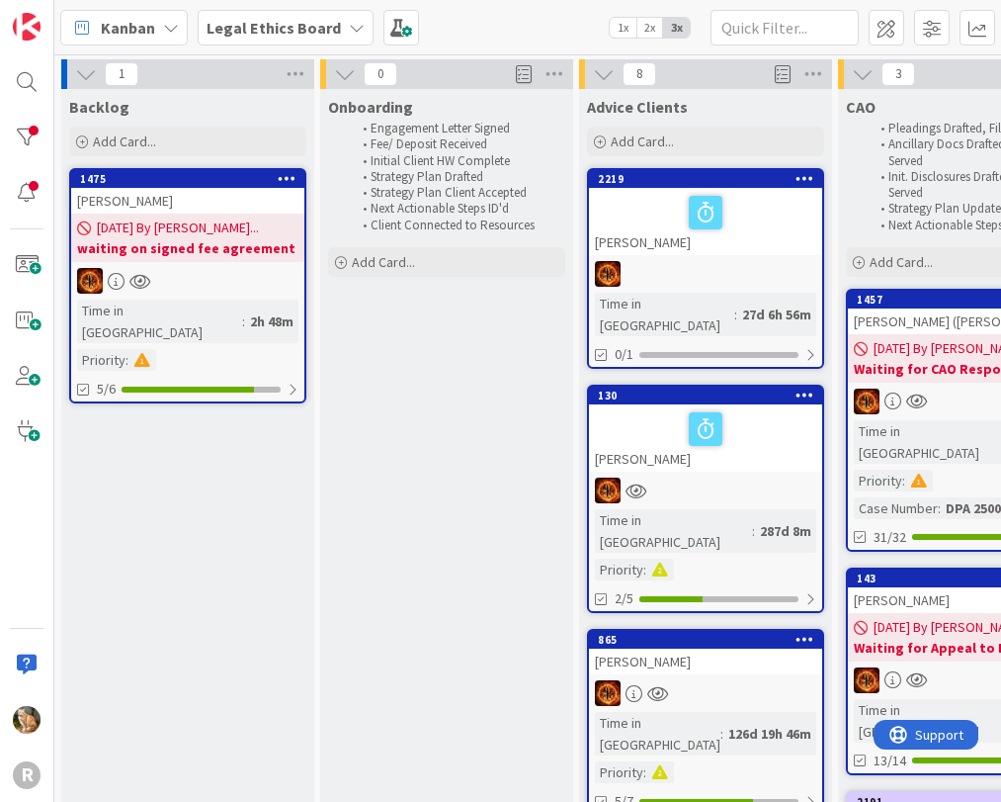
scroll to position [198, 0]
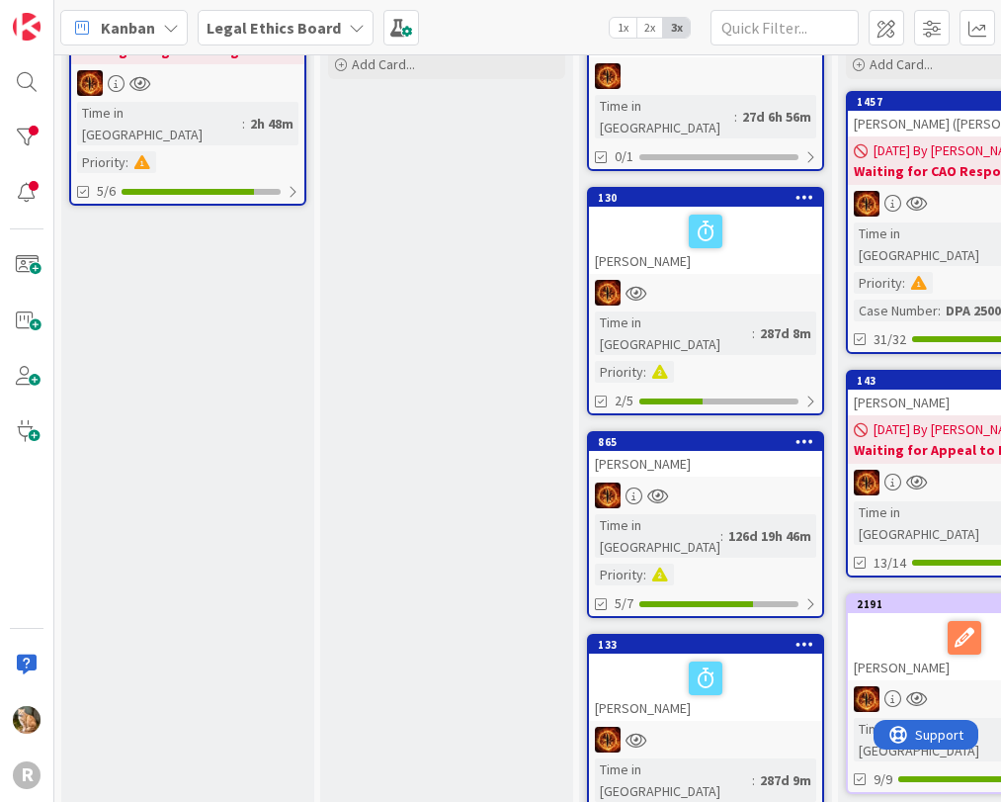
click at [648, 653] on div "[PERSON_NAME]" at bounding box center [705, 686] width 233 height 67
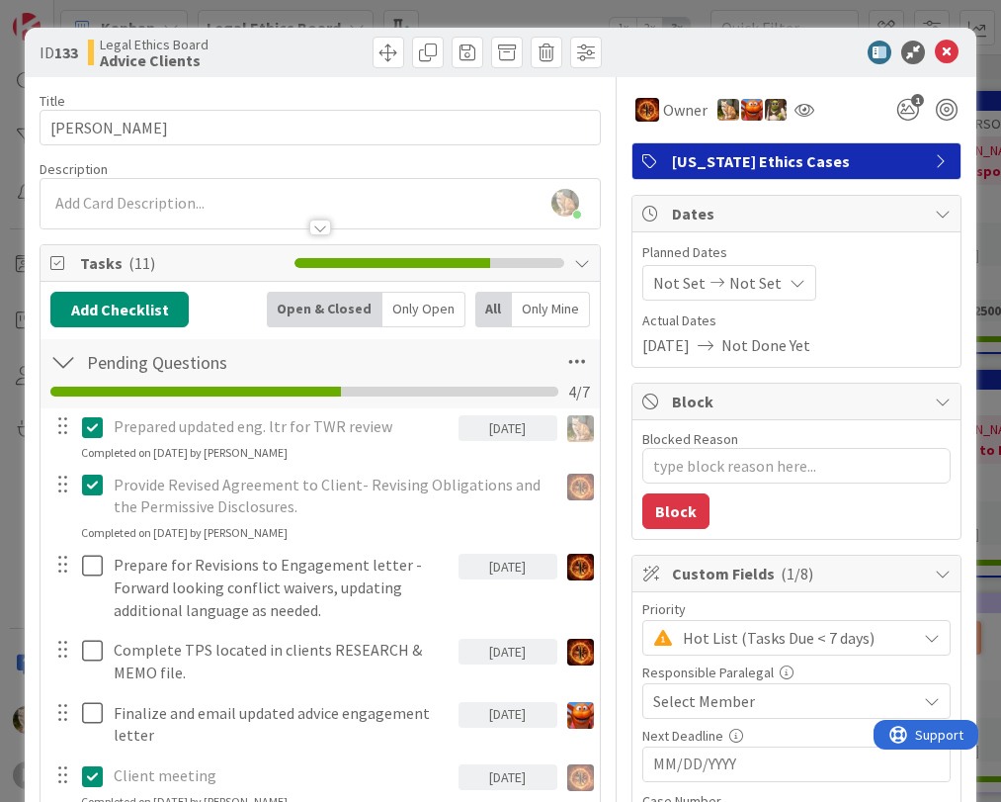
click at [935, 47] on icon at bounding box center [947, 53] width 24 height 24
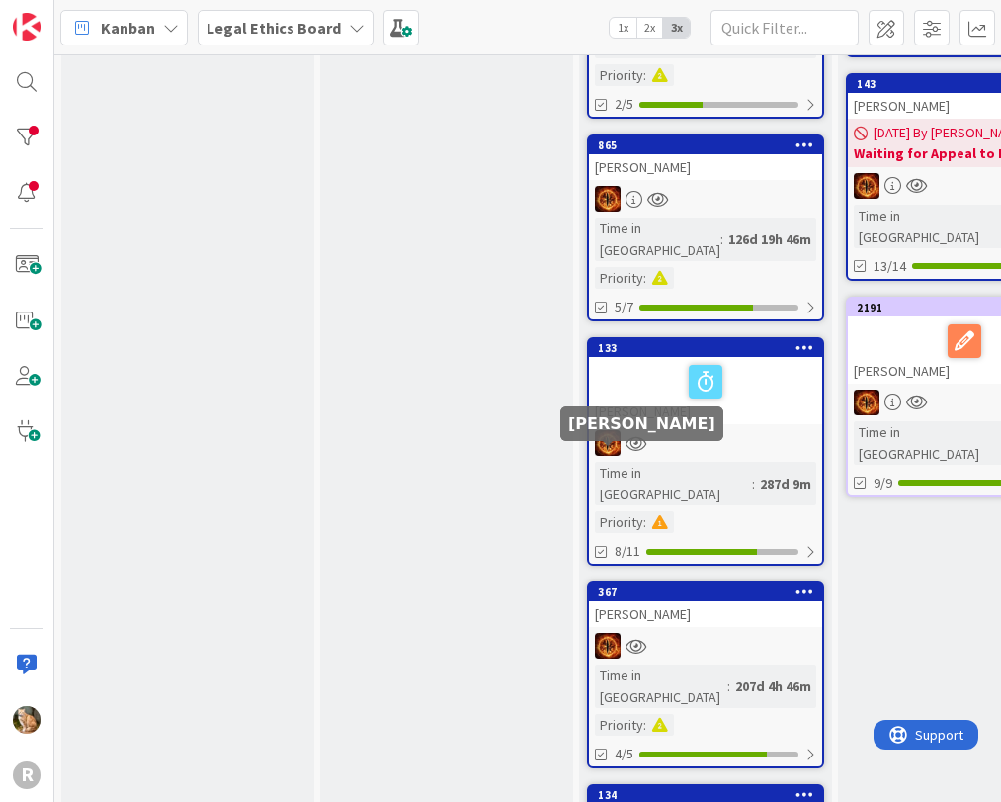
scroll to position [593, 0]
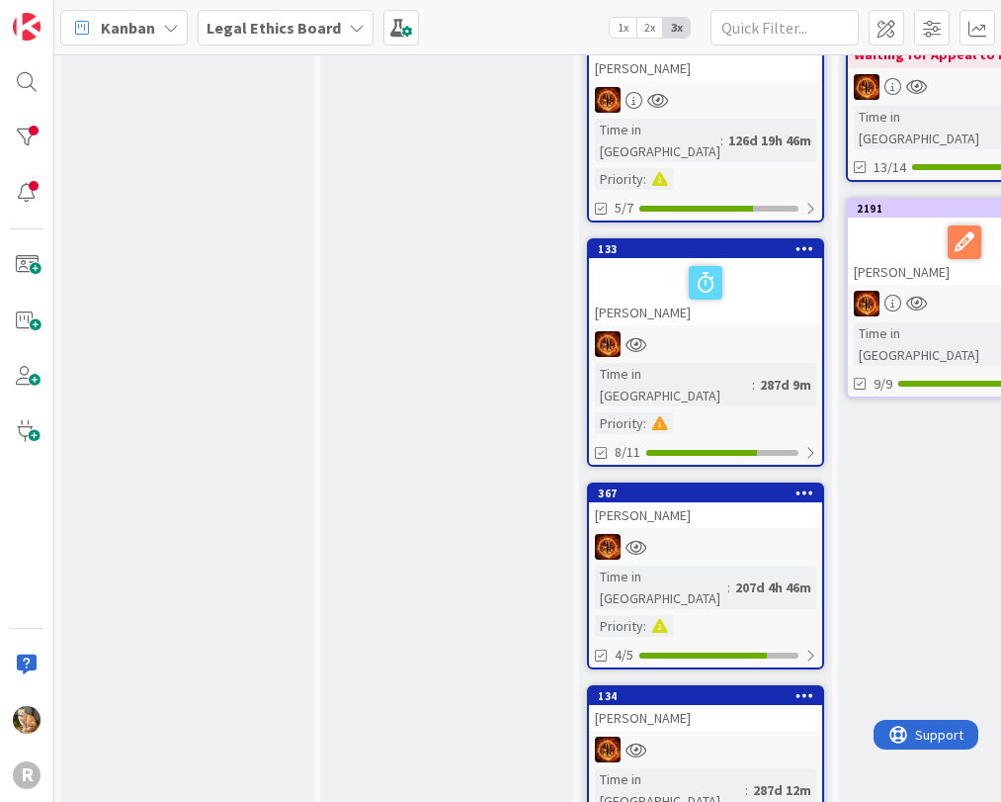
click at [679, 502] on div "[PERSON_NAME]" at bounding box center [705, 515] width 233 height 26
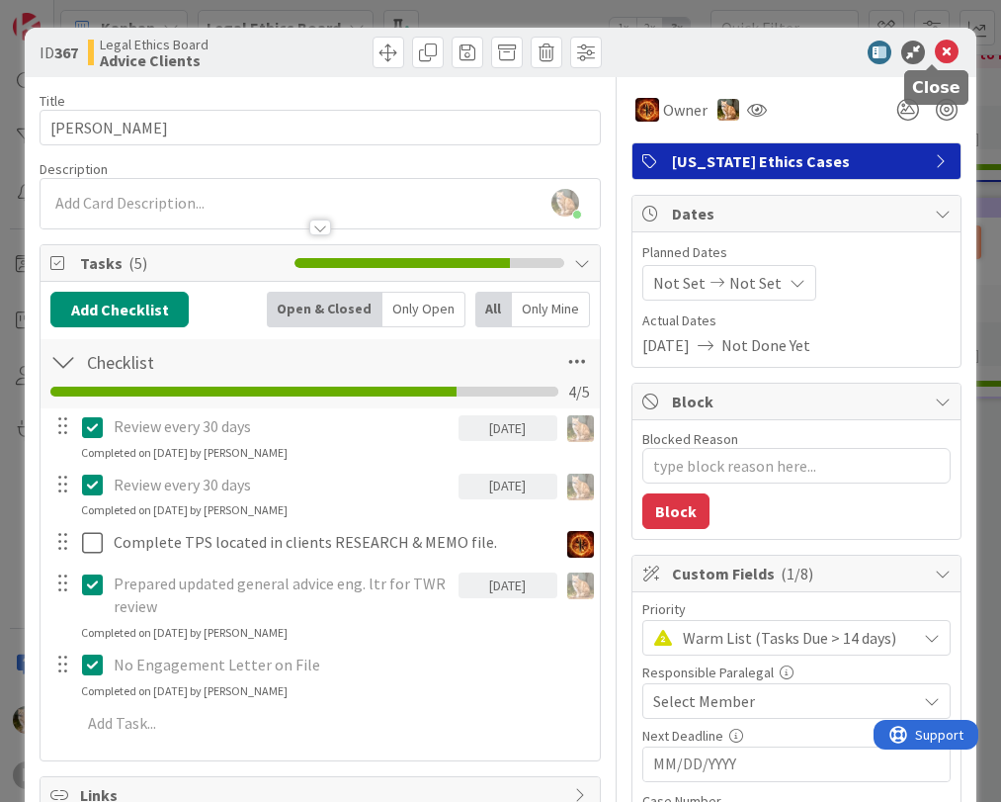
click at [935, 49] on icon at bounding box center [947, 53] width 24 height 24
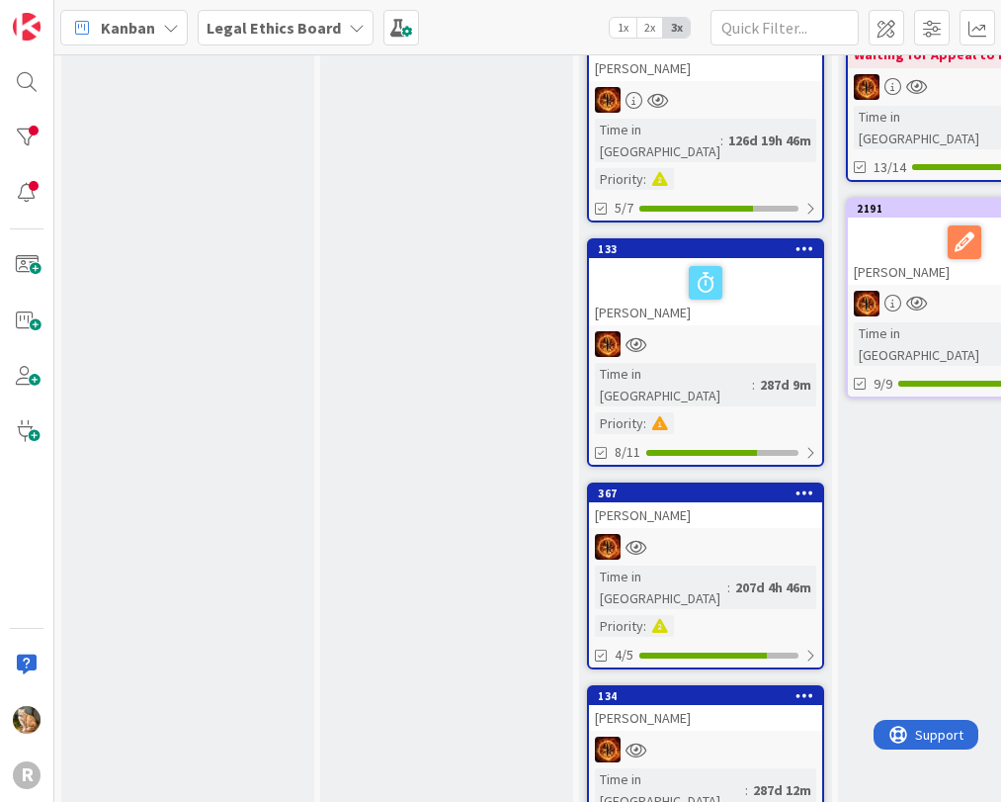
click at [653, 705] on div "[PERSON_NAME]" at bounding box center [705, 718] width 233 height 26
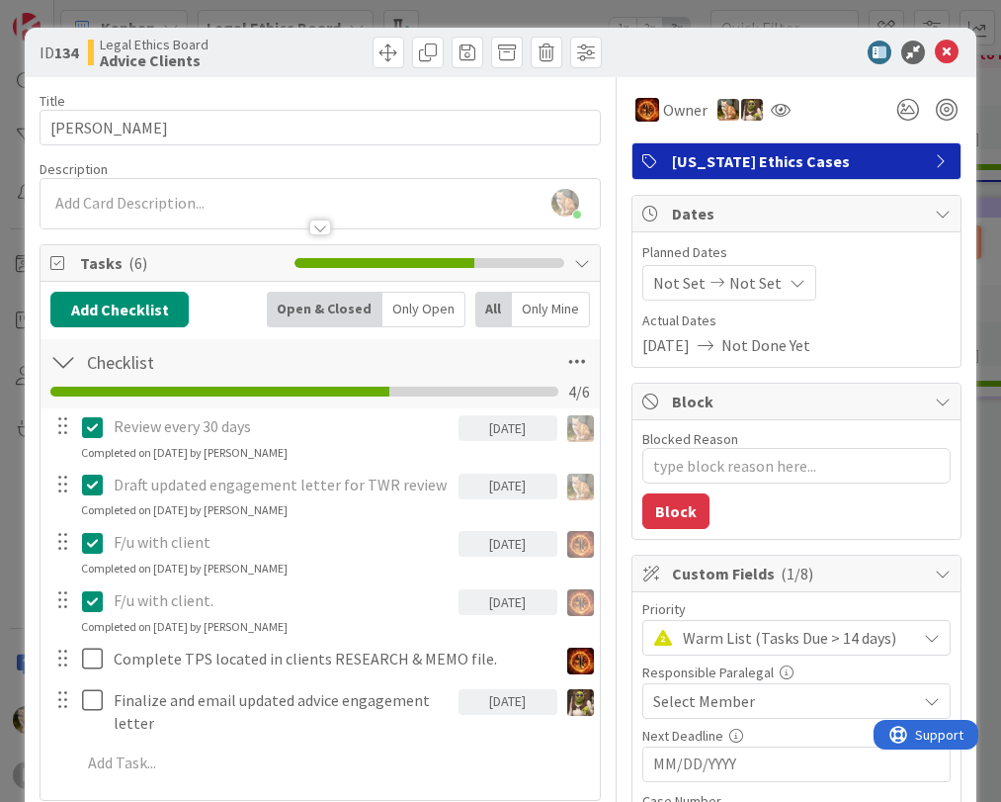
click at [567, 703] on img at bounding box center [580, 702] width 27 height 27
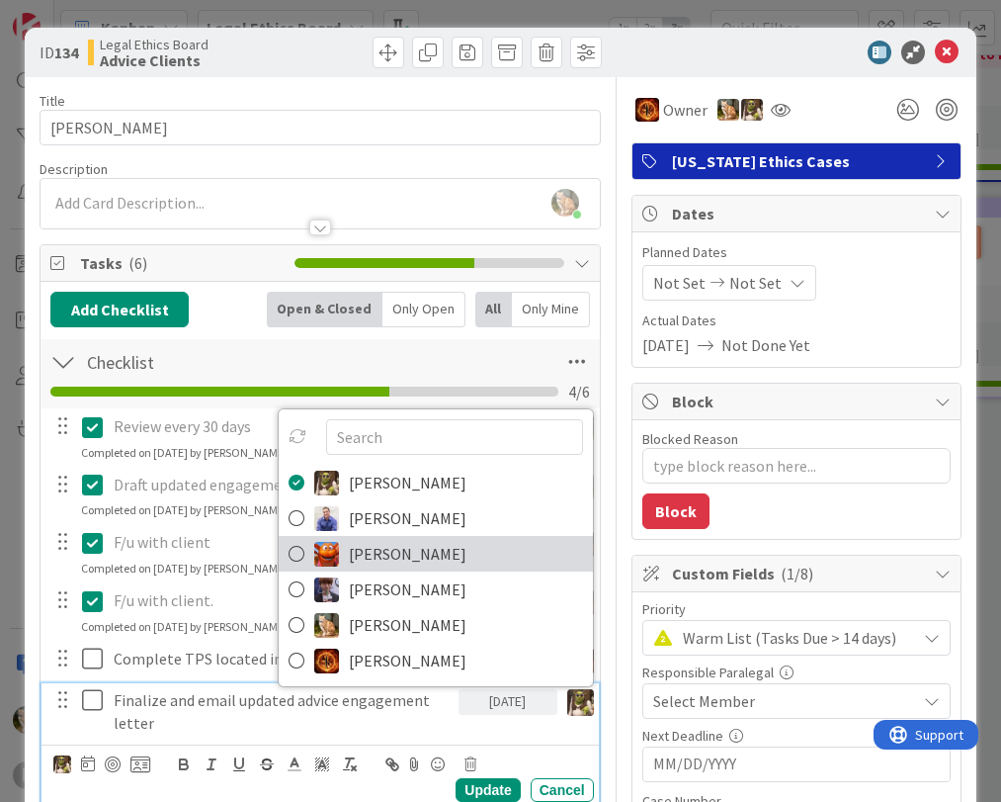
click at [412, 546] on span "[PERSON_NAME]" at bounding box center [408, 554] width 118 height 30
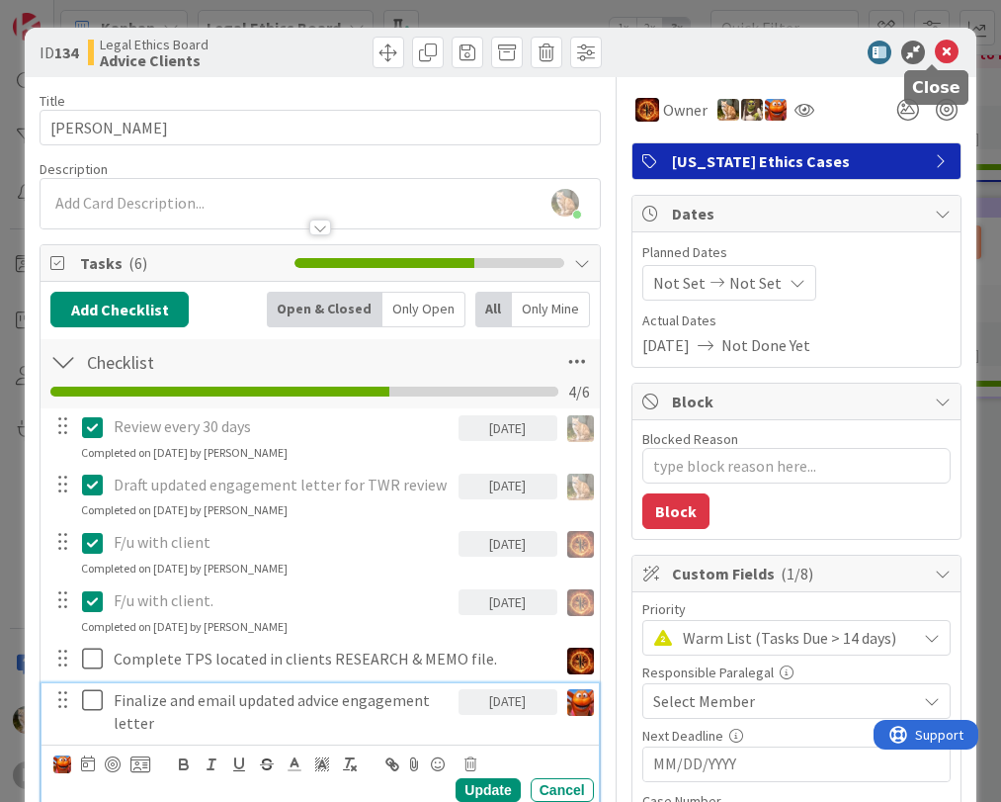
click at [935, 54] on icon at bounding box center [947, 53] width 24 height 24
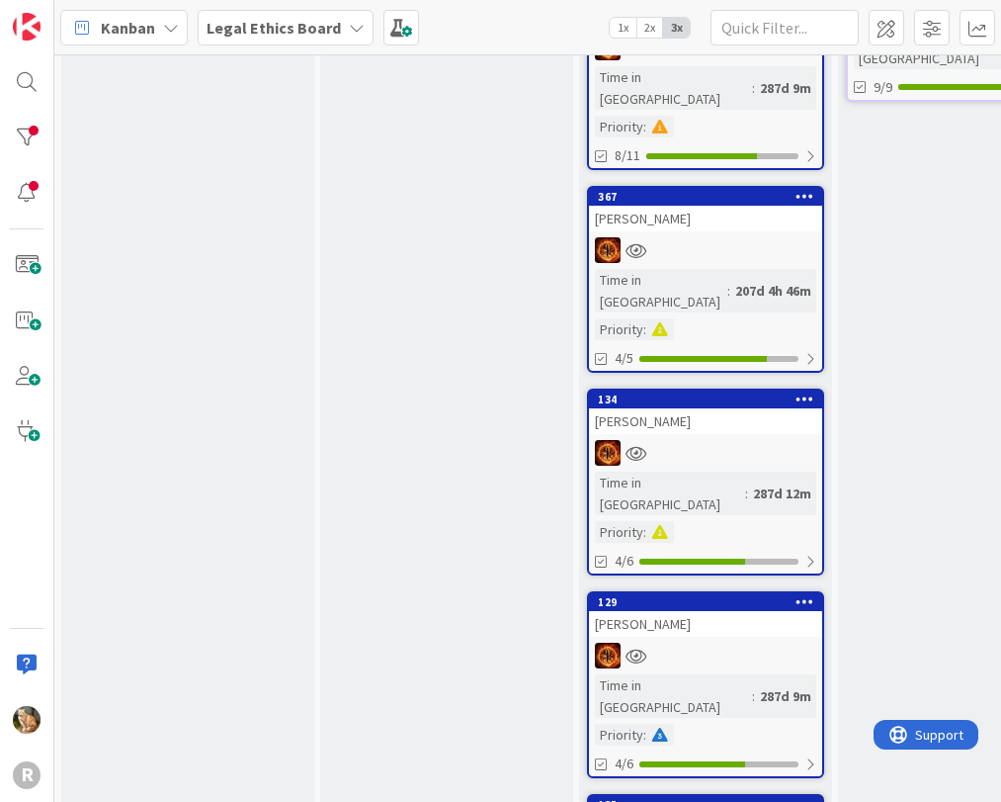
click at [654, 611] on div "[PERSON_NAME]" at bounding box center [705, 624] width 233 height 26
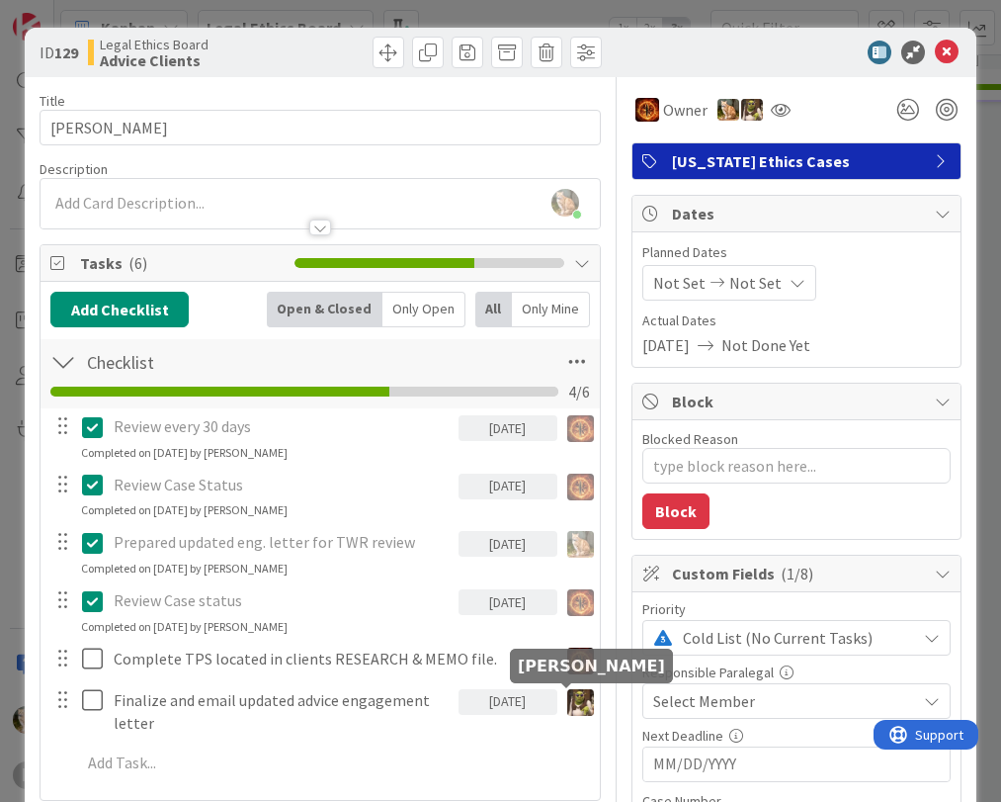
click at [567, 710] on img at bounding box center [580, 702] width 27 height 27
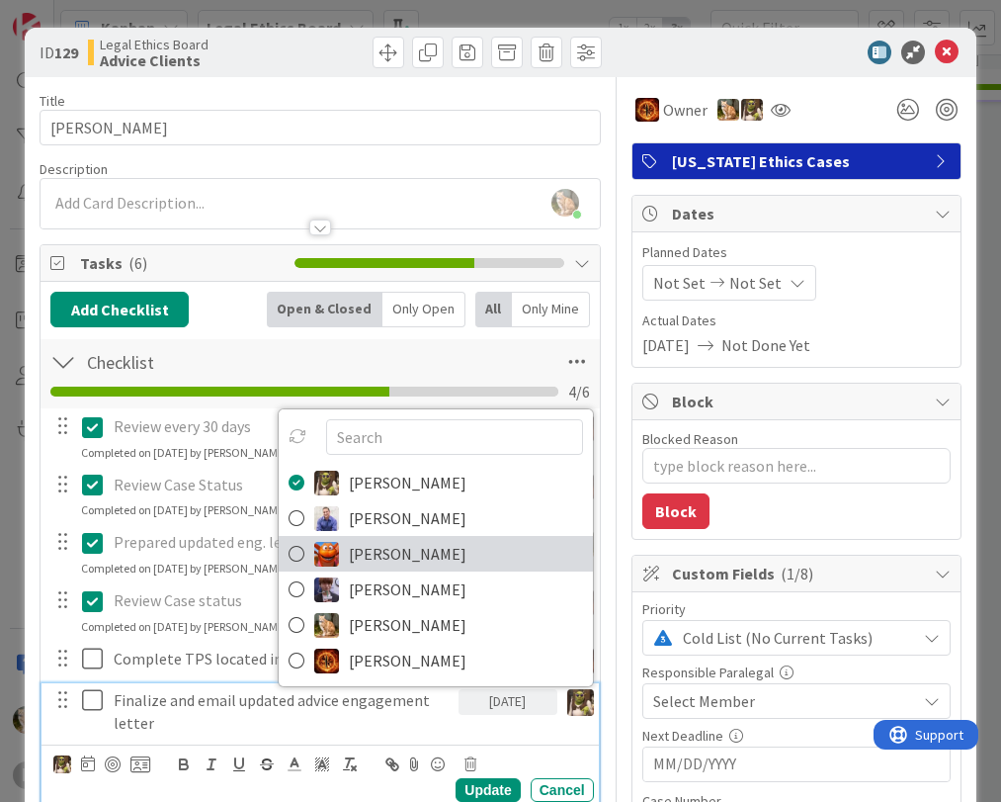
click at [437, 555] on link "[PERSON_NAME]" at bounding box center [436, 554] width 314 height 36
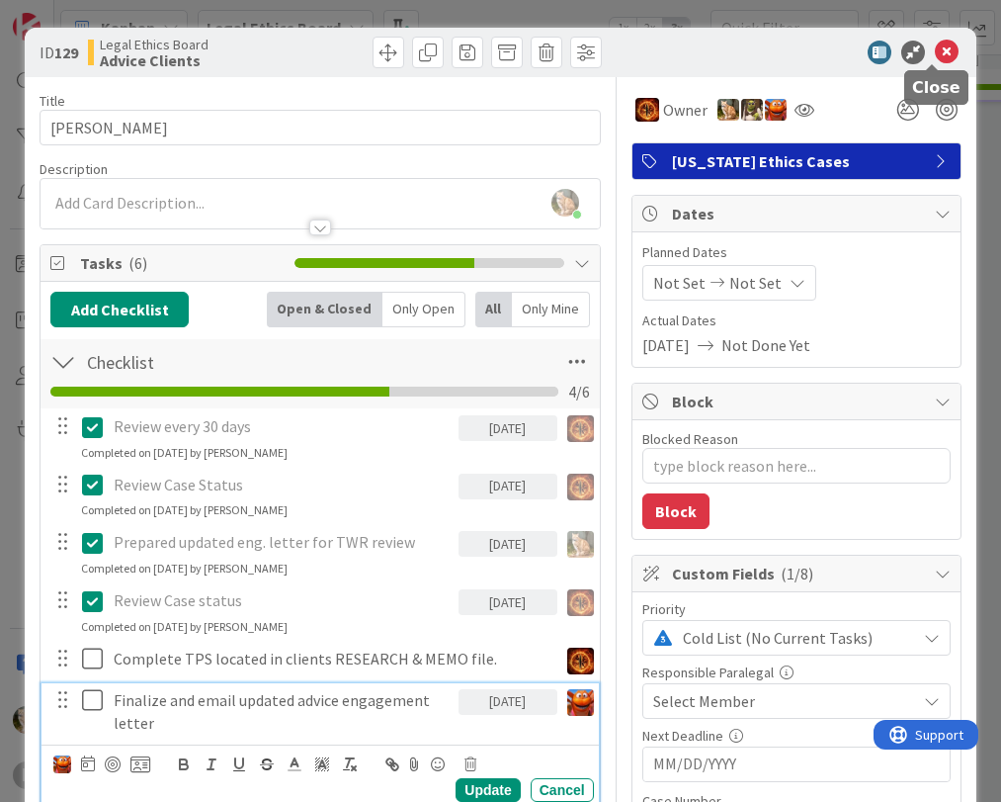
click at [935, 58] on icon at bounding box center [947, 53] width 24 height 24
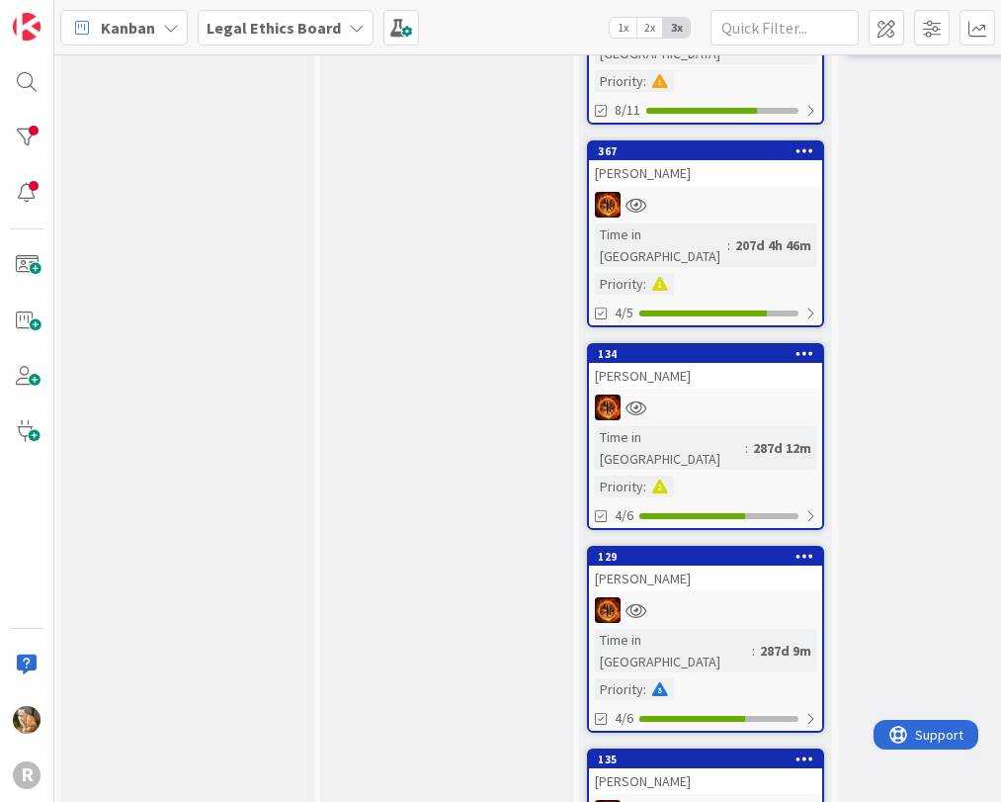
click at [623, 768] on div "[PERSON_NAME]" at bounding box center [705, 781] width 233 height 26
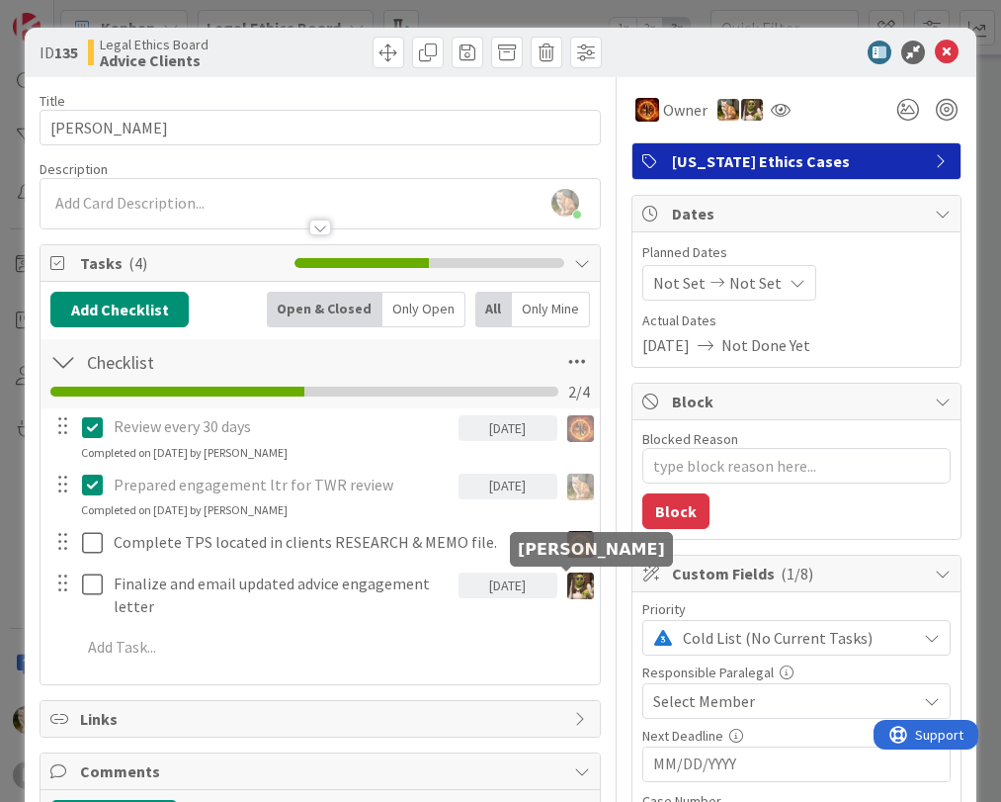
click at [567, 586] on img at bounding box center [580, 585] width 27 height 27
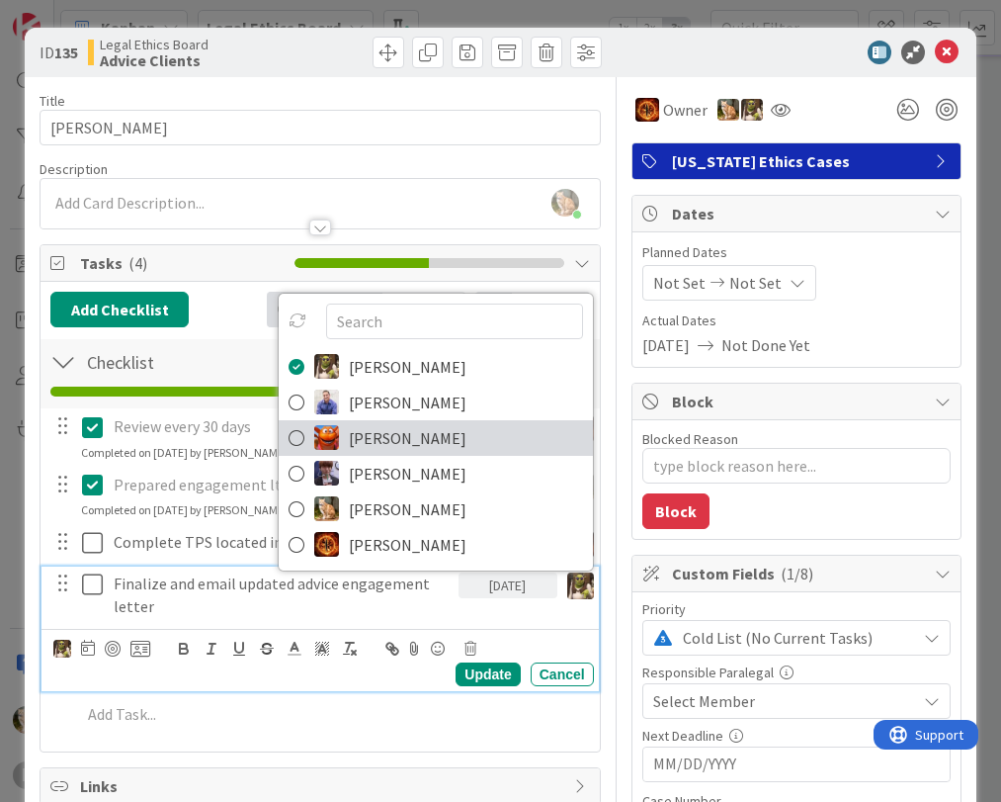
click at [353, 435] on span "[PERSON_NAME]" at bounding box center [408, 438] width 118 height 30
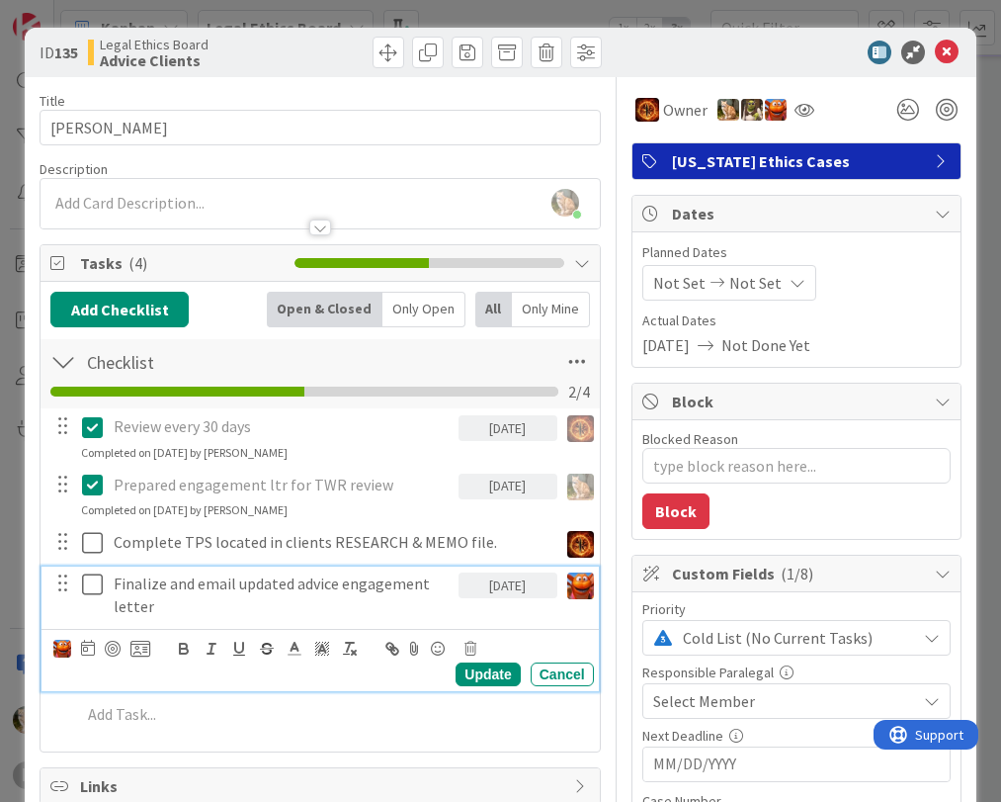
click at [935, 54] on icon at bounding box center [947, 53] width 24 height 24
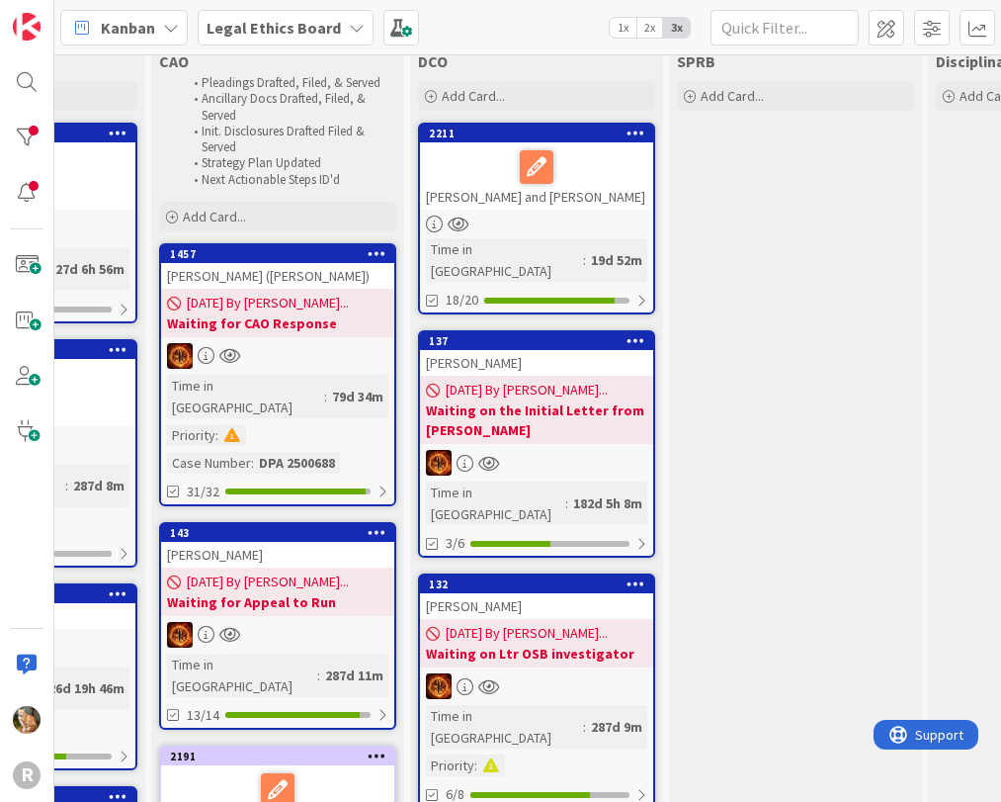
scroll to position [0, 687]
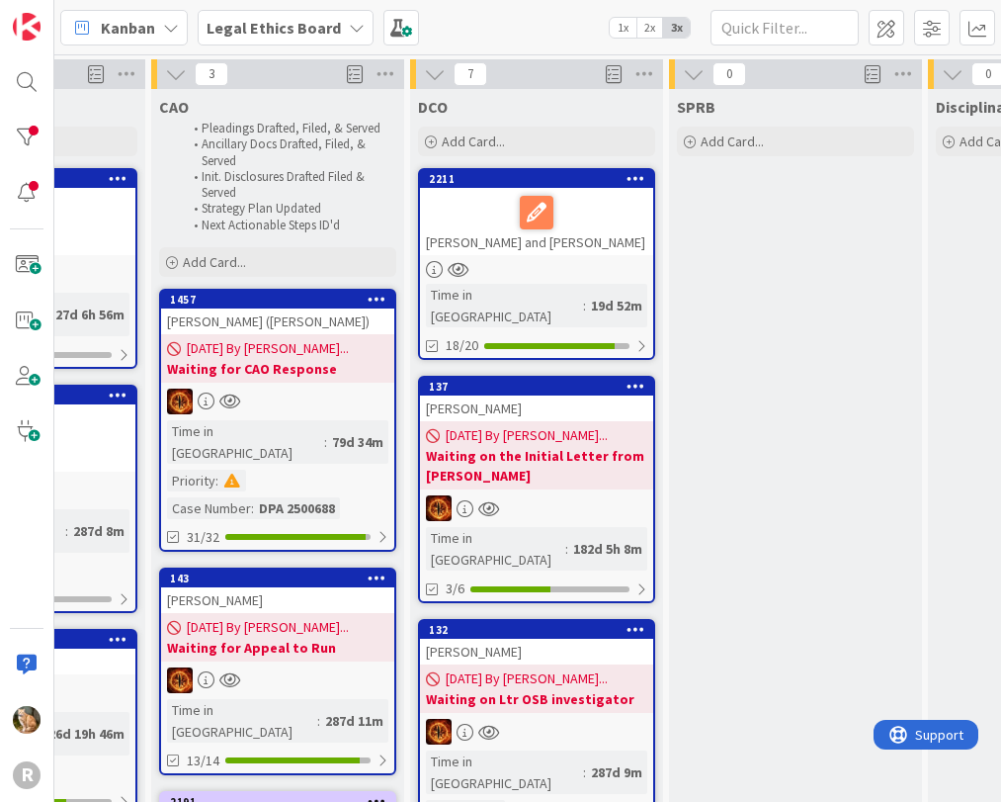
click at [228, 587] on div "[PERSON_NAME]" at bounding box center [277, 600] width 233 height 26
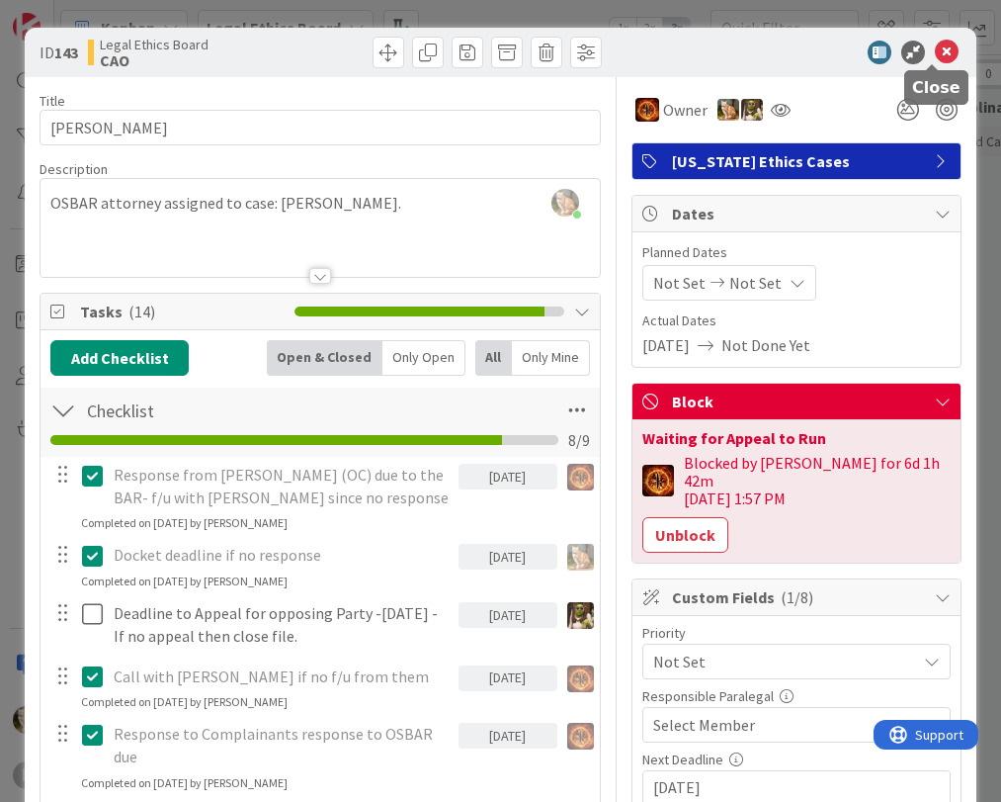
click at [935, 47] on icon at bounding box center [947, 53] width 24 height 24
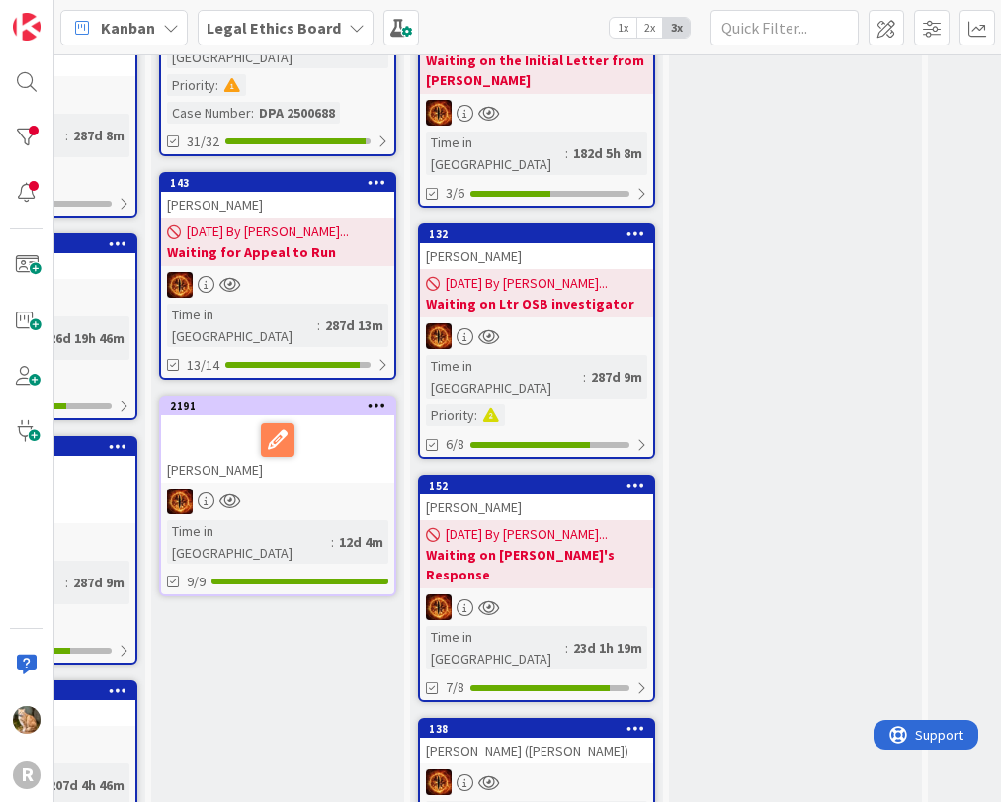
scroll to position [99, 687]
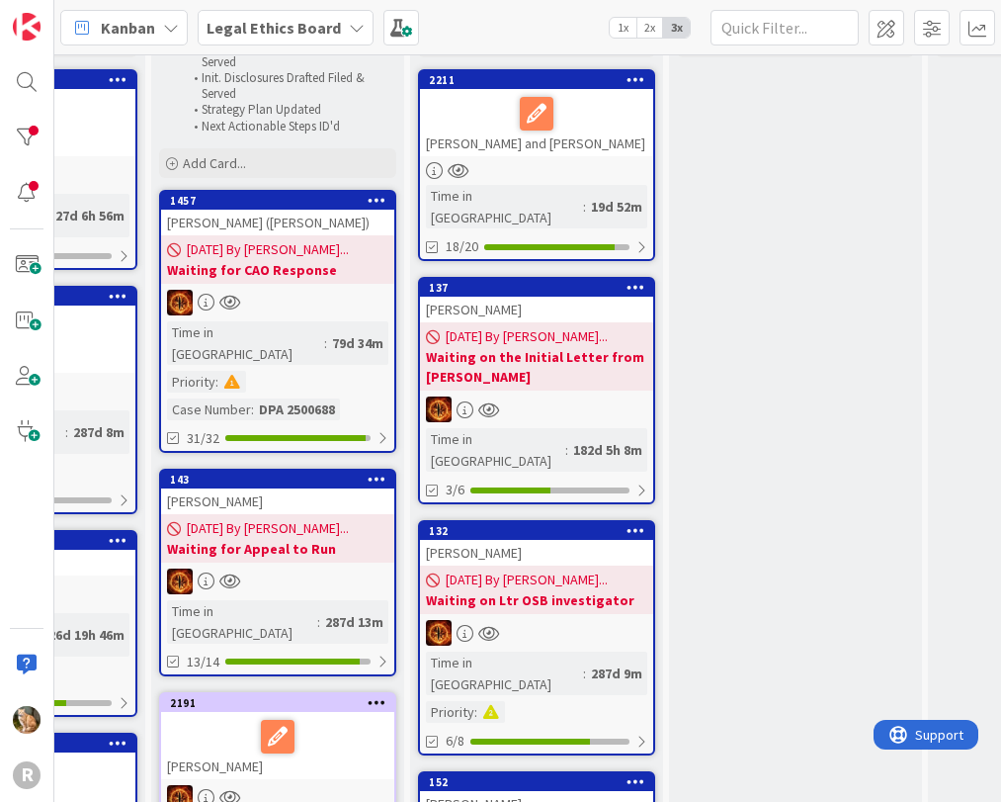
click at [473, 297] on div "[PERSON_NAME]" at bounding box center [536, 310] width 233 height 26
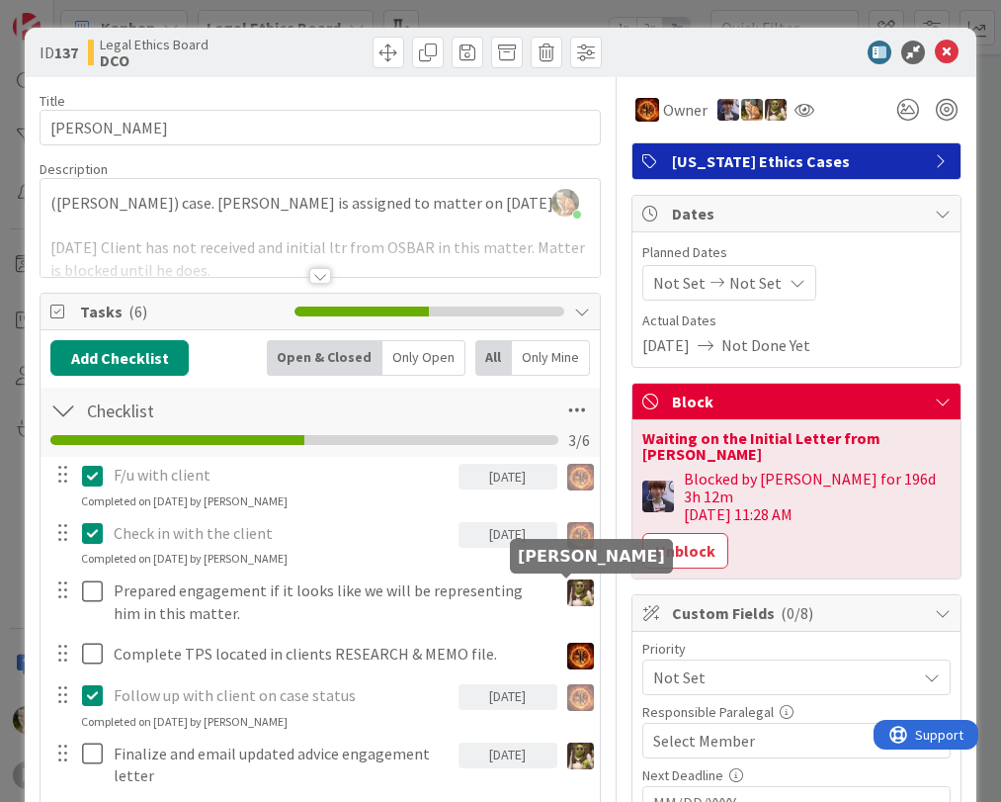
click at [567, 589] on img at bounding box center [580, 592] width 27 height 27
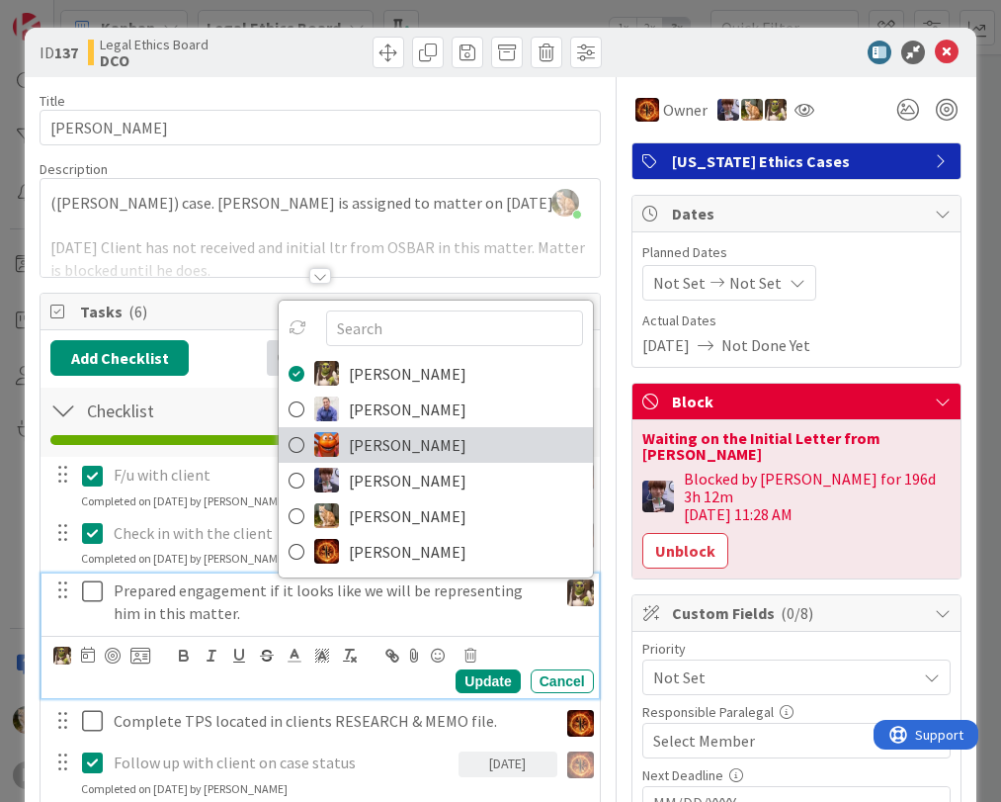
click at [375, 446] on span "[PERSON_NAME]" at bounding box center [408, 445] width 118 height 30
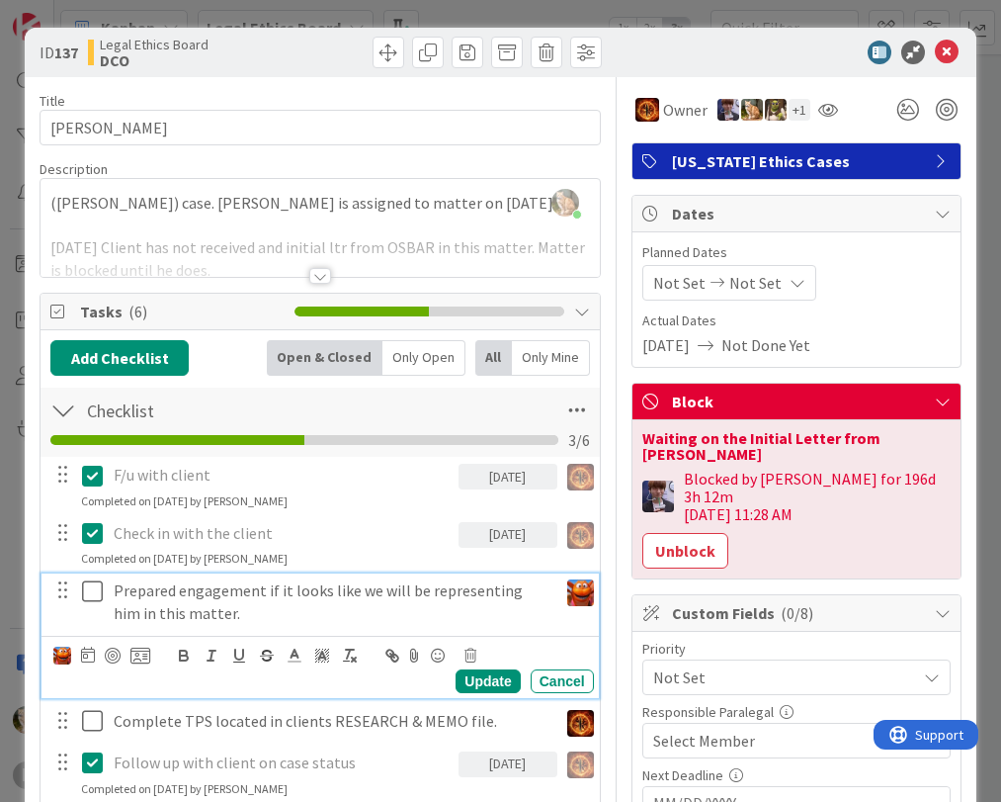
scroll to position [99, 0]
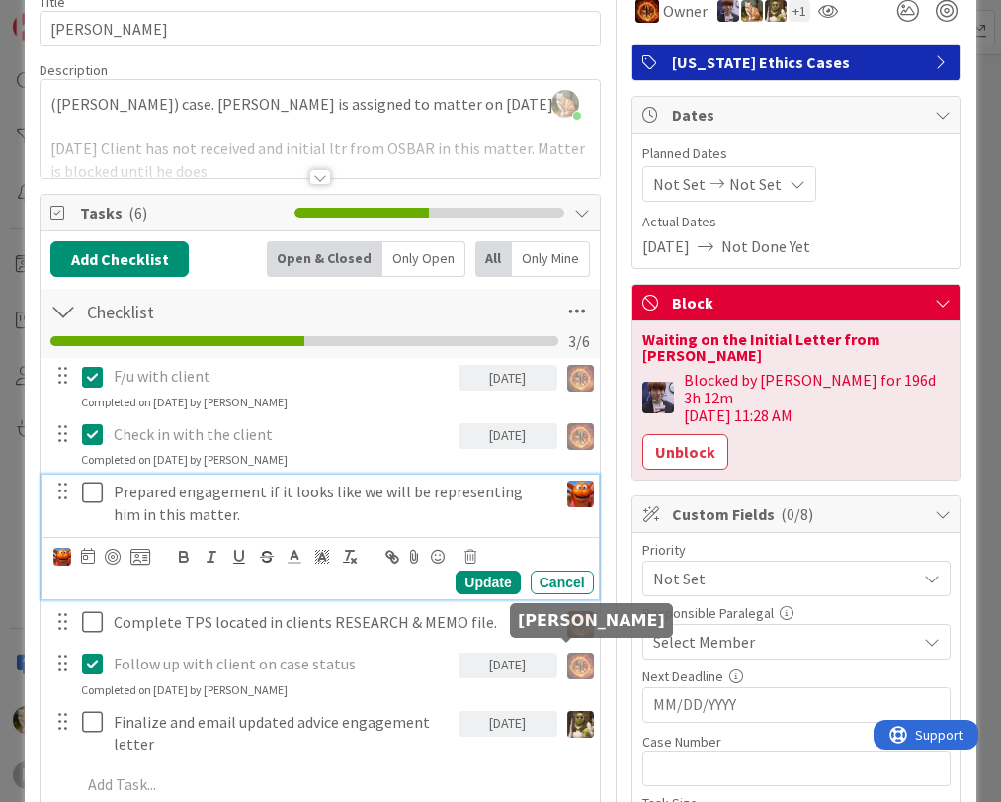
click at [567, 711] on img at bounding box center [580, 724] width 27 height 27
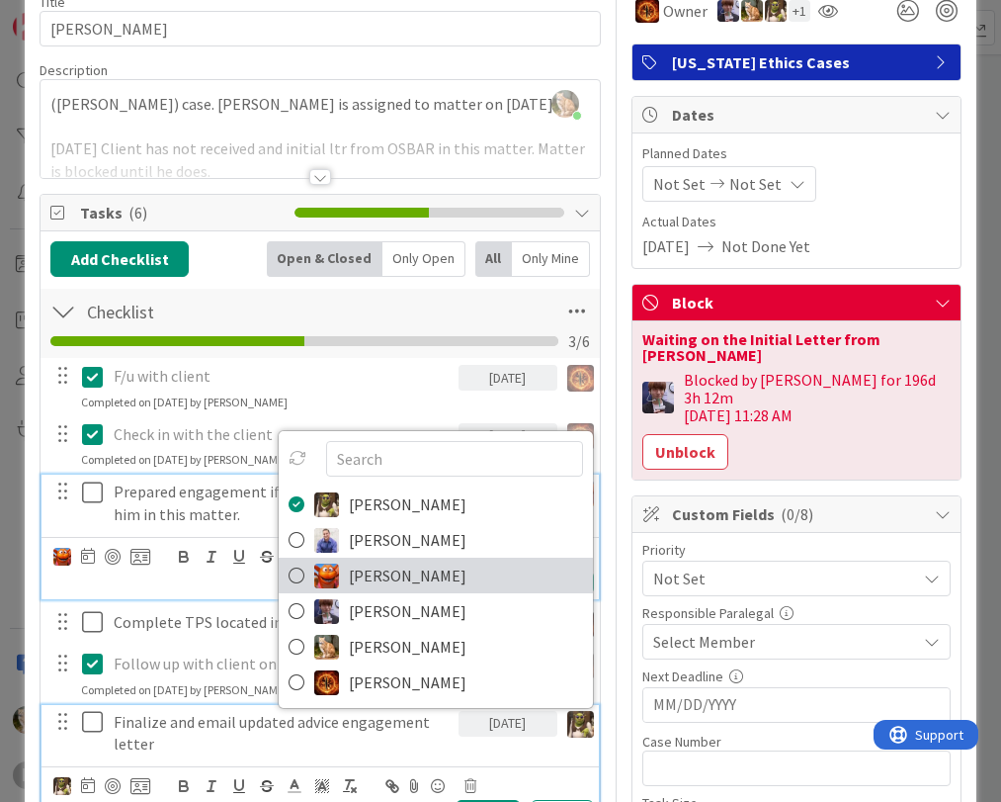
click at [382, 561] on span "[PERSON_NAME]" at bounding box center [408, 576] width 118 height 30
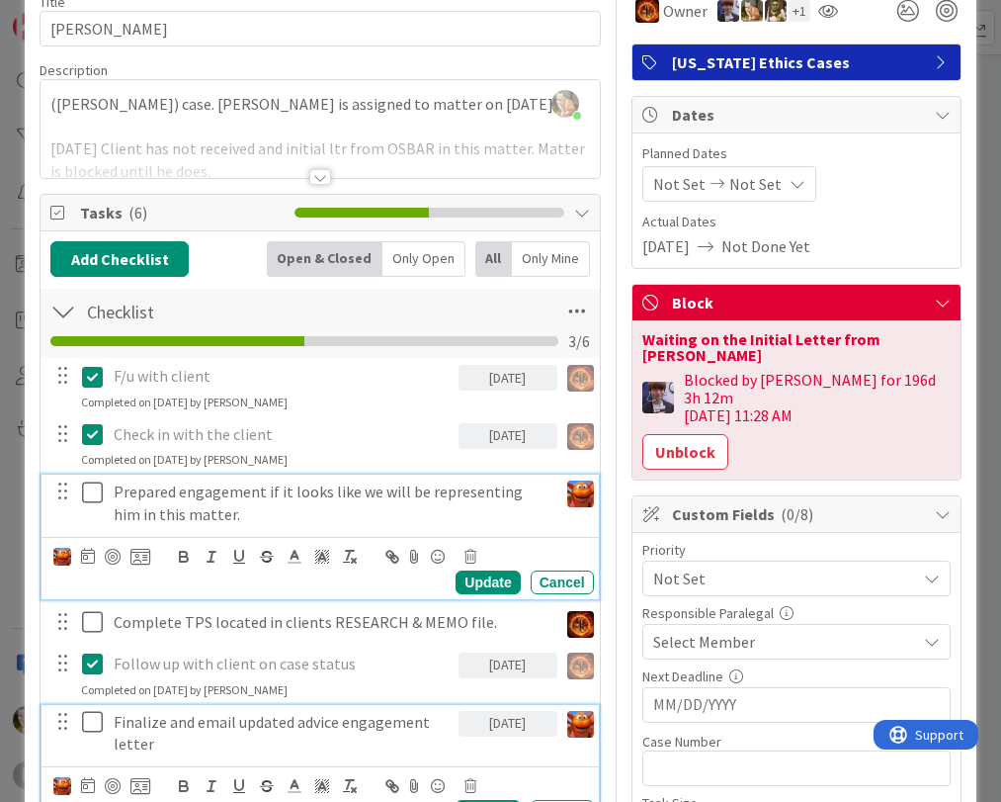
scroll to position [0, 0]
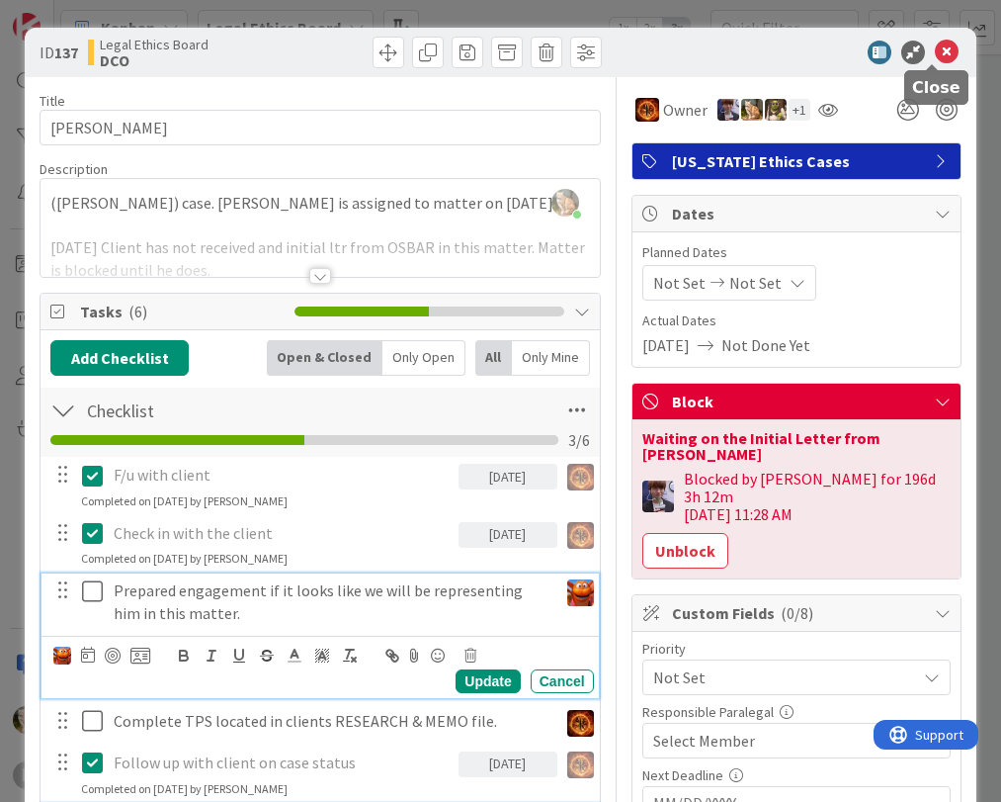
click at [935, 47] on icon at bounding box center [947, 53] width 24 height 24
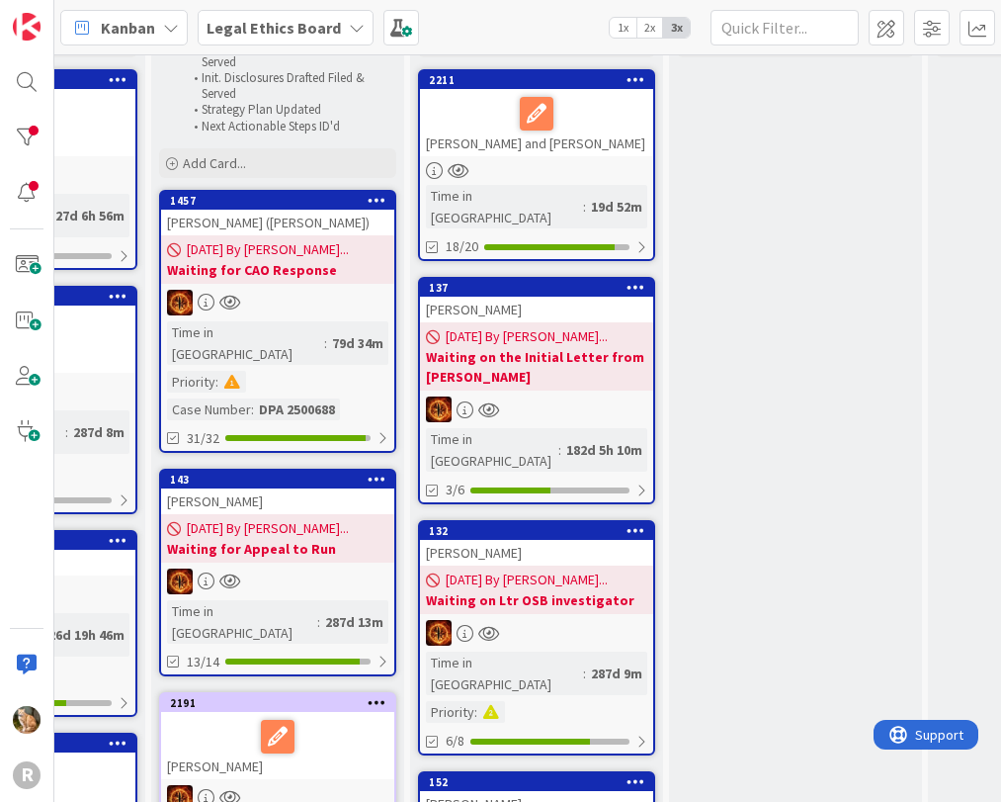
click at [493, 540] on div "[PERSON_NAME]" at bounding box center [536, 553] width 233 height 26
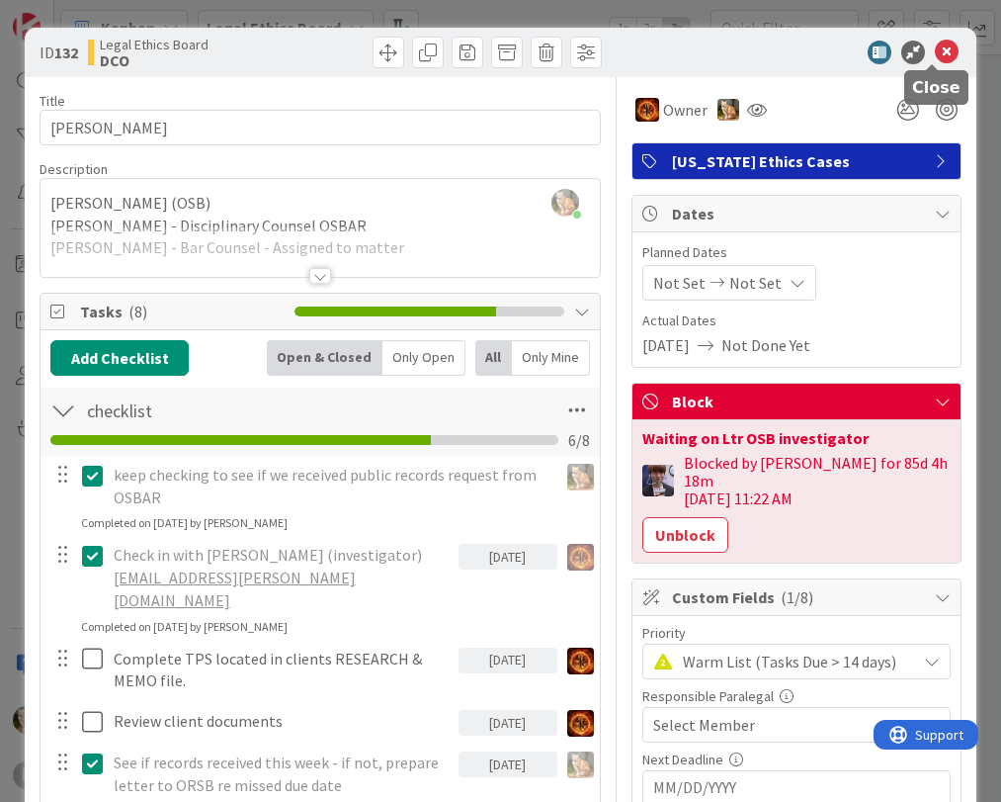
click at [935, 51] on icon at bounding box center [947, 53] width 24 height 24
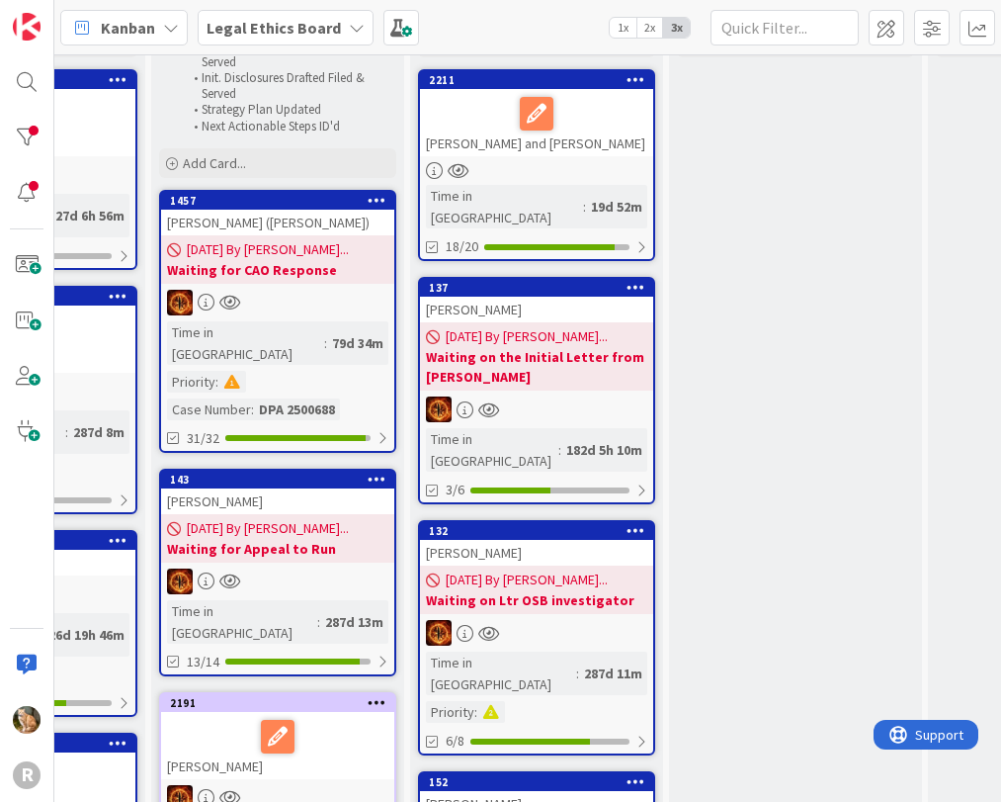
scroll to position [297, 687]
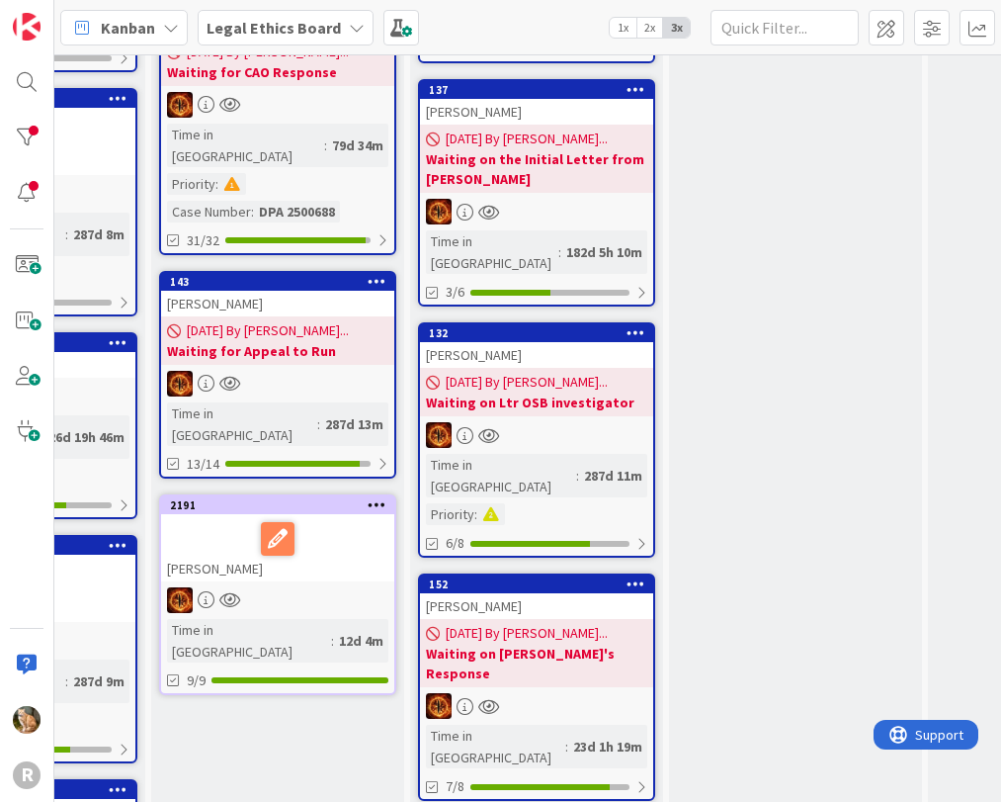
click at [484, 593] on div "[PERSON_NAME]" at bounding box center [536, 606] width 233 height 26
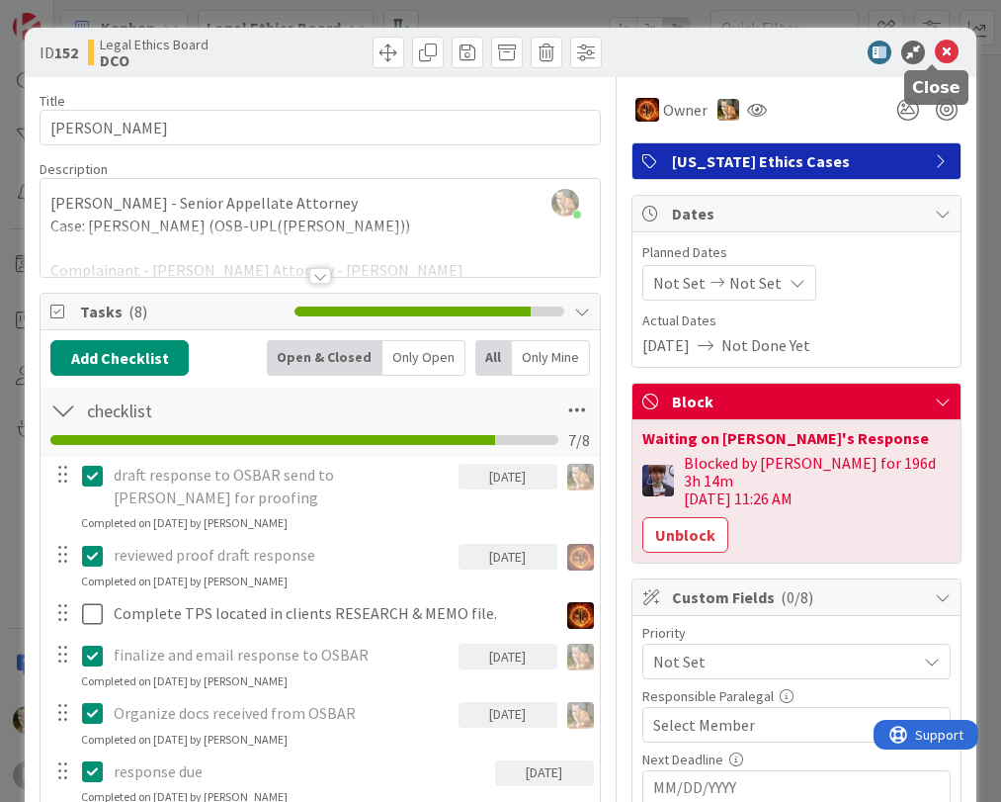
click at [936, 47] on icon at bounding box center [947, 53] width 24 height 24
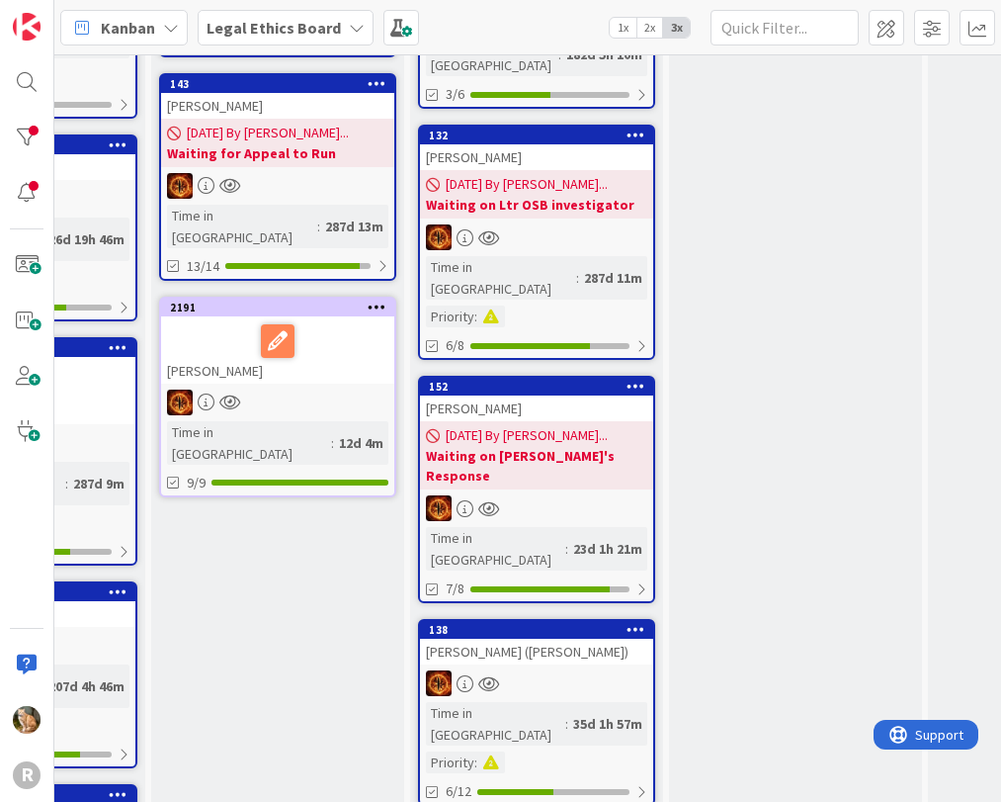
click at [492, 639] on div "[PERSON_NAME] ([PERSON_NAME])" at bounding box center [536, 652] width 233 height 26
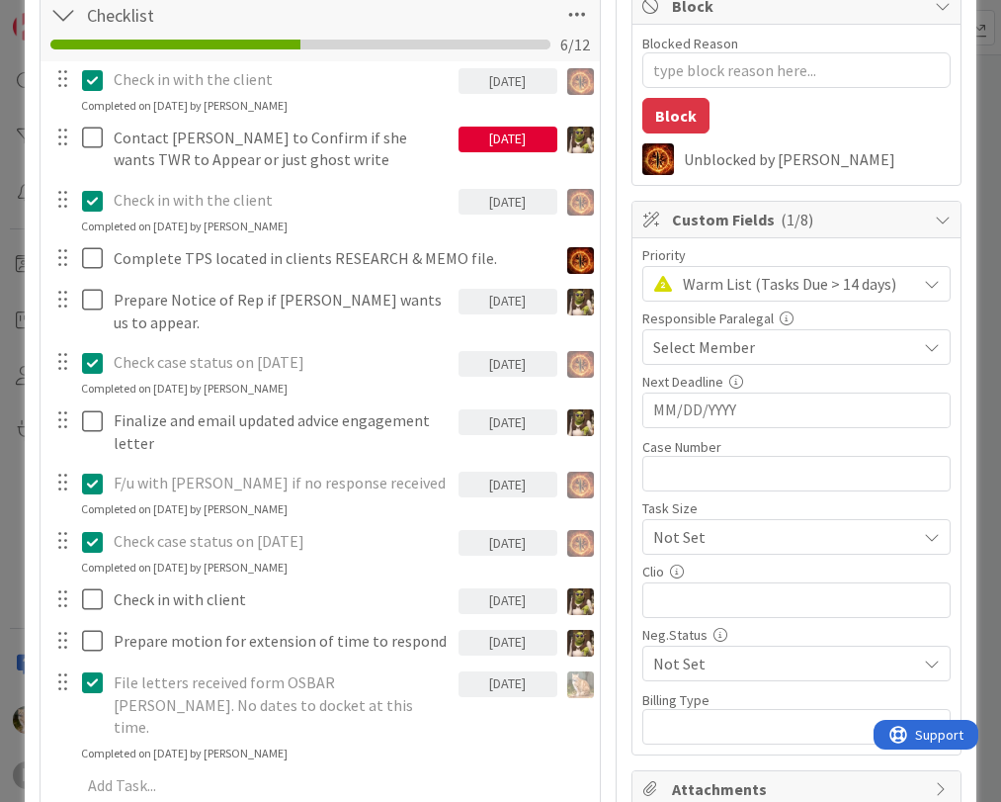
scroll to position [297, 0]
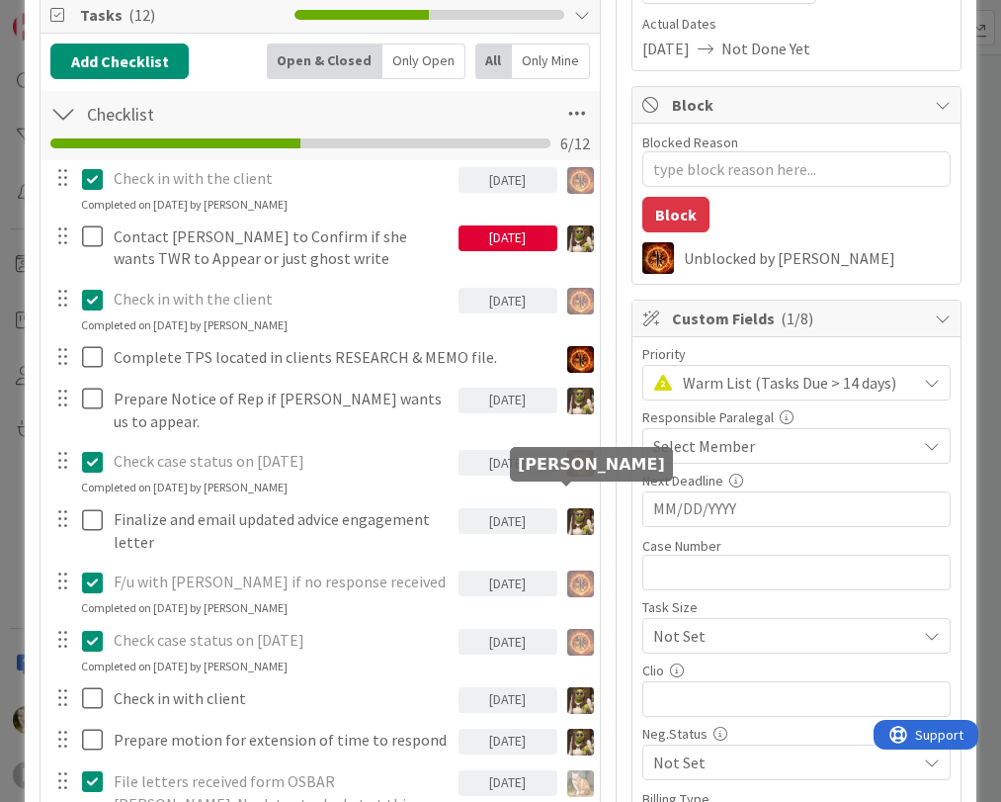
click at [569, 508] on img at bounding box center [580, 521] width 27 height 27
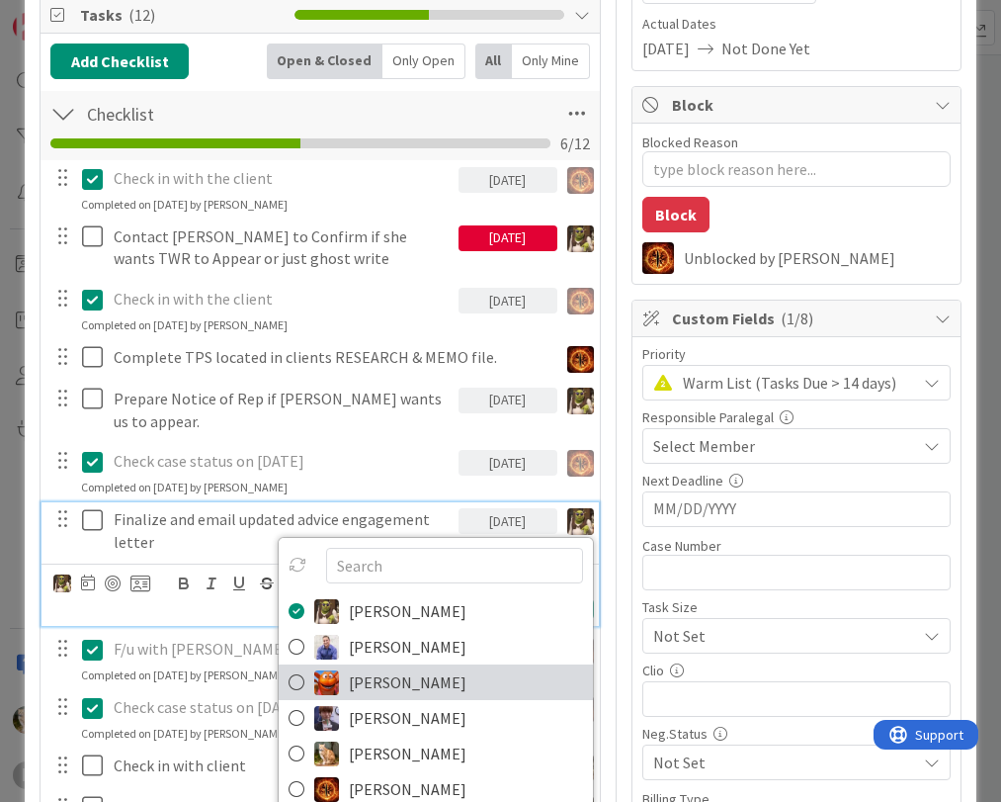
click at [367, 667] on span "[PERSON_NAME]" at bounding box center [408, 682] width 118 height 30
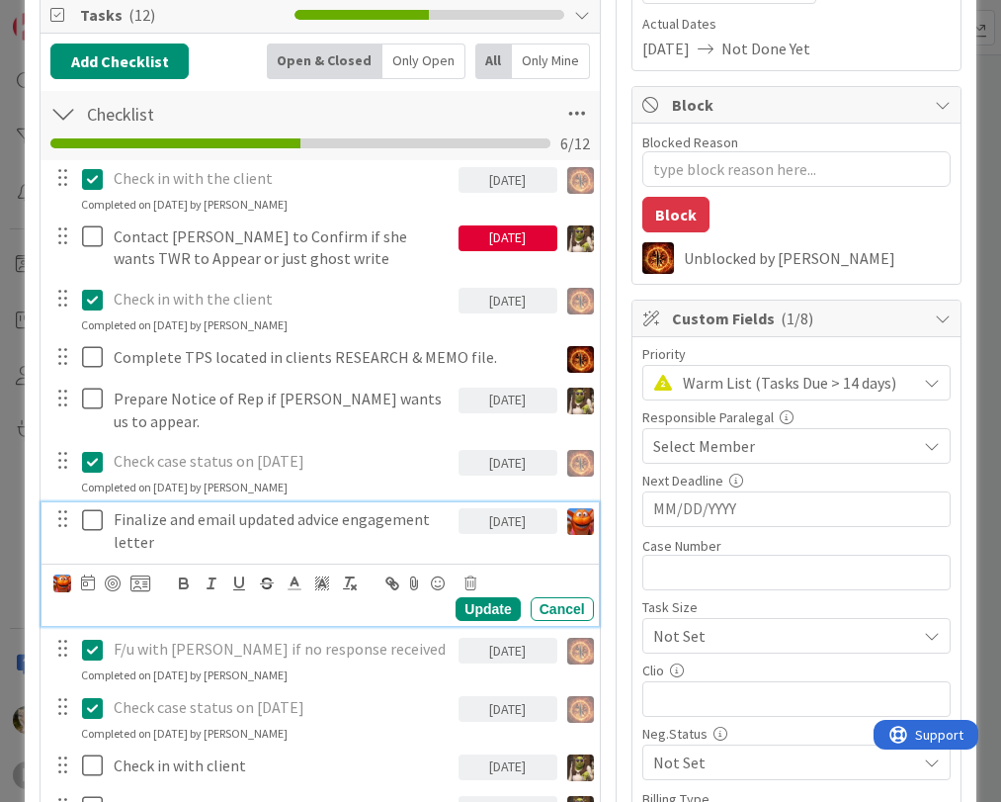
type textarea "x"
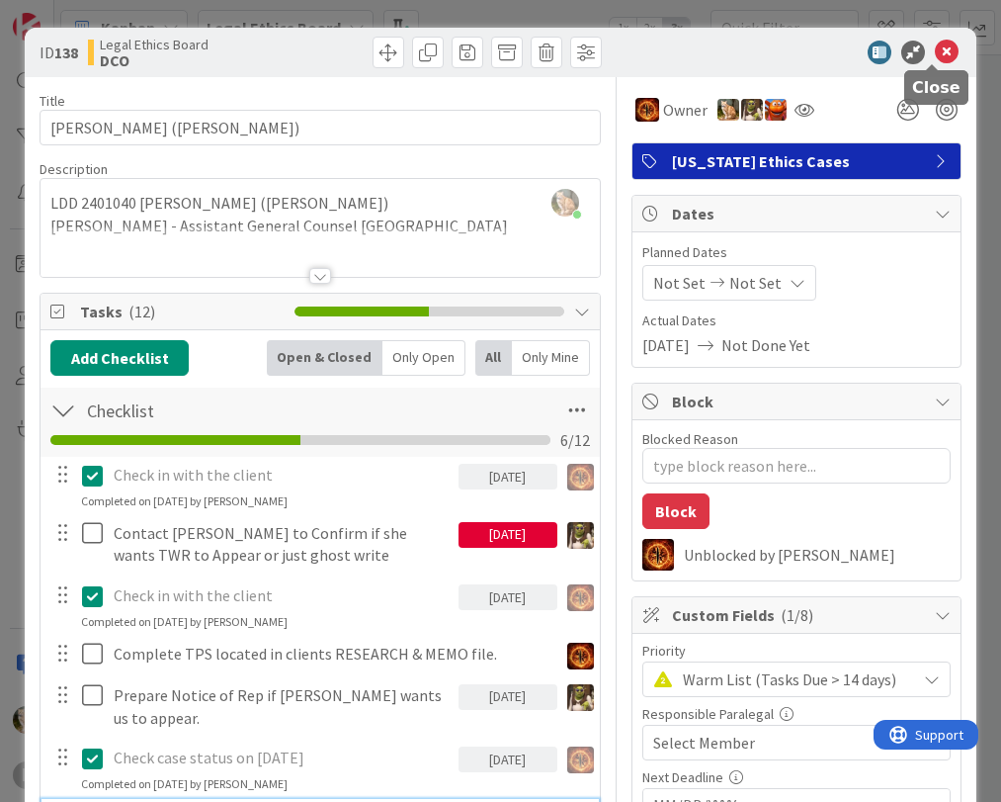
click at [935, 52] on icon at bounding box center [947, 53] width 24 height 24
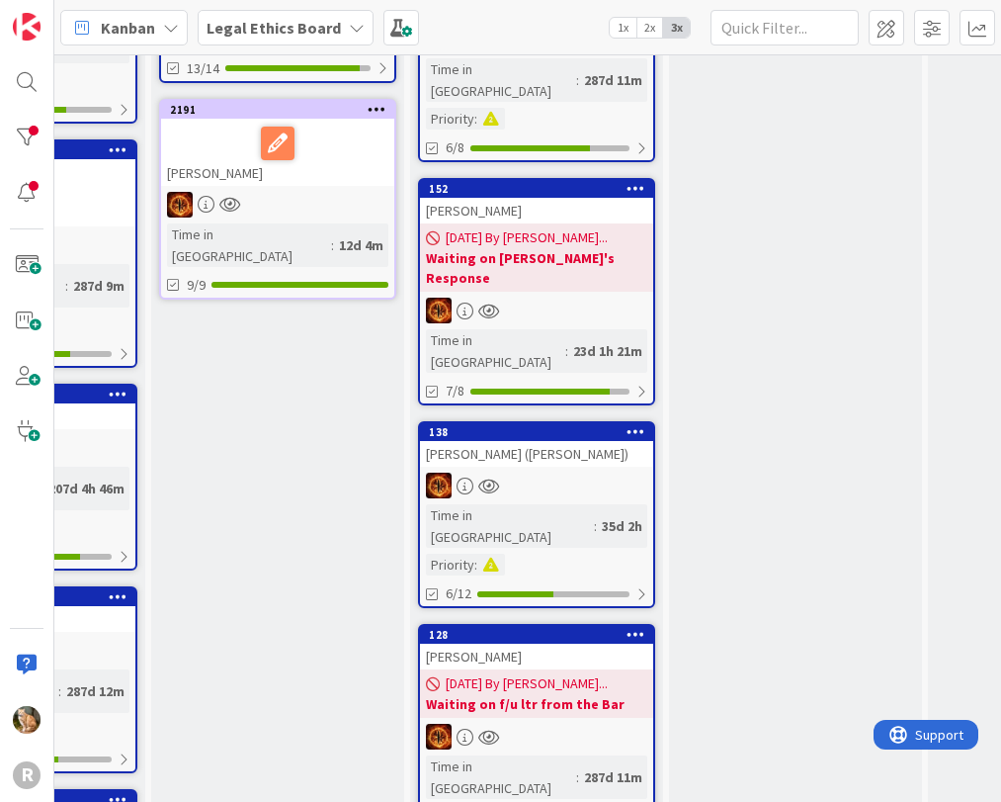
click at [497, 644] on div "[PERSON_NAME]" at bounding box center [536, 657] width 233 height 26
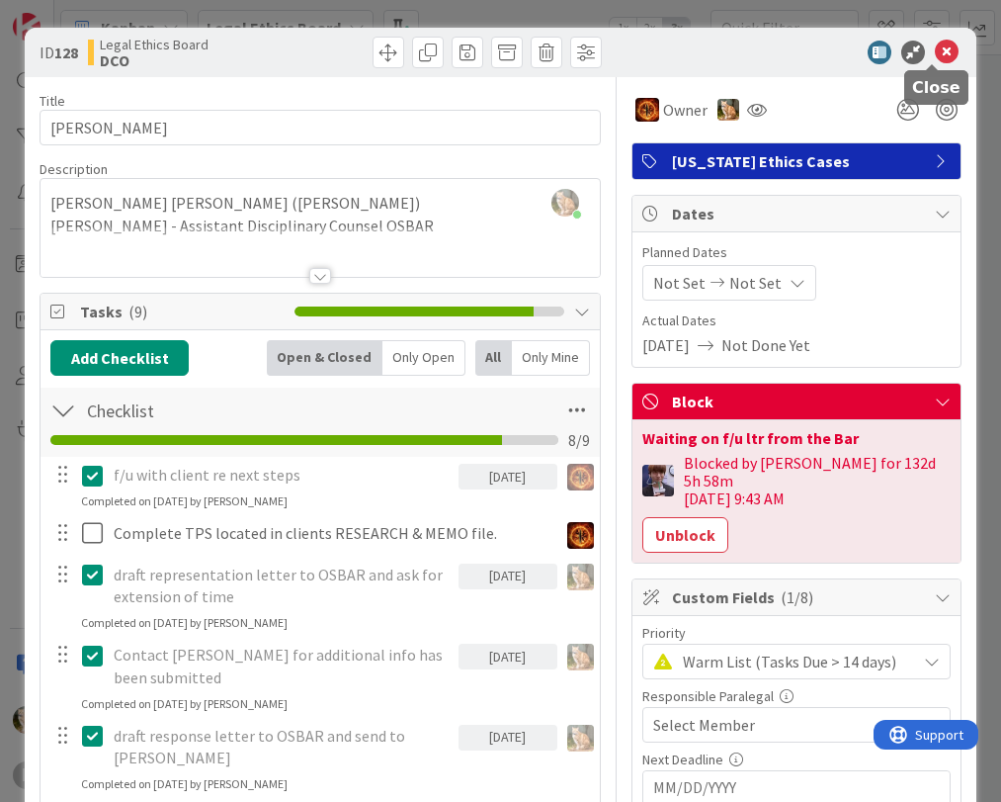
click at [935, 53] on icon at bounding box center [947, 53] width 24 height 24
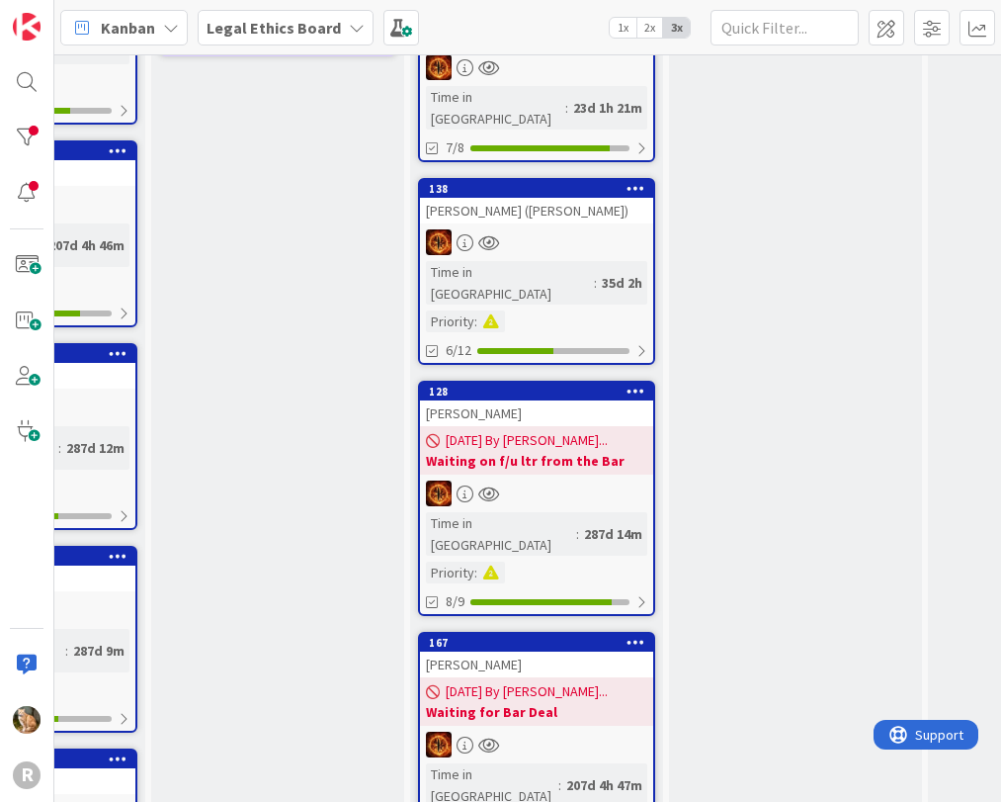
click at [479, 651] on div "[PERSON_NAME]" at bounding box center [536, 664] width 233 height 26
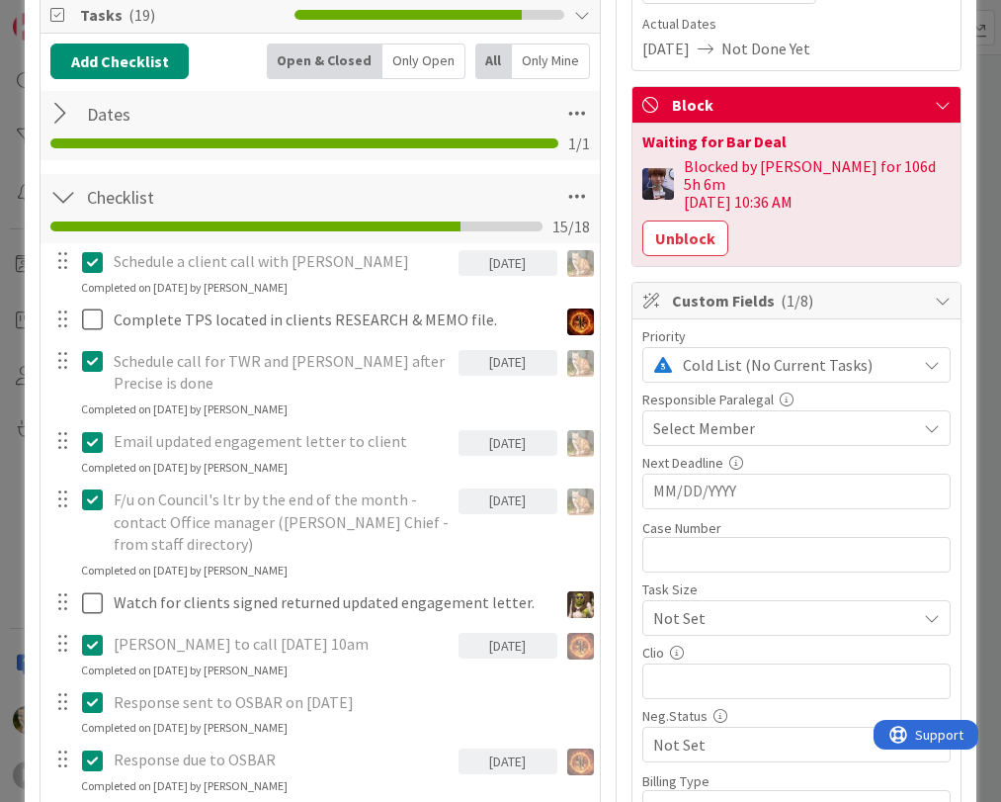
scroll to position [395, 0]
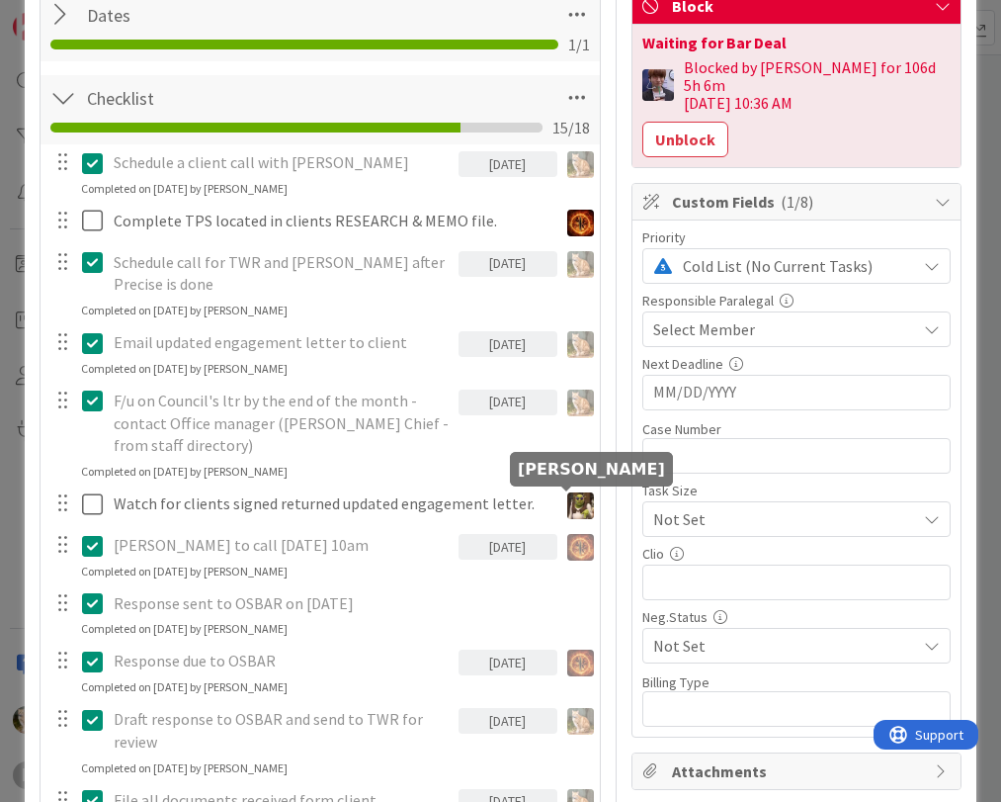
click at [568, 509] on img at bounding box center [580, 505] width 27 height 27
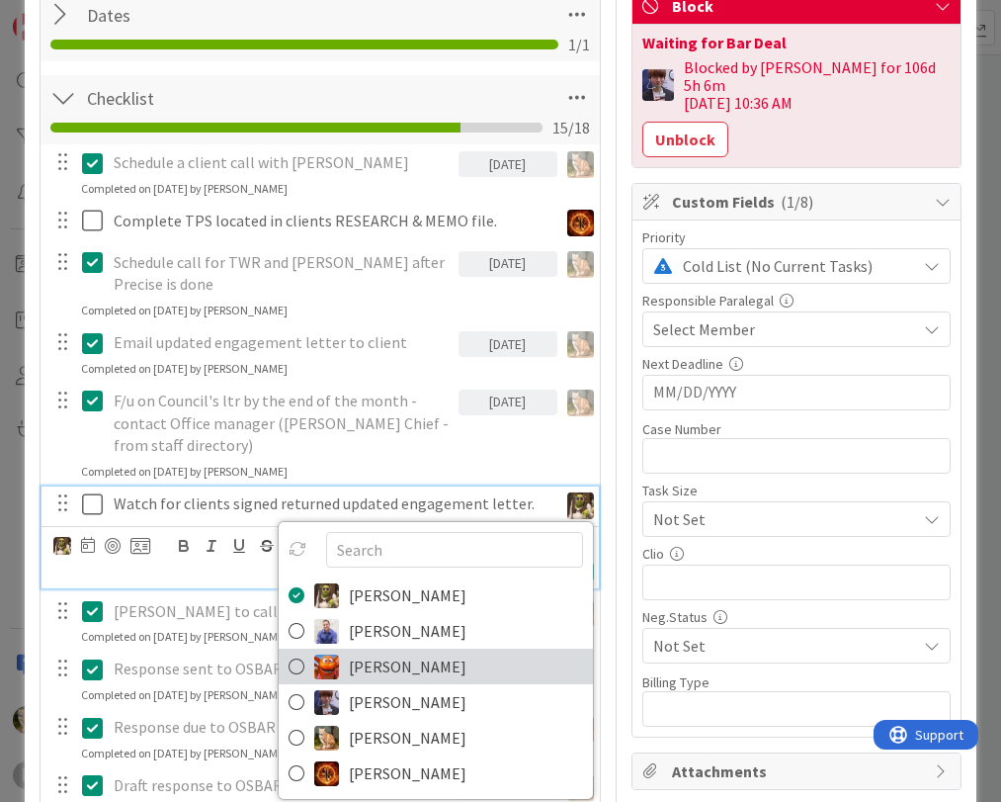
click at [364, 664] on span "[PERSON_NAME]" at bounding box center [408, 666] width 118 height 30
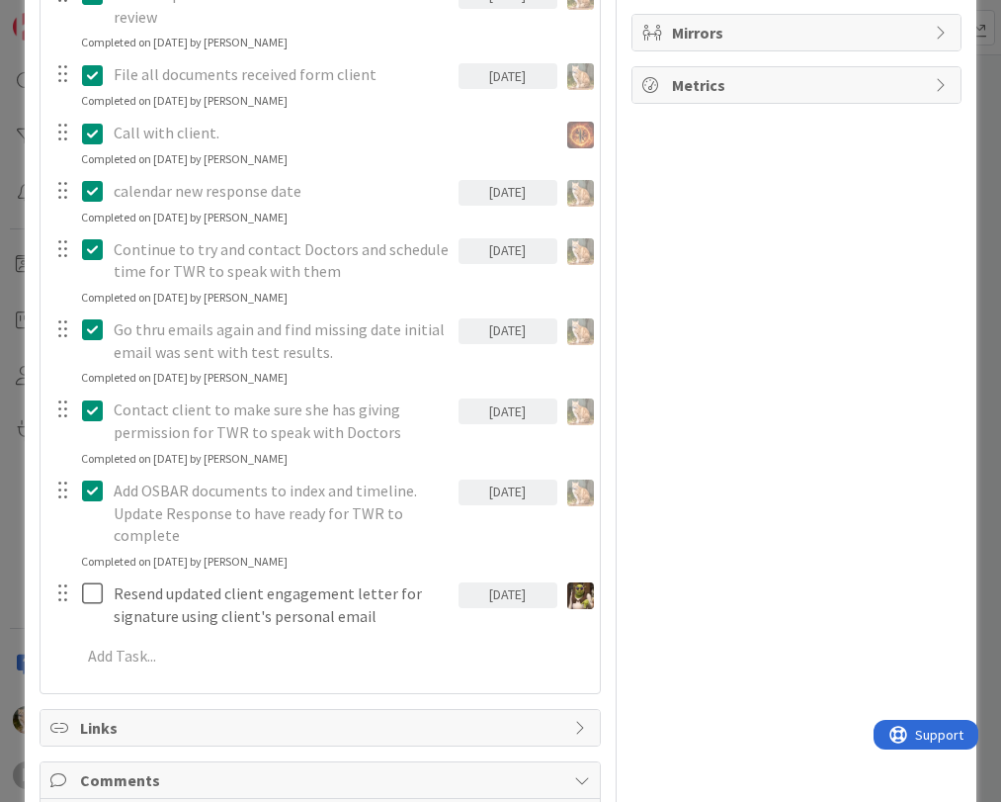
scroll to position [1285, 0]
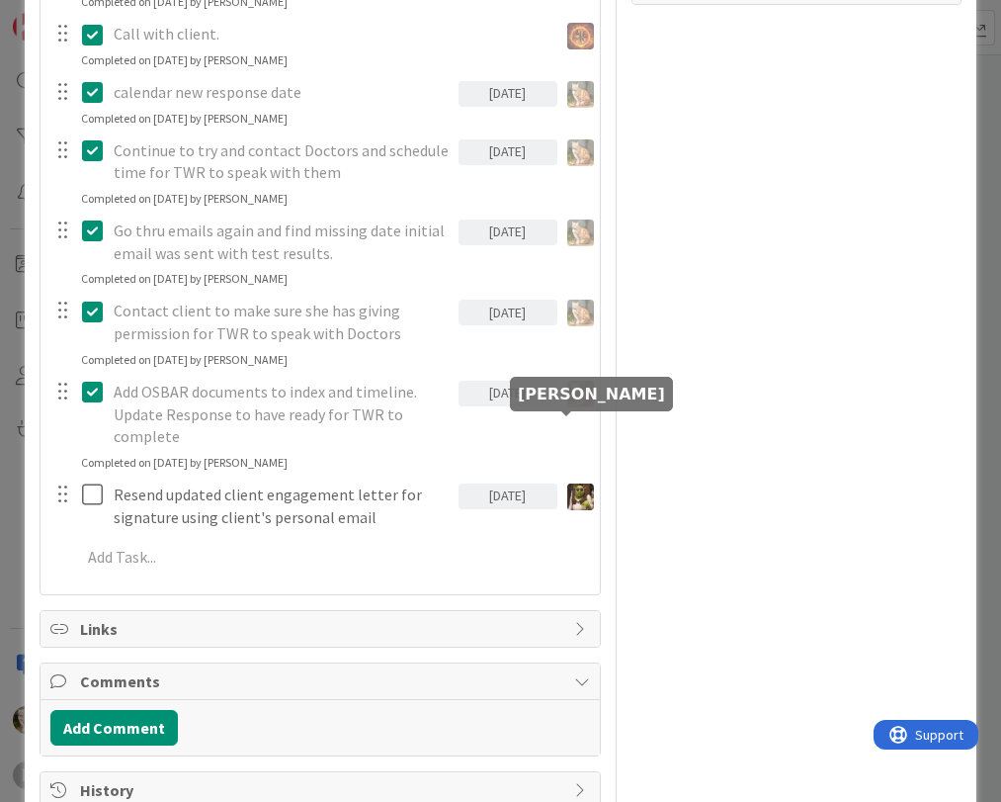
click at [567, 483] on img at bounding box center [580, 496] width 27 height 27
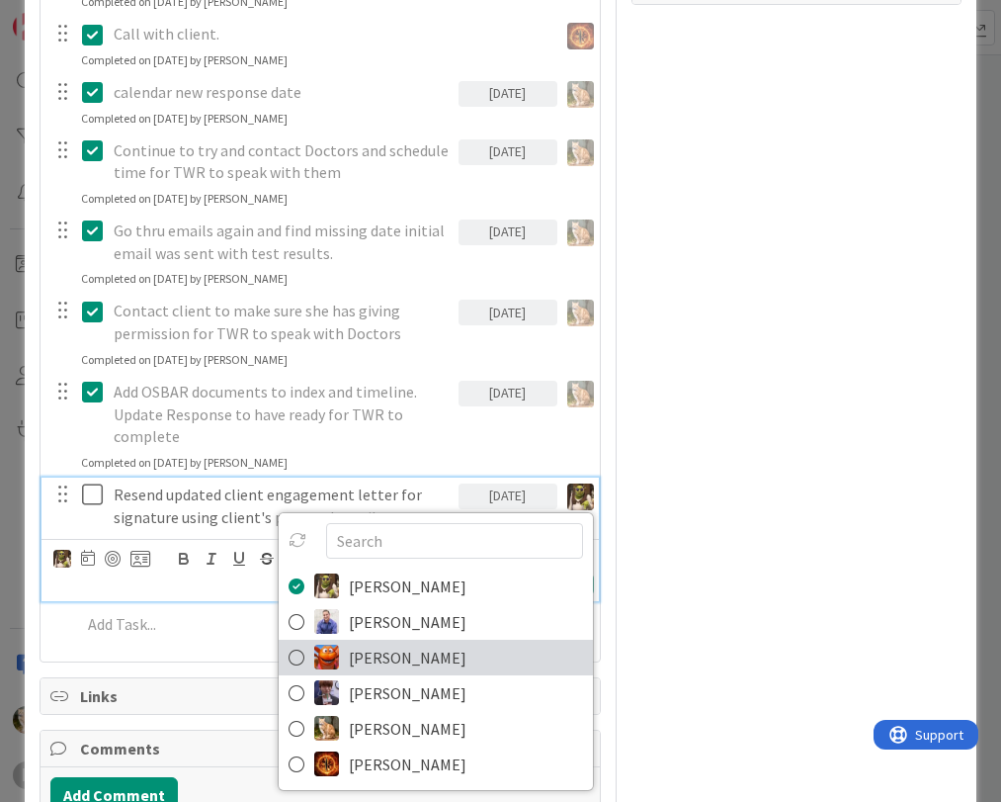
click at [389, 643] on span "[PERSON_NAME]" at bounding box center [408, 658] width 118 height 30
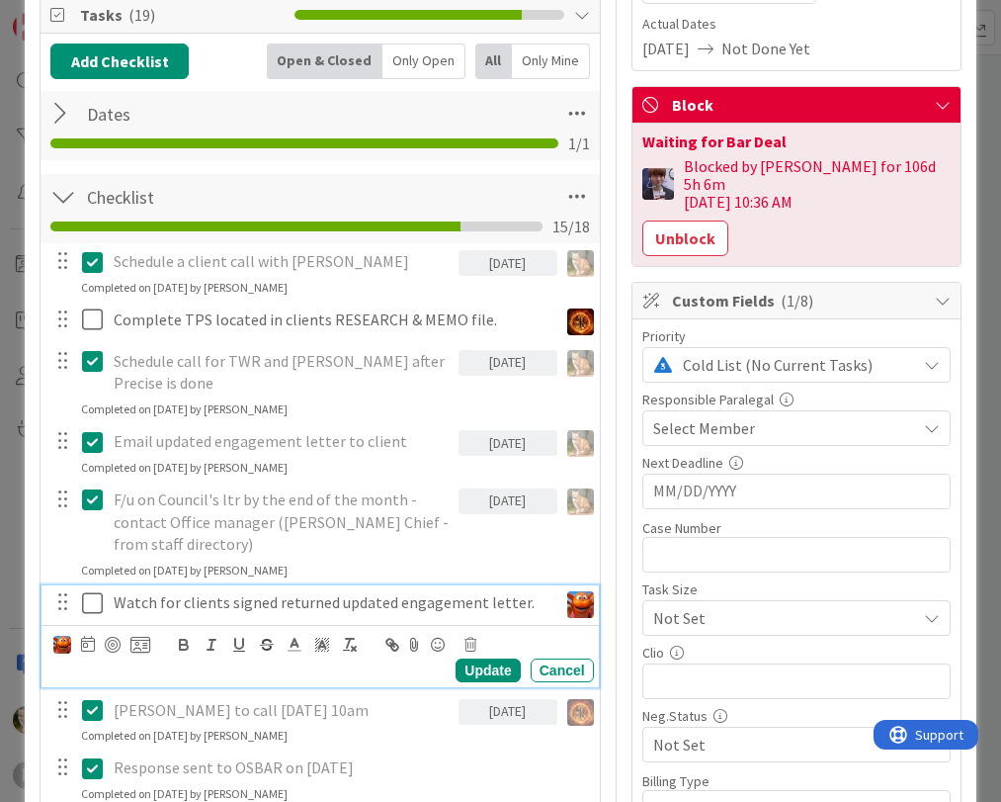
scroll to position [0, 0]
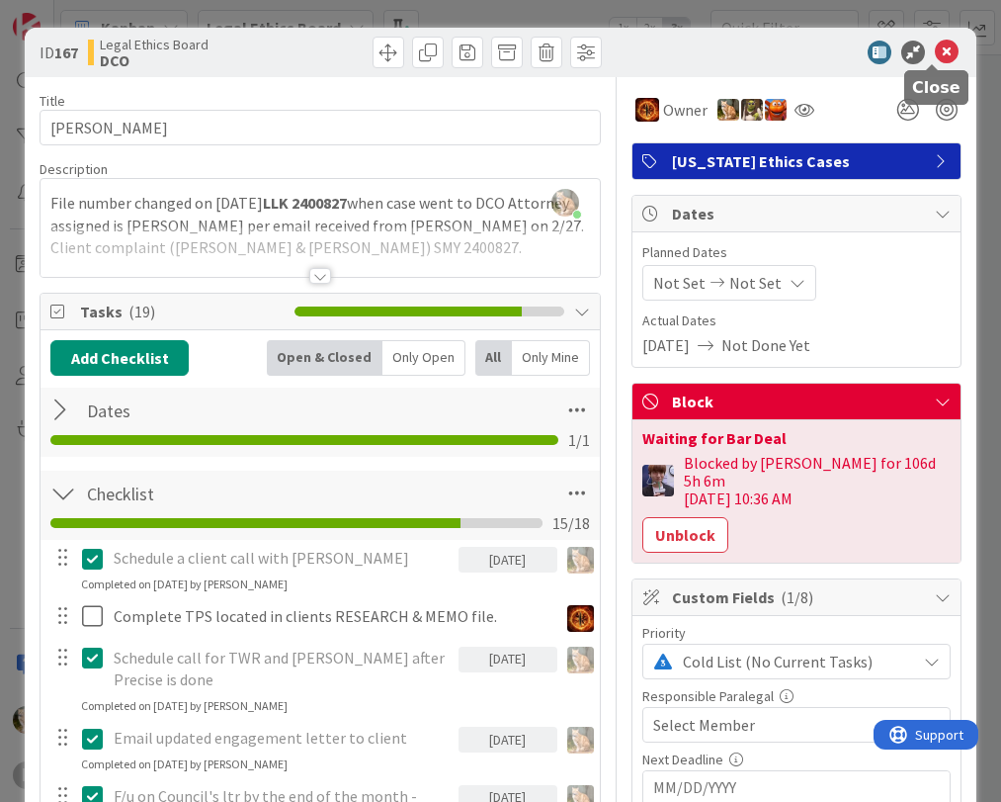
click at [935, 56] on icon at bounding box center [947, 53] width 24 height 24
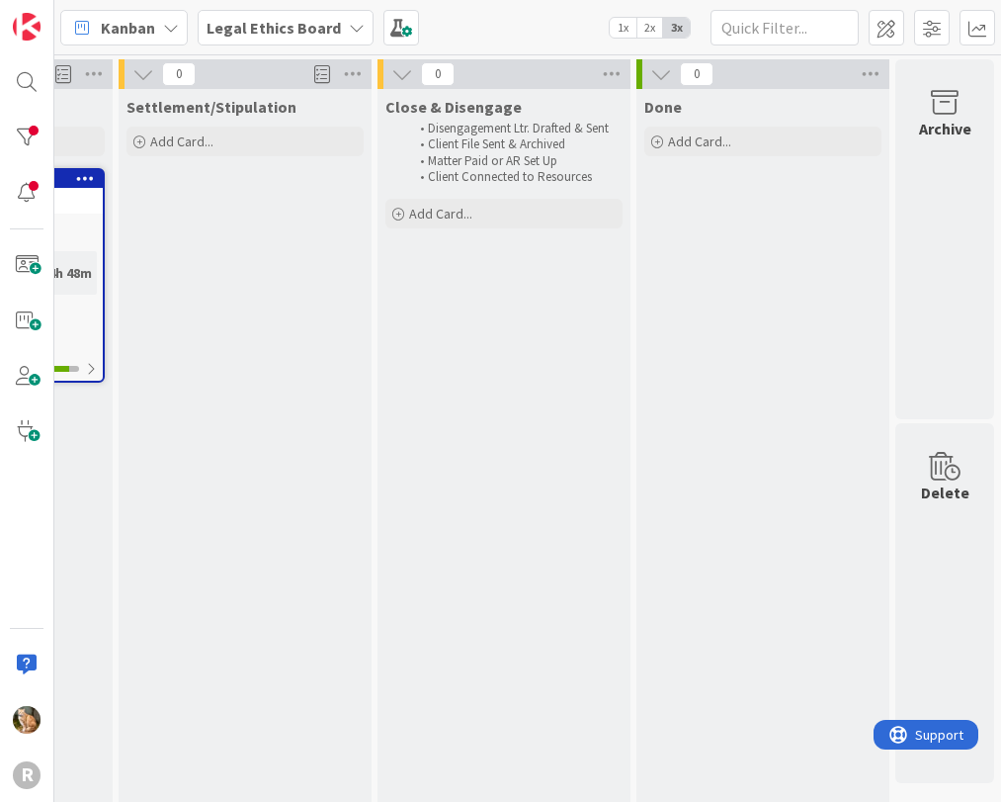
scroll to position [0, 2988]
